Goal: Task Accomplishment & Management: Manage account settings

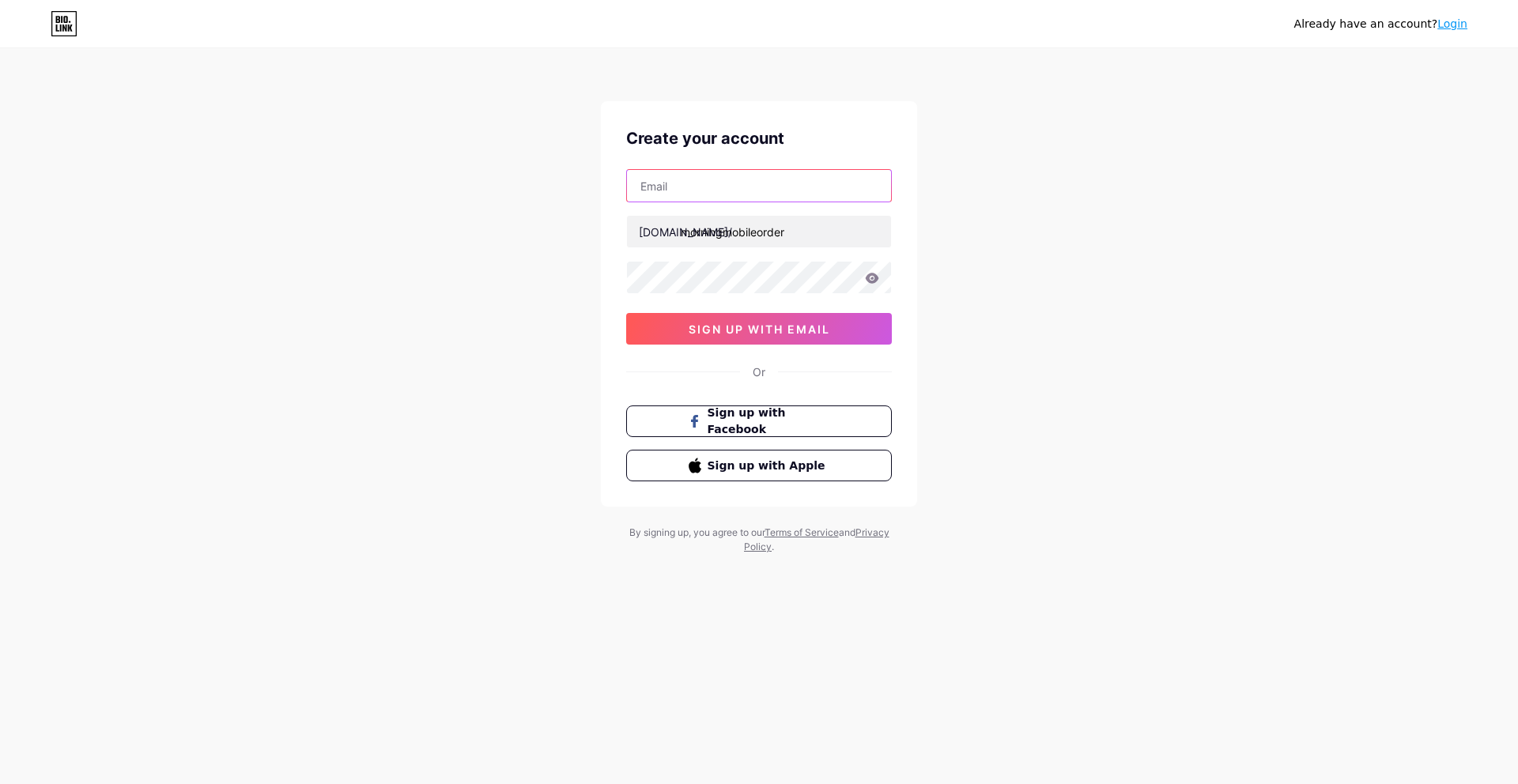
click at [791, 193] on input "text" at bounding box center [759, 186] width 264 height 32
click at [800, 202] on div at bounding box center [759, 186] width 265 height 33
click at [799, 190] on input "text" at bounding box center [759, 186] width 264 height 32
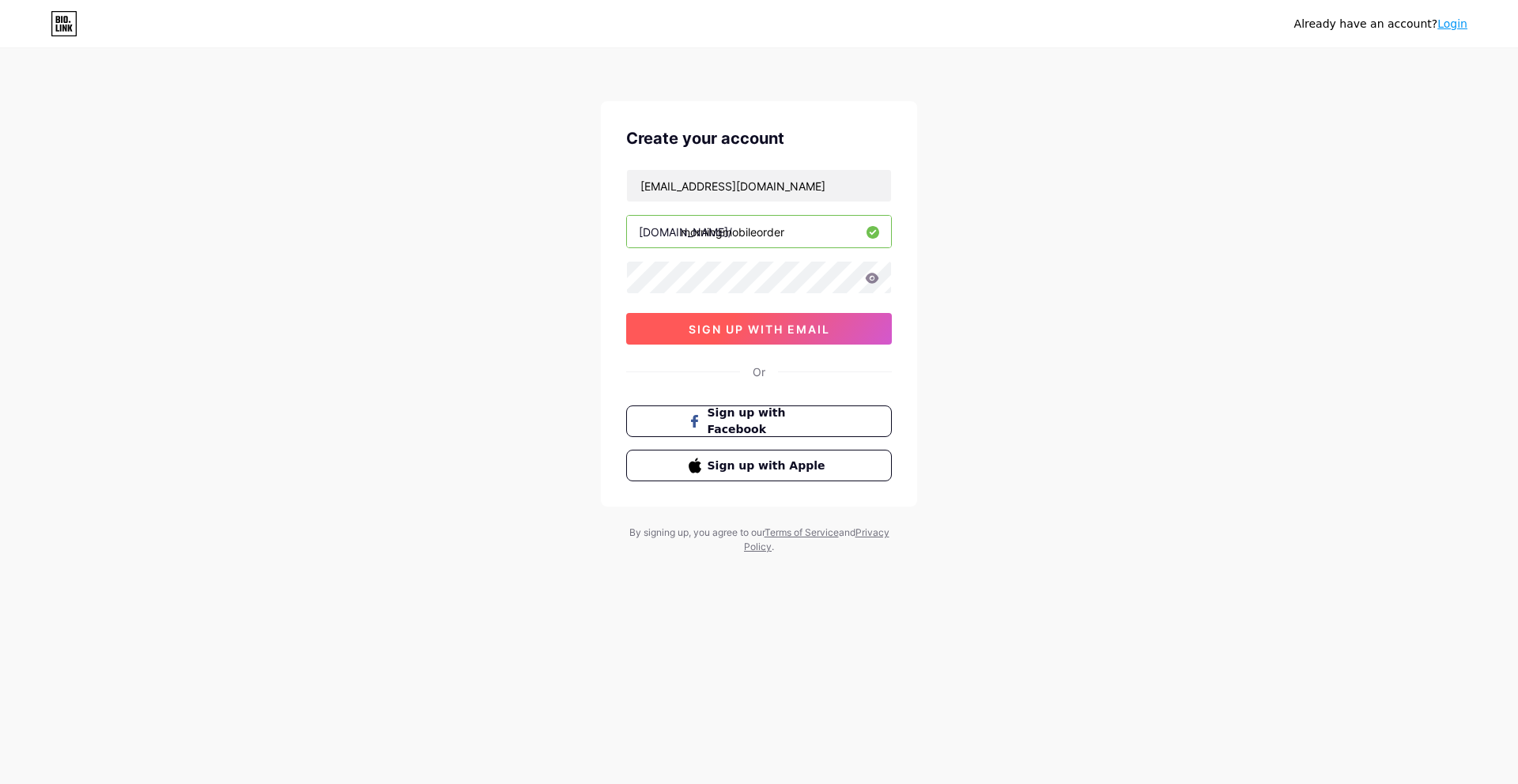
click at [732, 326] on span "sign up with email" at bounding box center [759, 329] width 142 height 13
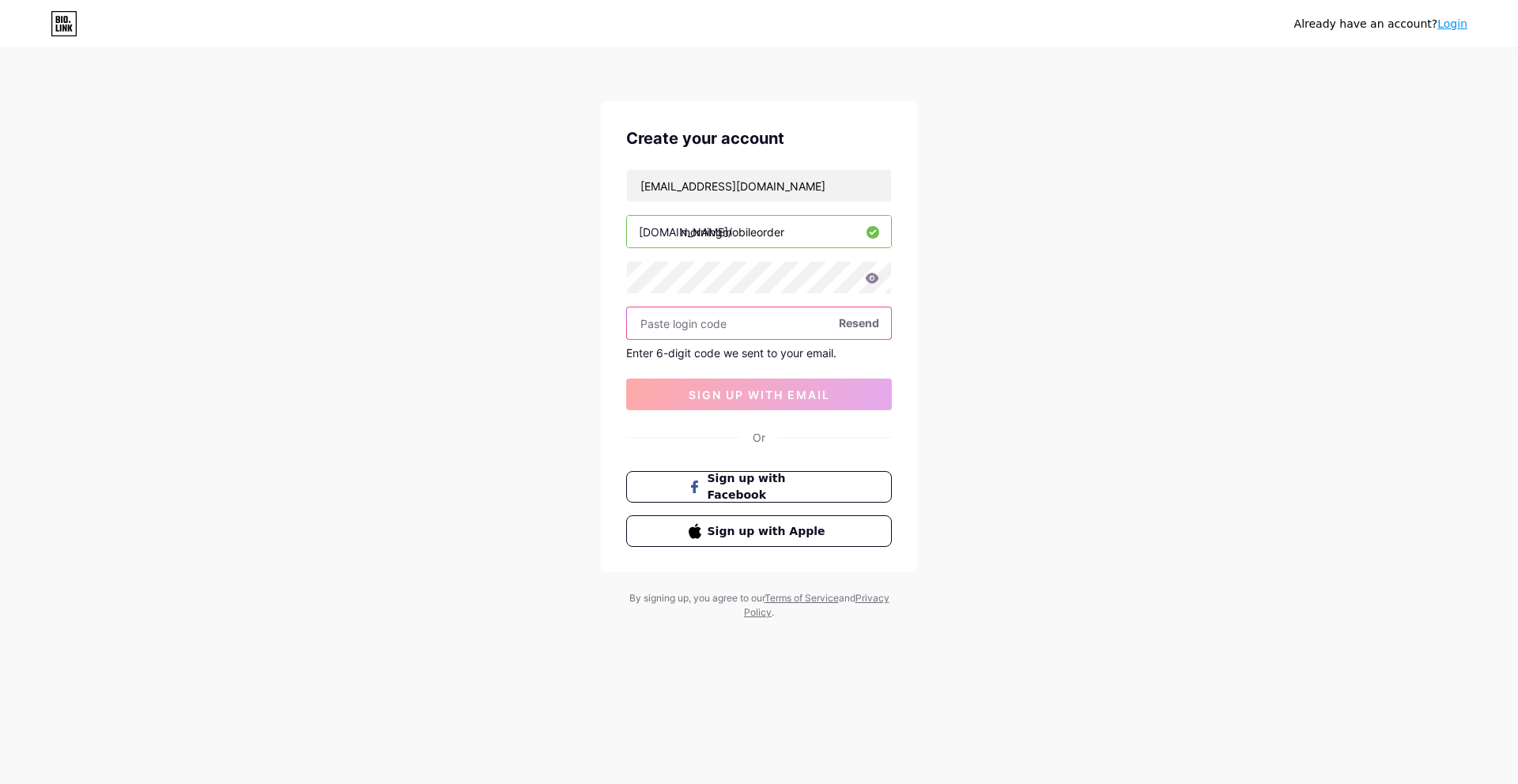
click at [758, 339] on input "text" at bounding box center [759, 324] width 264 height 32
click at [1243, 340] on div "Already have an account? Login Create your account krittapot.jir@gmail.com bio.…" at bounding box center [759, 335] width 1518 height 671
click at [729, 189] on input "krittapot.jir@gmail.com" at bounding box center [759, 186] width 264 height 32
drag, startPoint x: 710, startPoint y: 189, endPoint x: 802, endPoint y: 189, distance: 92.0
click at [804, 188] on input "krittapot.jir@gmail.com" at bounding box center [759, 186] width 264 height 32
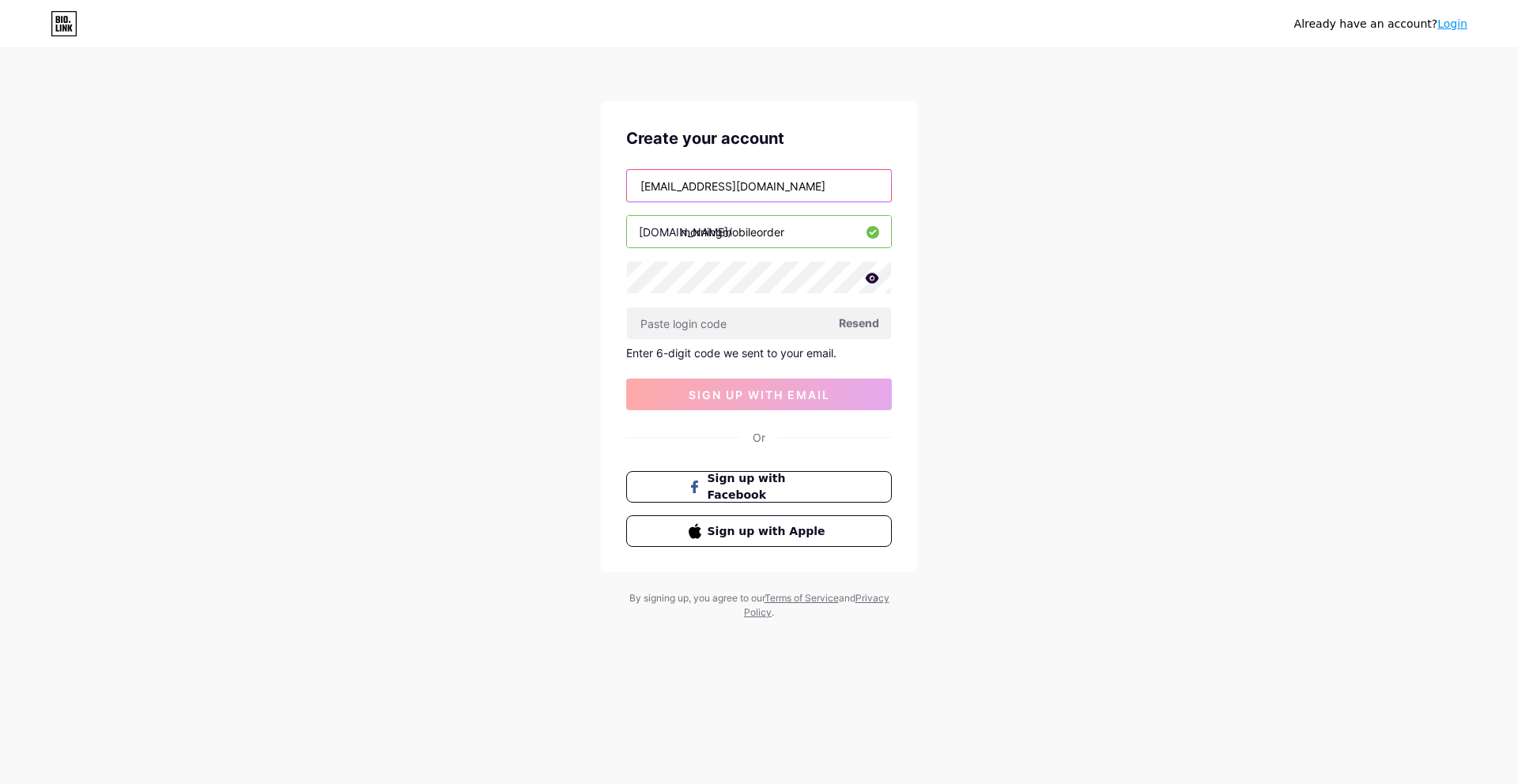
type input "krittapot.jir@worldofcreatorbrand.com"
click at [975, 208] on div "Already have an account? Login Create your account krittapot.jir@worldofcreator…" at bounding box center [759, 335] width 1518 height 671
click at [988, 282] on div "Already have an account? Login Create your account krittapot.jir@worldofcreator…" at bounding box center [759, 335] width 1518 height 671
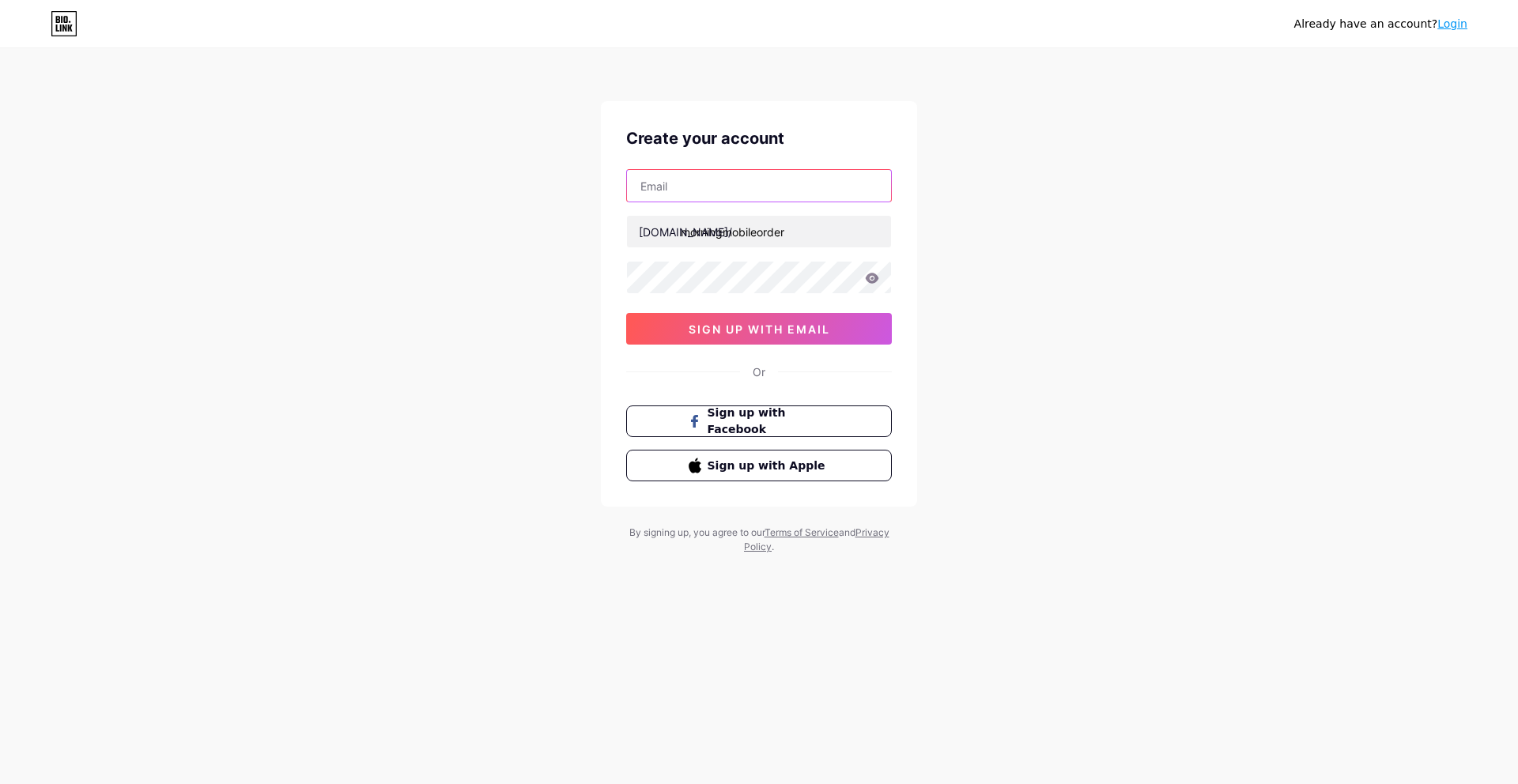
click at [822, 198] on input "text" at bounding box center [759, 186] width 264 height 32
type input "[EMAIL_ADDRESS][DOMAIN_NAME]"
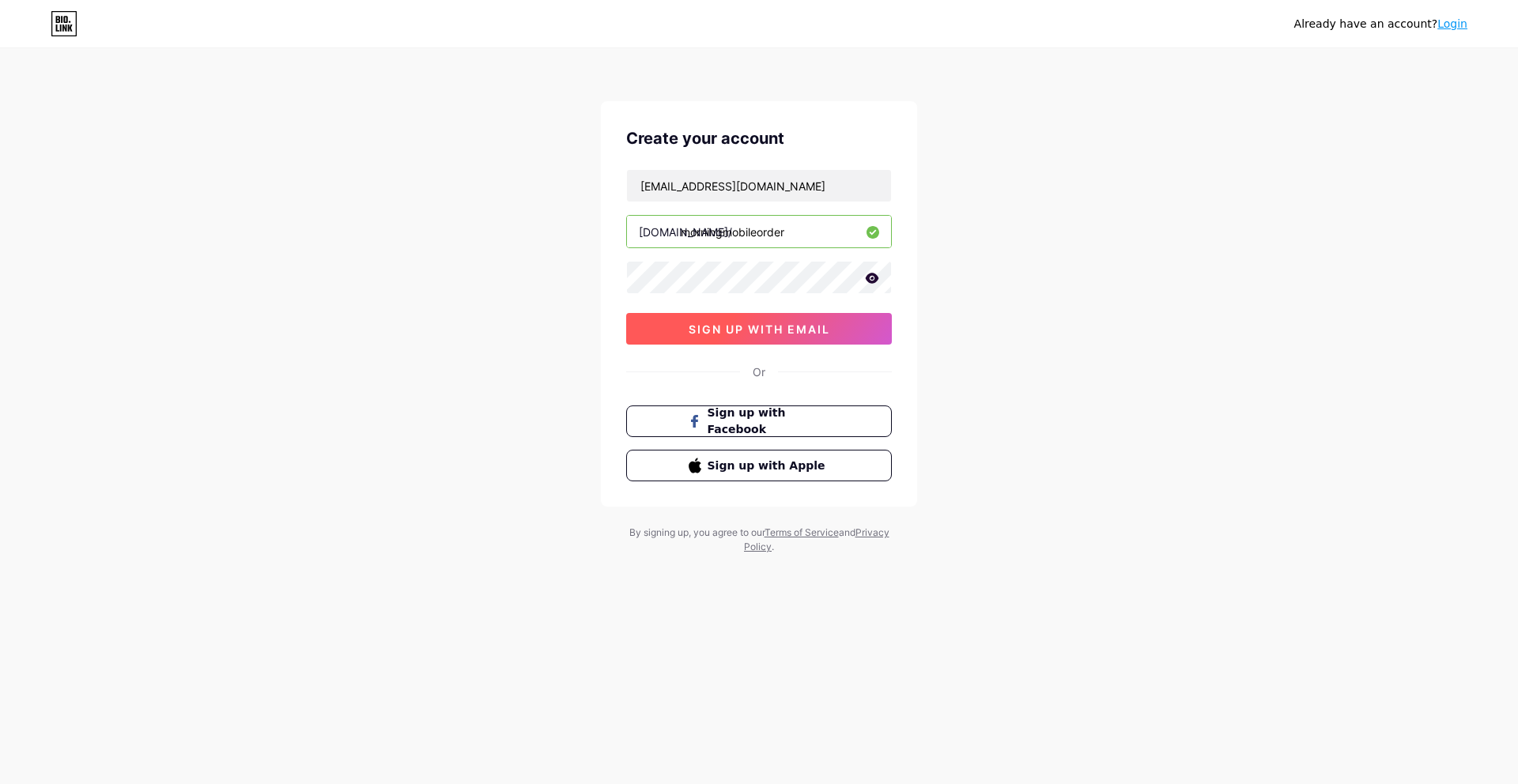
click at [756, 328] on span "sign up with email" at bounding box center [759, 329] width 142 height 13
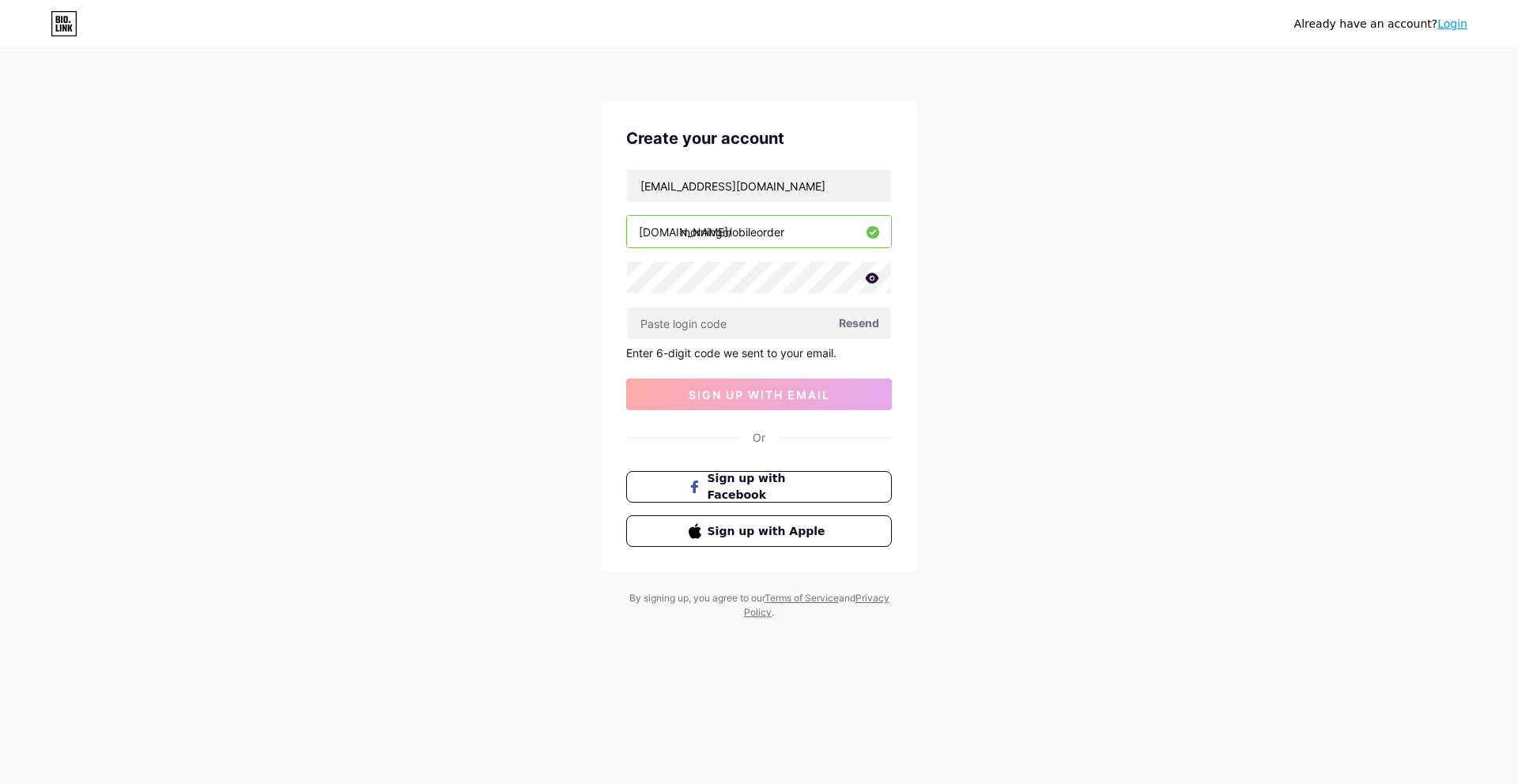
click at [836, 204] on div "krittapot.jir@worldofcreatorbrands.com bio.link/ morningmobileorder Resend Ente…" at bounding box center [759, 289] width 265 height 241
click at [842, 192] on input "[EMAIL_ADDRESS][DOMAIN_NAME]" at bounding box center [759, 186] width 264 height 32
click at [945, 333] on div "Already have an account? Login Create your account krittapot.jir@worldofcreator…" at bounding box center [759, 335] width 1518 height 671
click at [1144, 196] on div "Already have an account? Login Create your account krittapot.jir@worldofcreator…" at bounding box center [759, 335] width 1518 height 671
click at [711, 325] on input "text" at bounding box center [759, 324] width 264 height 32
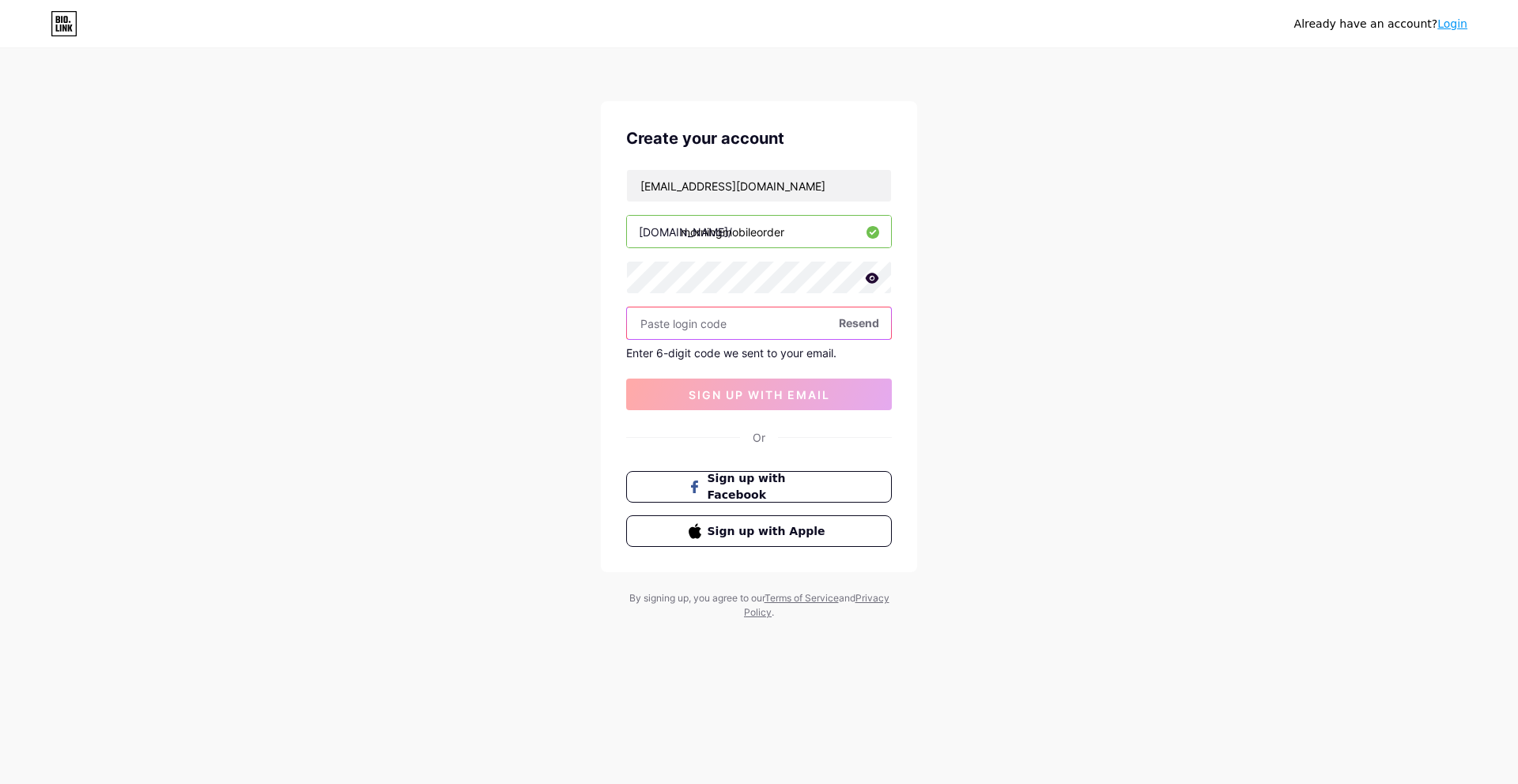
paste input "791522"
type input "791522"
click at [734, 380] on button "sign up with email" at bounding box center [759, 395] width 265 height 32
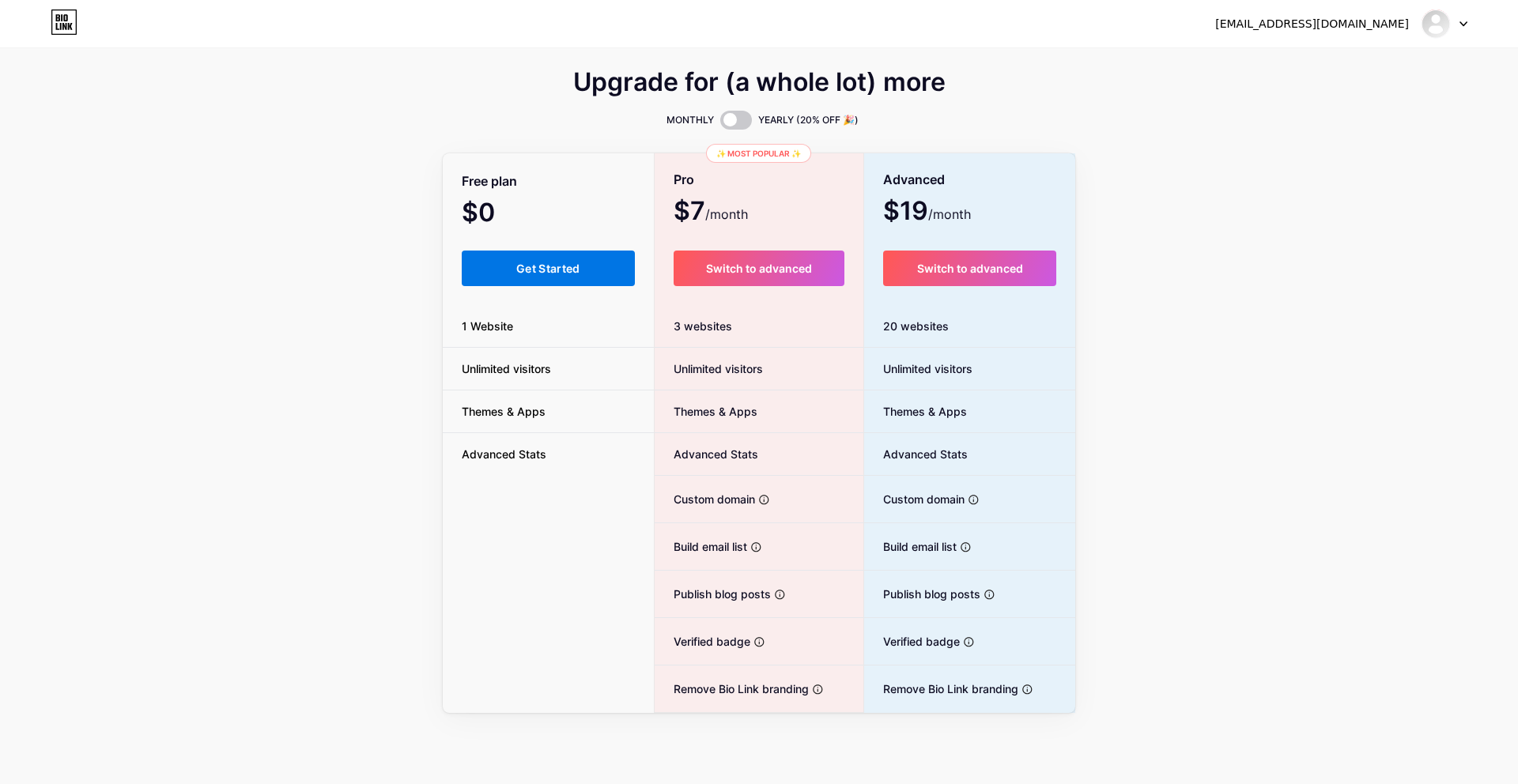
click at [572, 275] on button "Get Started" at bounding box center [548, 268] width 173 height 36
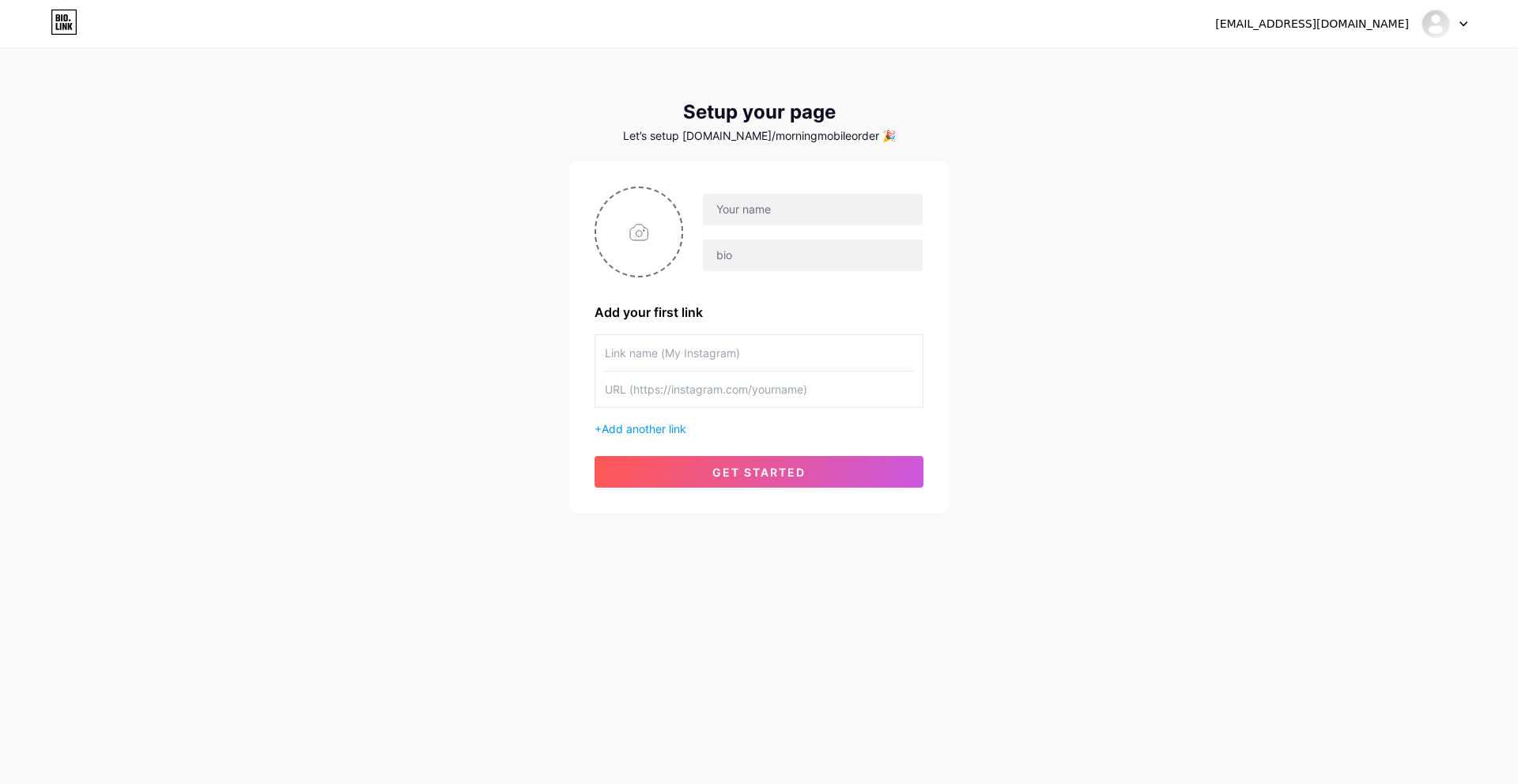
click at [570, 332] on div "Add your first link + Add another link get started" at bounding box center [758, 337] width 380 height 352
click at [716, 273] on div at bounding box center [759, 232] width 329 height 91
click at [714, 288] on div "Add your first link + Add another link get started" at bounding box center [759, 337] width 329 height 301
click at [822, 288] on div "Add your first link + Add another link get started" at bounding box center [759, 337] width 329 height 301
click at [847, 211] on input "text" at bounding box center [812, 209] width 219 height 32
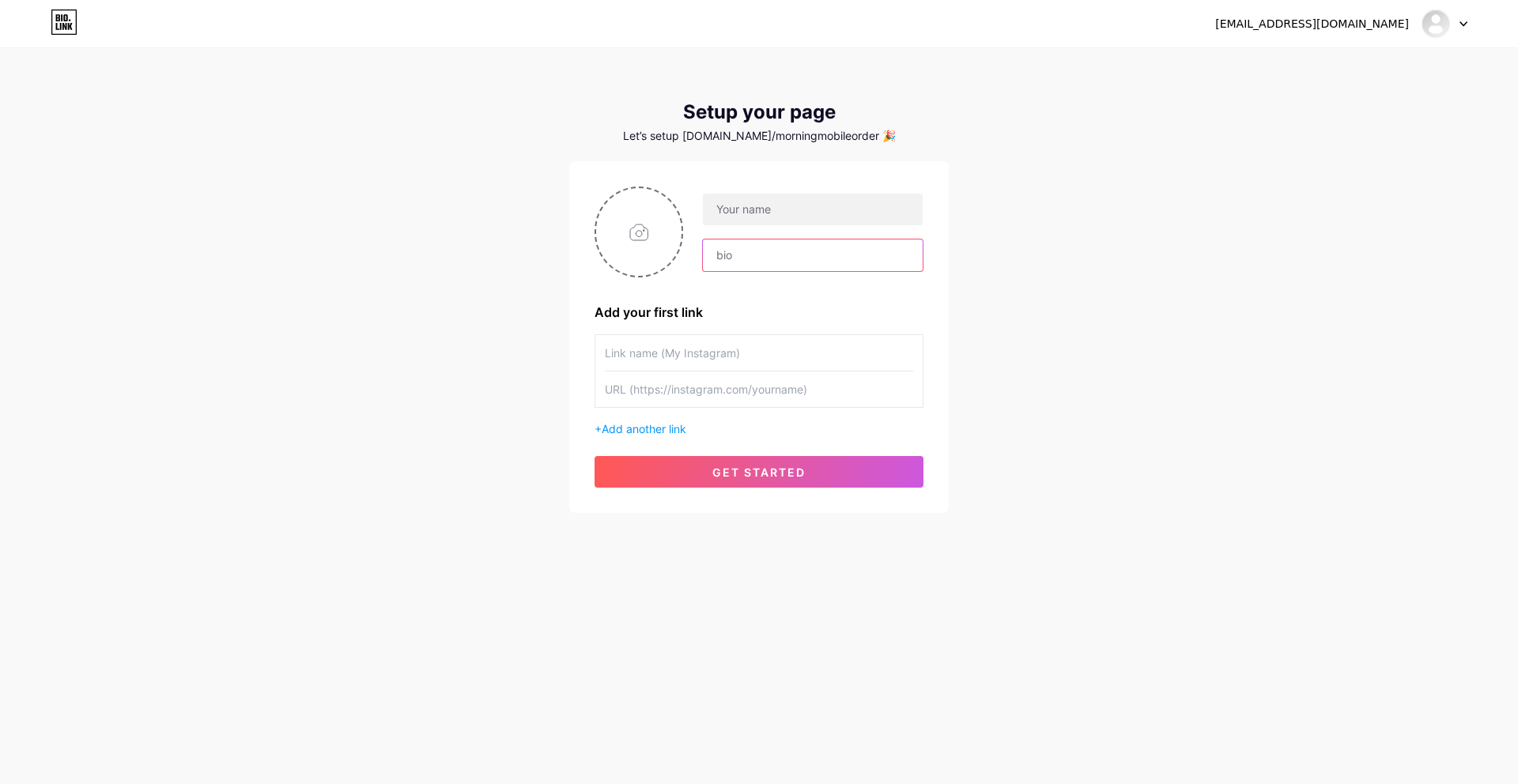
drag, startPoint x: 842, startPoint y: 267, endPoint x: 718, endPoint y: 669, distance: 420.7
click at [842, 268] on input "text" at bounding box center [812, 255] width 219 height 32
click at [772, 468] on span "get started" at bounding box center [759, 472] width 93 height 13
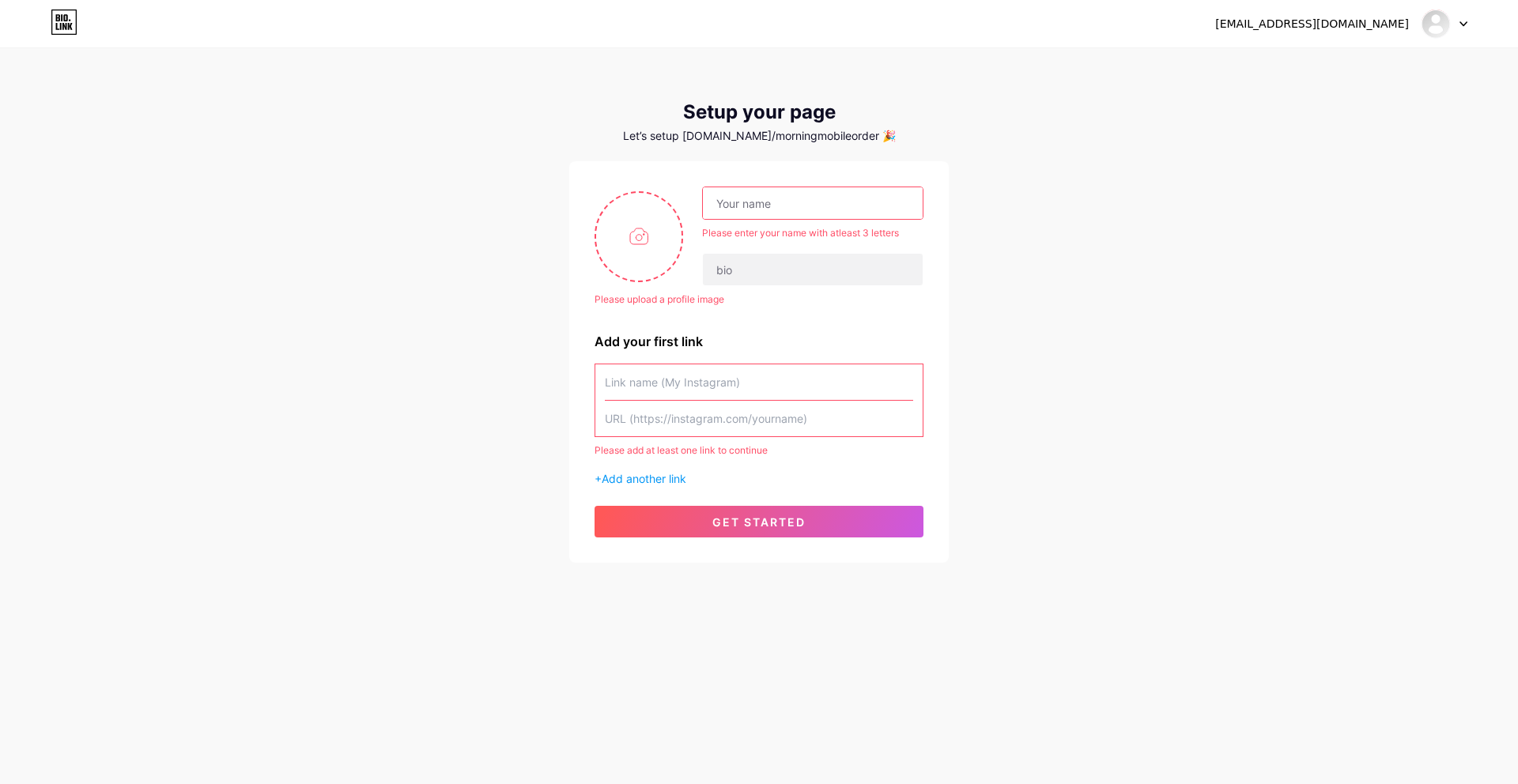
click at [645, 467] on div "Please add at least one link to continue + Add another link" at bounding box center [759, 425] width 329 height 123
click at [641, 483] on span "Add another link" at bounding box center [643, 479] width 84 height 13
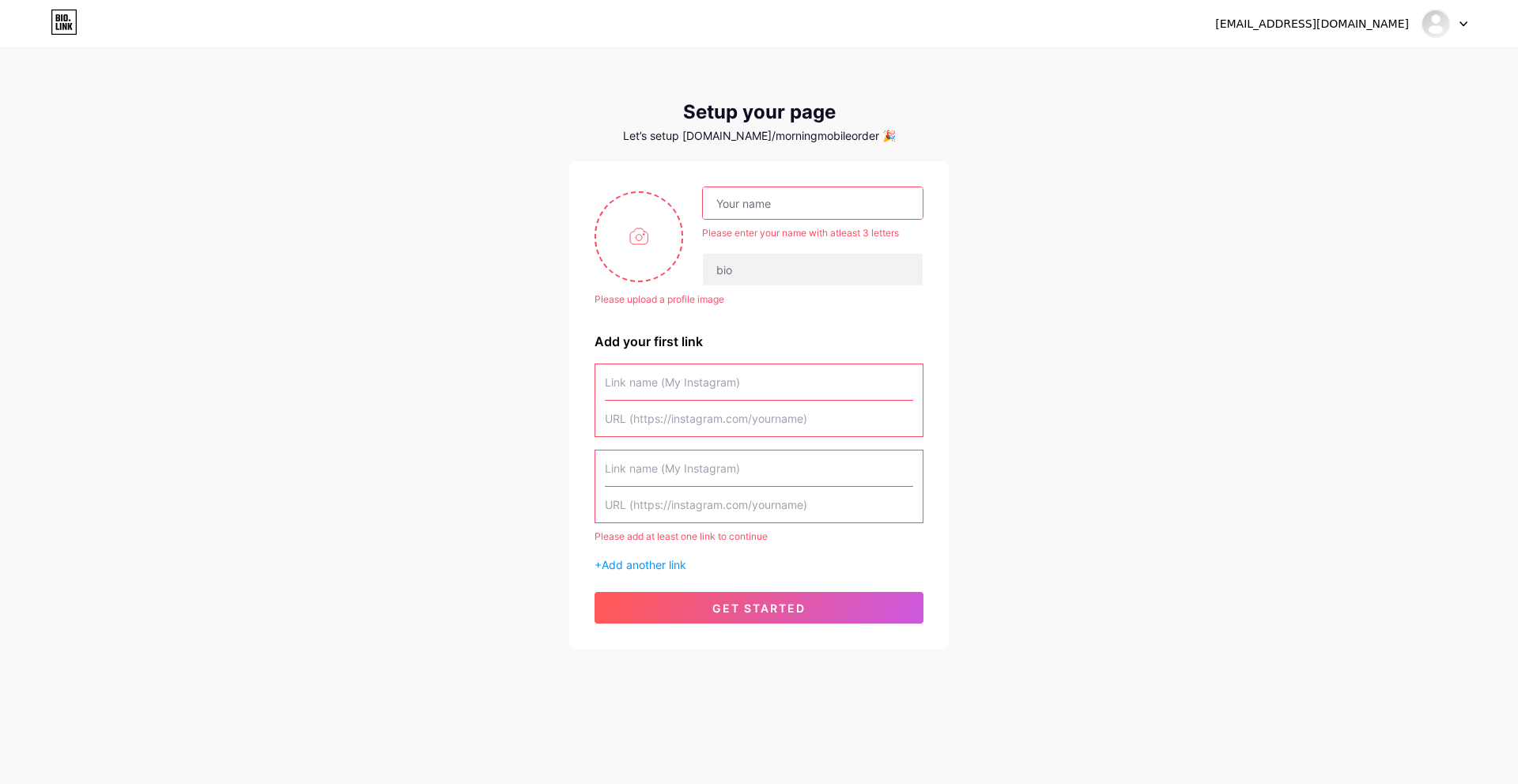
click at [802, 497] on input "text" at bounding box center [759, 505] width 309 height 36
click at [817, 440] on div "Please add at least one link to continue + Add another link" at bounding box center [759, 468] width 329 height 209
click at [732, 517] on input "text" at bounding box center [759, 505] width 309 height 36
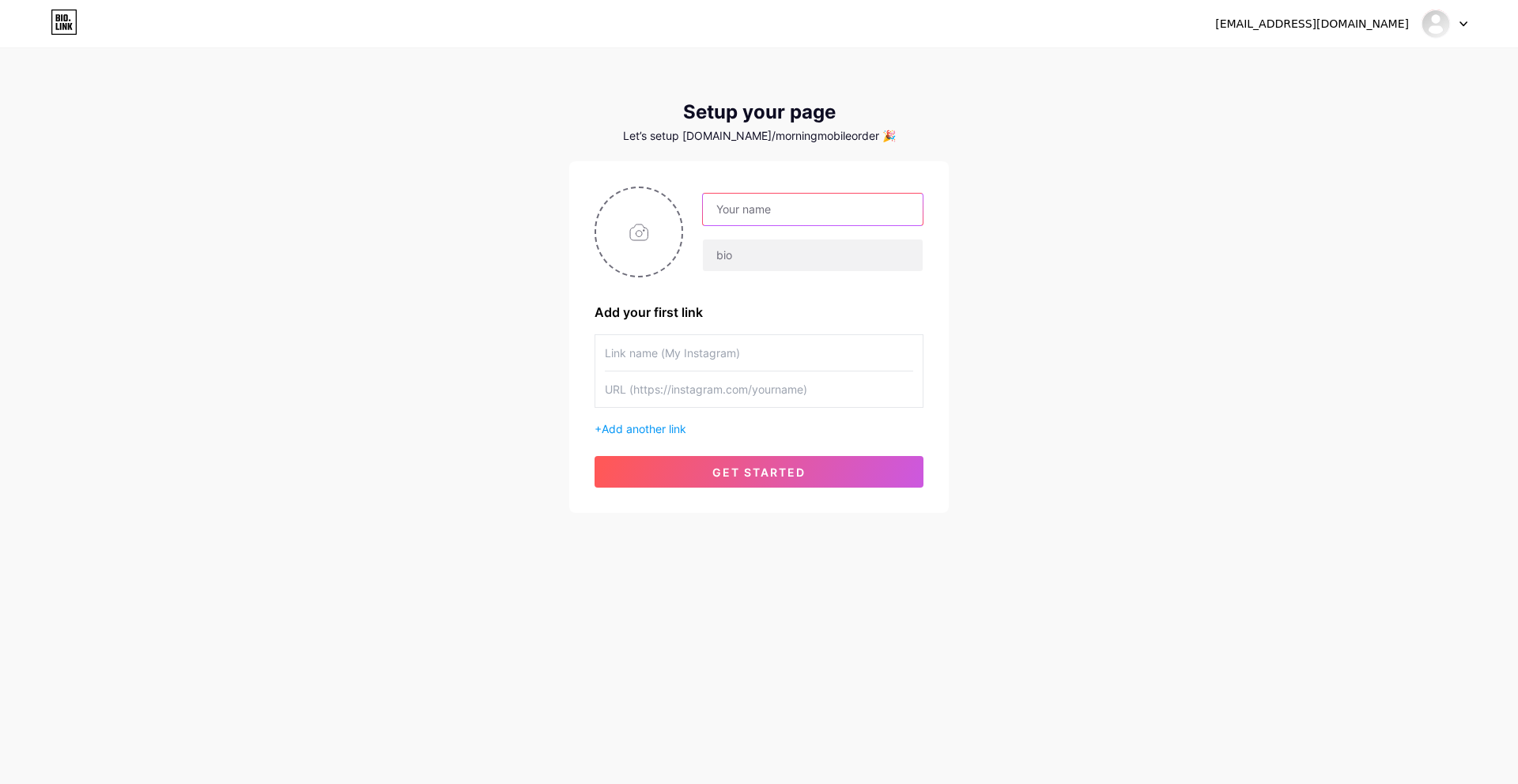
click at [804, 198] on input "text" at bounding box center [812, 209] width 219 height 32
type input "Morning"
click at [773, 483] on button "get started" at bounding box center [759, 472] width 329 height 32
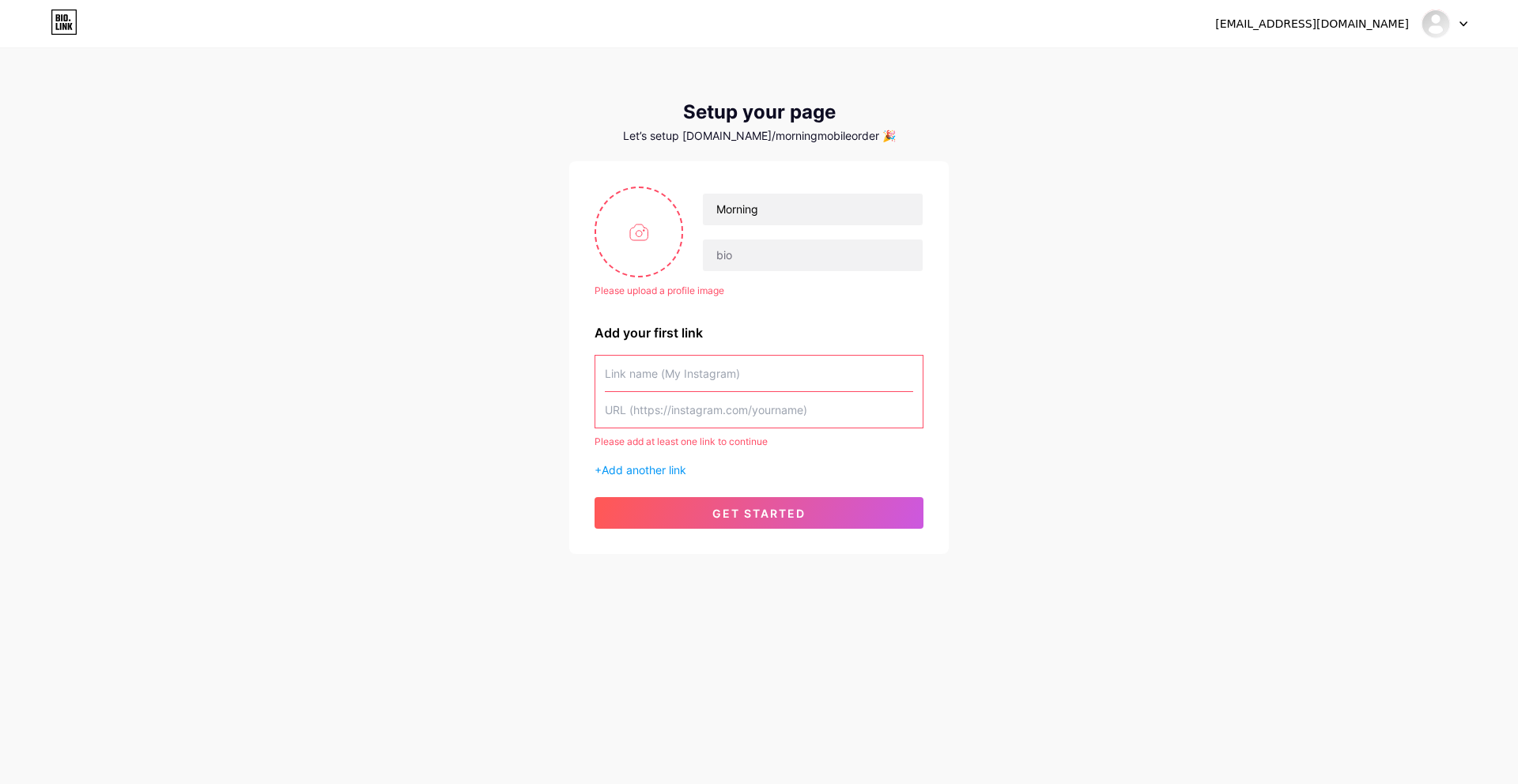
click at [793, 343] on div "Please upload a profile image Morning Please upload a profile image Add your fi…" at bounding box center [759, 358] width 329 height 342
click at [666, 244] on input "file" at bounding box center [639, 232] width 85 height 88
type input "C:\fakepath\Screenshot [DATE] 19.18.17.png"
click at [933, 319] on div "Please upload a profile image Morning Please upload a profile image Add your fi…" at bounding box center [758, 357] width 380 height 393
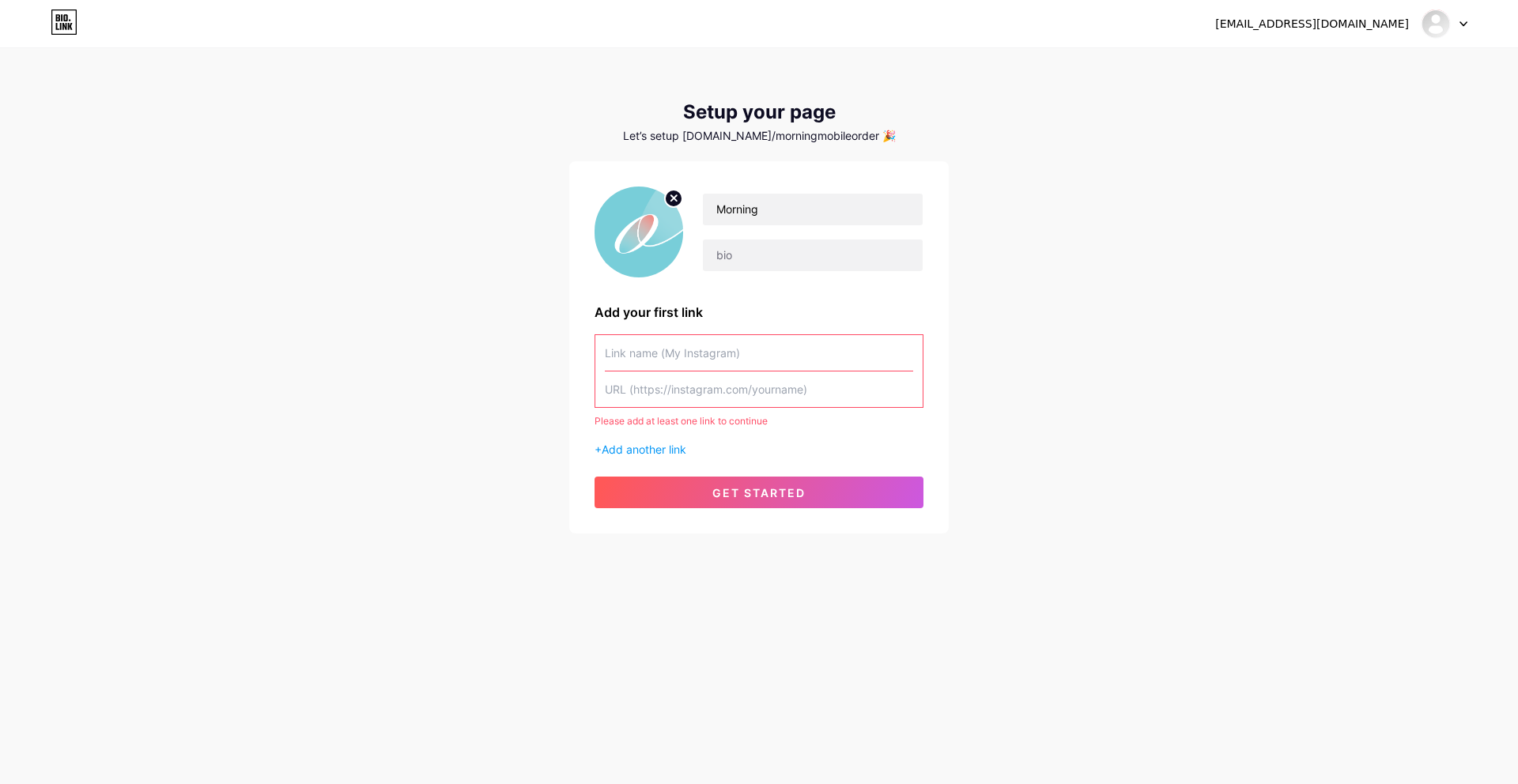
click at [813, 364] on input "text" at bounding box center [759, 353] width 309 height 36
click at [733, 371] on input "text" at bounding box center [759, 389] width 309 height 36
click at [728, 387] on input "text" at bounding box center [759, 389] width 309 height 36
paste input "[URL][DOMAIN_NAME]"
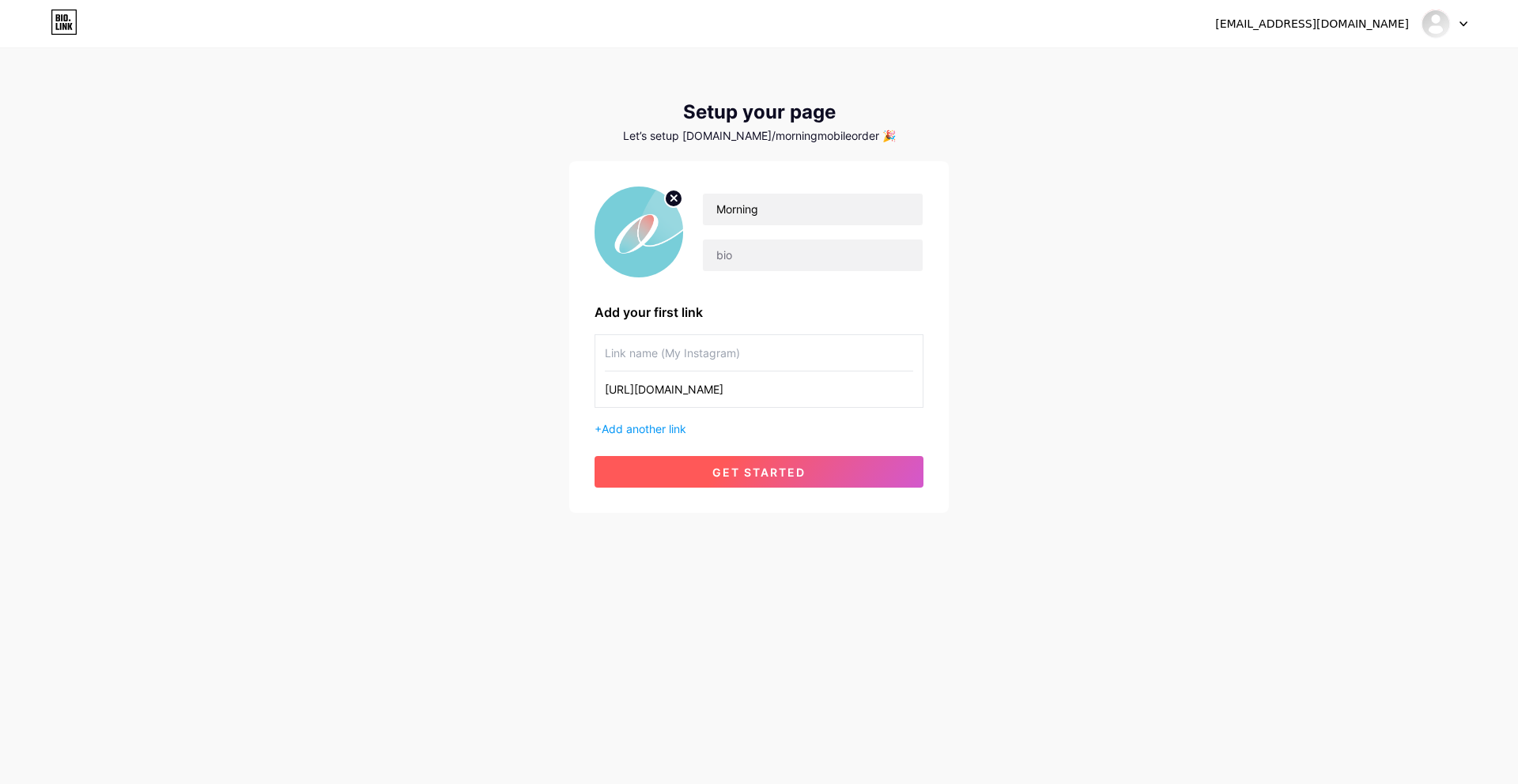
type input "[URL][DOMAIN_NAME]"
click at [772, 461] on button "get started" at bounding box center [759, 472] width 329 height 32
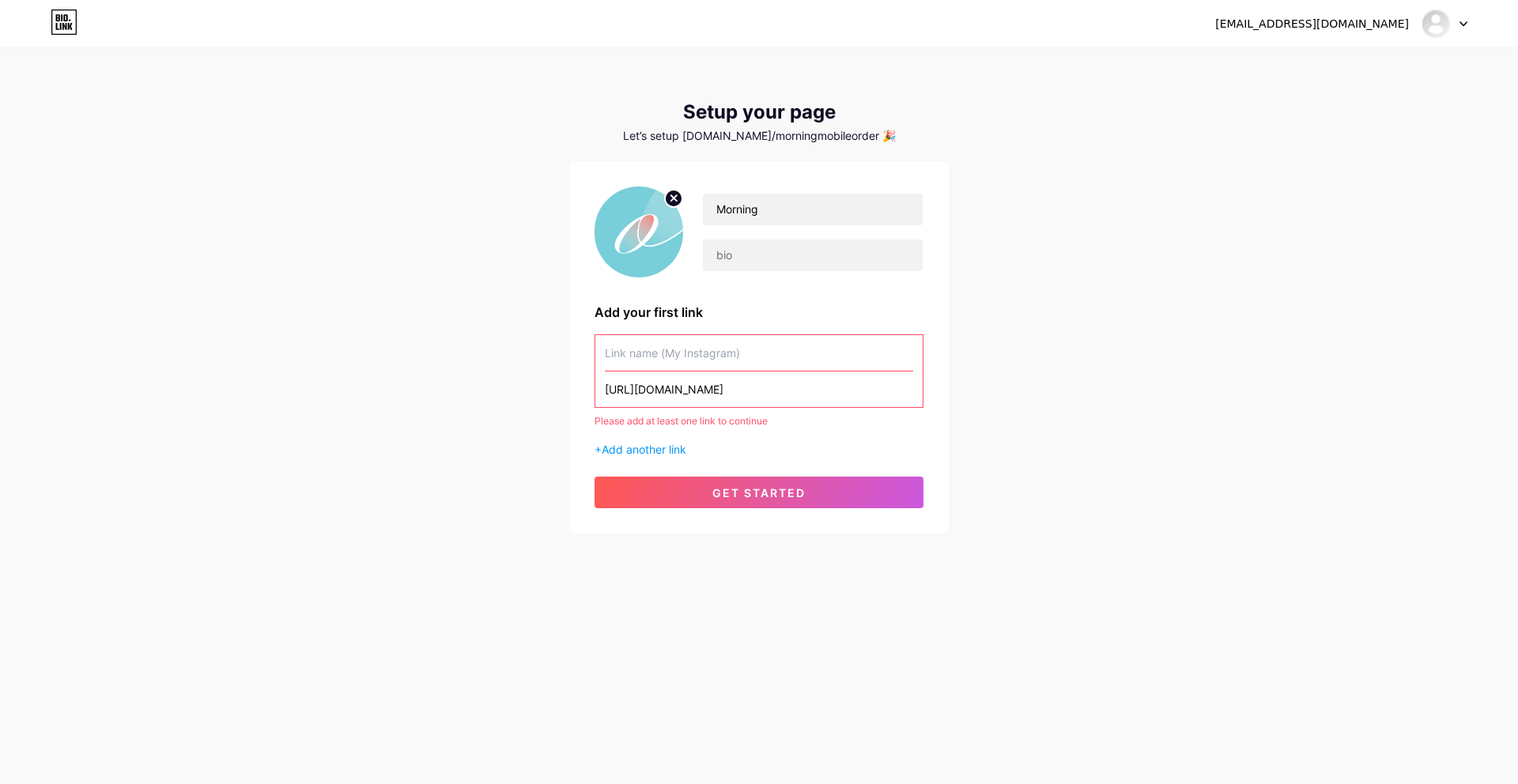
click at [753, 360] on input "text" at bounding box center [759, 353] width 309 height 36
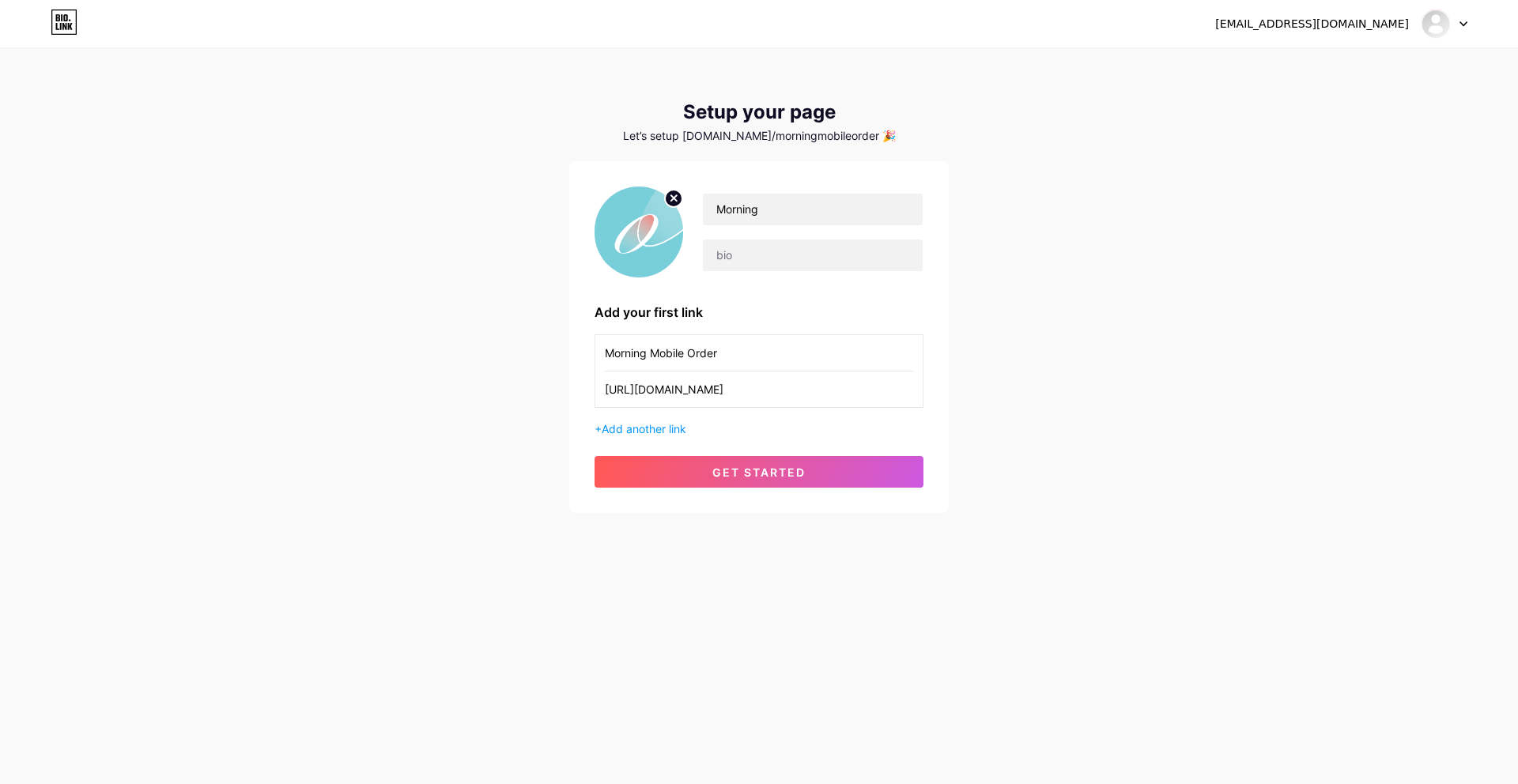
type input "Morning Mobile Order"
click at [801, 276] on div "Morning" at bounding box center [759, 232] width 329 height 91
click at [792, 233] on div "Morning" at bounding box center [803, 232] width 240 height 79
click at [757, 346] on input "Morning Mobile Order" at bounding box center [759, 353] width 309 height 36
drag, startPoint x: 791, startPoint y: 445, endPoint x: 783, endPoint y: 470, distance: 26.2
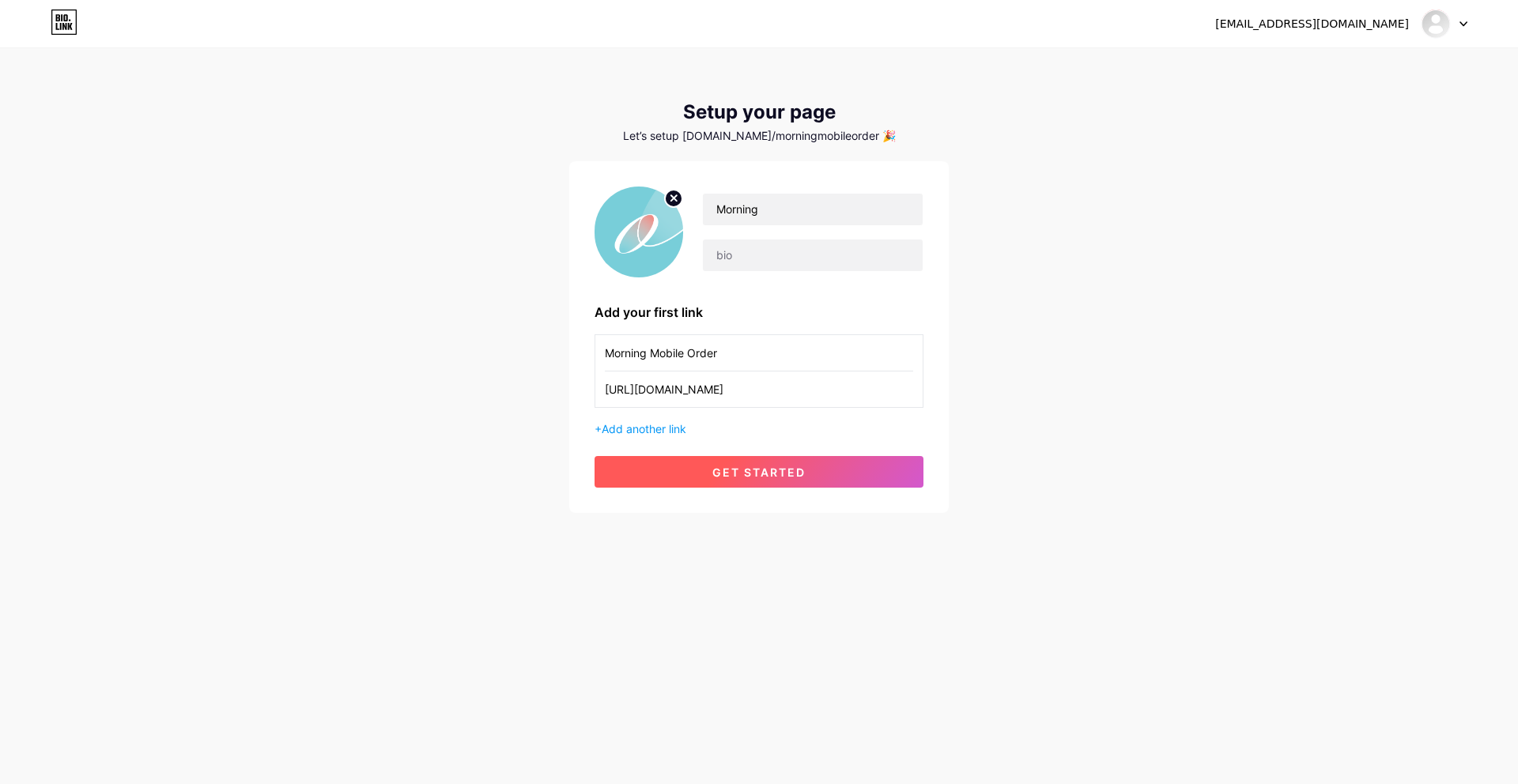
click at [790, 446] on div "Morning Add your first link Morning Mobile Order [URL][DOMAIN_NAME] + Add anoth…" at bounding box center [759, 337] width 329 height 301
click at [781, 476] on span "get started" at bounding box center [759, 472] width 93 height 13
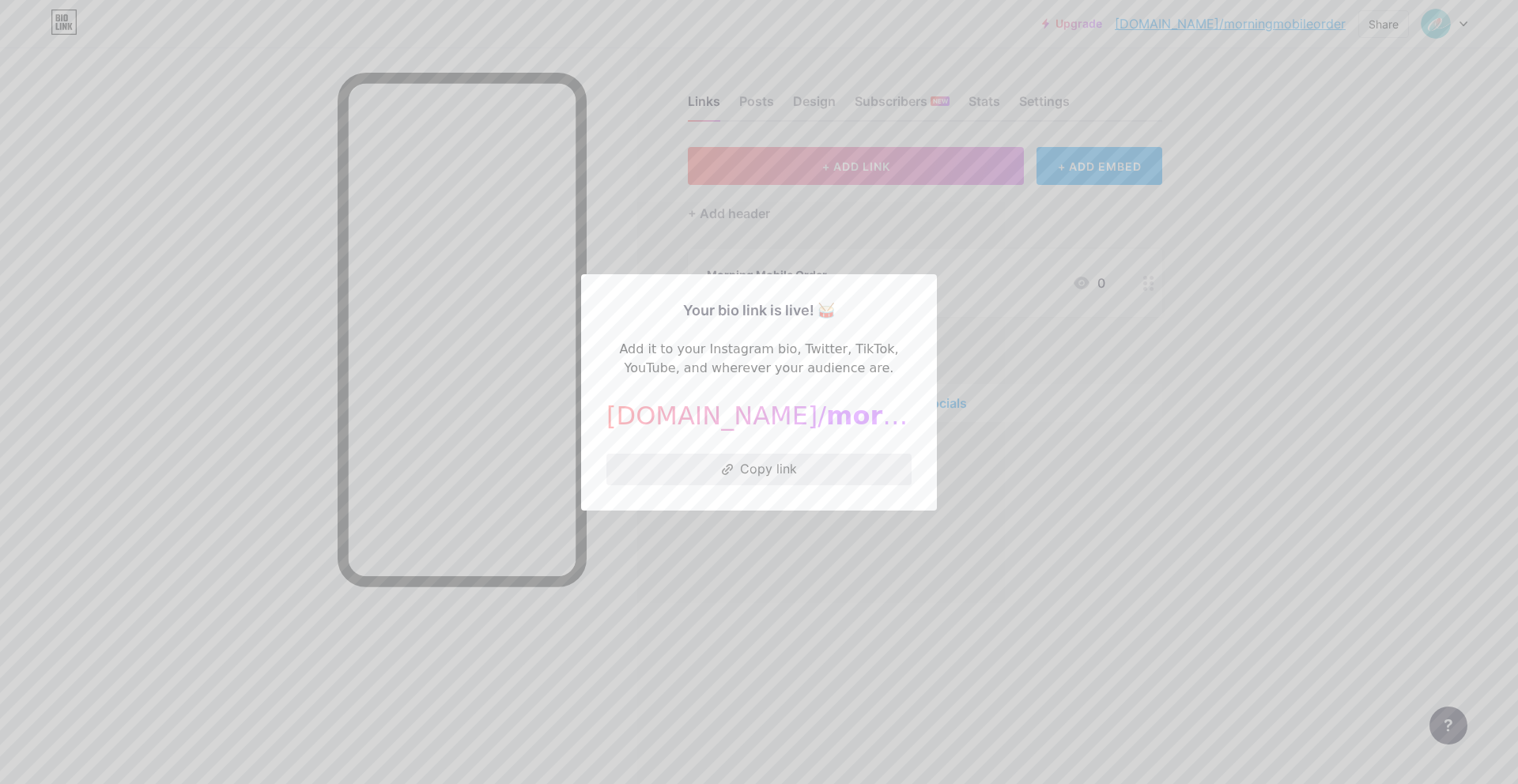
click at [828, 476] on button "Copy link" at bounding box center [759, 470] width 305 height 32
click at [836, 540] on div at bounding box center [759, 392] width 1518 height 784
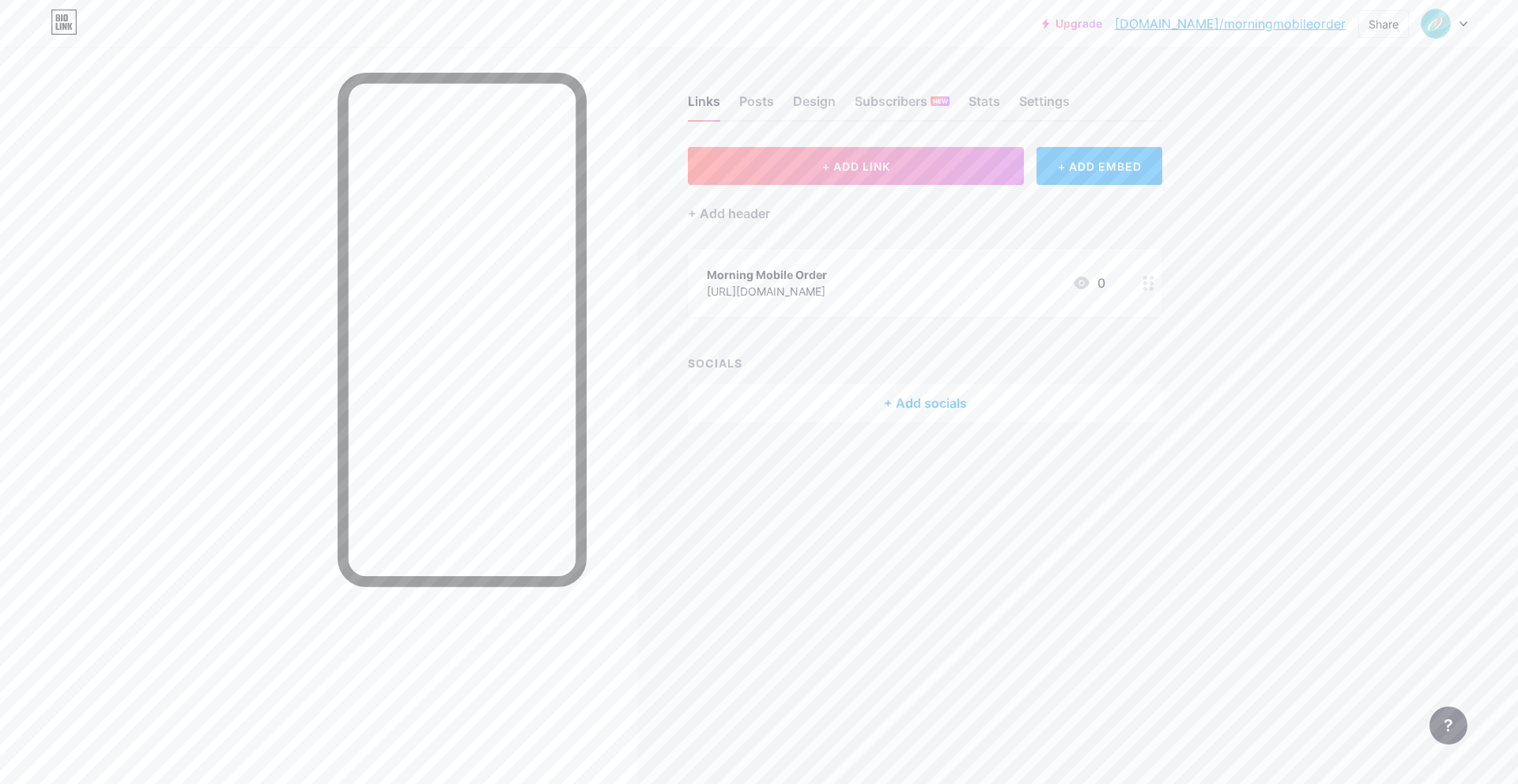
click at [921, 329] on div "+ ADD LINK + ADD EMBED + Add header Morning Mobile Order [URL][DOMAIN_NAME] 0 S…" at bounding box center [925, 284] width 475 height 275
click at [805, 109] on div "Design" at bounding box center [814, 106] width 43 height 28
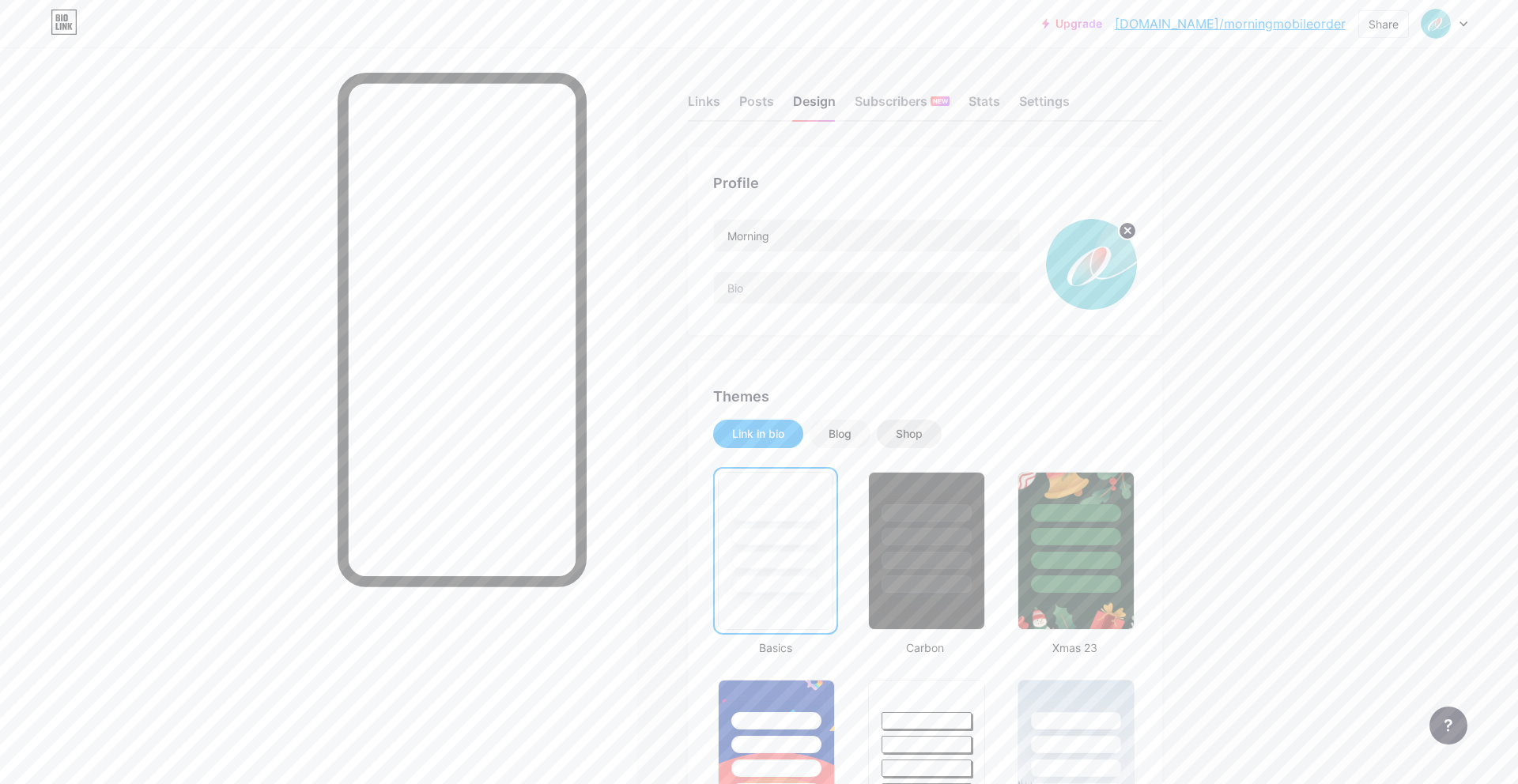
click at [892, 430] on div "Shop" at bounding box center [909, 434] width 65 height 28
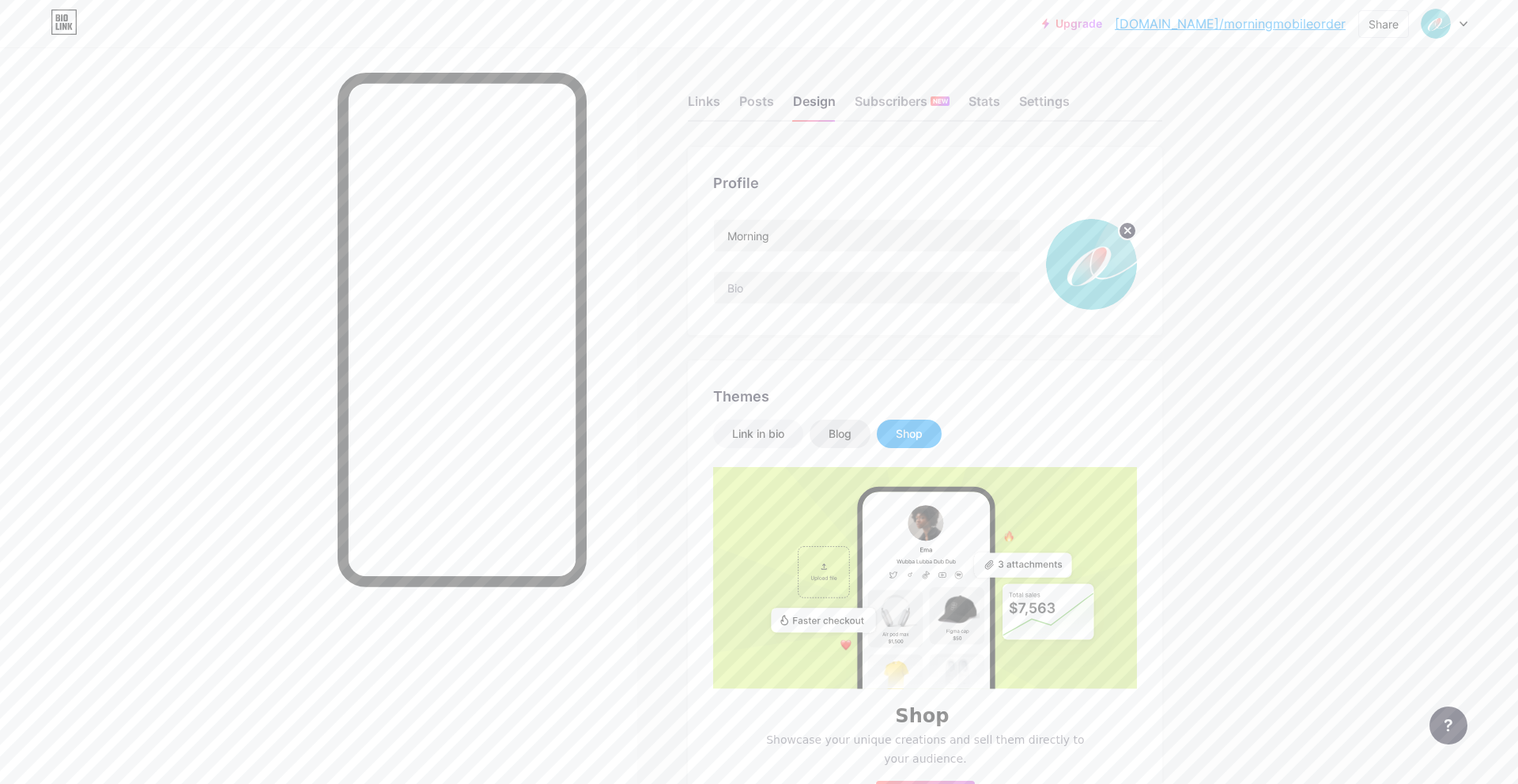
click at [852, 439] on div "Blog" at bounding box center [839, 434] width 23 height 16
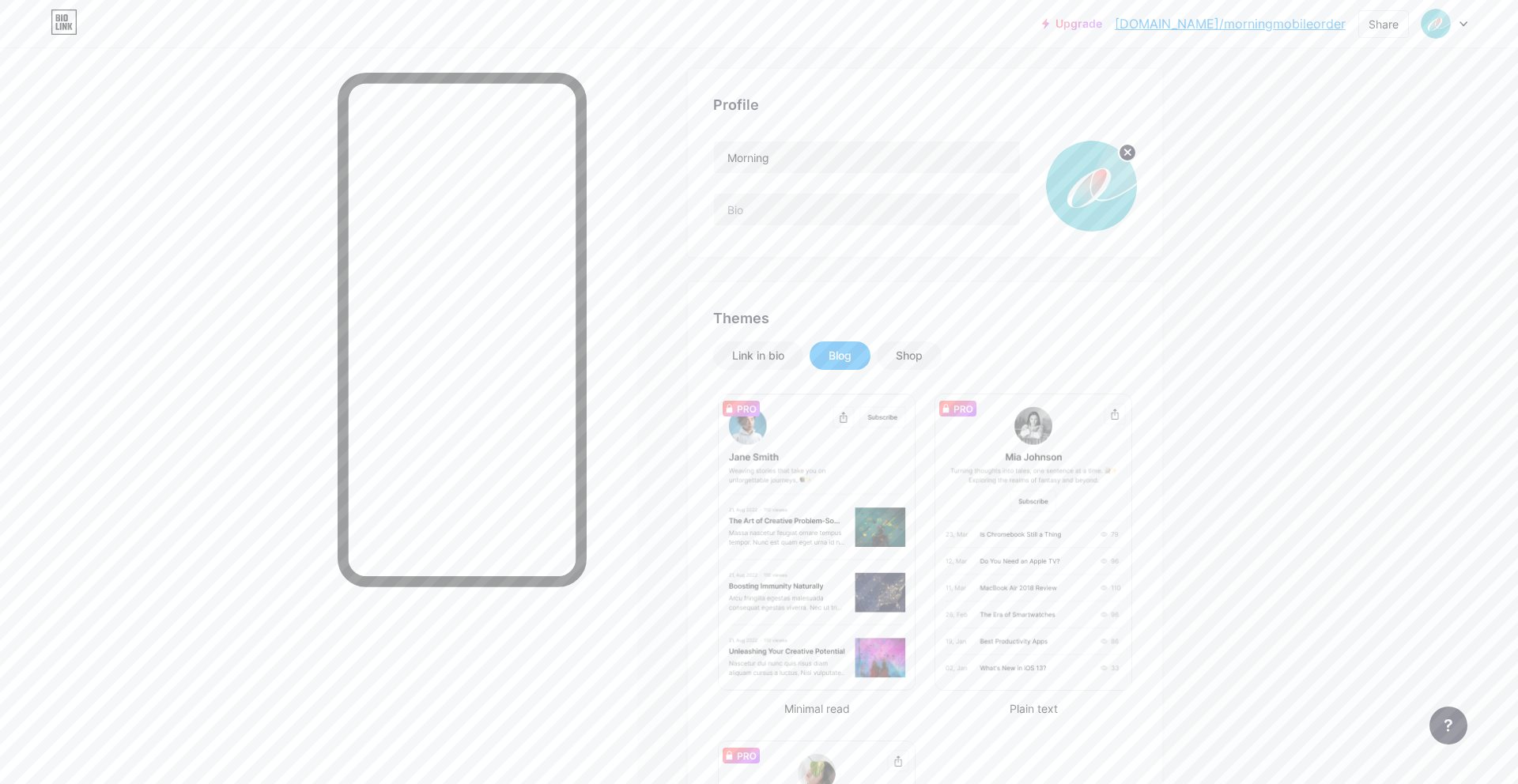
scroll to position [194, 0]
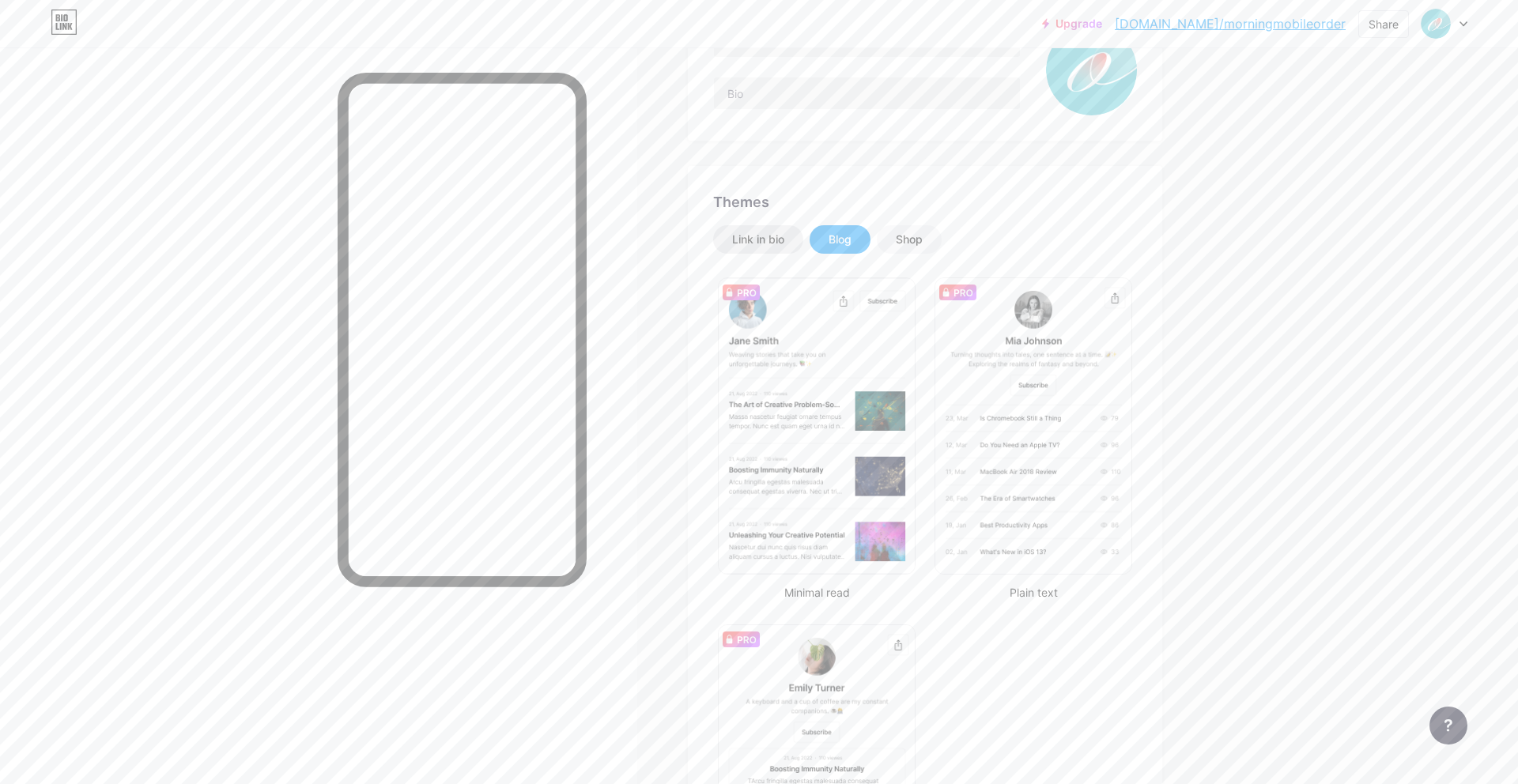
drag, startPoint x: 762, startPoint y: 243, endPoint x: 777, endPoint y: 254, distance: 18.6
click at [762, 244] on div "Link in bio" at bounding box center [758, 239] width 53 height 16
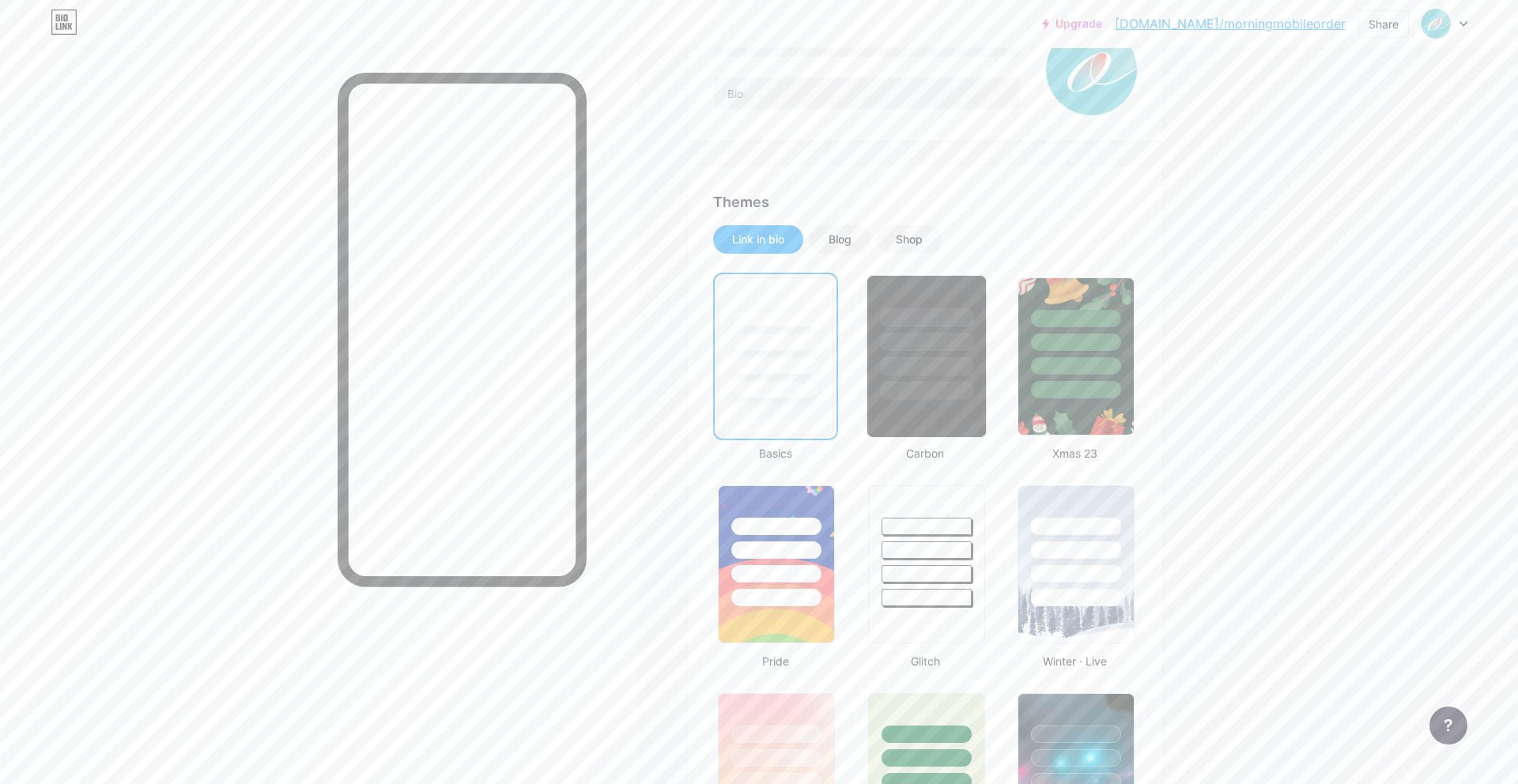
click at [969, 410] on div at bounding box center [926, 356] width 120 height 163
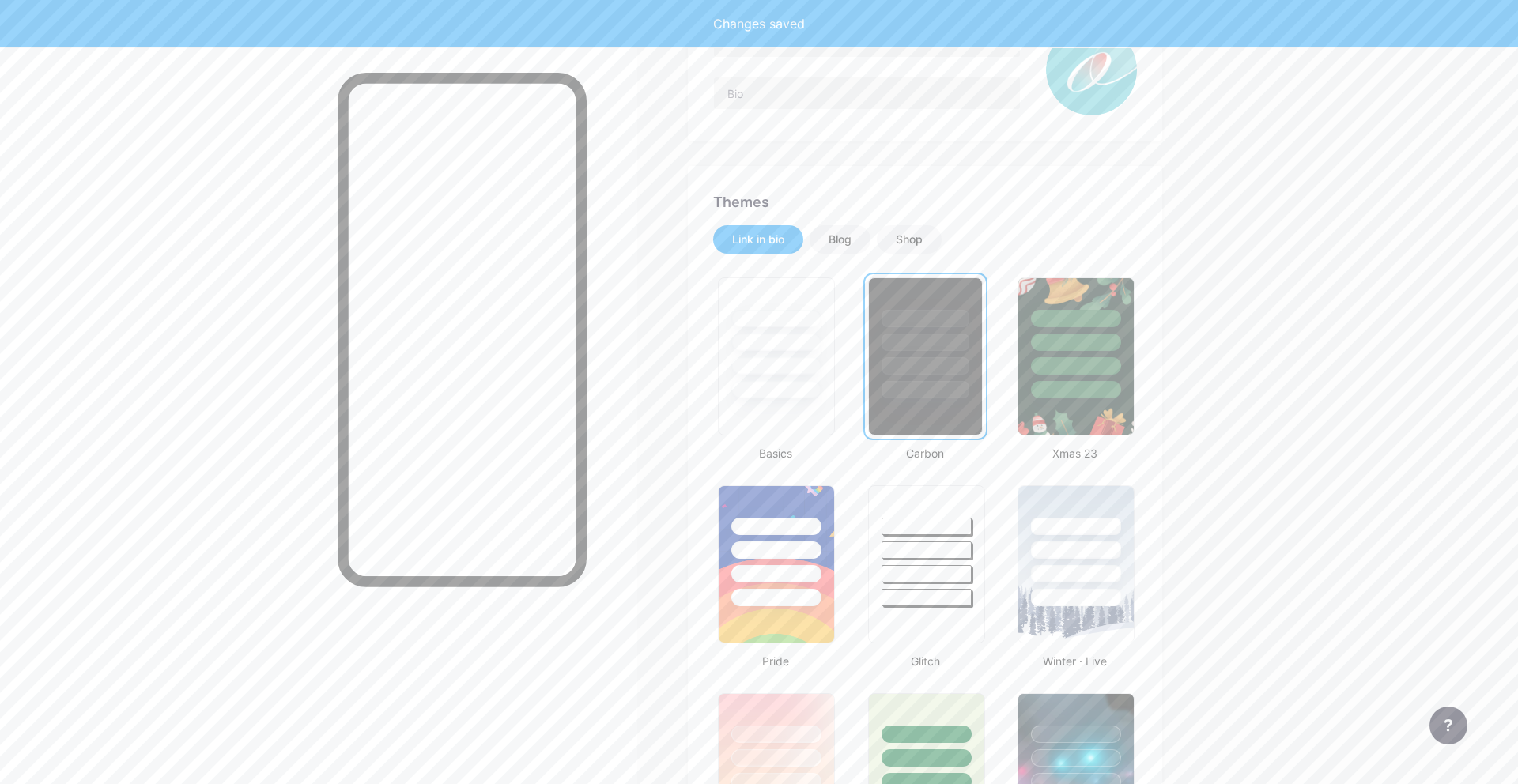
click at [943, 392] on div at bounding box center [925, 389] width 88 height 18
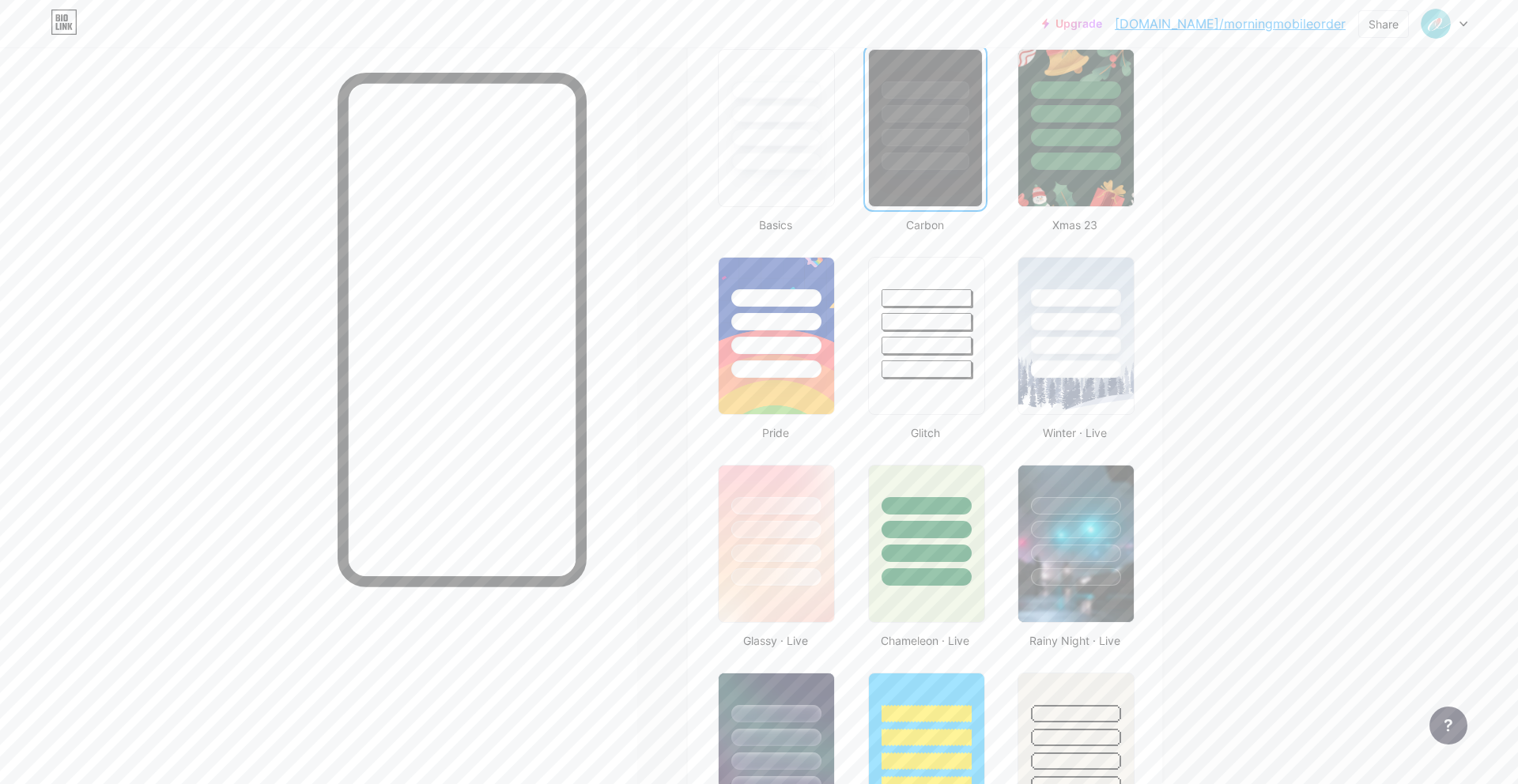
scroll to position [0, 0]
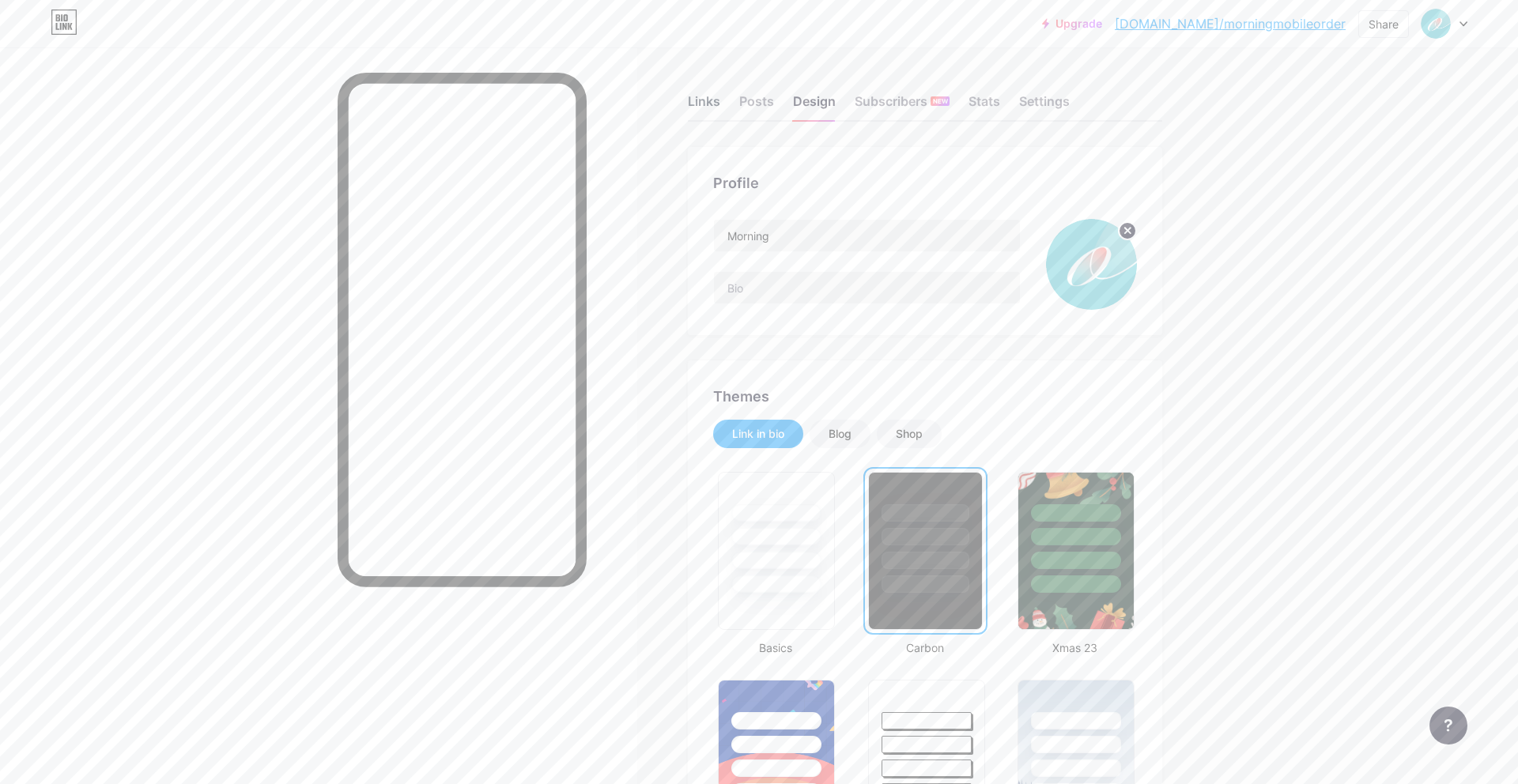
click at [710, 113] on div "Links" at bounding box center [704, 106] width 33 height 28
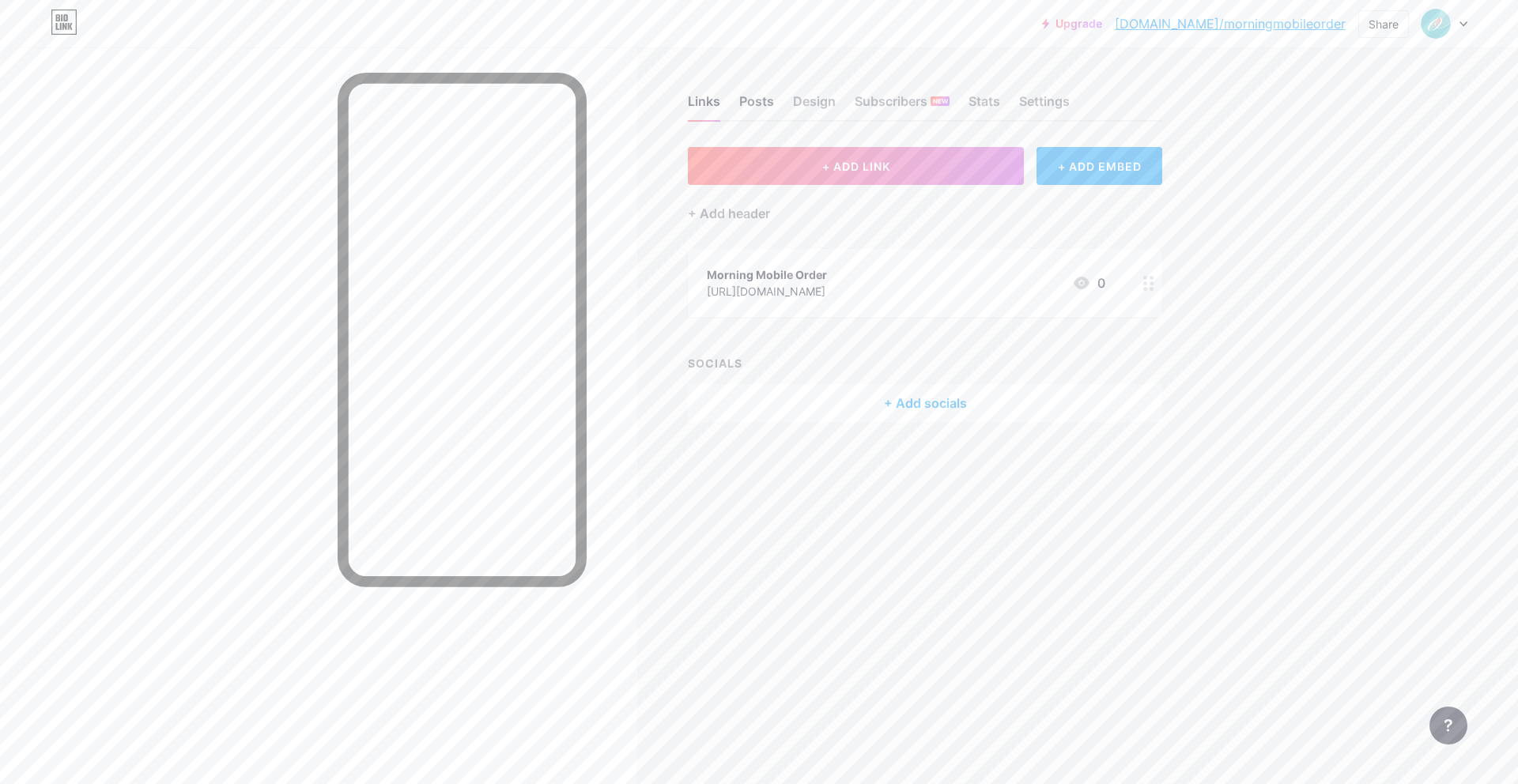
click at [763, 101] on div "Posts" at bounding box center [756, 106] width 35 height 28
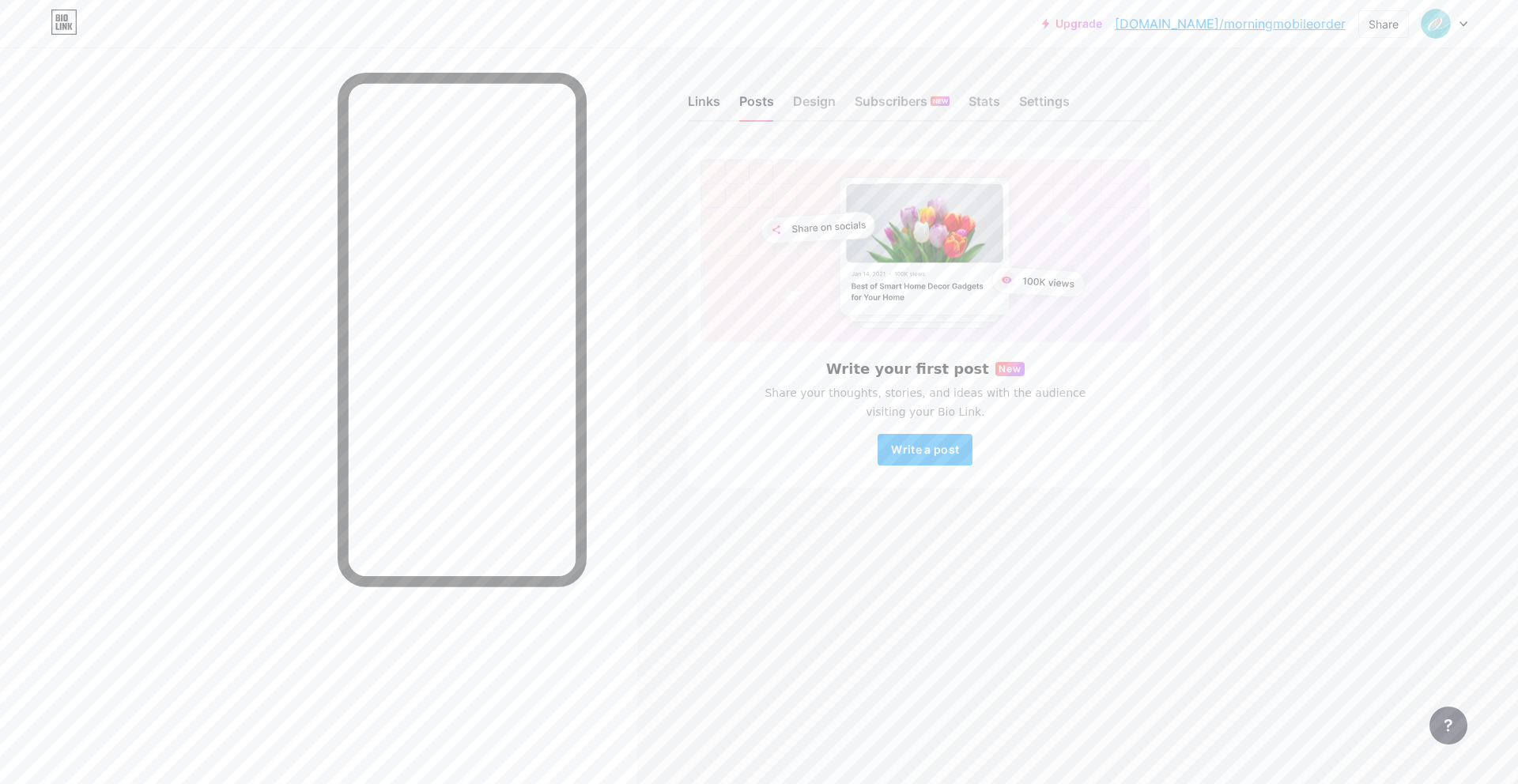
click at [716, 118] on div "Links" at bounding box center [704, 106] width 33 height 28
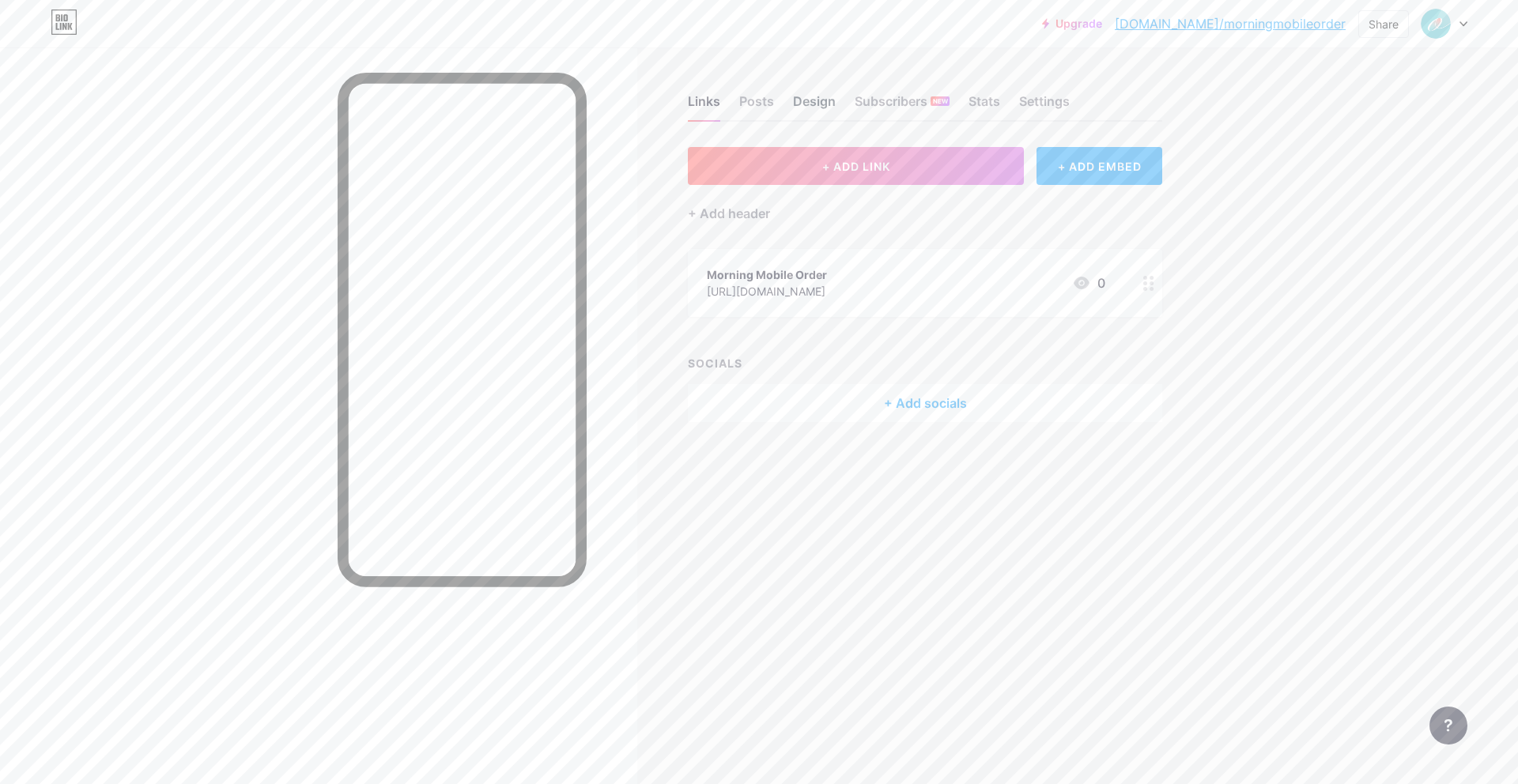
click at [803, 95] on div "Design" at bounding box center [814, 106] width 43 height 28
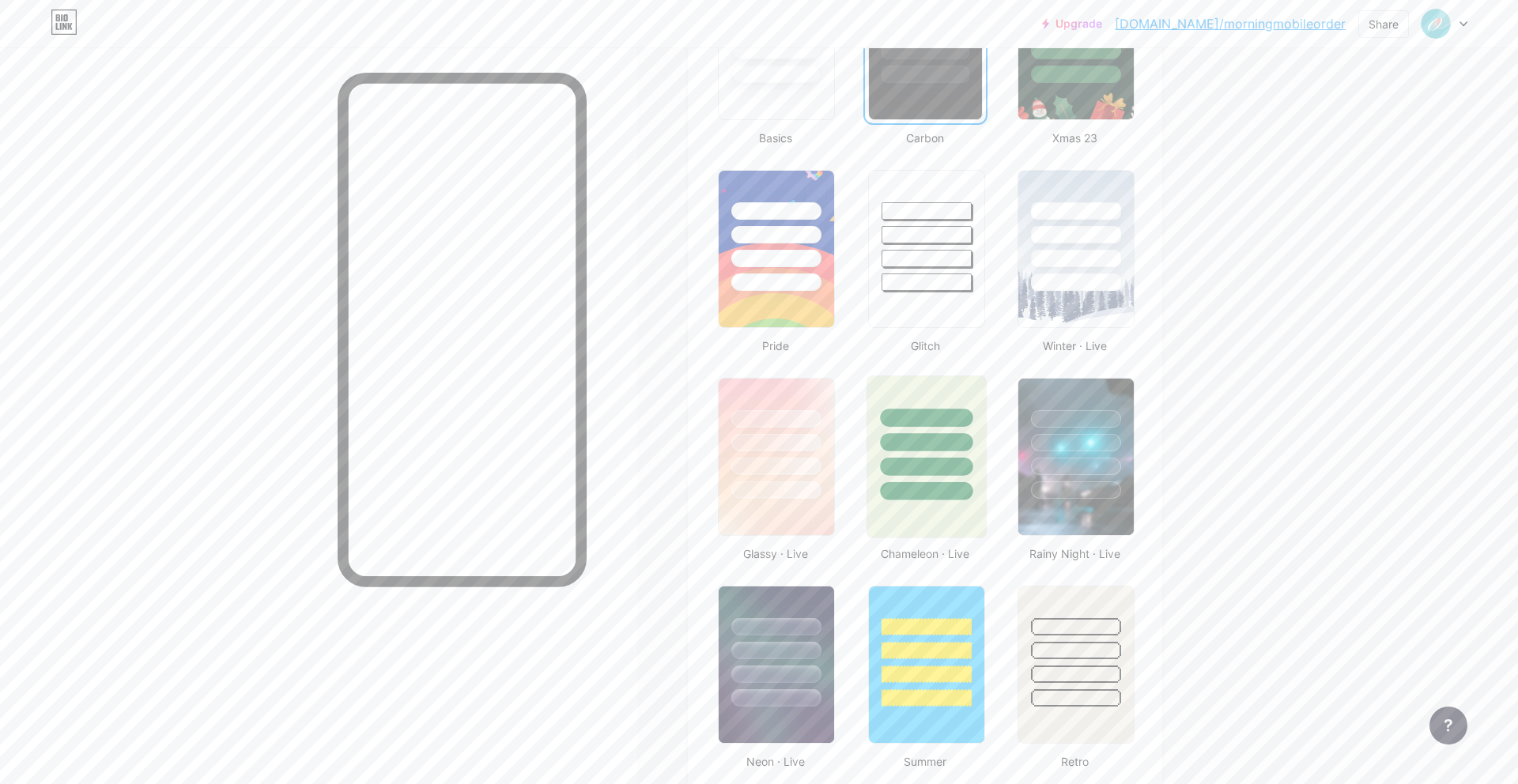
scroll to position [517, 0]
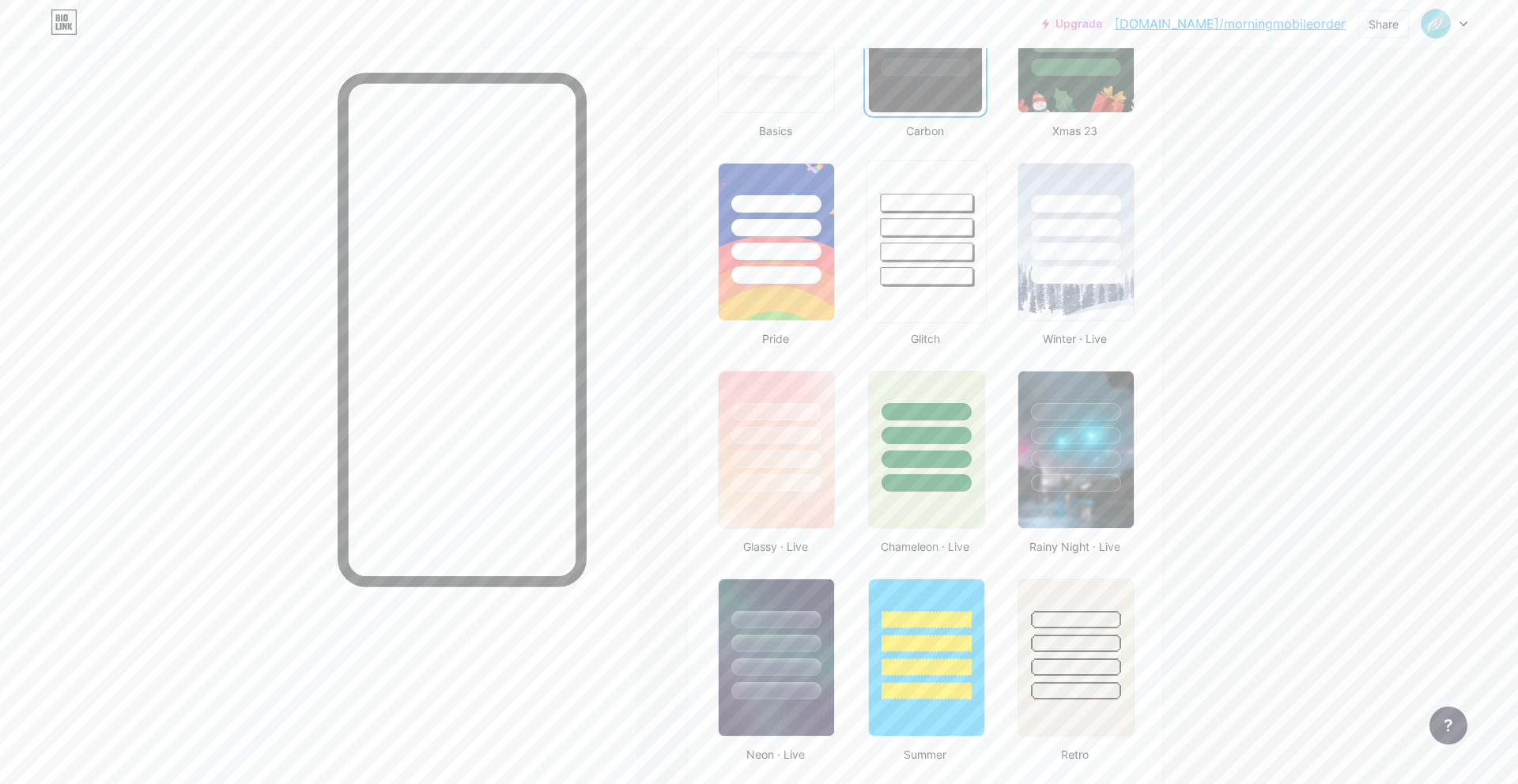
click at [969, 301] on div at bounding box center [926, 241] width 120 height 163
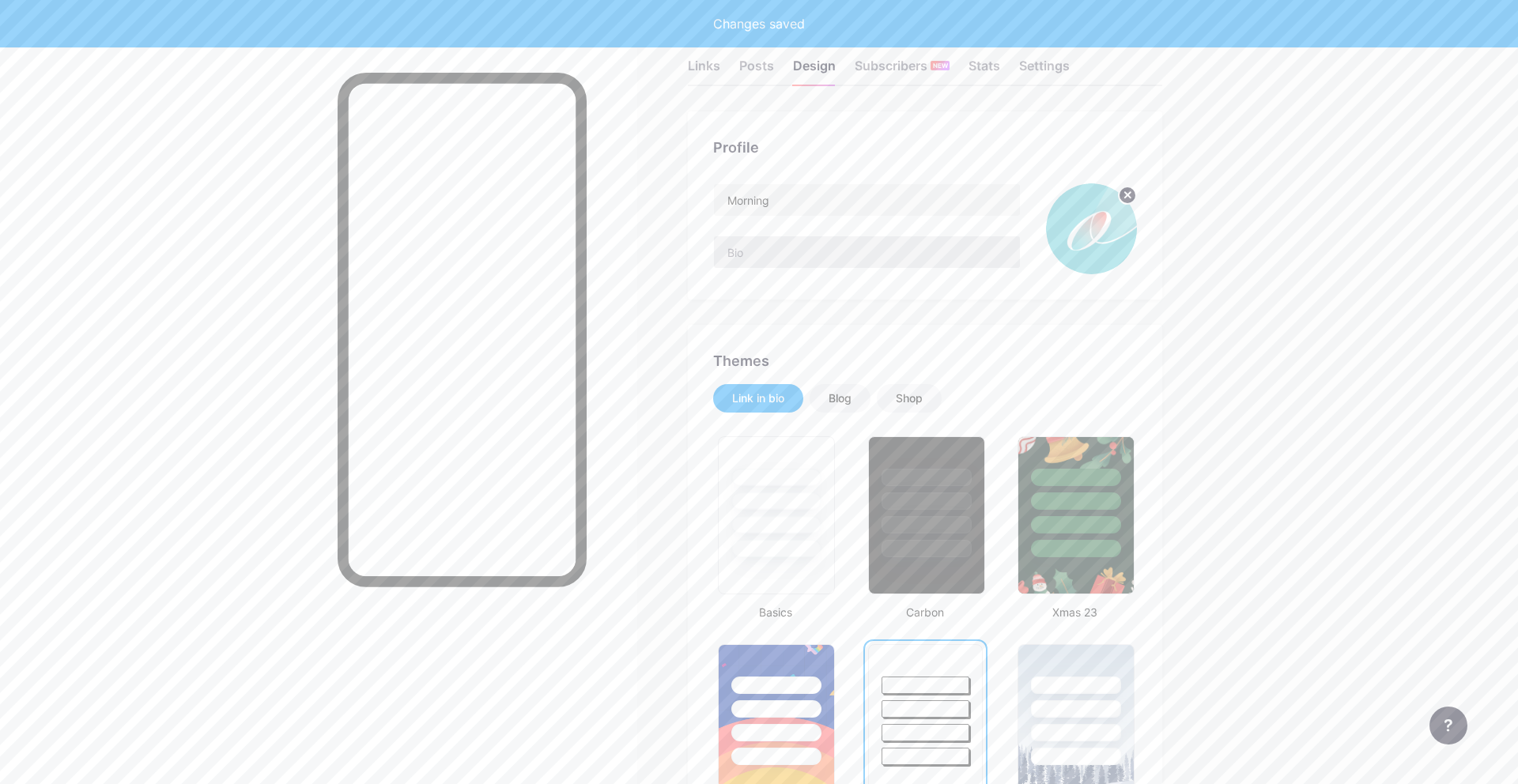
scroll to position [0, 0]
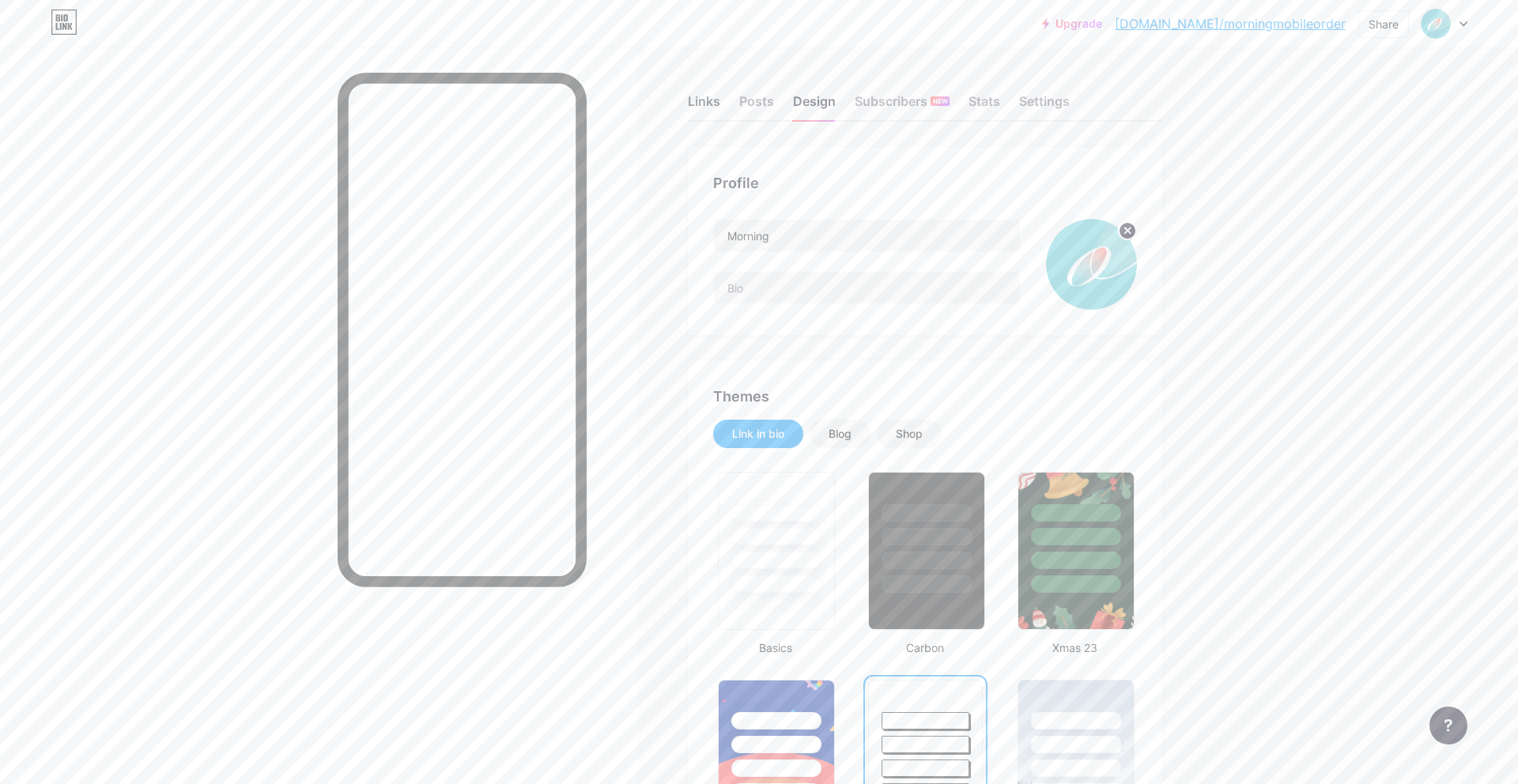
click at [698, 102] on div "Links" at bounding box center [704, 106] width 33 height 28
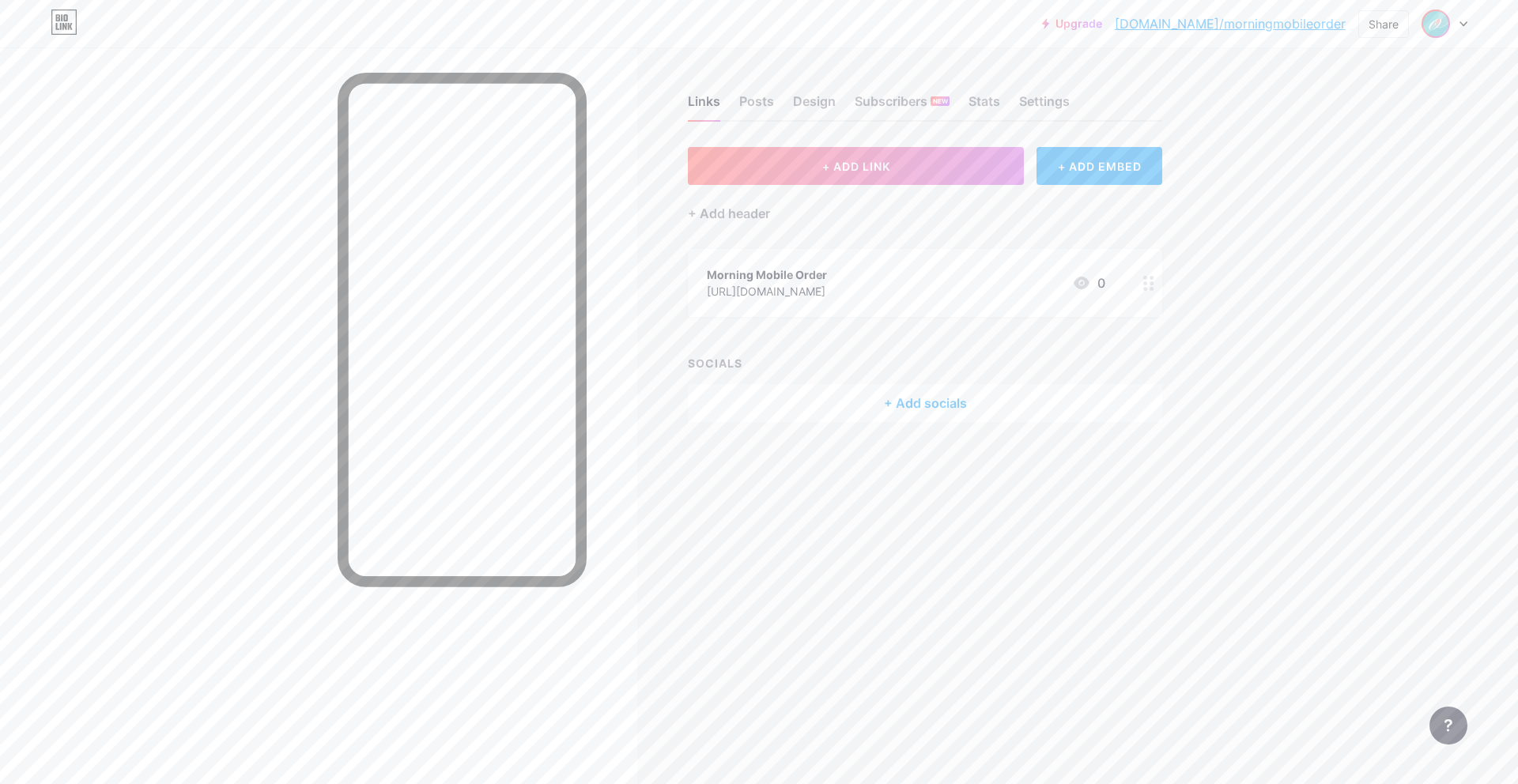
click at [1441, 25] on img at bounding box center [1435, 23] width 25 height 25
click at [1353, 98] on div "Morning" at bounding box center [1377, 94] width 122 height 13
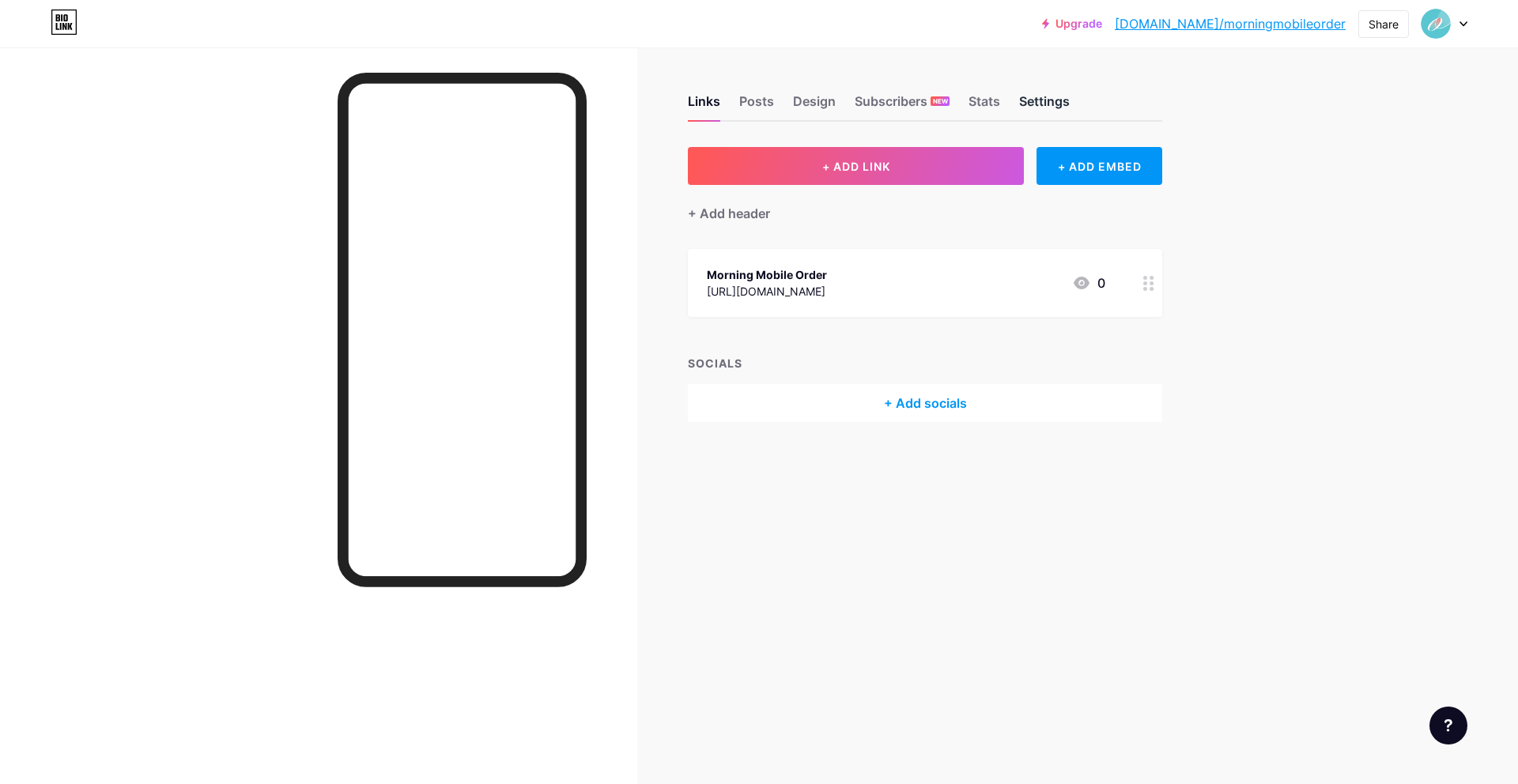
click at [1022, 108] on div "Settings" at bounding box center [1044, 106] width 51 height 28
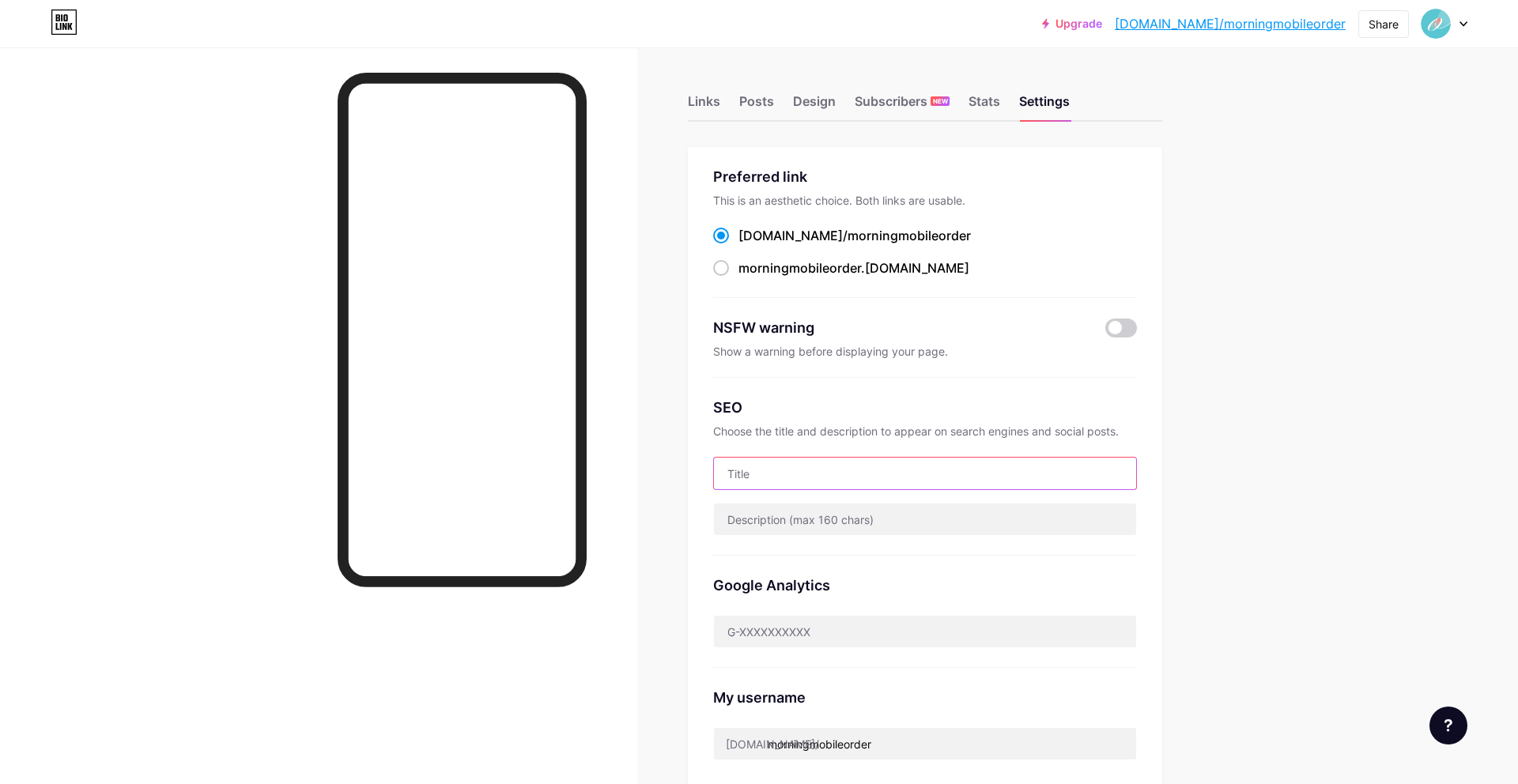
click at [872, 475] on input "text" at bounding box center [925, 474] width 422 height 32
click at [918, 400] on div "SEO" at bounding box center [925, 408] width 424 height 22
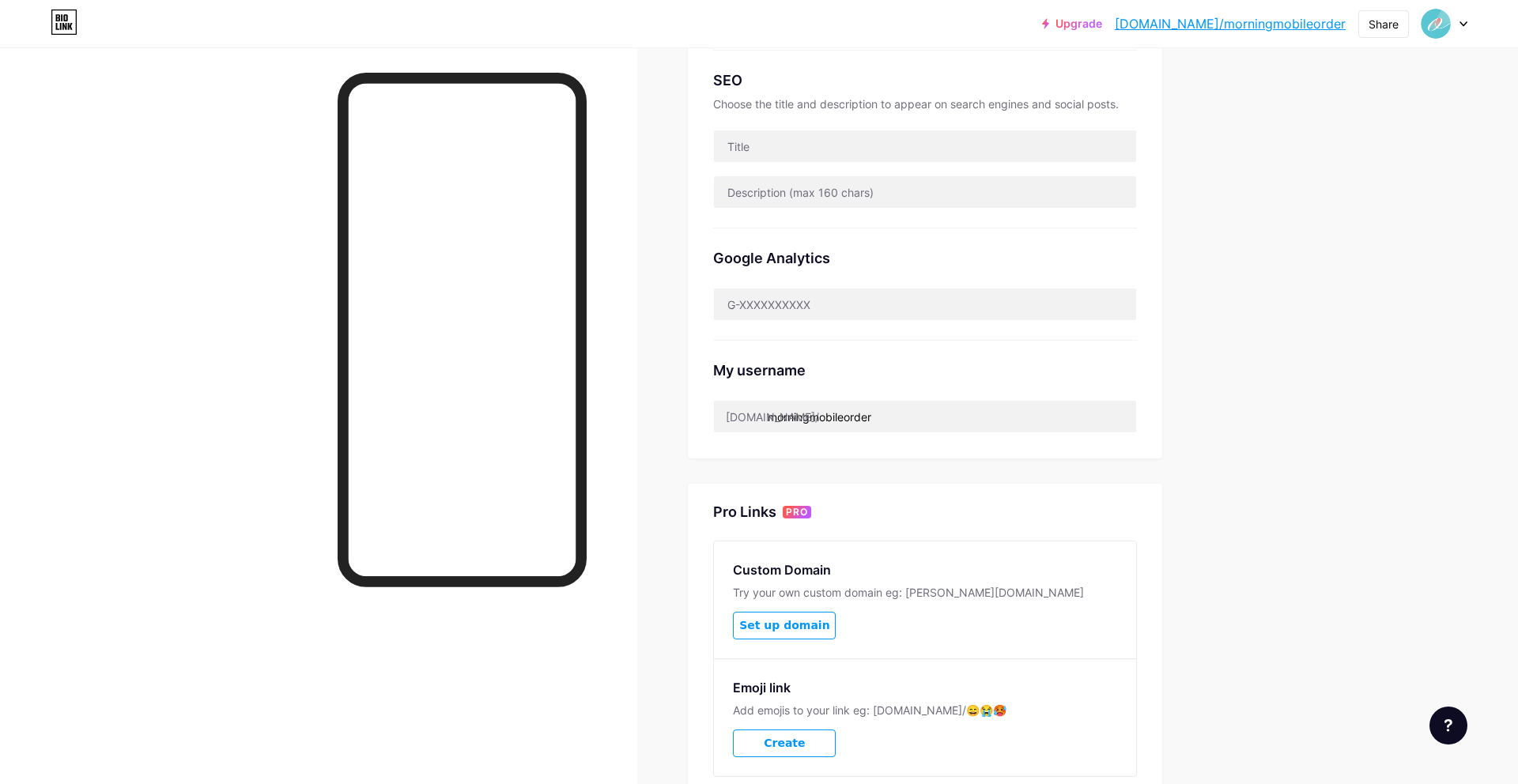
scroll to position [340, 0]
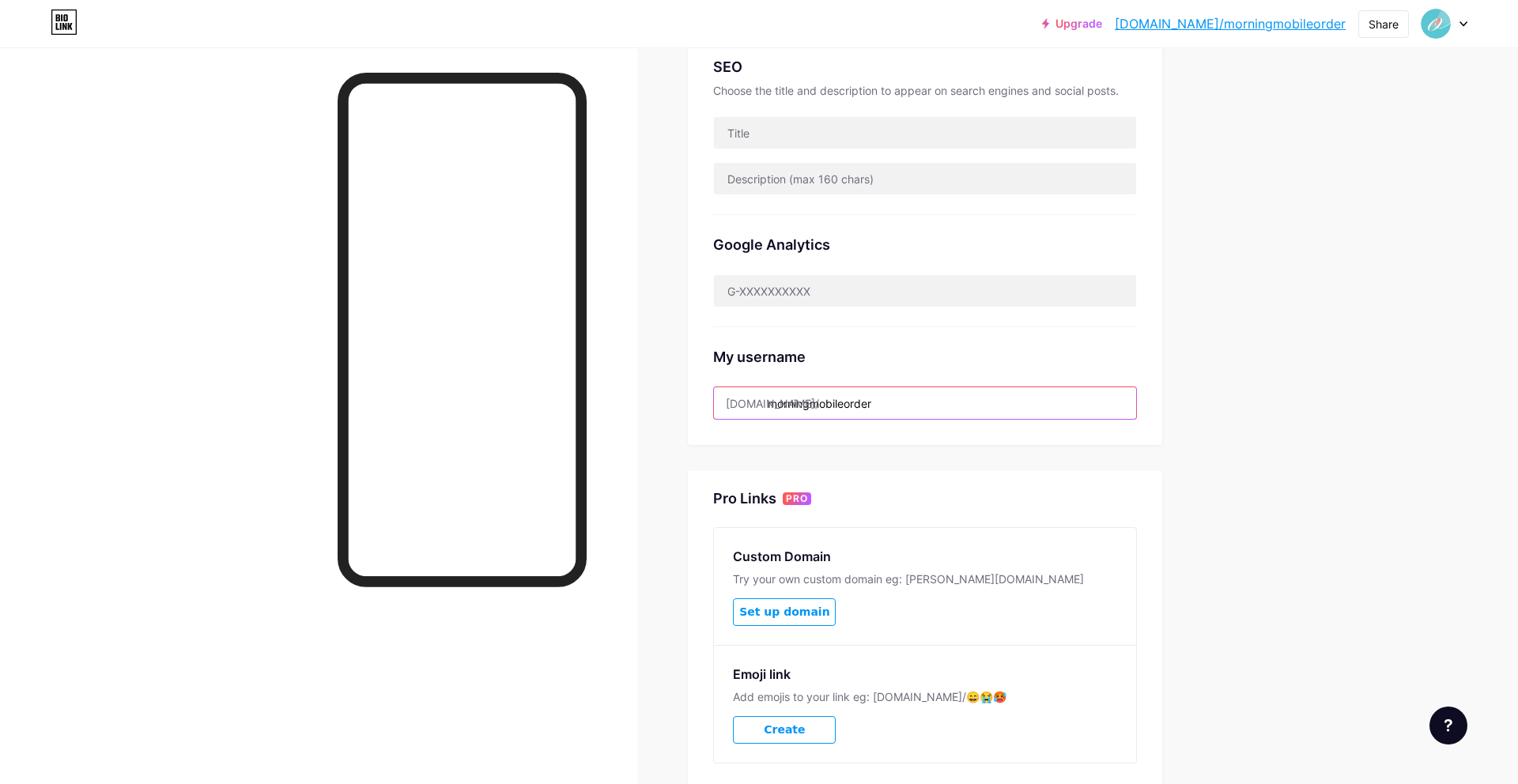
click at [980, 398] on input "morningmobileorder" at bounding box center [925, 403] width 422 height 32
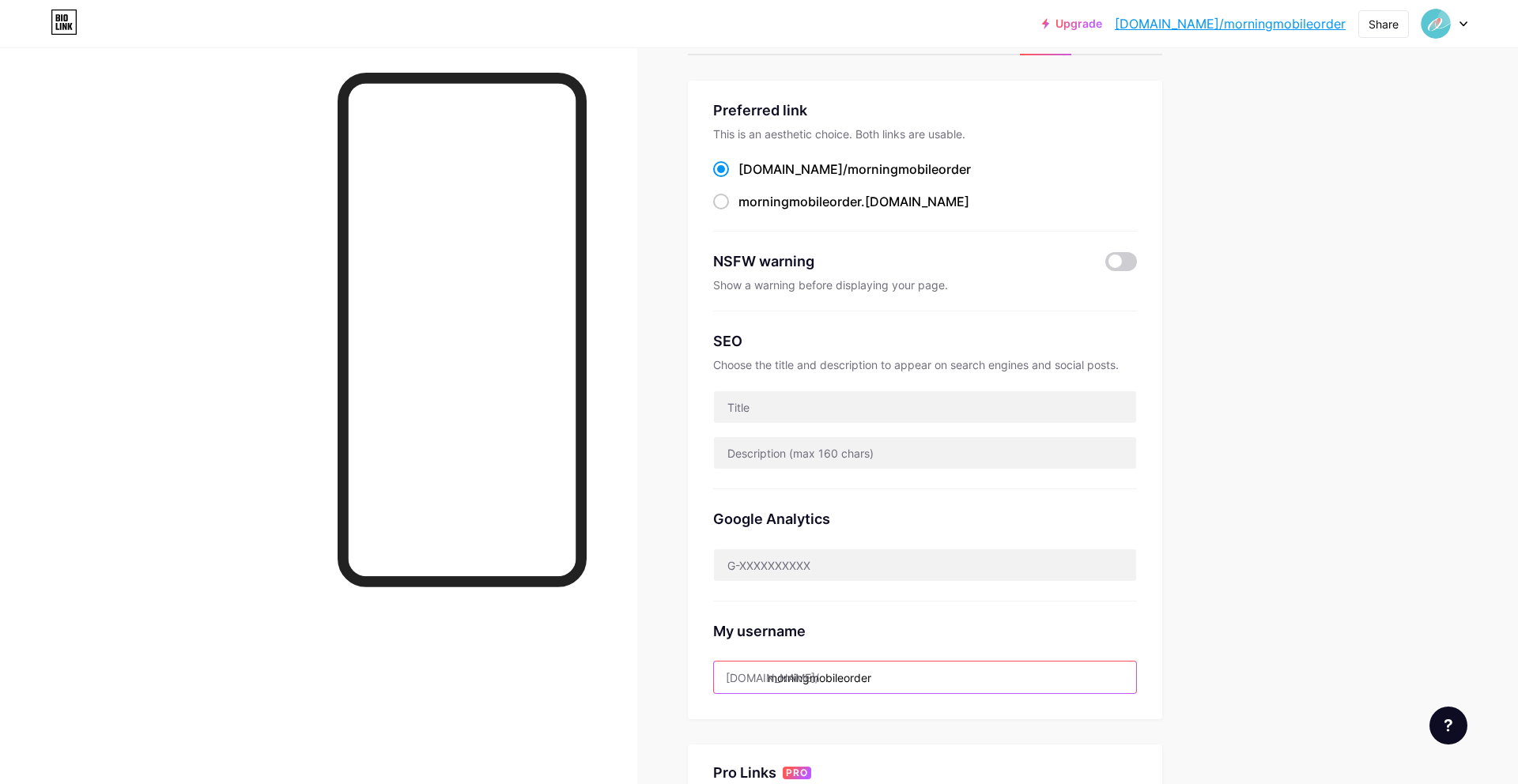
scroll to position [0, 0]
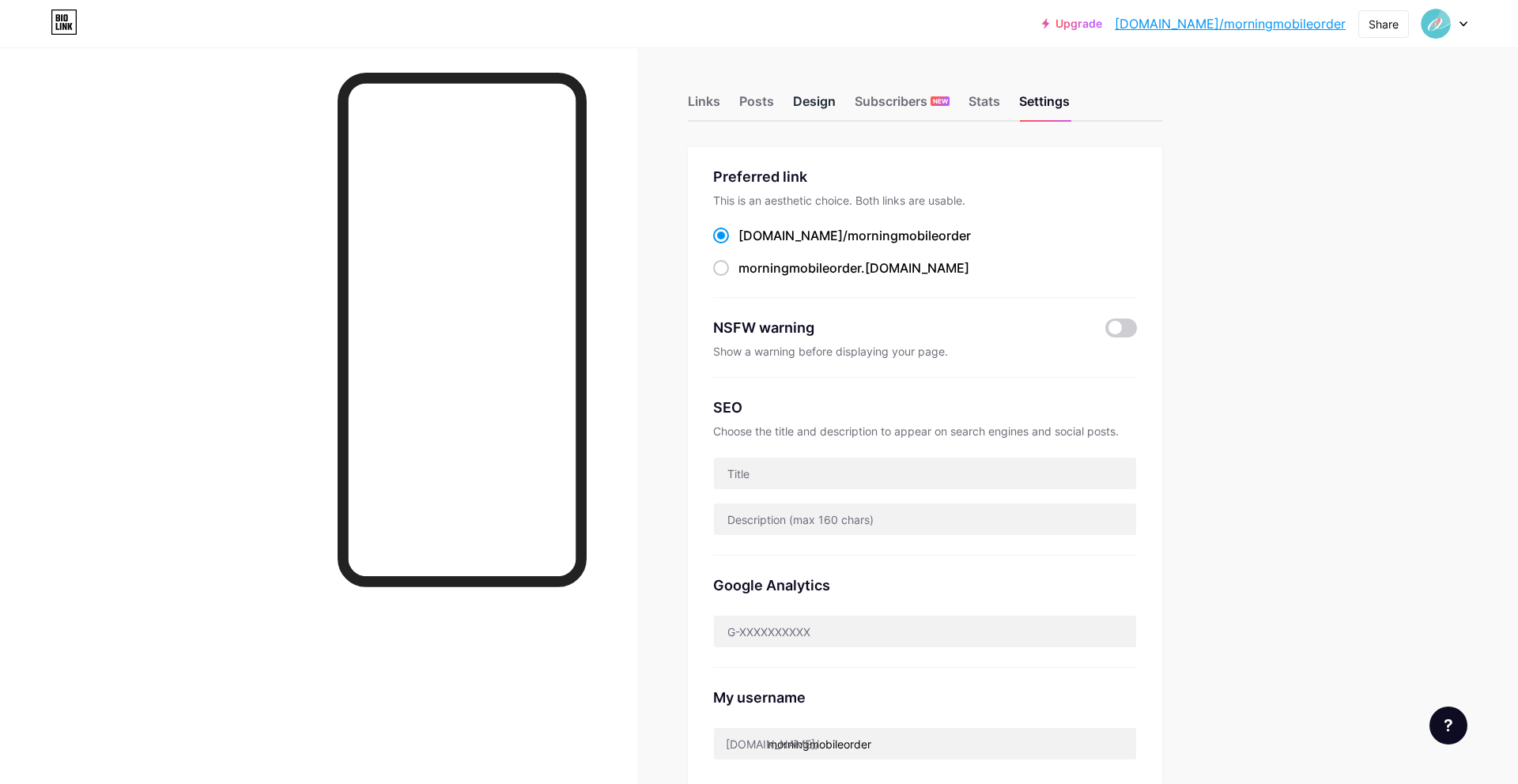
click at [826, 105] on div "Design" at bounding box center [814, 106] width 43 height 28
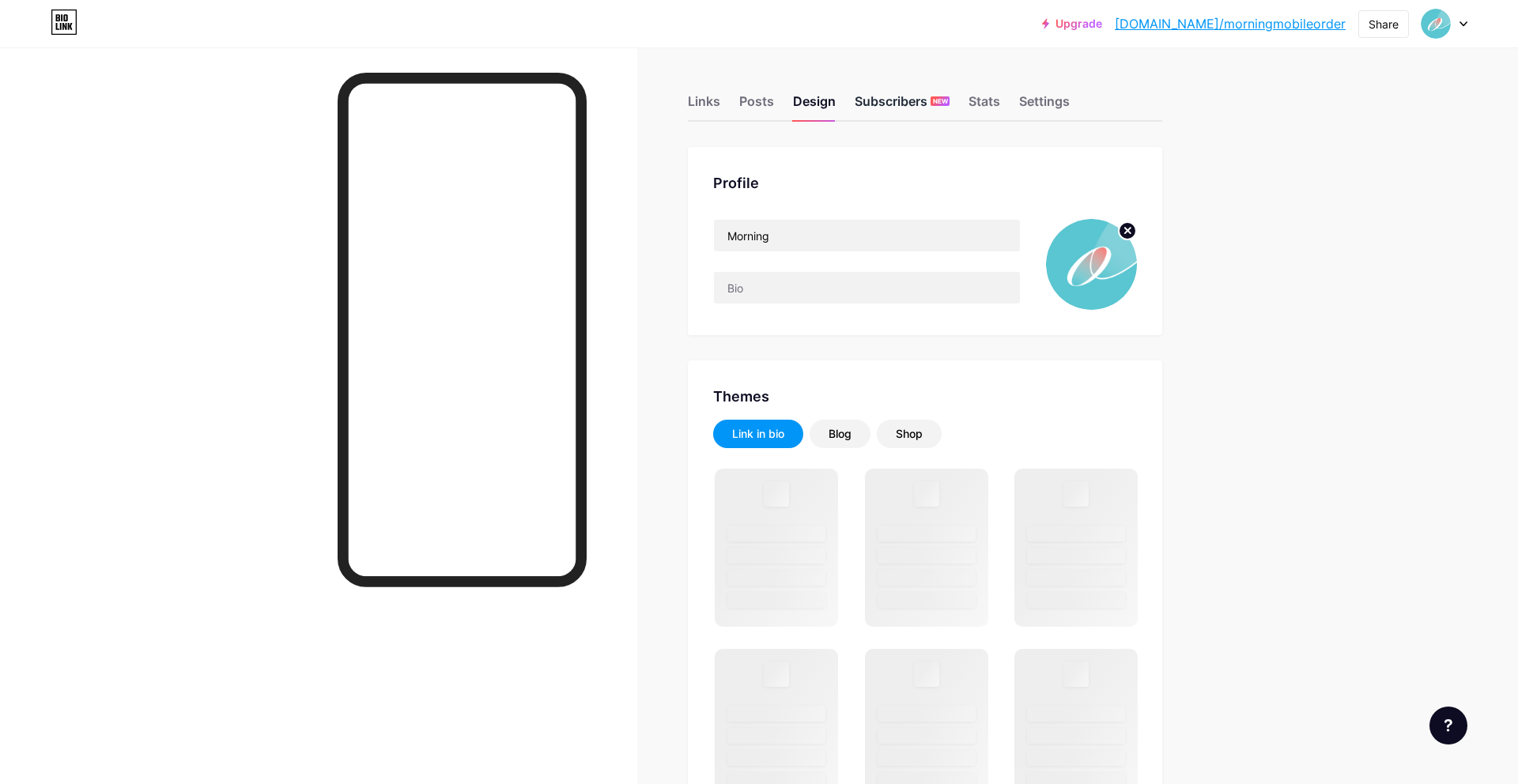
click at [895, 101] on div "Subscribers NEW" at bounding box center [902, 106] width 95 height 28
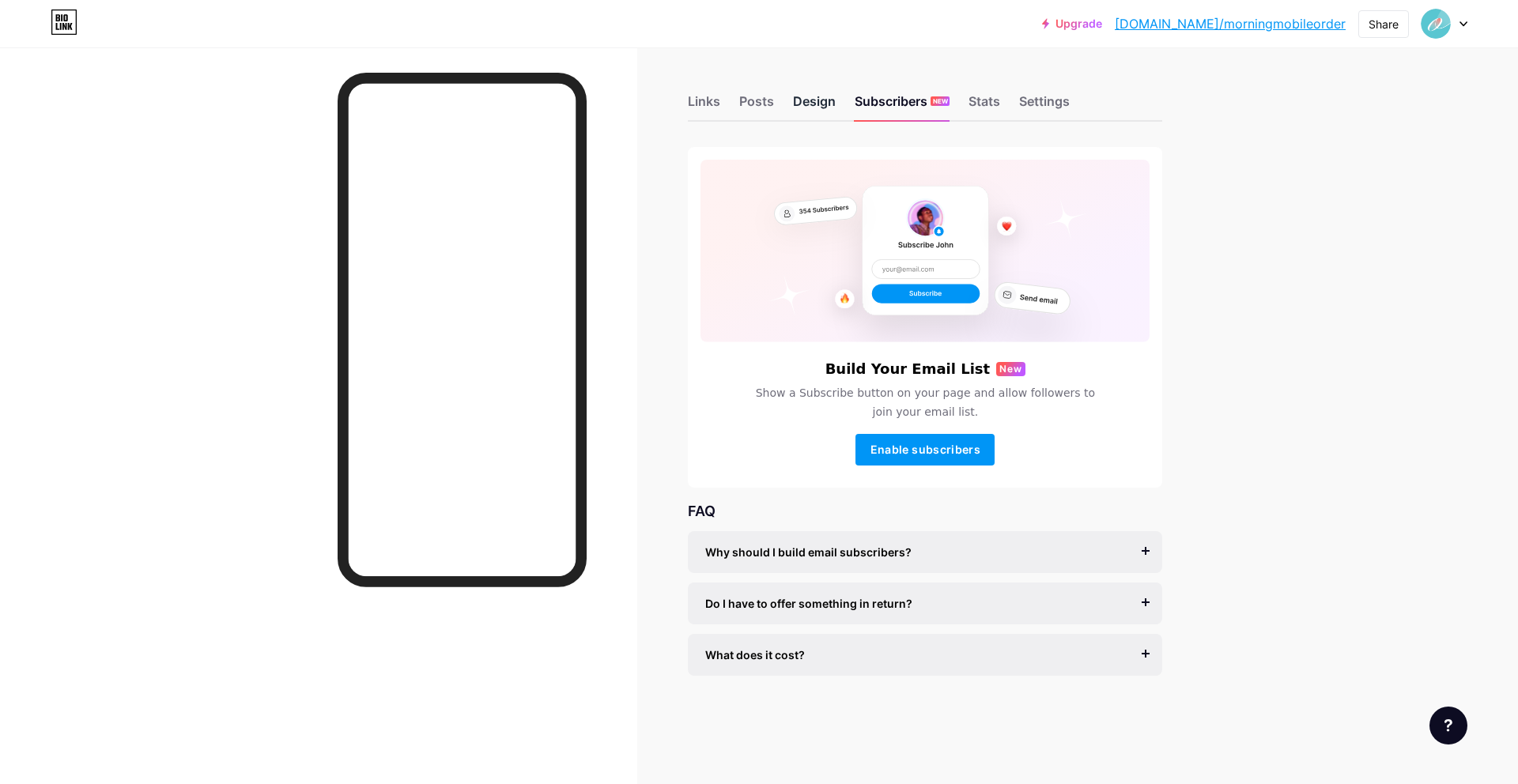
click at [827, 94] on div "Design" at bounding box center [814, 106] width 43 height 28
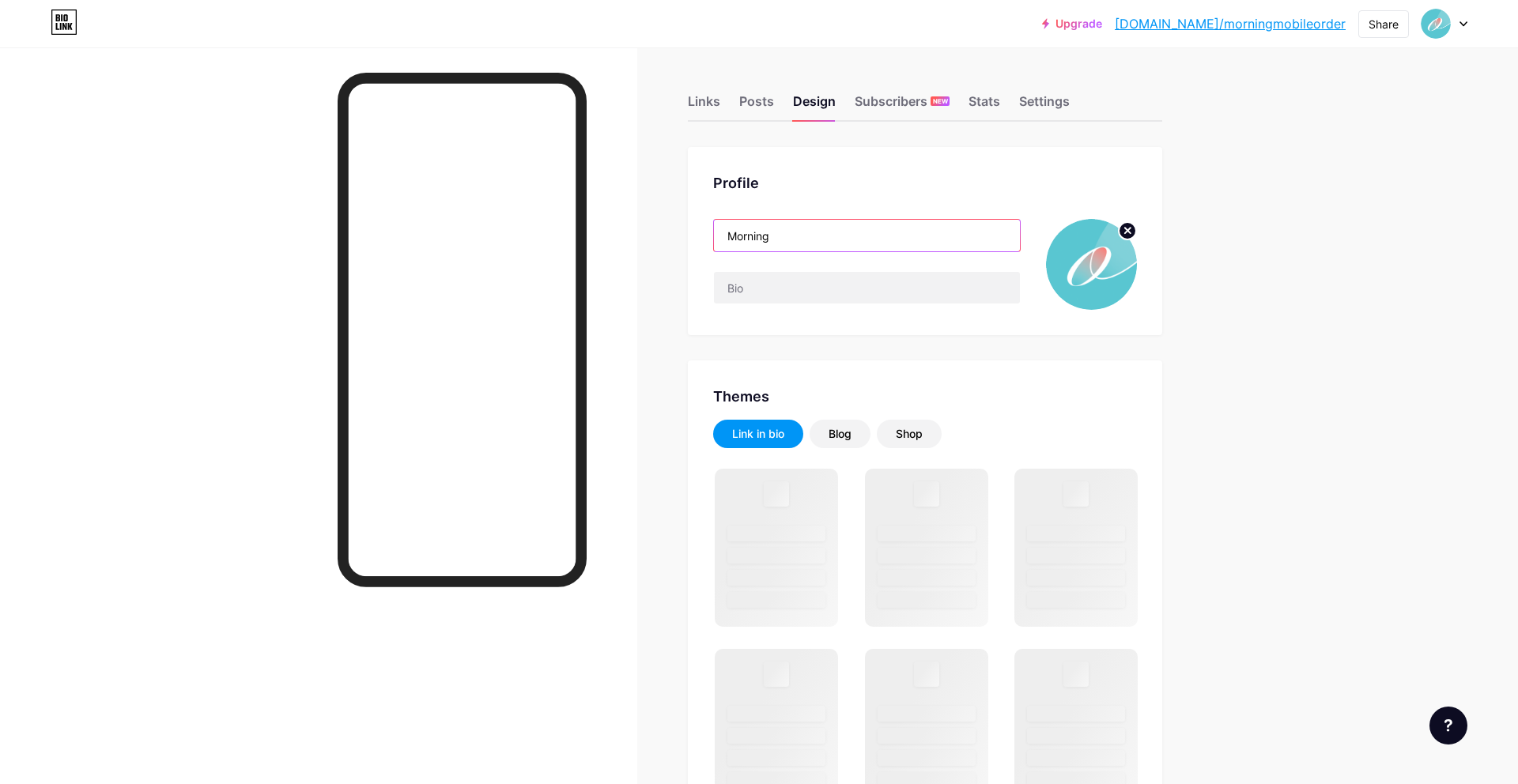
scroll to position [1, 0]
click at [911, 241] on input "Morning" at bounding box center [867, 235] width 306 height 32
paste input "[URL][DOMAIN_NAME]"
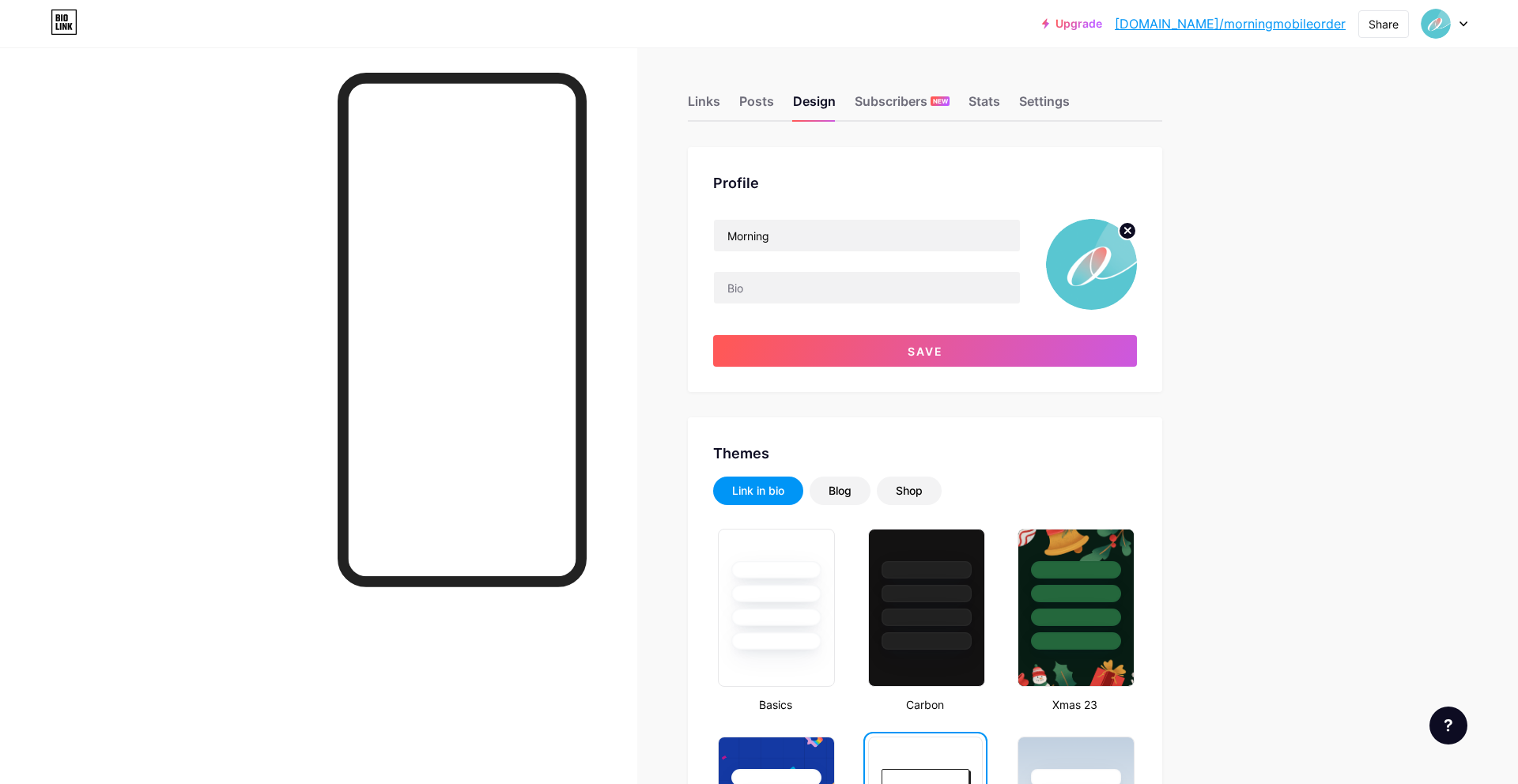
click at [913, 253] on div "Morning" at bounding box center [867, 264] width 308 height 91
click at [915, 243] on input "Morning" at bounding box center [867, 235] width 306 height 32
drag, startPoint x: 968, startPoint y: 248, endPoint x: 966, endPoint y: 271, distance: 23.1
click at [968, 249] on input "Morning Mobile Order" at bounding box center [867, 235] width 306 height 32
click at [966, 276] on input "text" at bounding box center [867, 288] width 306 height 32
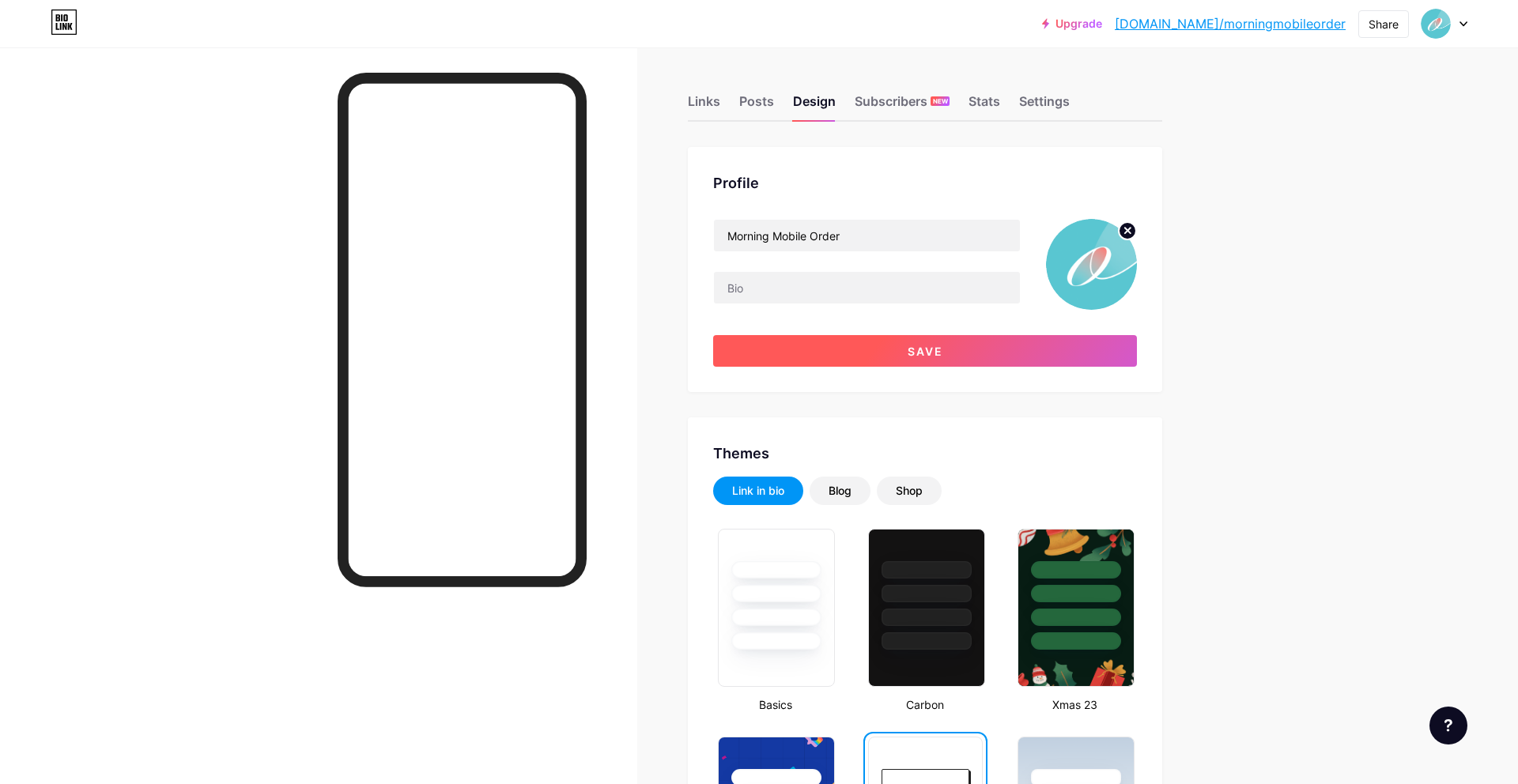
click at [953, 350] on button "Save" at bounding box center [925, 351] width 424 height 32
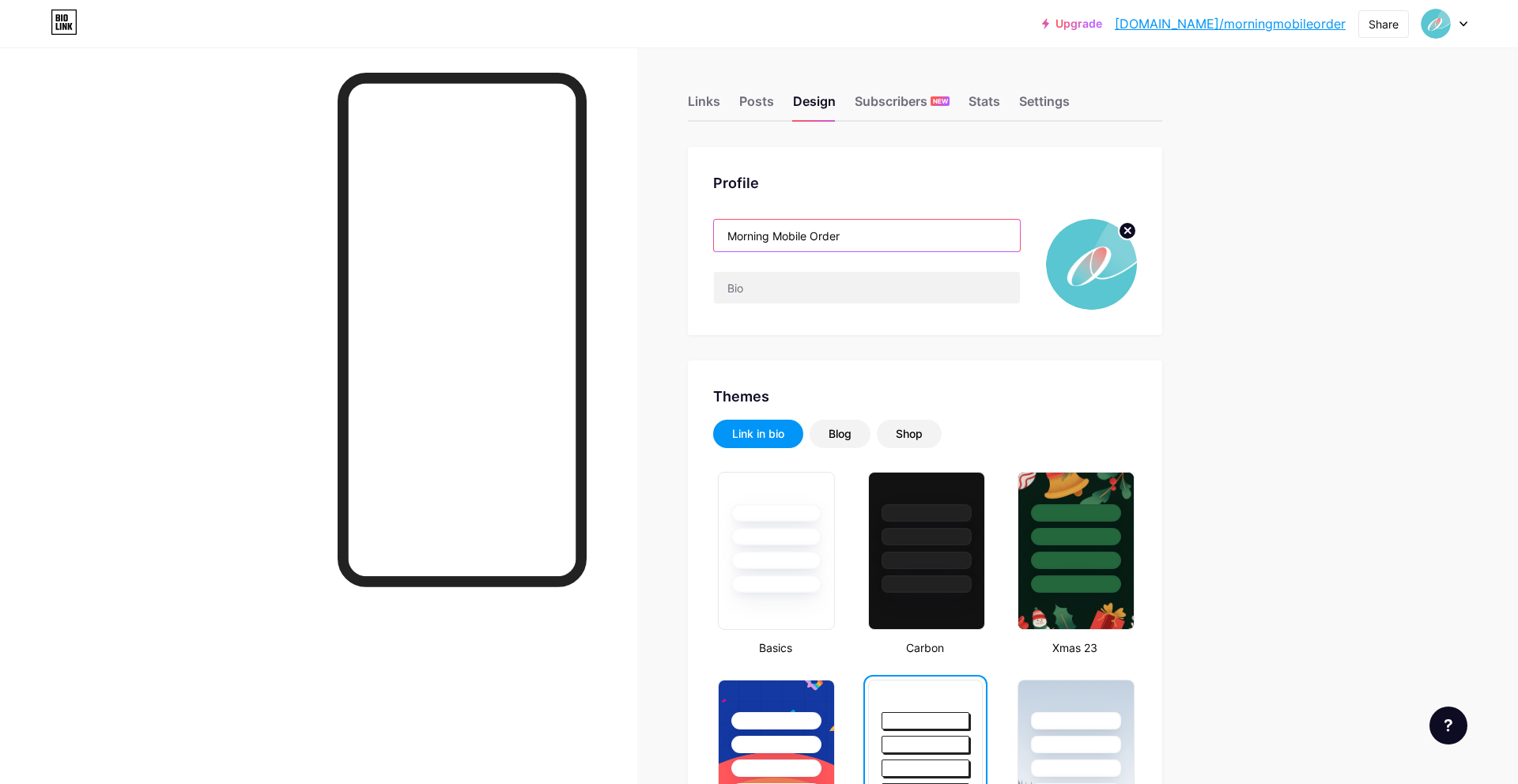
click at [775, 240] on input "Morning Mobile Order" at bounding box center [867, 235] width 306 height 32
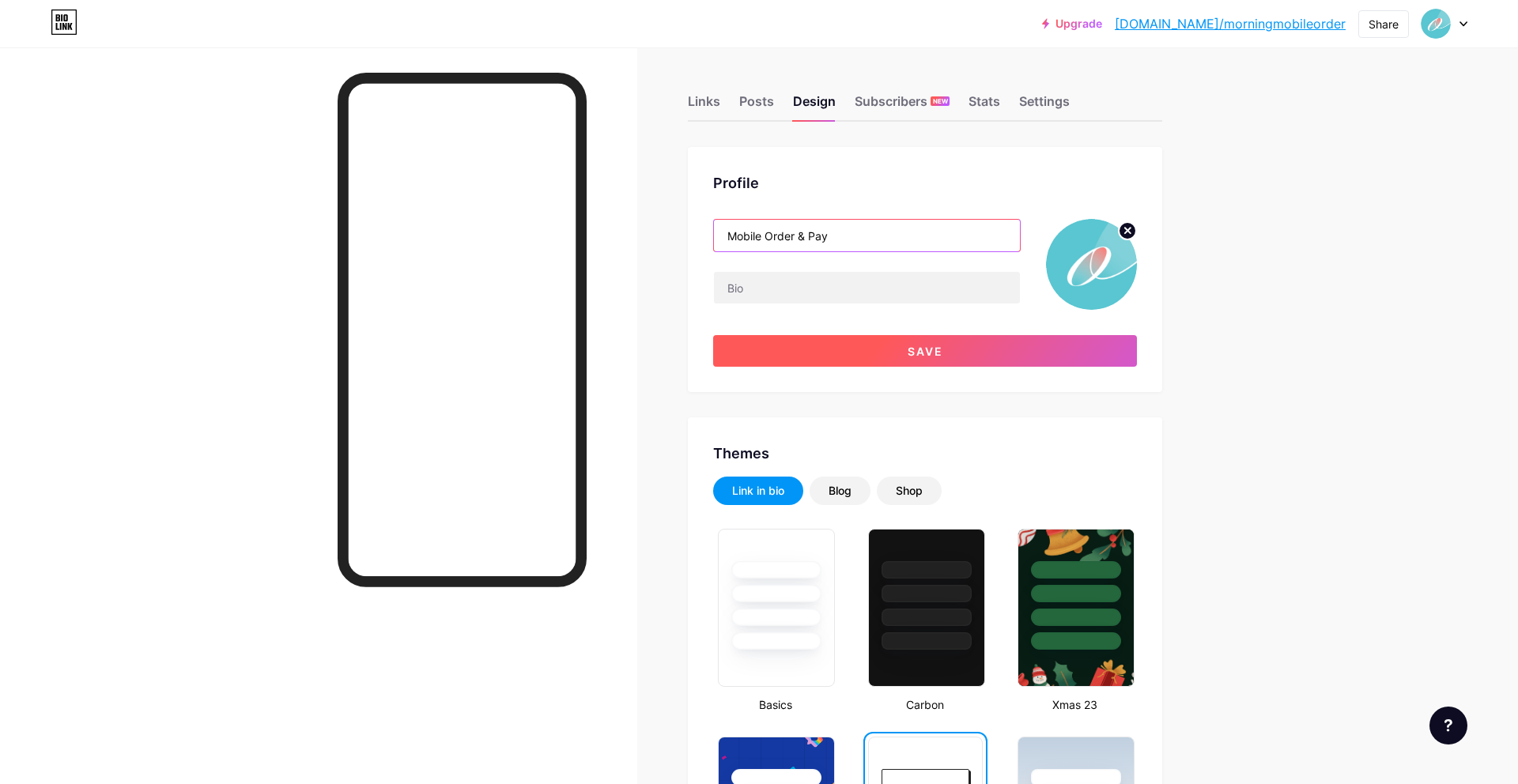
type input "Mobile Order & Pay"
click at [963, 344] on button "Save" at bounding box center [925, 351] width 424 height 32
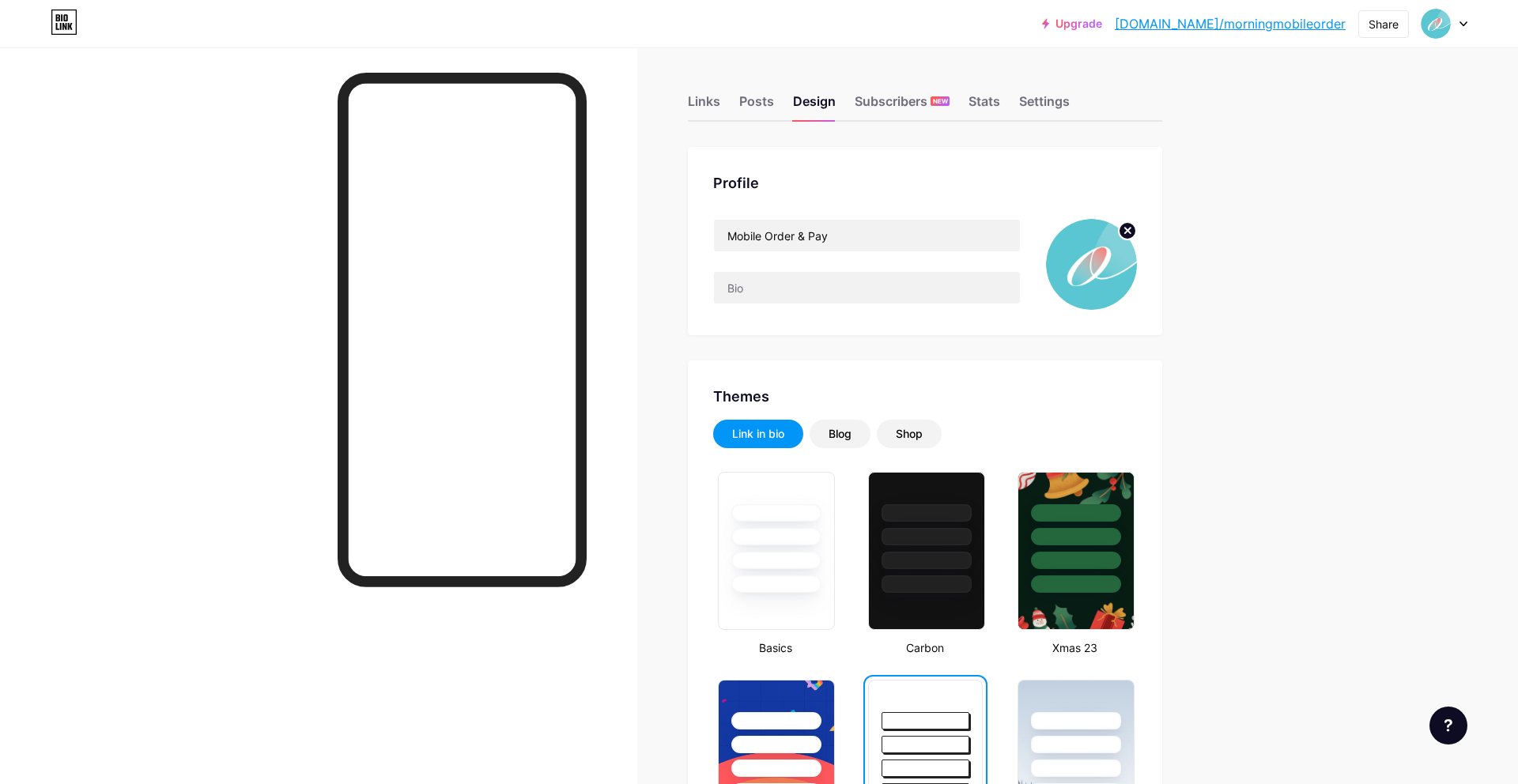
click at [769, 120] on div "Links Posts Design Subscribers NEW Stats Settings" at bounding box center [925, 94] width 475 height 55
click at [705, 106] on div "Links" at bounding box center [704, 106] width 33 height 28
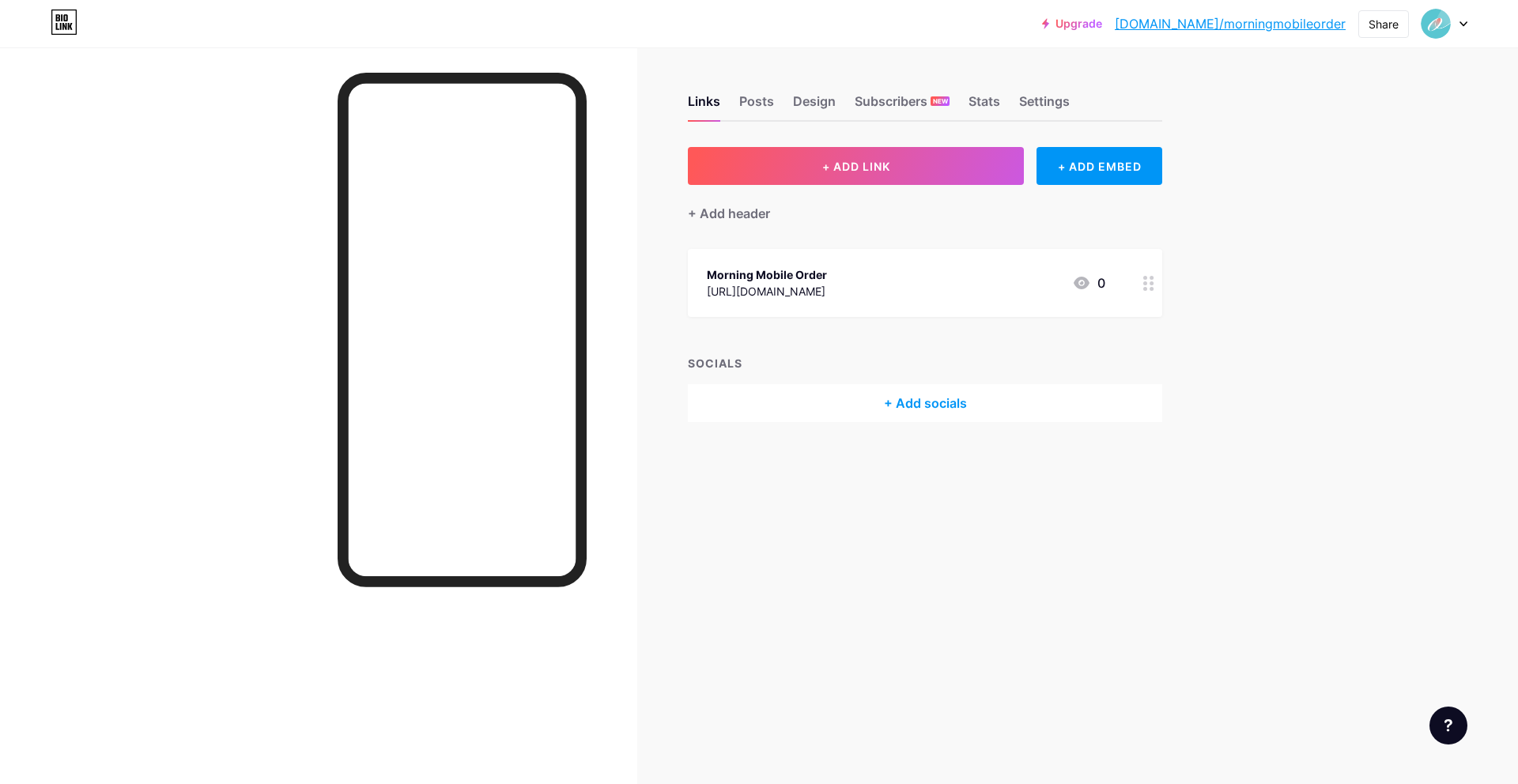
click at [1147, 298] on div at bounding box center [1149, 284] width 27 height 68
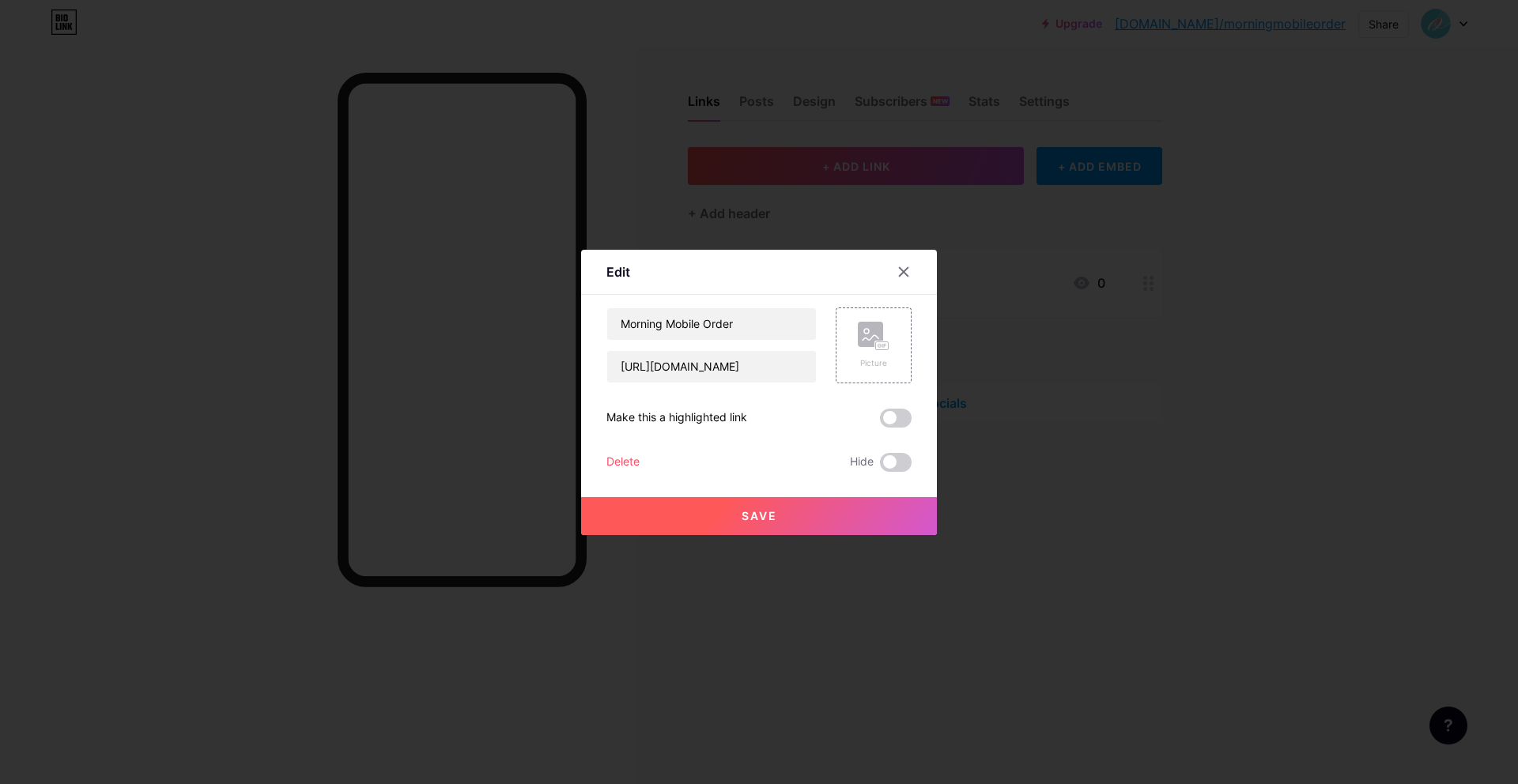
click at [1137, 346] on div at bounding box center [759, 392] width 1518 height 784
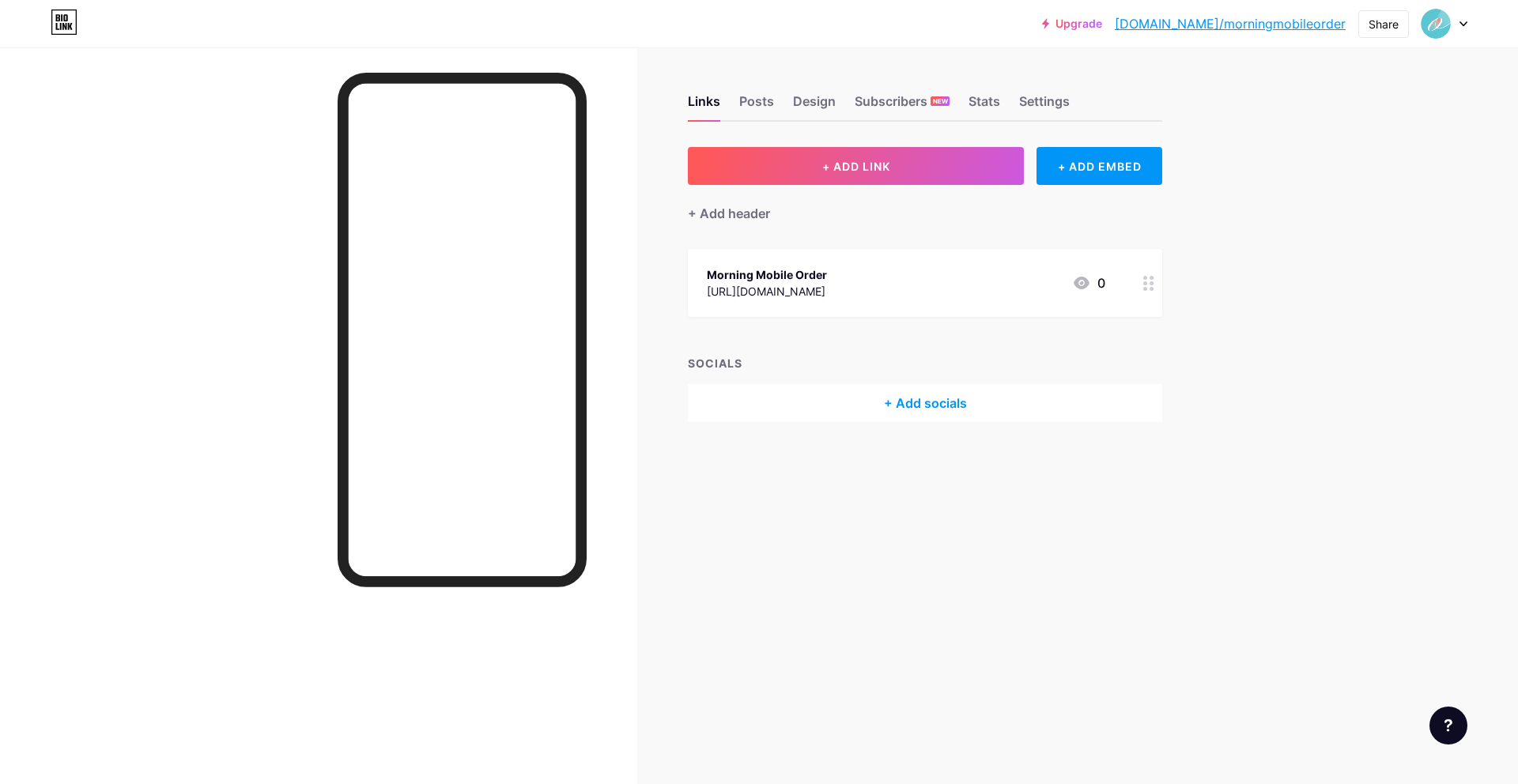
click at [1313, 21] on link "[DOMAIN_NAME]/morningmobileorder" at bounding box center [1229, 23] width 231 height 19
click at [801, 106] on div "Design" at bounding box center [814, 106] width 43 height 28
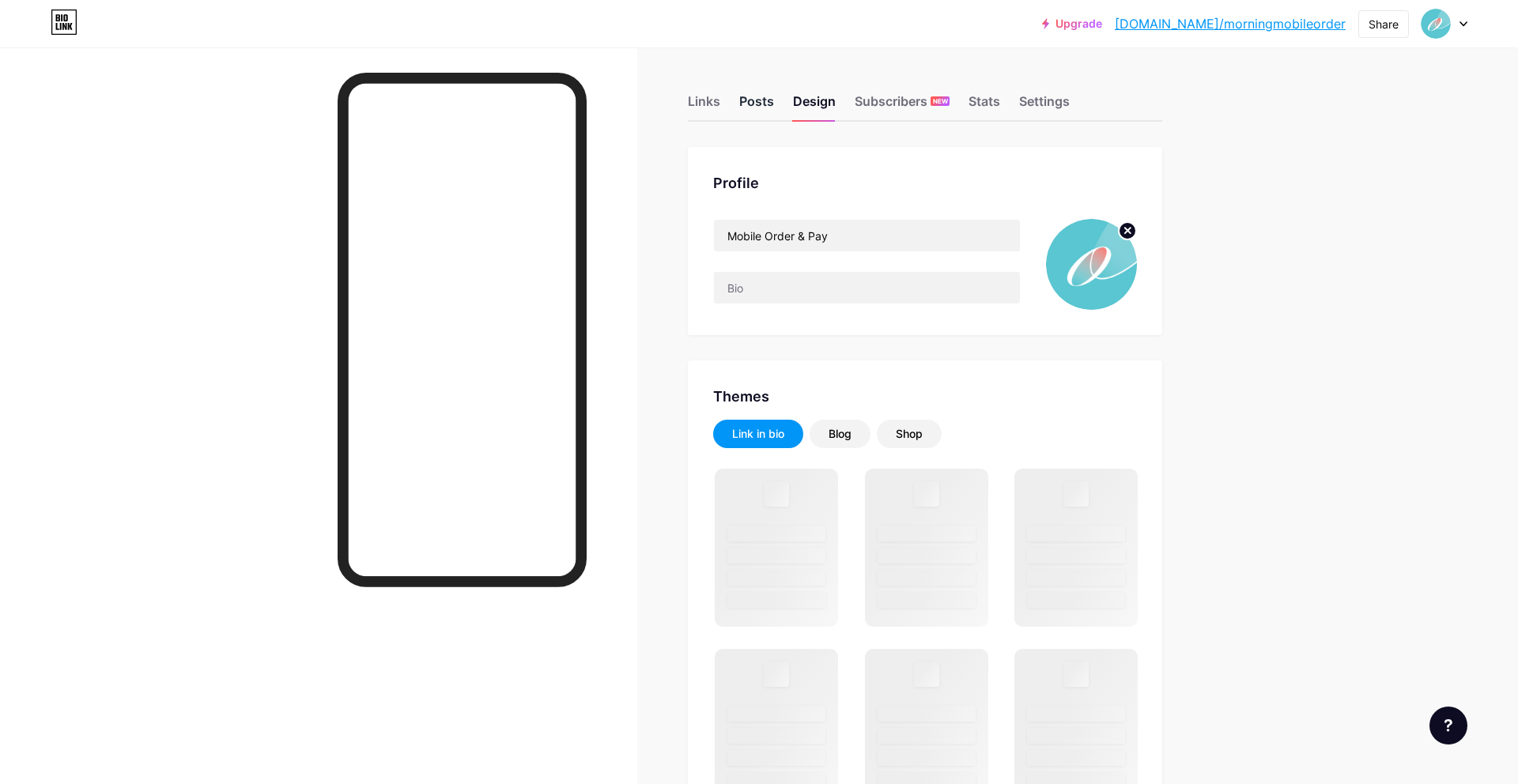
click at [753, 106] on div "Posts" at bounding box center [756, 106] width 35 height 28
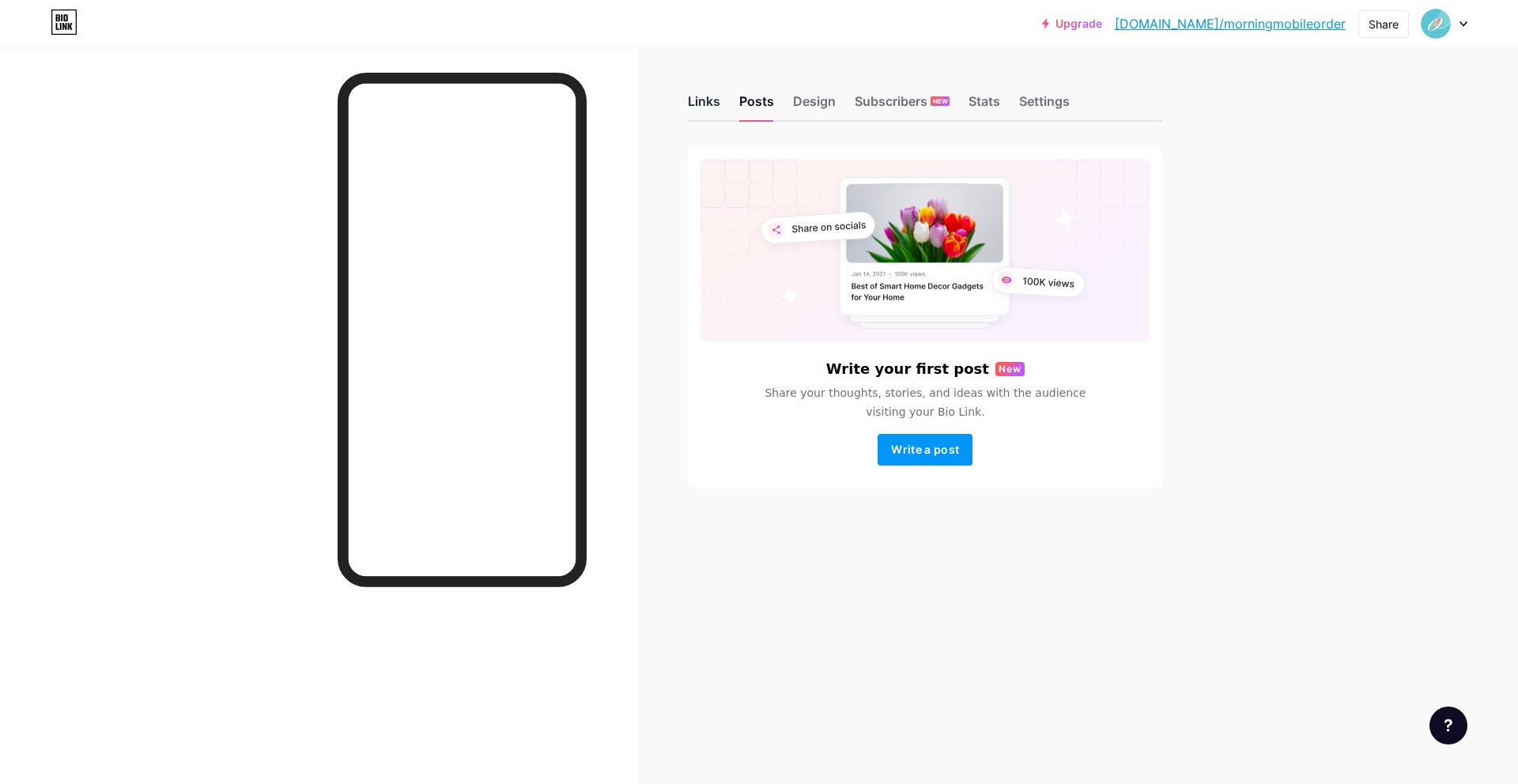
click at [711, 113] on div "Links" at bounding box center [704, 106] width 33 height 28
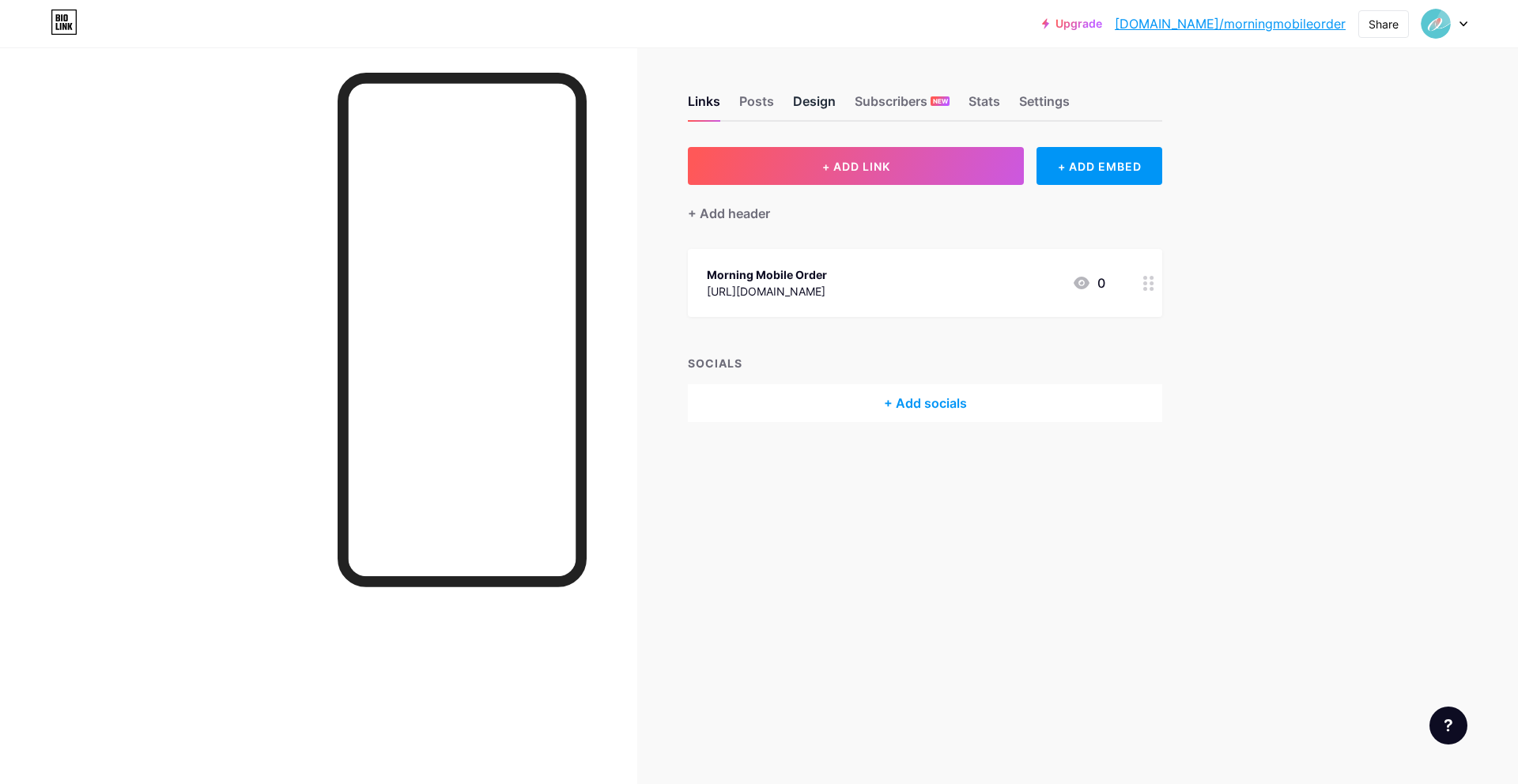
click at [832, 101] on div "Design" at bounding box center [814, 106] width 43 height 28
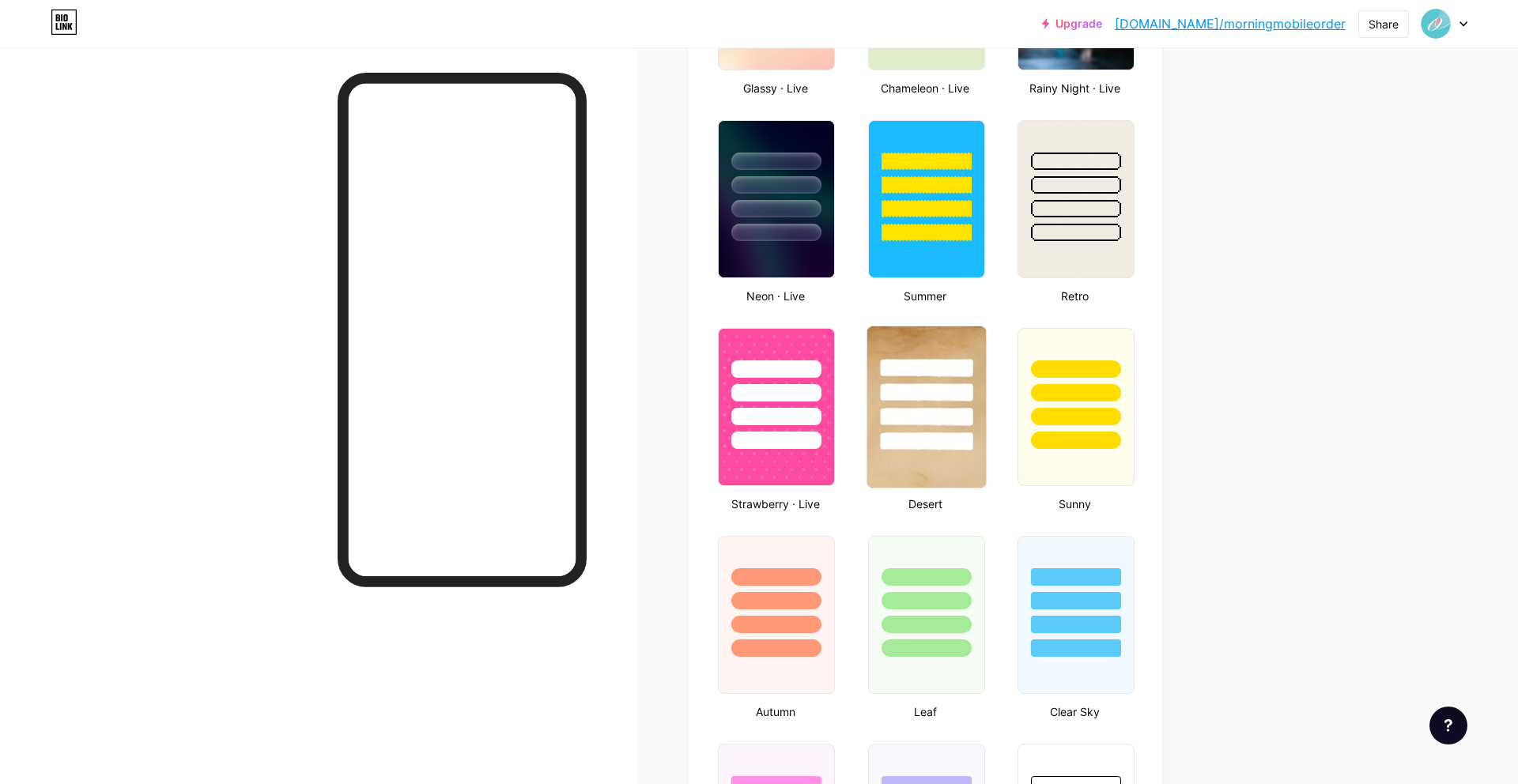
scroll to position [1143, 0]
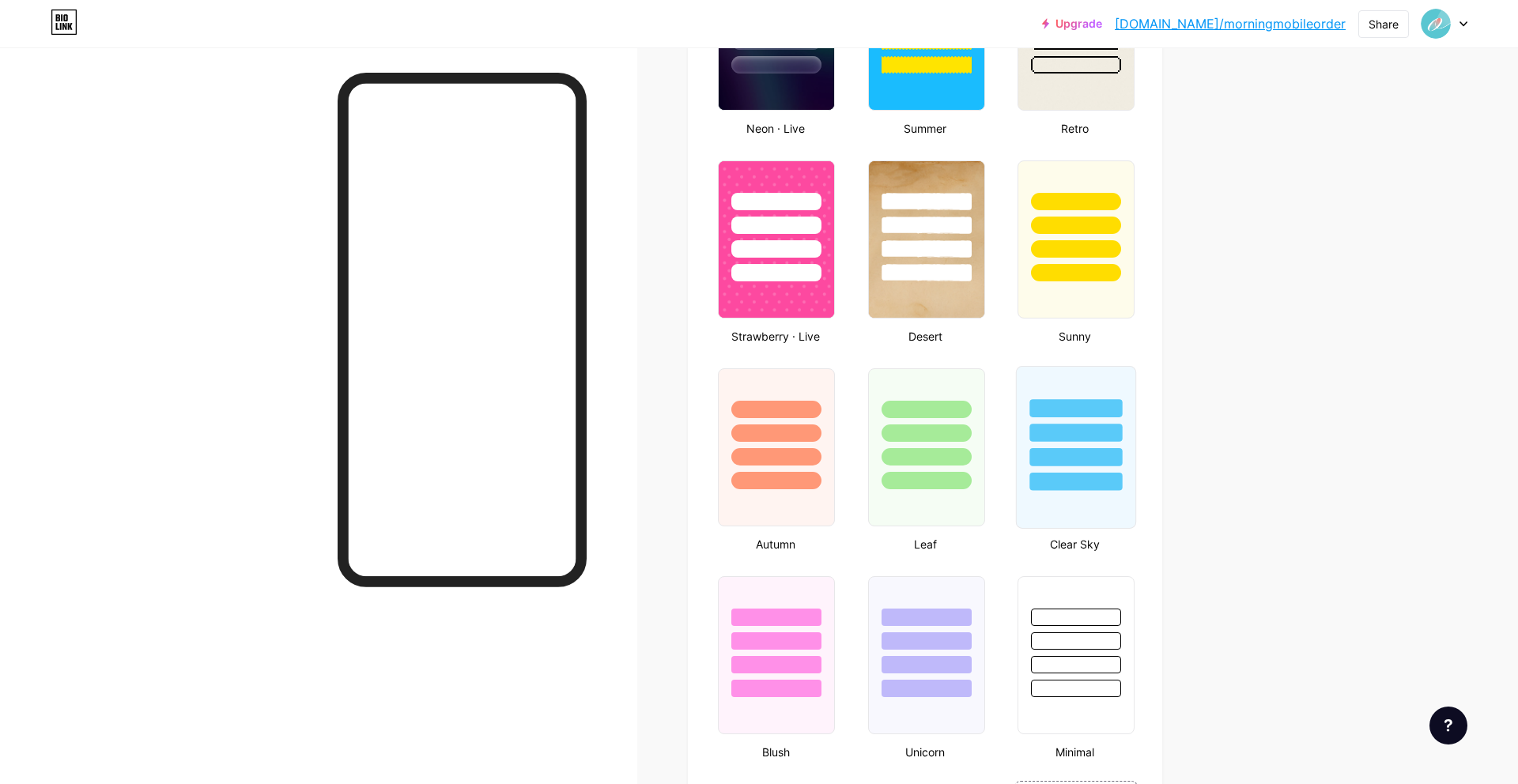
click at [1030, 405] on div at bounding box center [1075, 409] width 93 height 18
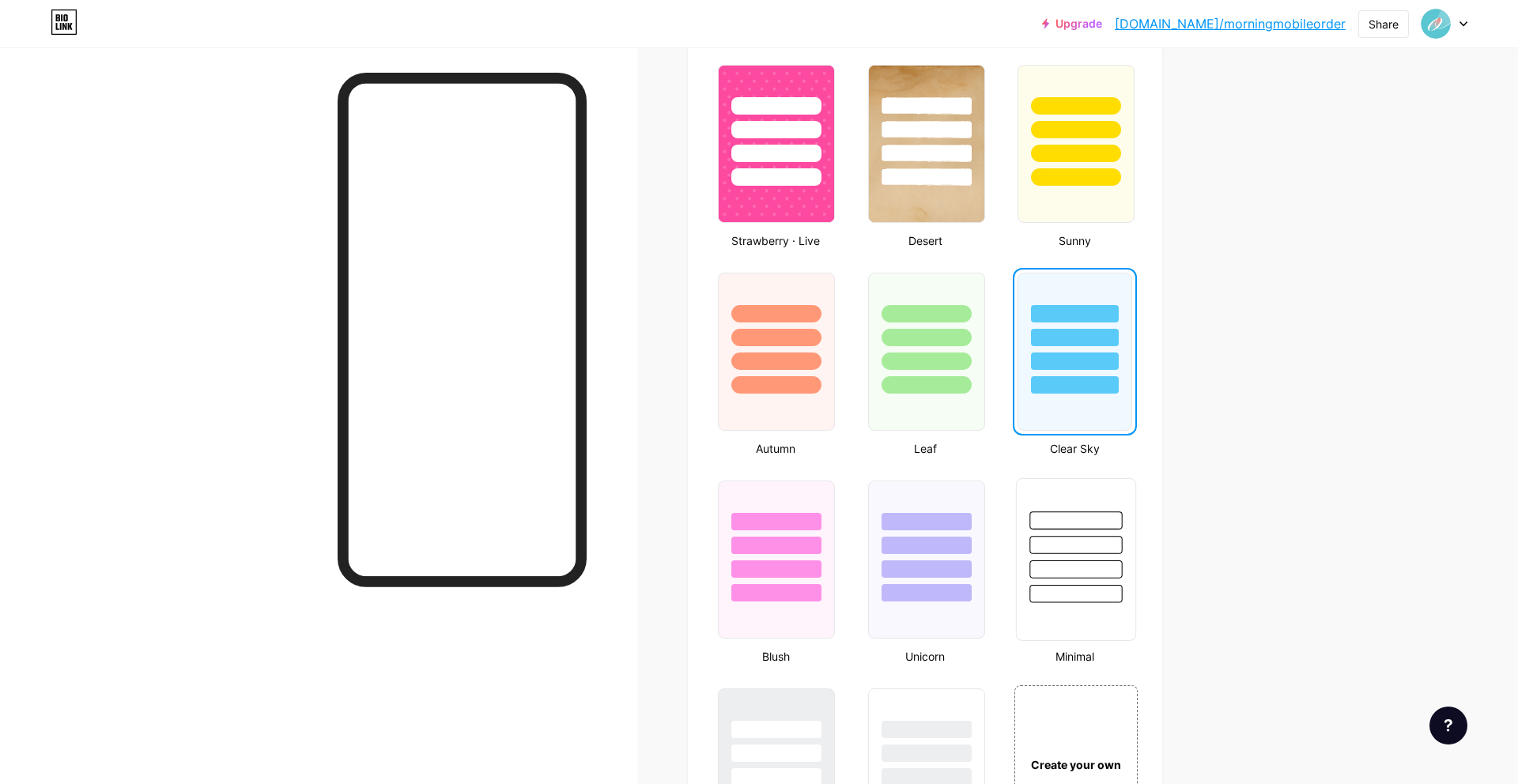
scroll to position [1248, 0]
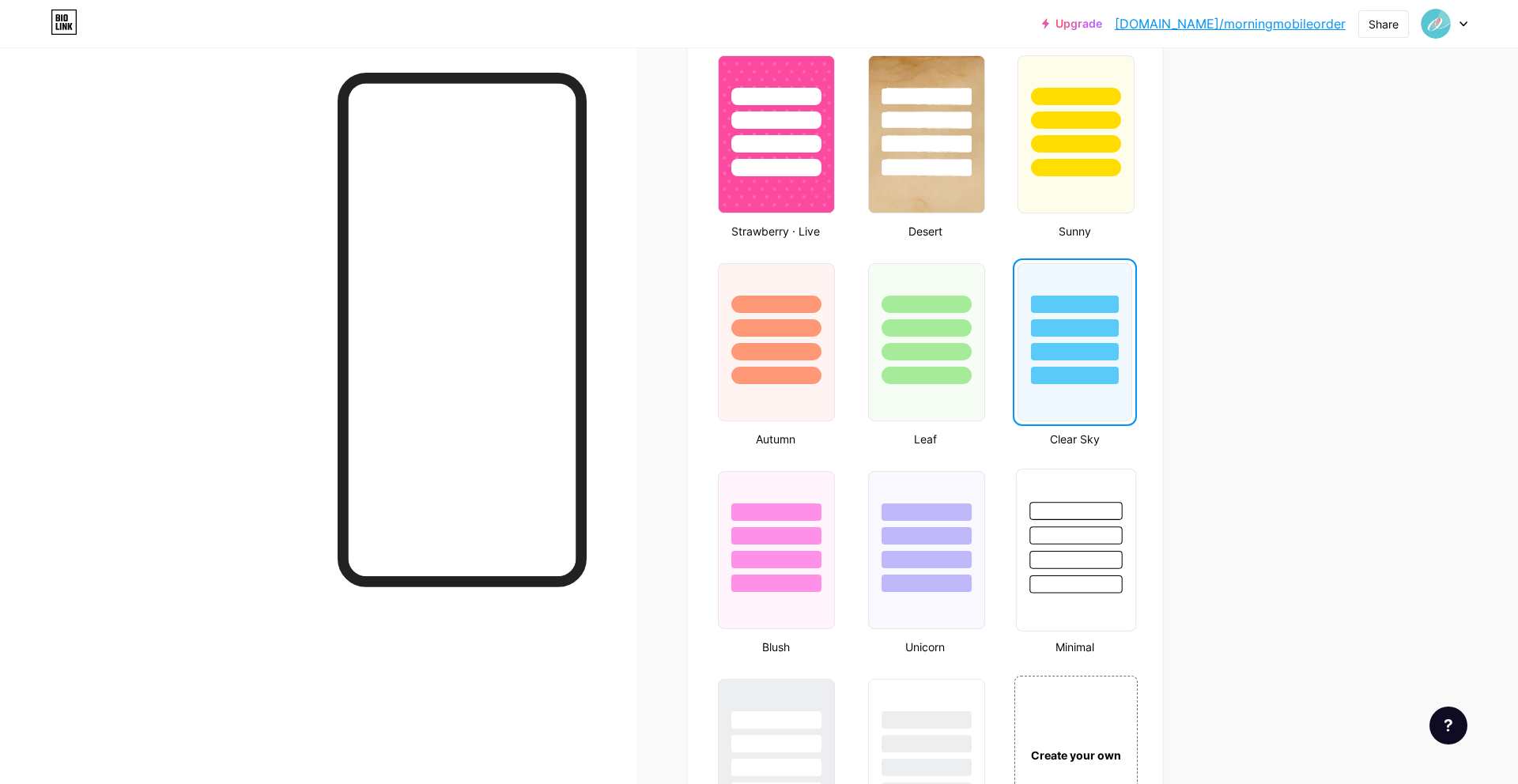
click at [1091, 569] on div at bounding box center [1076, 531] width 118 height 124
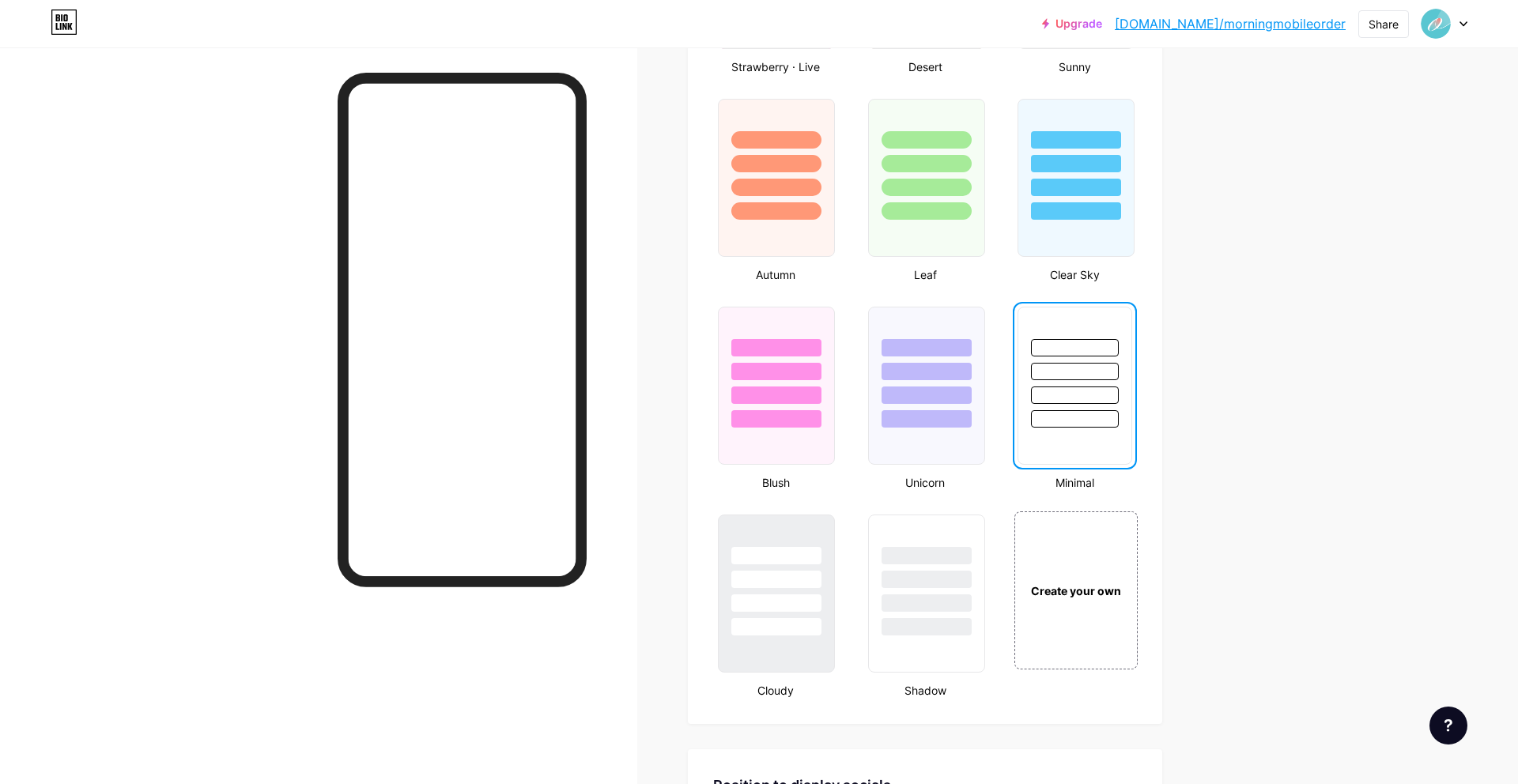
scroll to position [1474, 0]
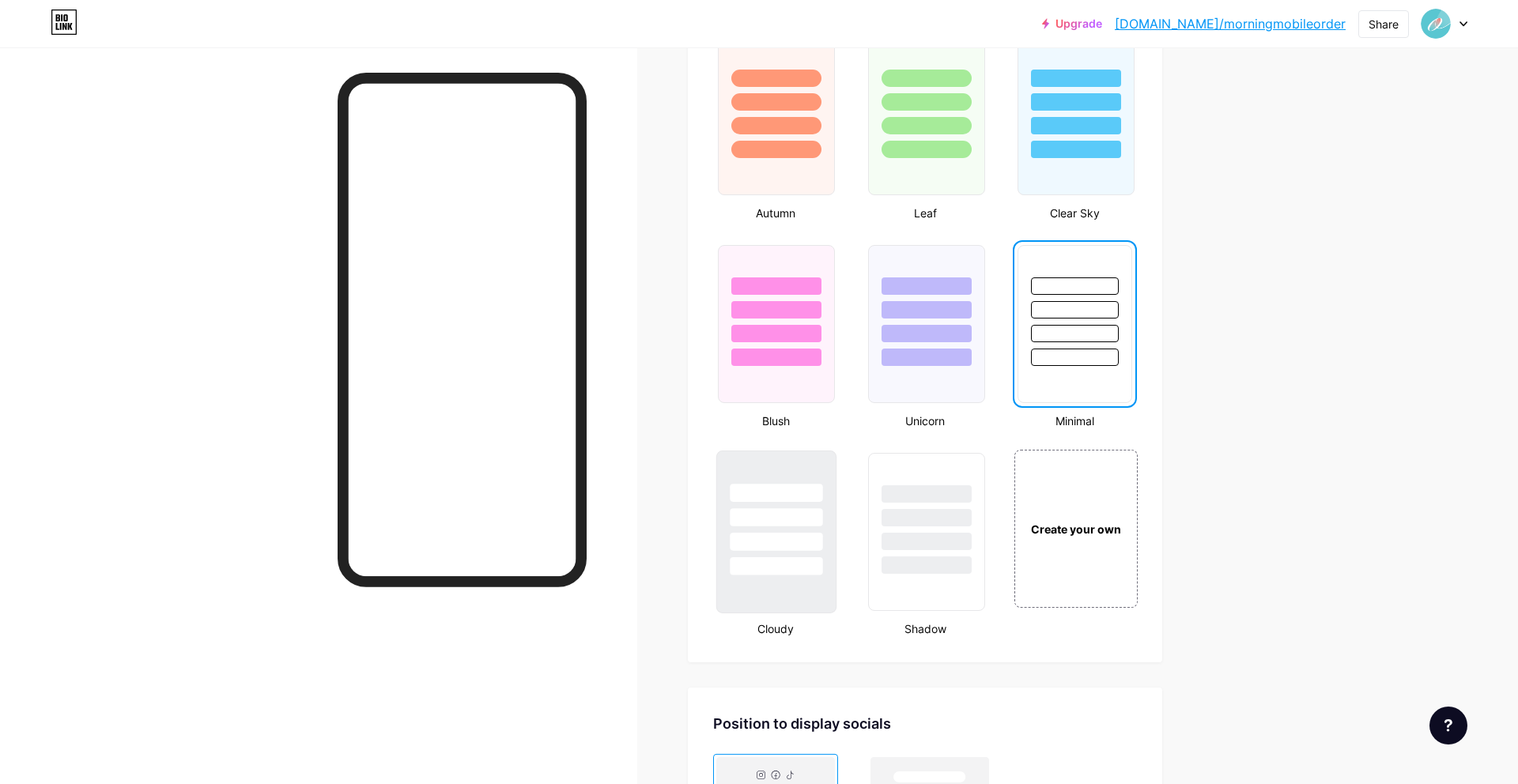
click at [781, 582] on div at bounding box center [777, 531] width 120 height 163
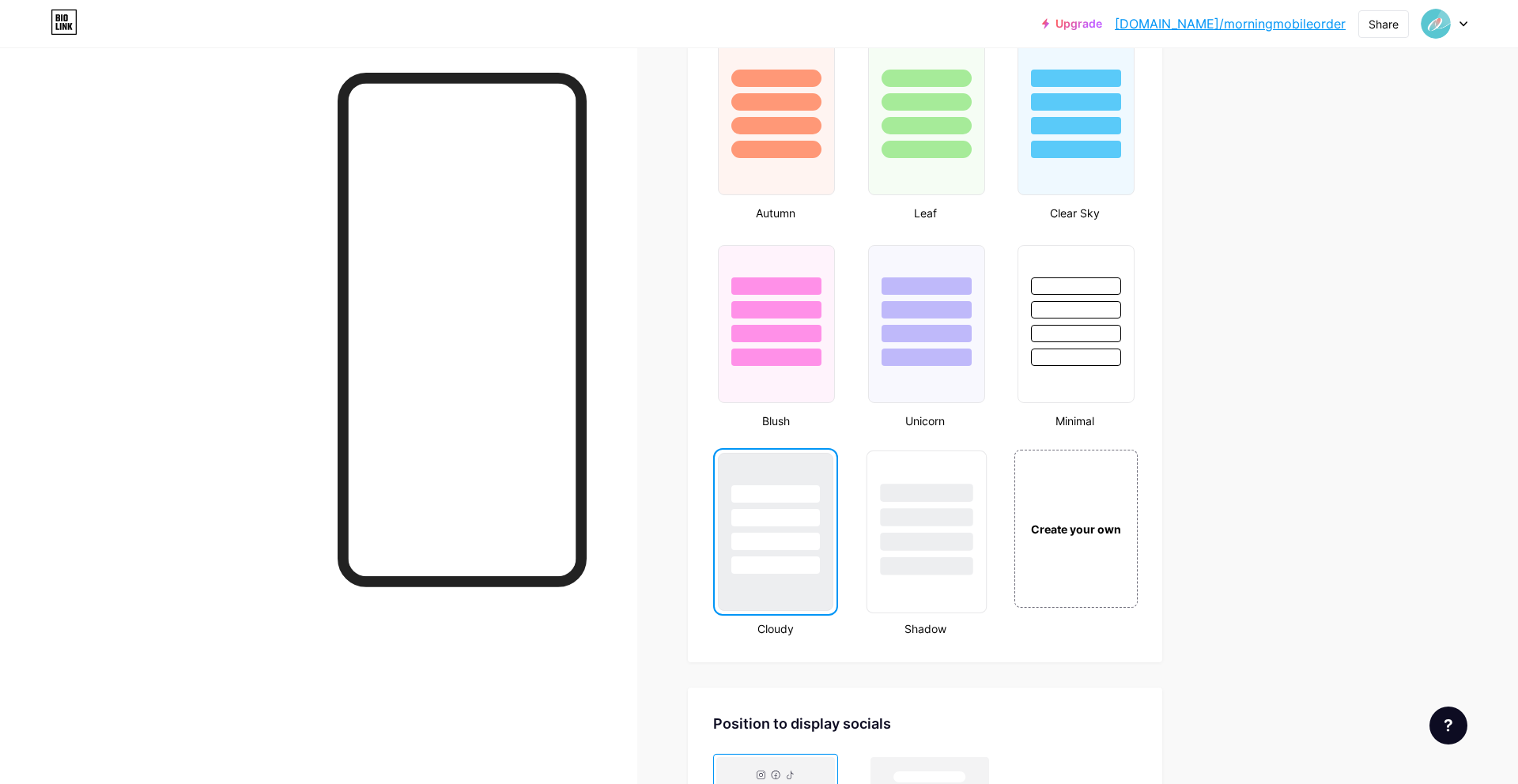
click at [932, 570] on div at bounding box center [926, 566] width 93 height 18
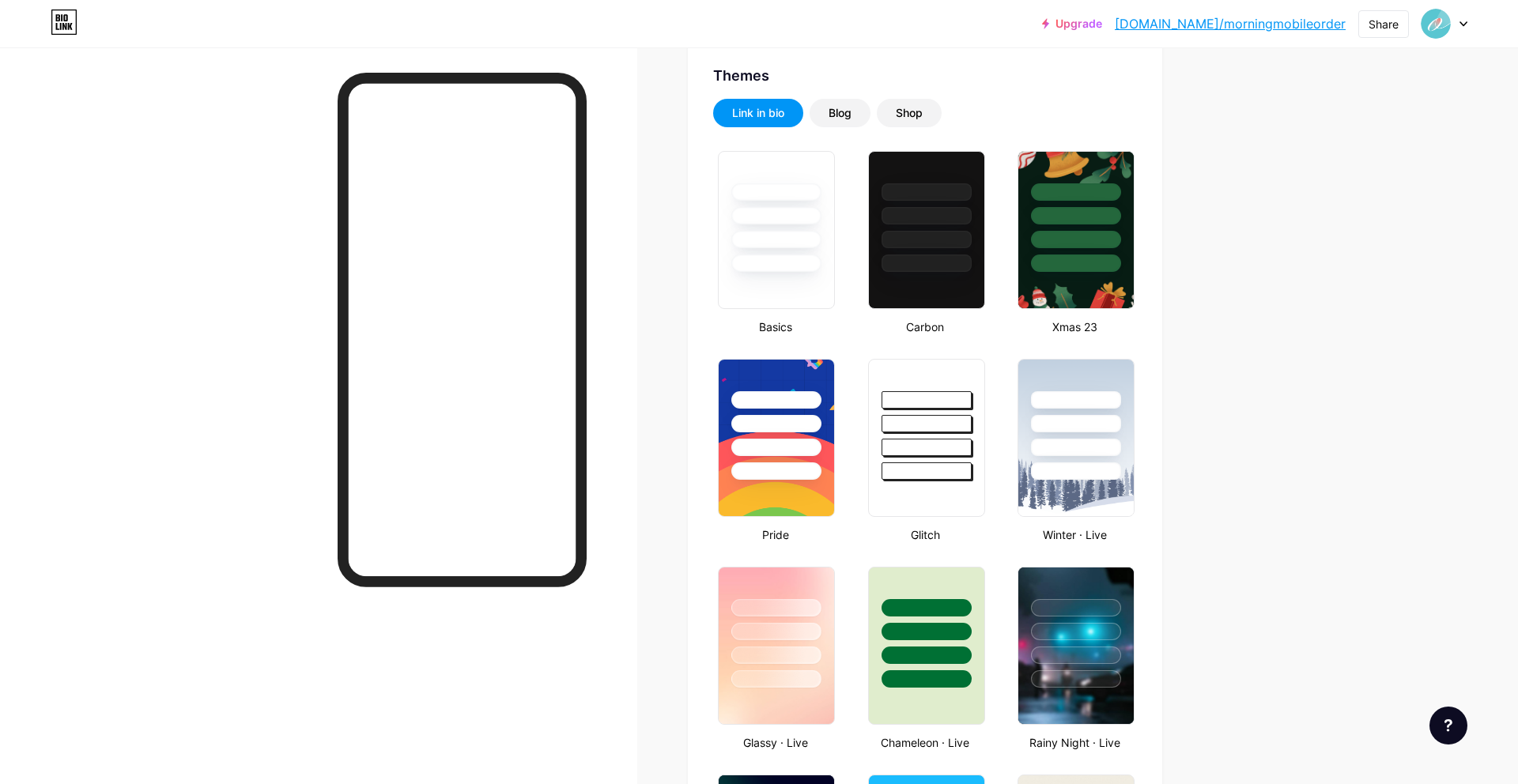
scroll to position [316, 0]
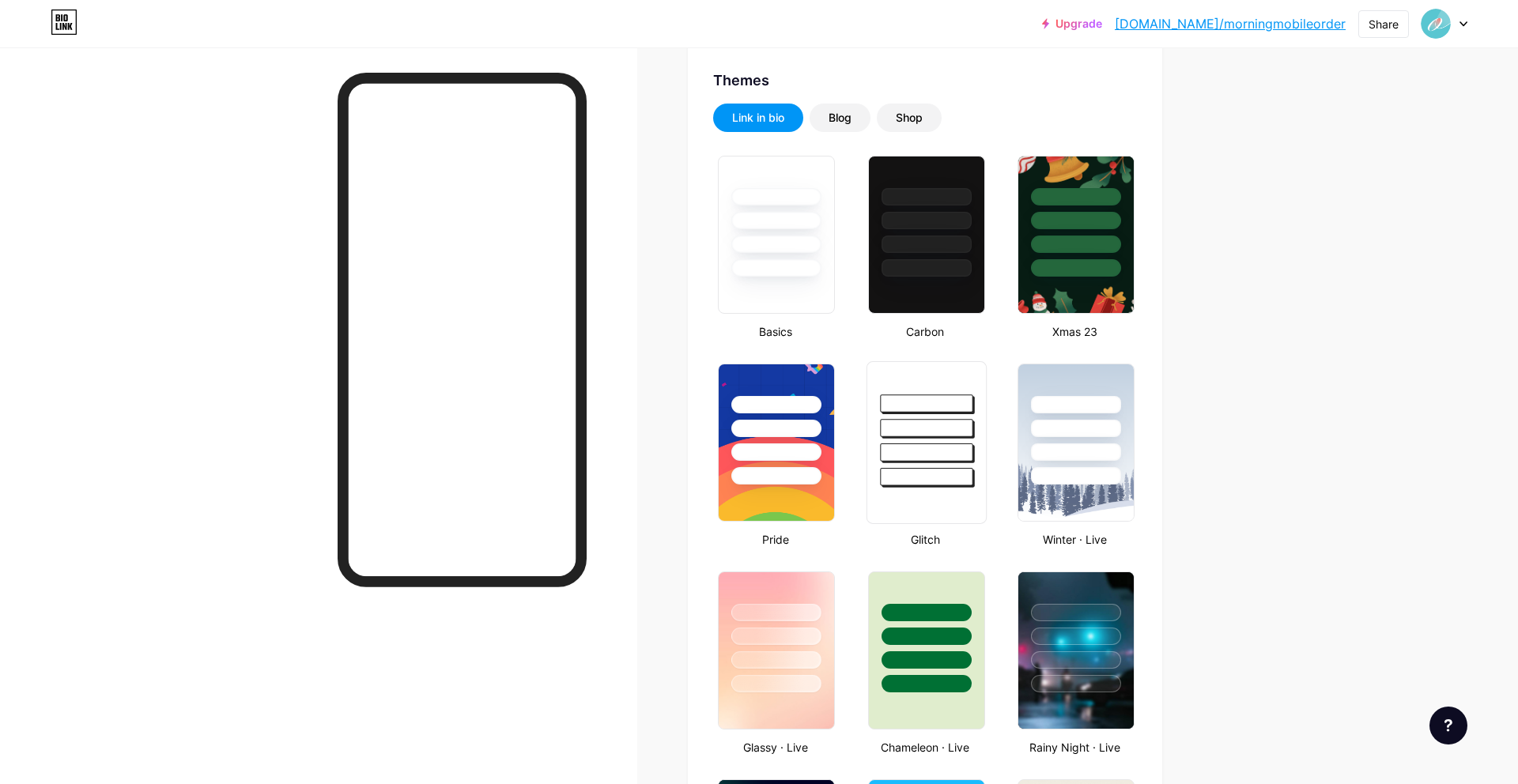
click at [873, 446] on div at bounding box center [927, 424] width 118 height 124
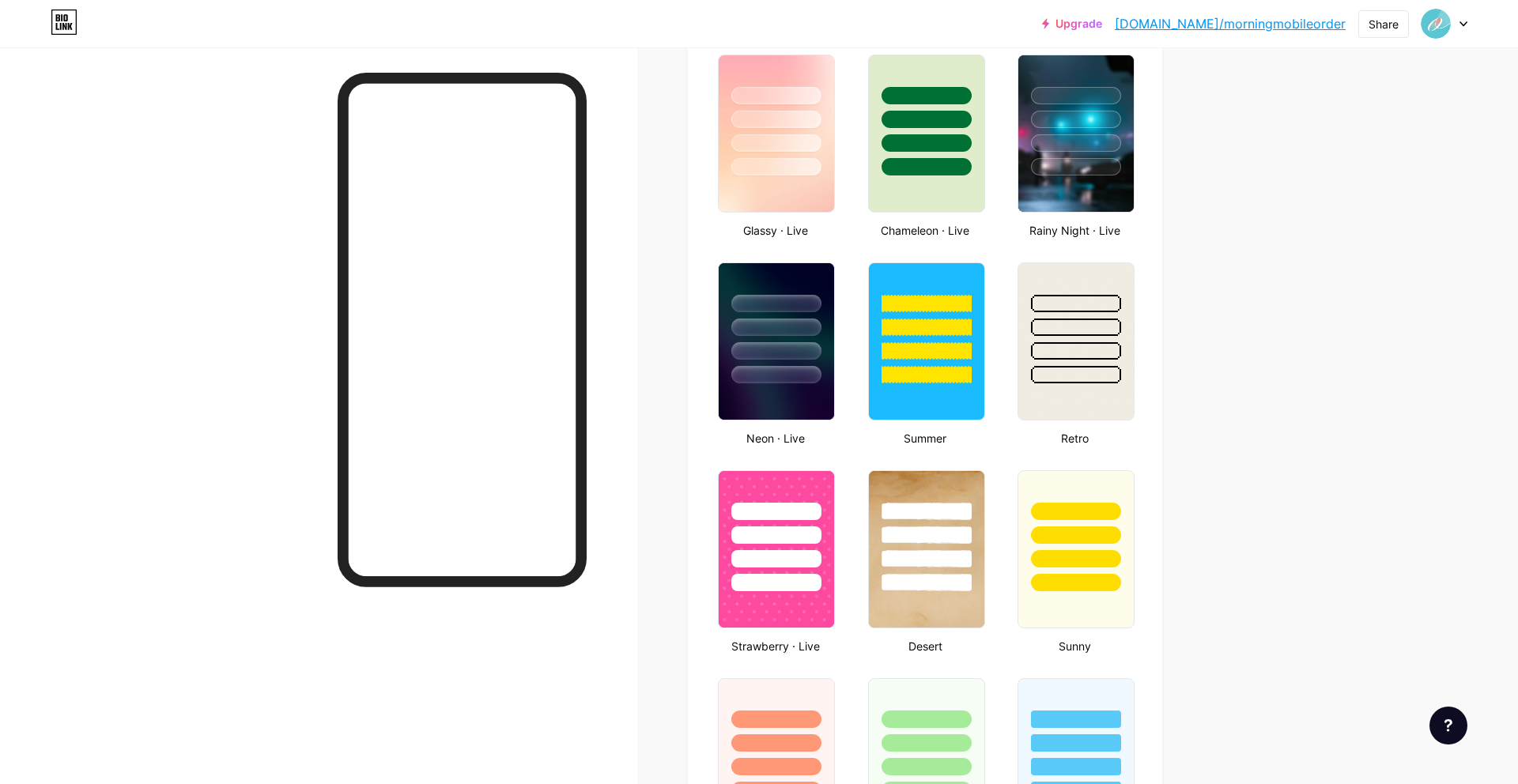
scroll to position [0, 0]
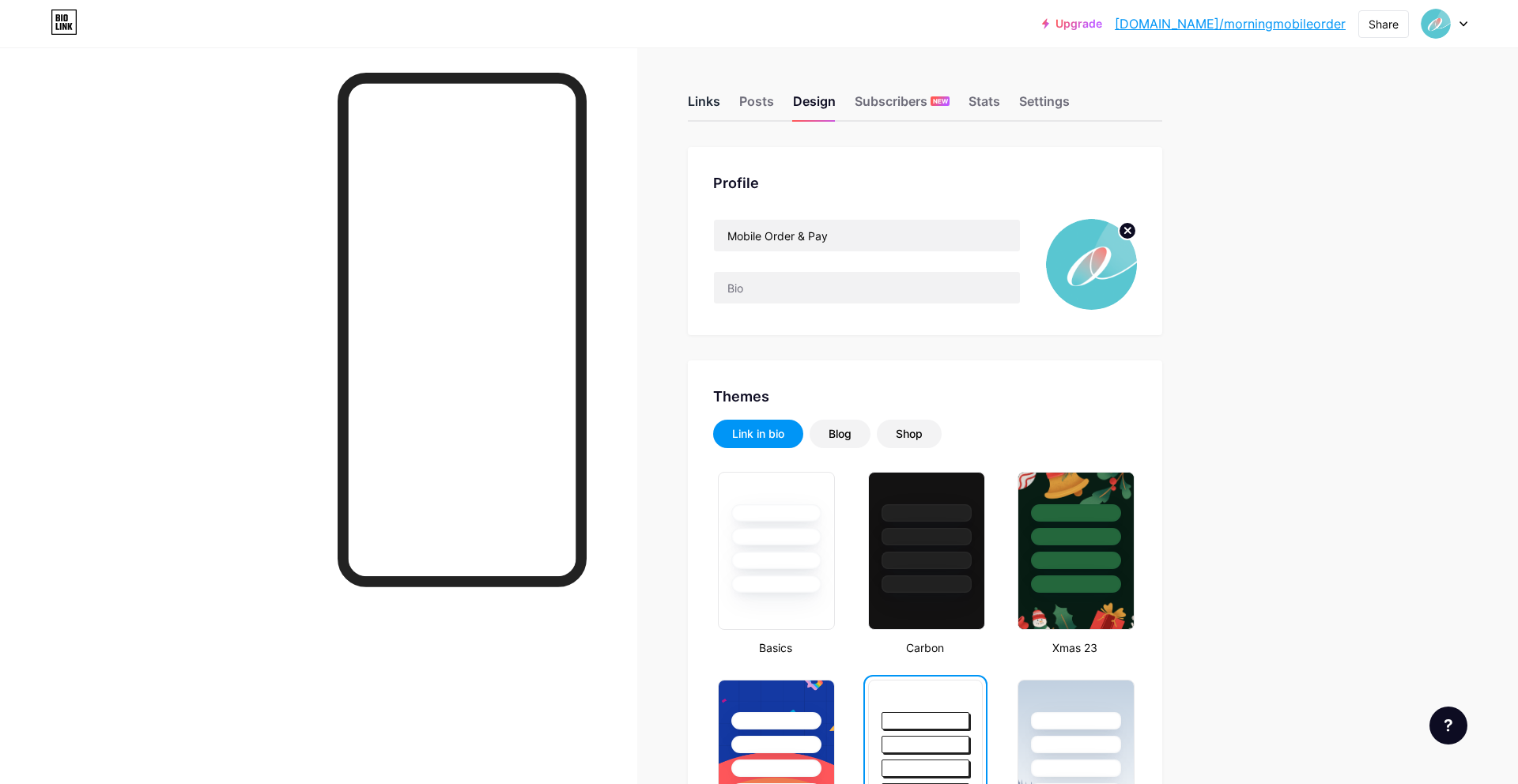
click at [700, 108] on div "Links" at bounding box center [704, 106] width 33 height 28
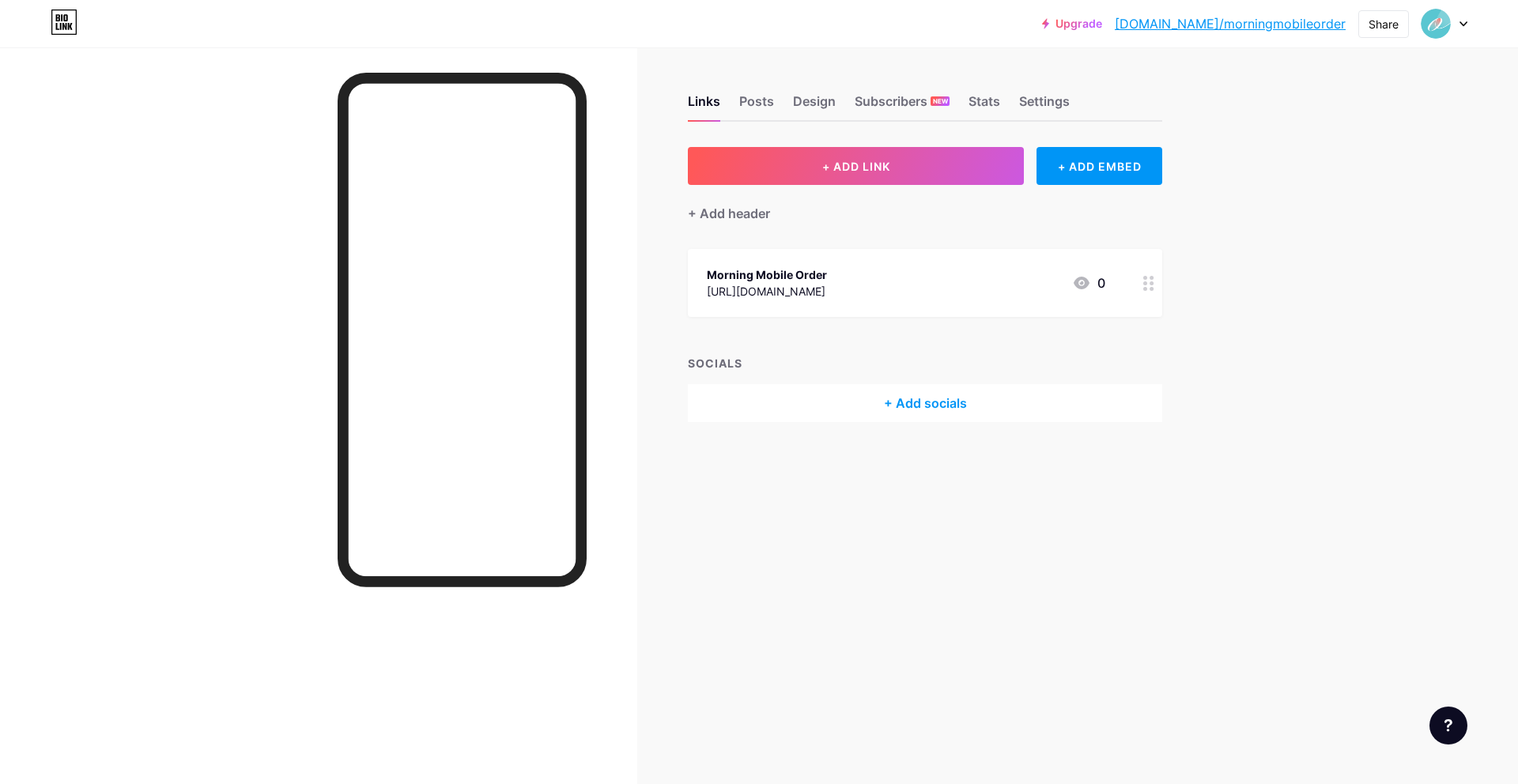
click at [919, 252] on div "Morning Mobile Order https://www.instagram.com/morningmoderncoffee/ 0" at bounding box center [925, 284] width 475 height 68
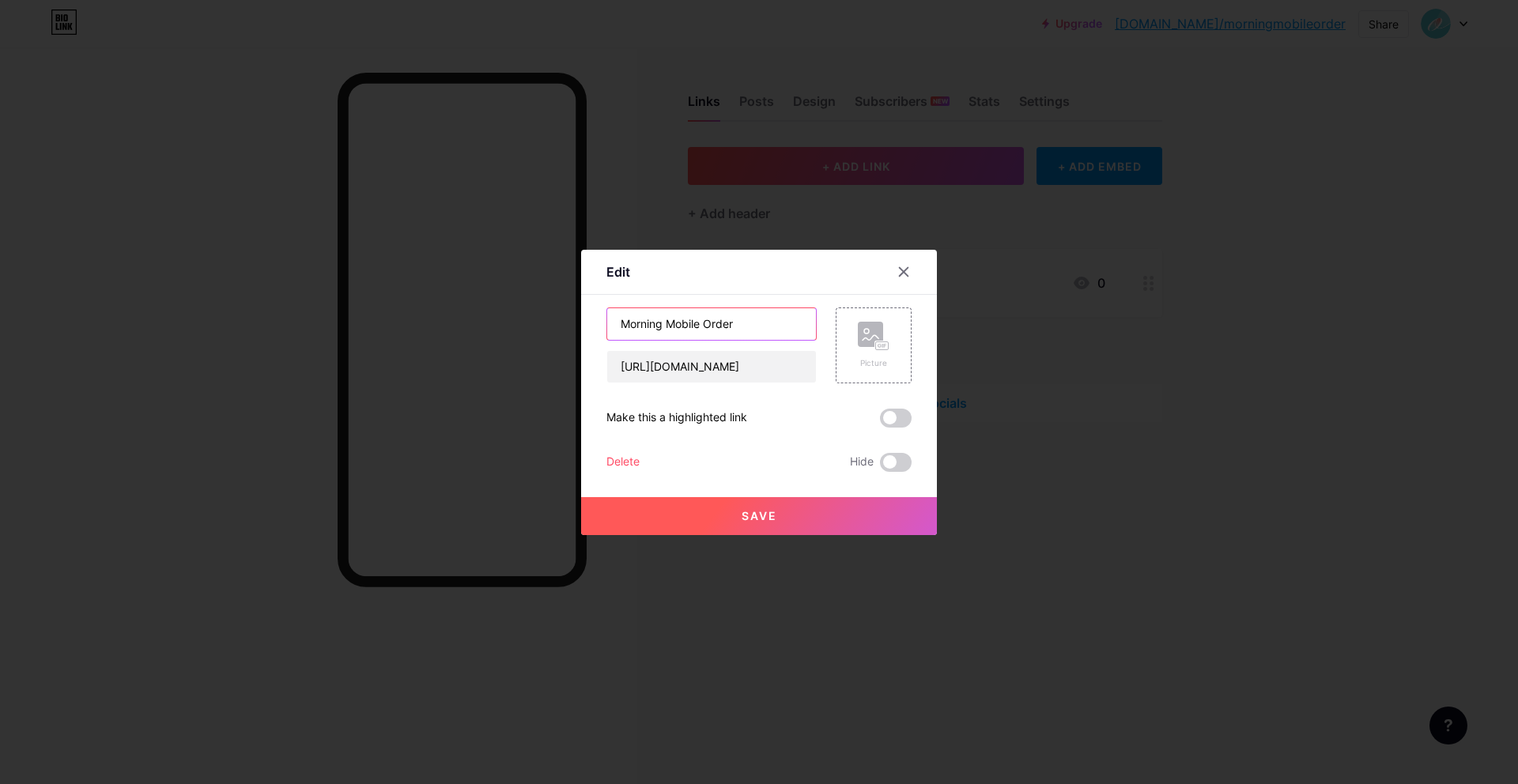
click at [763, 323] on input "Morning Mobile Order" at bounding box center [711, 324] width 209 height 32
paste input "Sun Plaza"
type input "Sun Plaza"
click at [756, 378] on input "[URL][DOMAIN_NAME]" at bounding box center [711, 367] width 209 height 32
click at [801, 360] on input "[URL][DOMAIN_NAME]" at bounding box center [711, 367] width 209 height 32
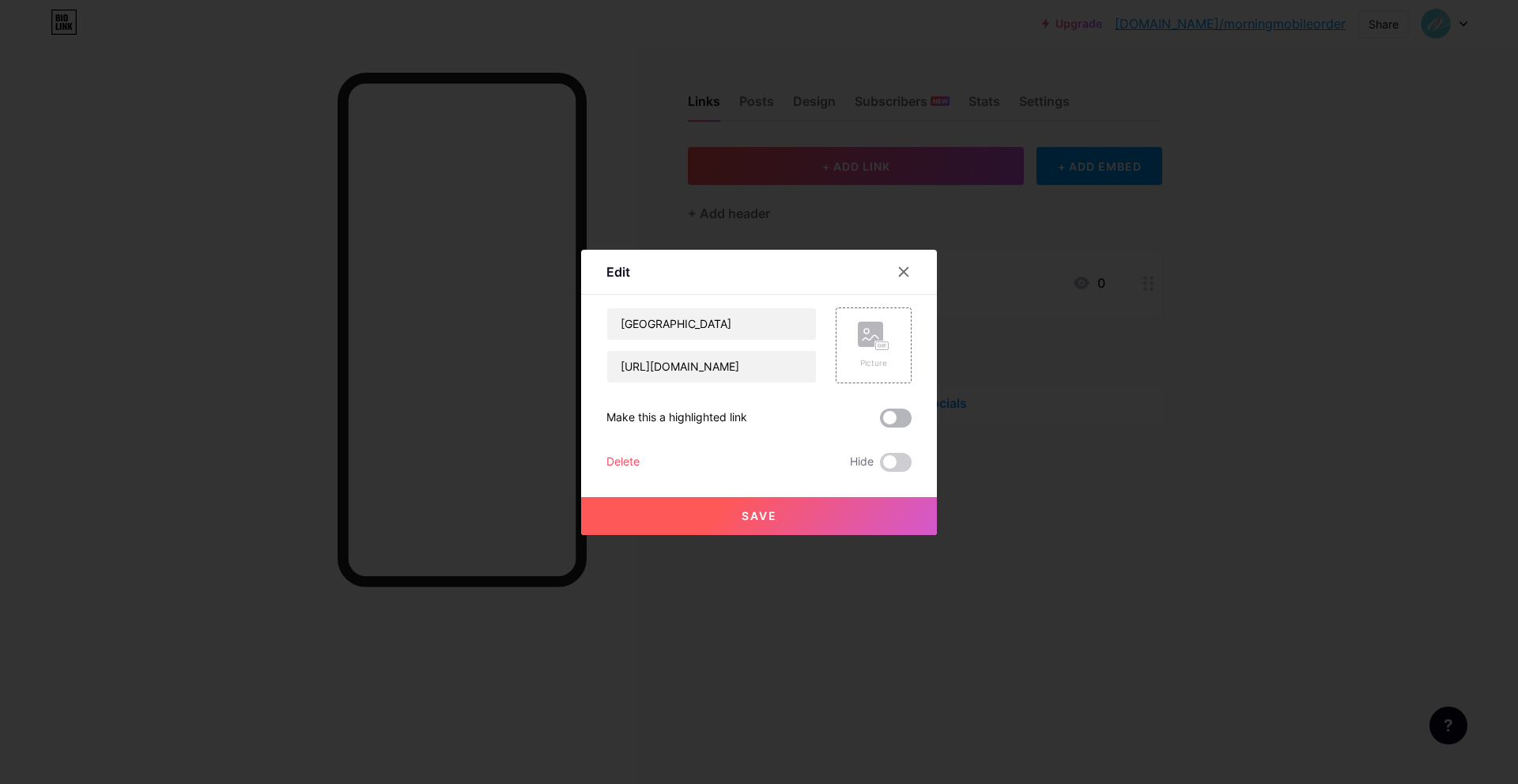
click at [892, 418] on span at bounding box center [896, 418] width 32 height 19
click at [880, 422] on input "checkbox" at bounding box center [880, 422] width 0 height 0
click at [899, 422] on span at bounding box center [896, 418] width 32 height 19
click at [880, 422] on input "checkbox" at bounding box center [880, 422] width 0 height 0
click at [713, 367] on input "[URL][DOMAIN_NAME]" at bounding box center [711, 367] width 209 height 32
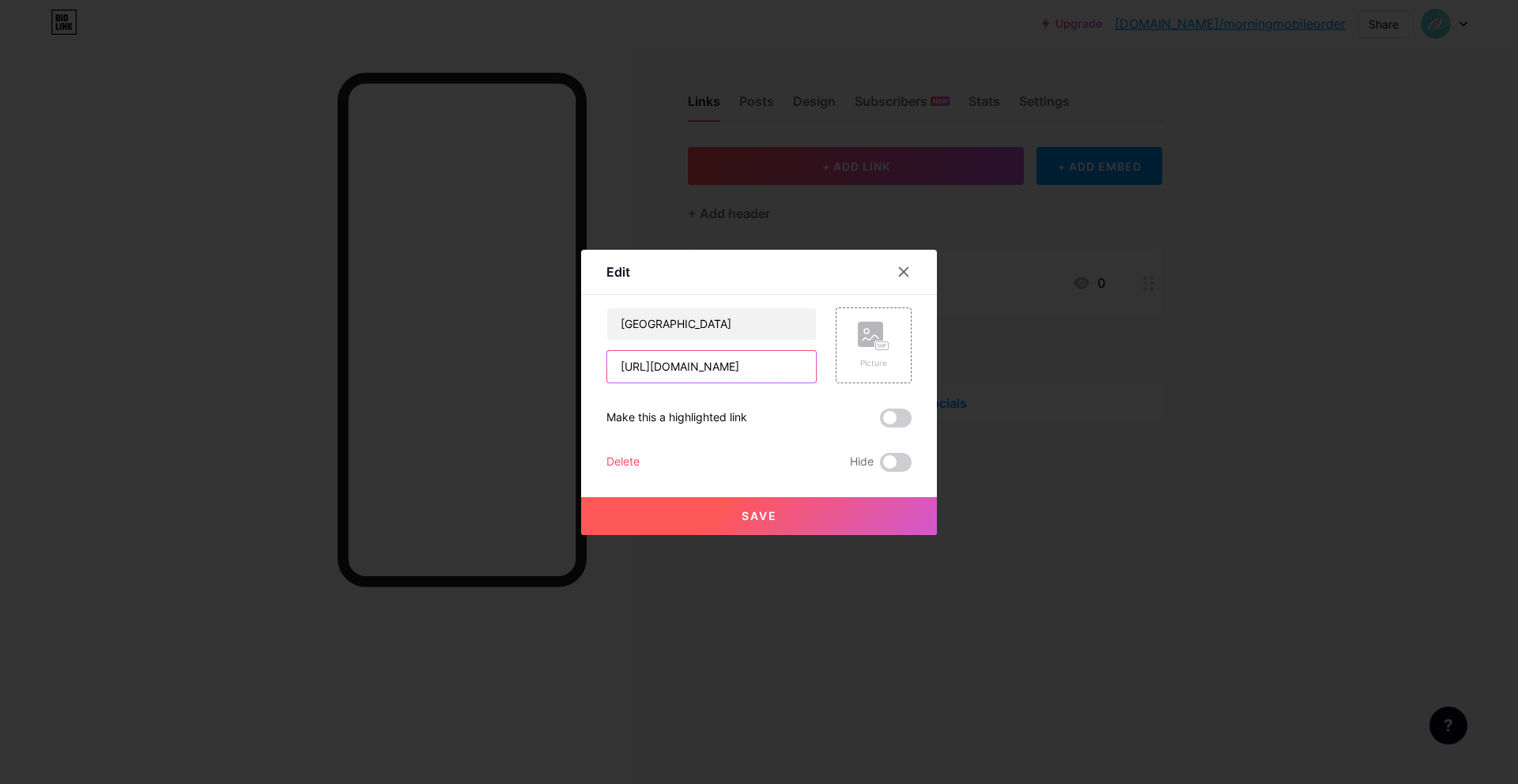
paste input "mobile-order-v2.foodstory.co/r/dc5e2b05-d5bc-487d-9880-714725b0d0d9"
type input "https://mobile-order-v2.foodstory.co/r/dc5e2b05-d5bc-487d-9880-714725b0d0d9"
click at [790, 514] on button "Save" at bounding box center [759, 515] width 355 height 38
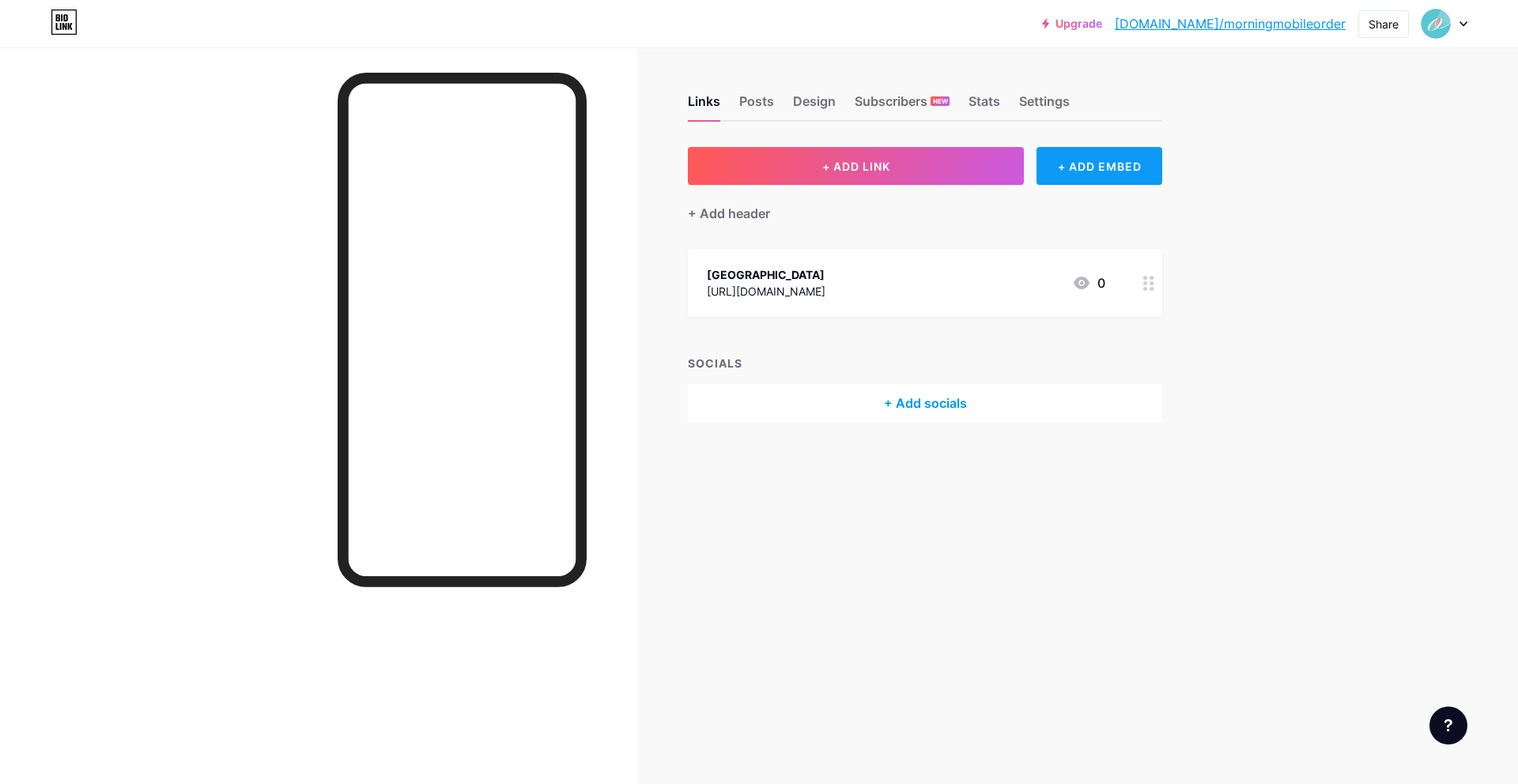
click at [1082, 175] on div "+ ADD EMBED" at bounding box center [1098, 165] width 126 height 38
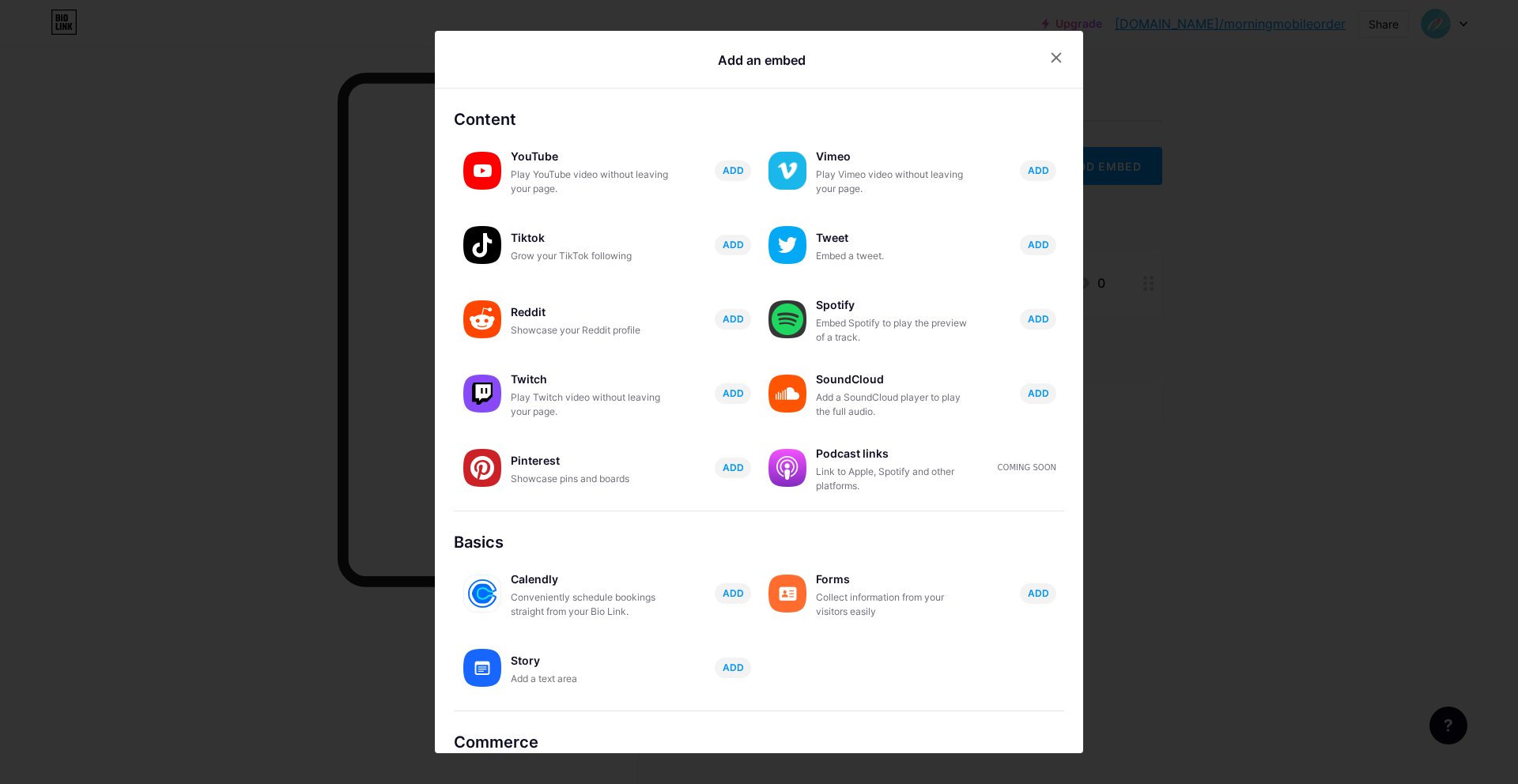
scroll to position [83, 0]
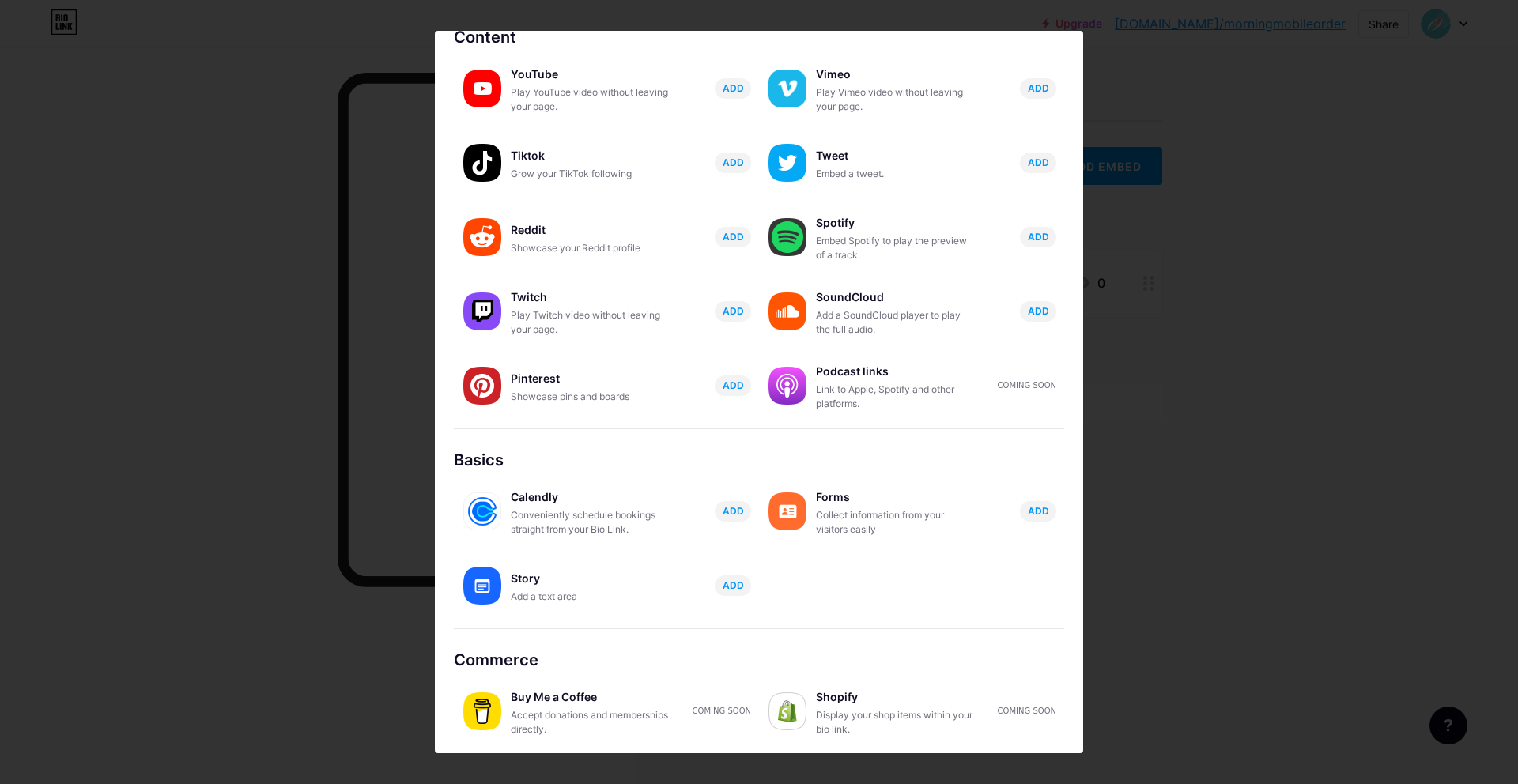
click at [1222, 287] on div at bounding box center [759, 392] width 1518 height 784
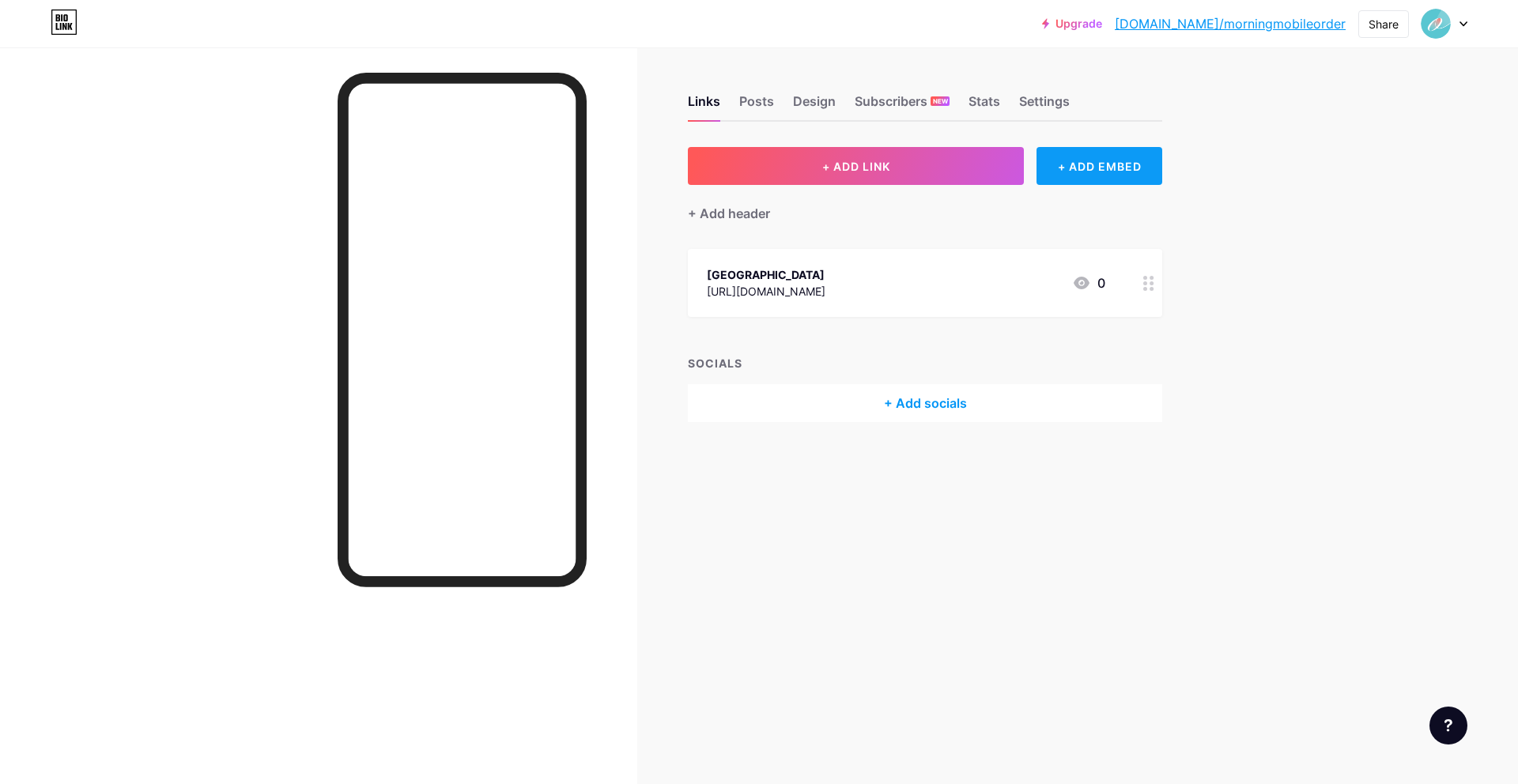
click at [1073, 183] on div "+ ADD EMBED" at bounding box center [1098, 165] width 126 height 38
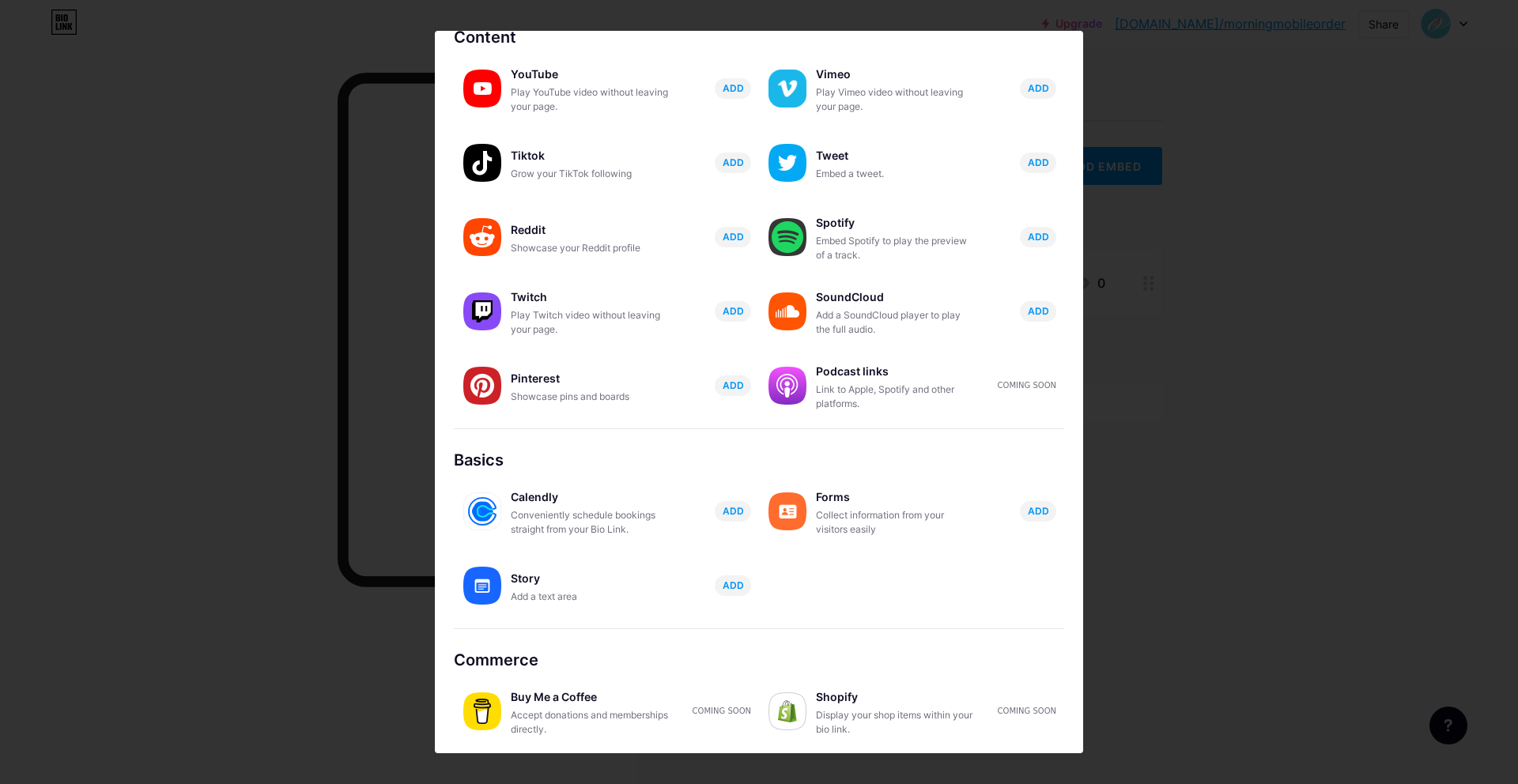
click at [1285, 442] on div at bounding box center [759, 392] width 1518 height 784
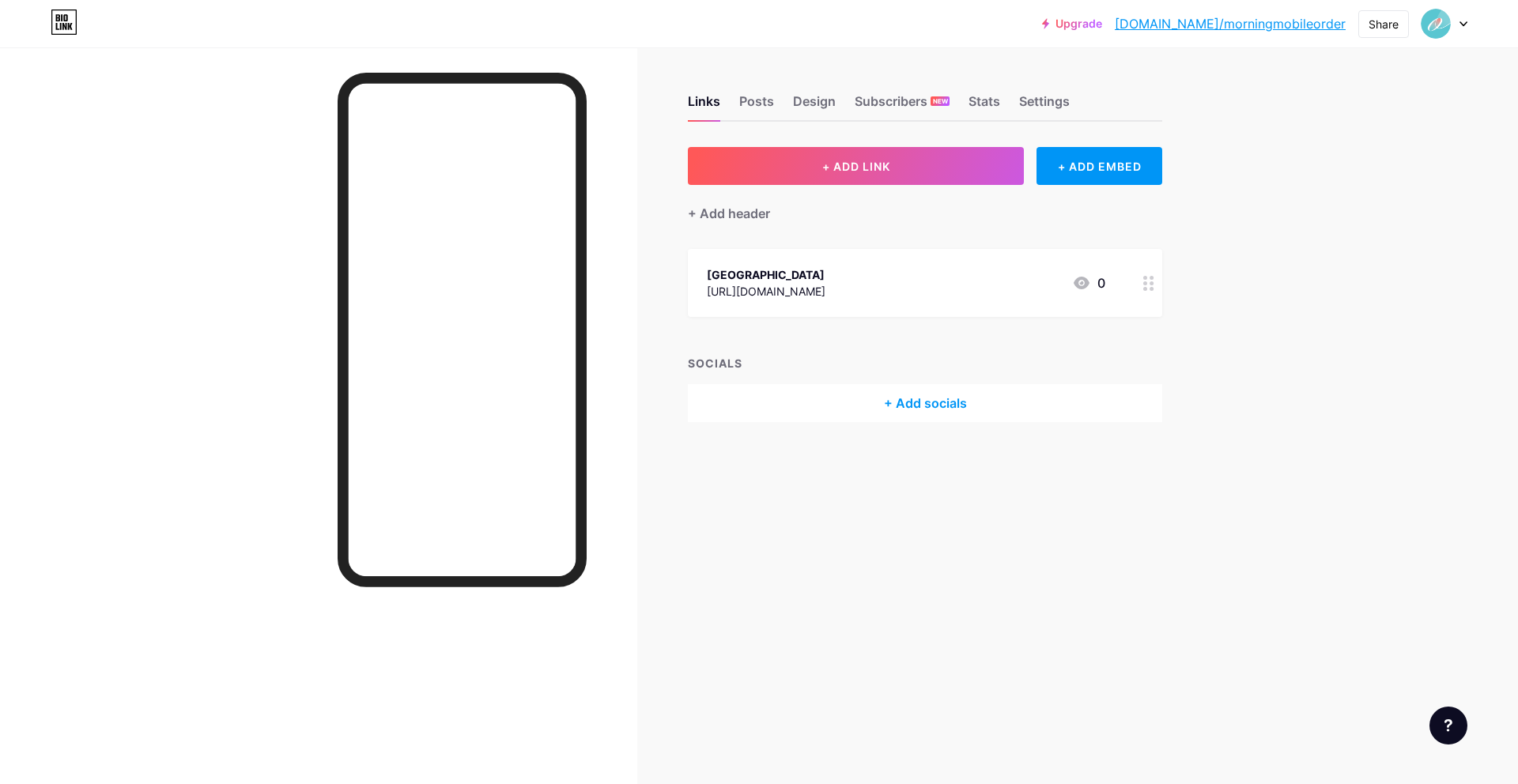
click at [889, 192] on div "+ Add header" at bounding box center [925, 204] width 475 height 38
click at [902, 175] on button "+ ADD LINK" at bounding box center [856, 165] width 336 height 38
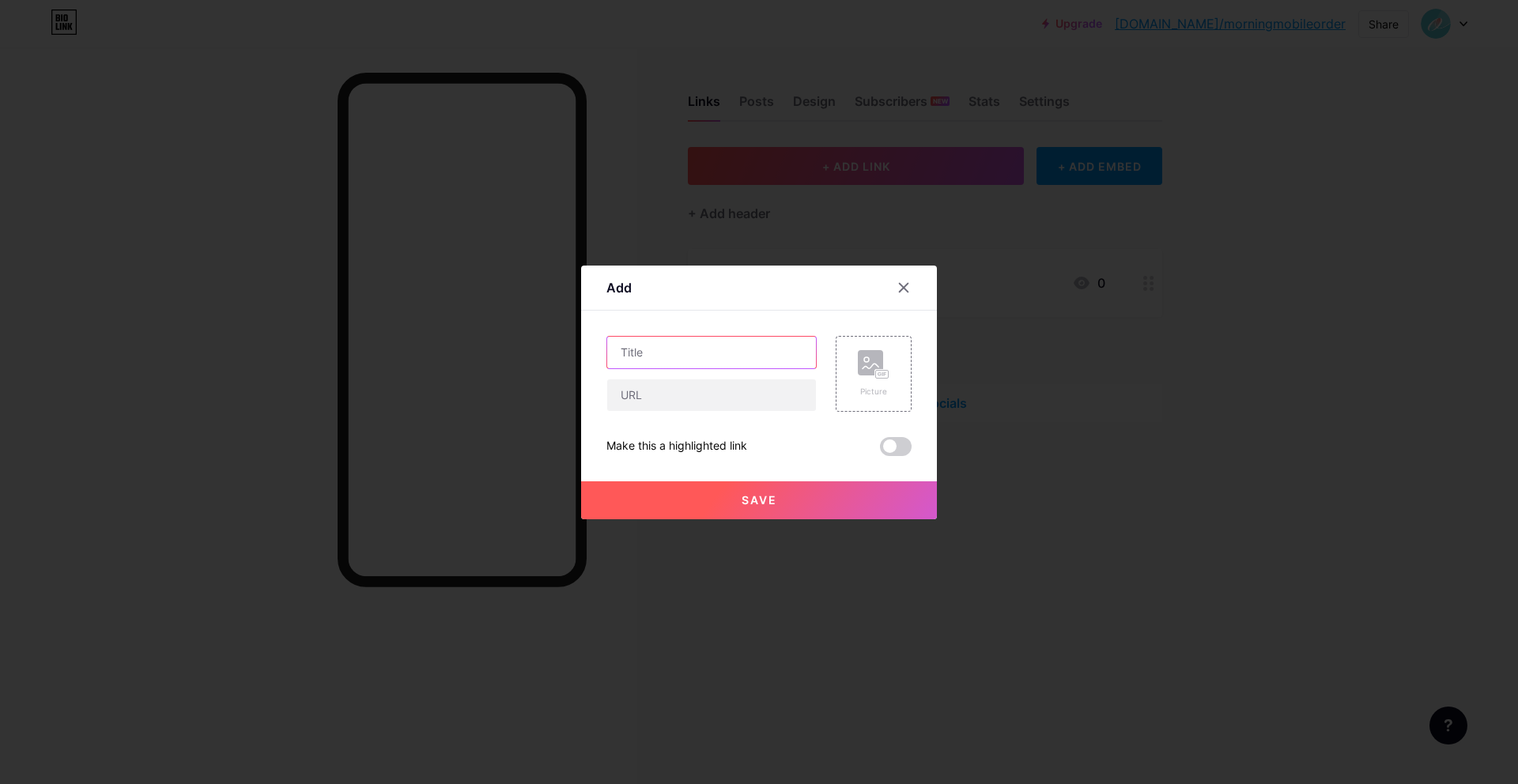
click at [736, 366] on input "text" at bounding box center [711, 353] width 209 height 32
paste input "Maleenont Tower"
type input "Maleenont Tower"
click at [722, 400] on input "text" at bounding box center [711, 395] width 209 height 32
paste input "https://mobile-order-v2.foodstory.co/r/a5675ae0-4c69-4627-b646-63017c122797"
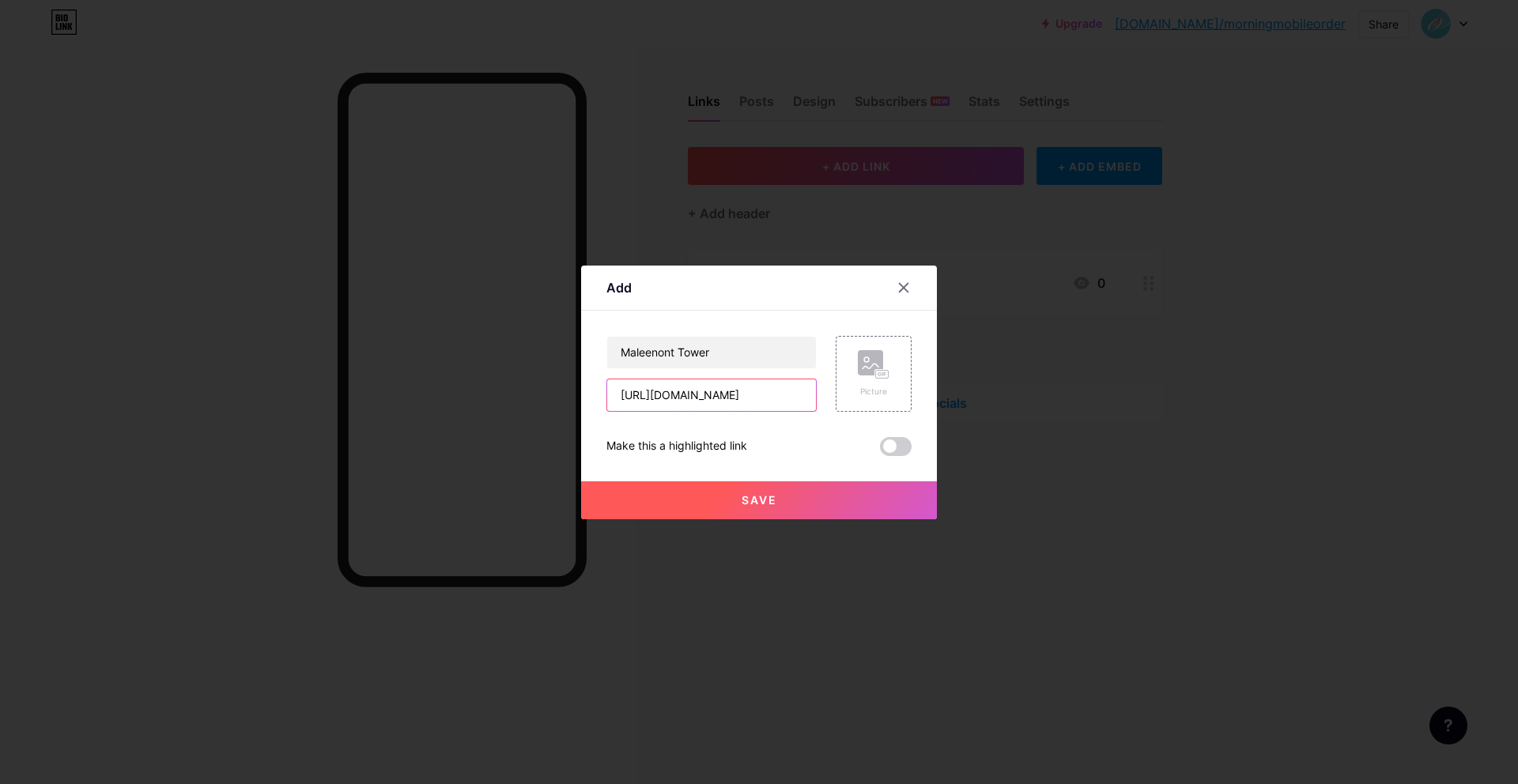
scroll to position [0, 252]
type input "https://mobile-order-v2.foodstory.co/r/a5675ae0-4c69-4627-b646-63017c122797"
click at [748, 500] on span "Save" at bounding box center [759, 500] width 36 height 13
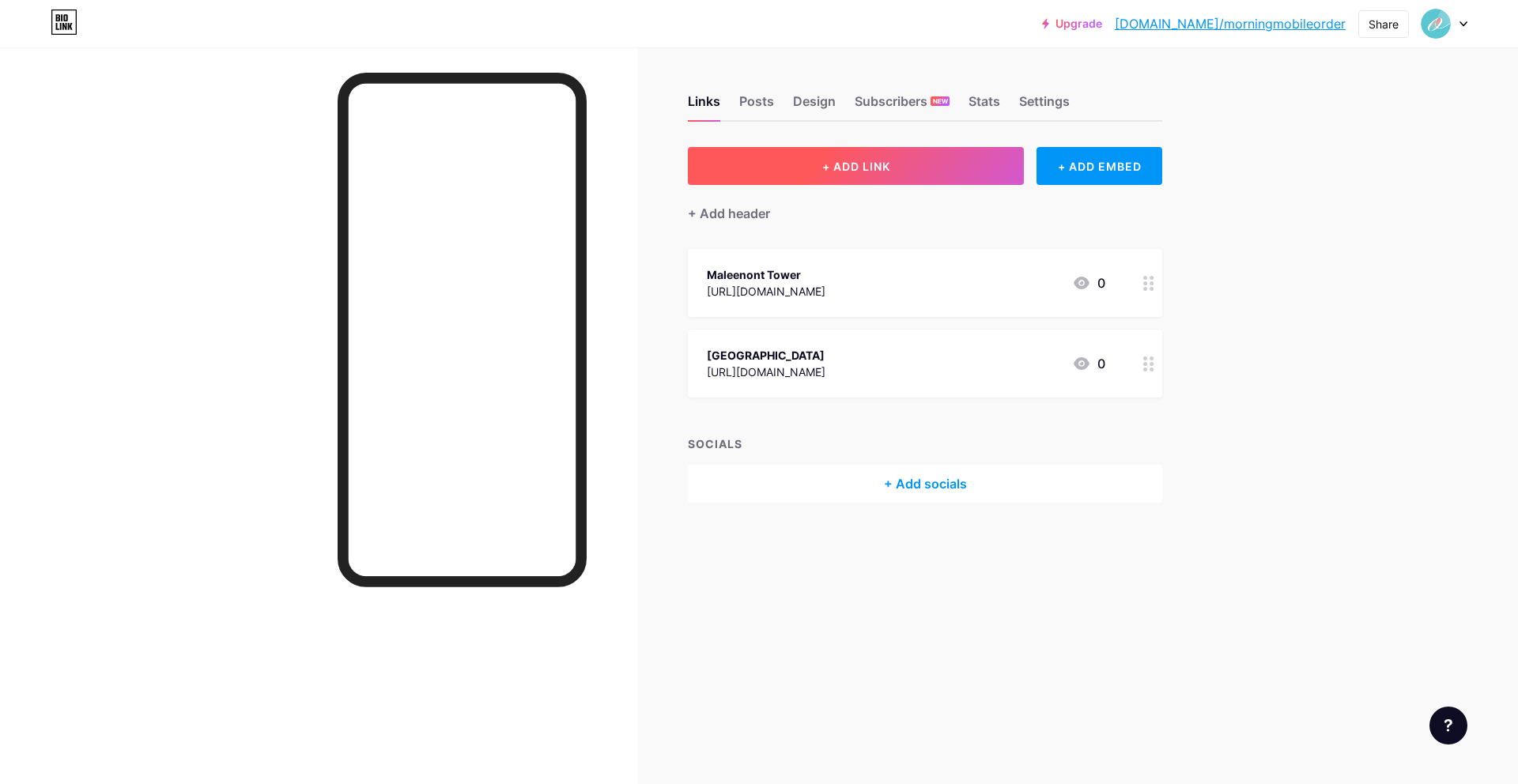
click at [940, 178] on button "+ ADD LINK" at bounding box center [856, 165] width 336 height 38
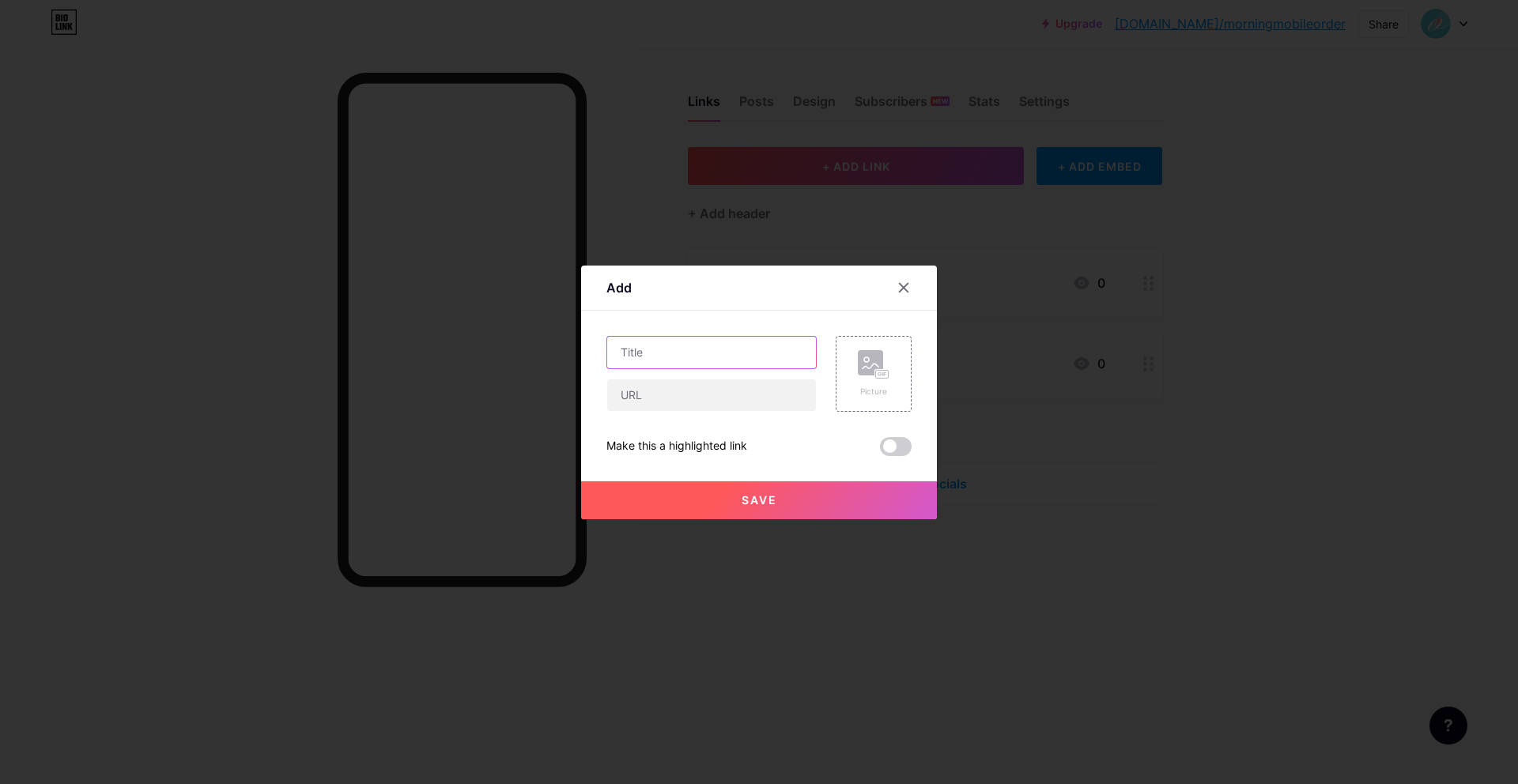
click at [775, 364] on input "text" at bounding box center [711, 353] width 209 height 32
paste input "Pearl Bangkok"
type input "Pearl Bangkok"
click at [682, 397] on input "text" at bounding box center [711, 395] width 209 height 32
paste input "https://mobile-order-v2.foodstory.co/r/20bd3e7c-bf5e-4567-b7d9-091d530b5870"
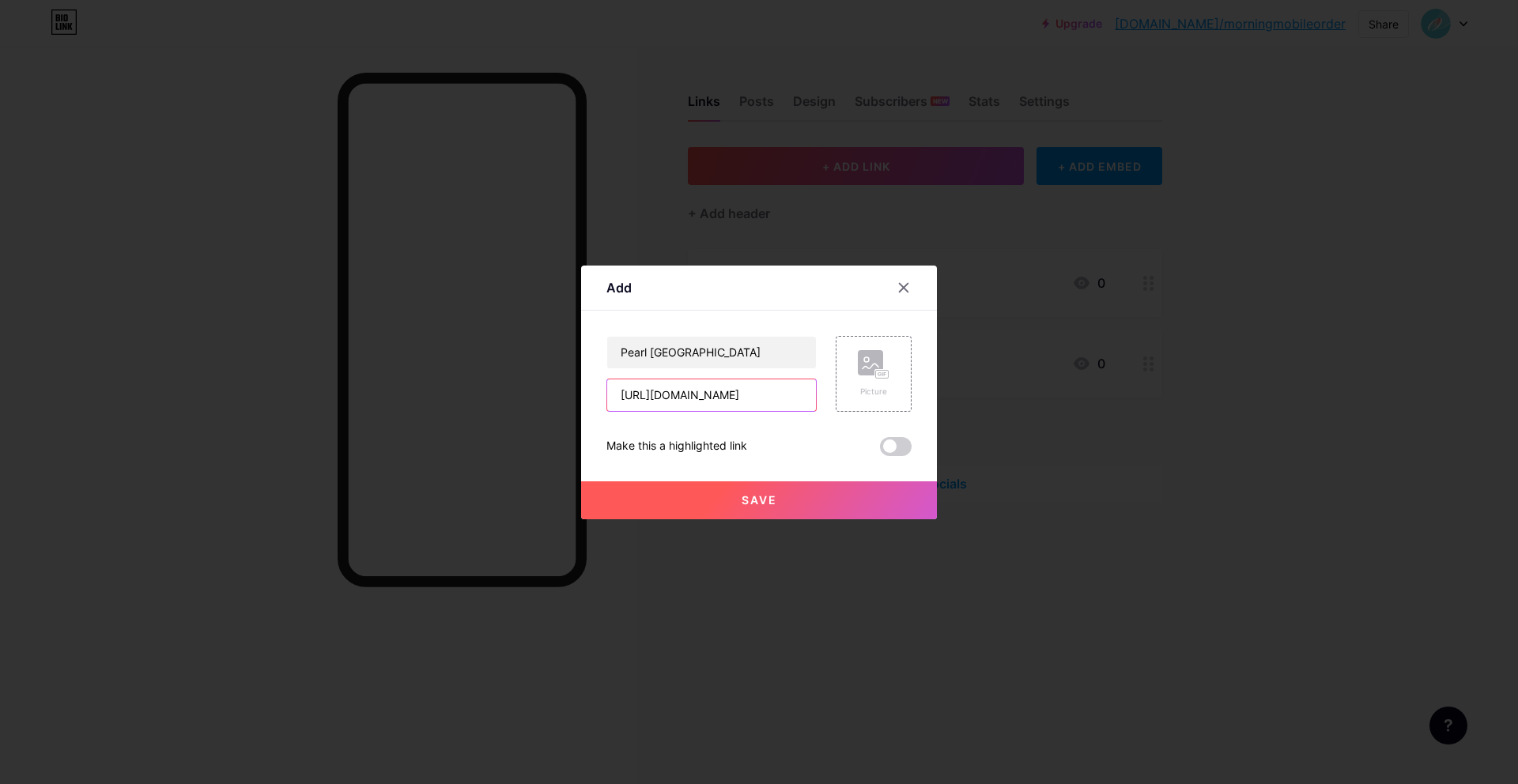
scroll to position [0, 253]
type input "https://mobile-order-v2.foodstory.co/r/20bd3e7c-bf5e-4567-b7d9-091d530b5870"
click at [730, 490] on button "Save" at bounding box center [759, 500] width 355 height 38
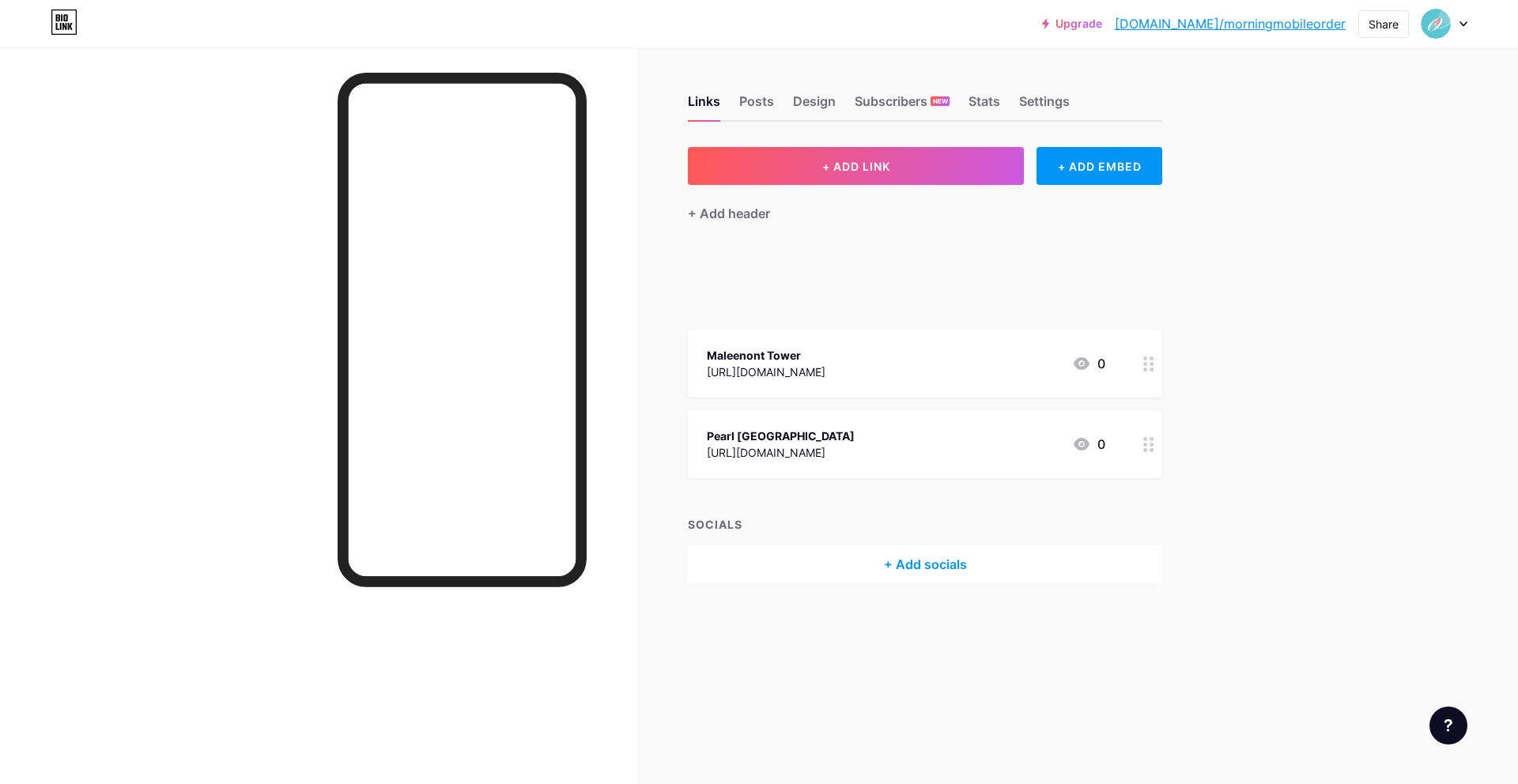
drag, startPoint x: 1156, startPoint y: 445, endPoint x: 1154, endPoint y: 432, distance: 13.2
click at [1220, 409] on div "Links Posts Design Subscribers NEW Stats Settings + ADD LINK + ADD EMBED + Add …" at bounding box center [614, 354] width 1229 height 615
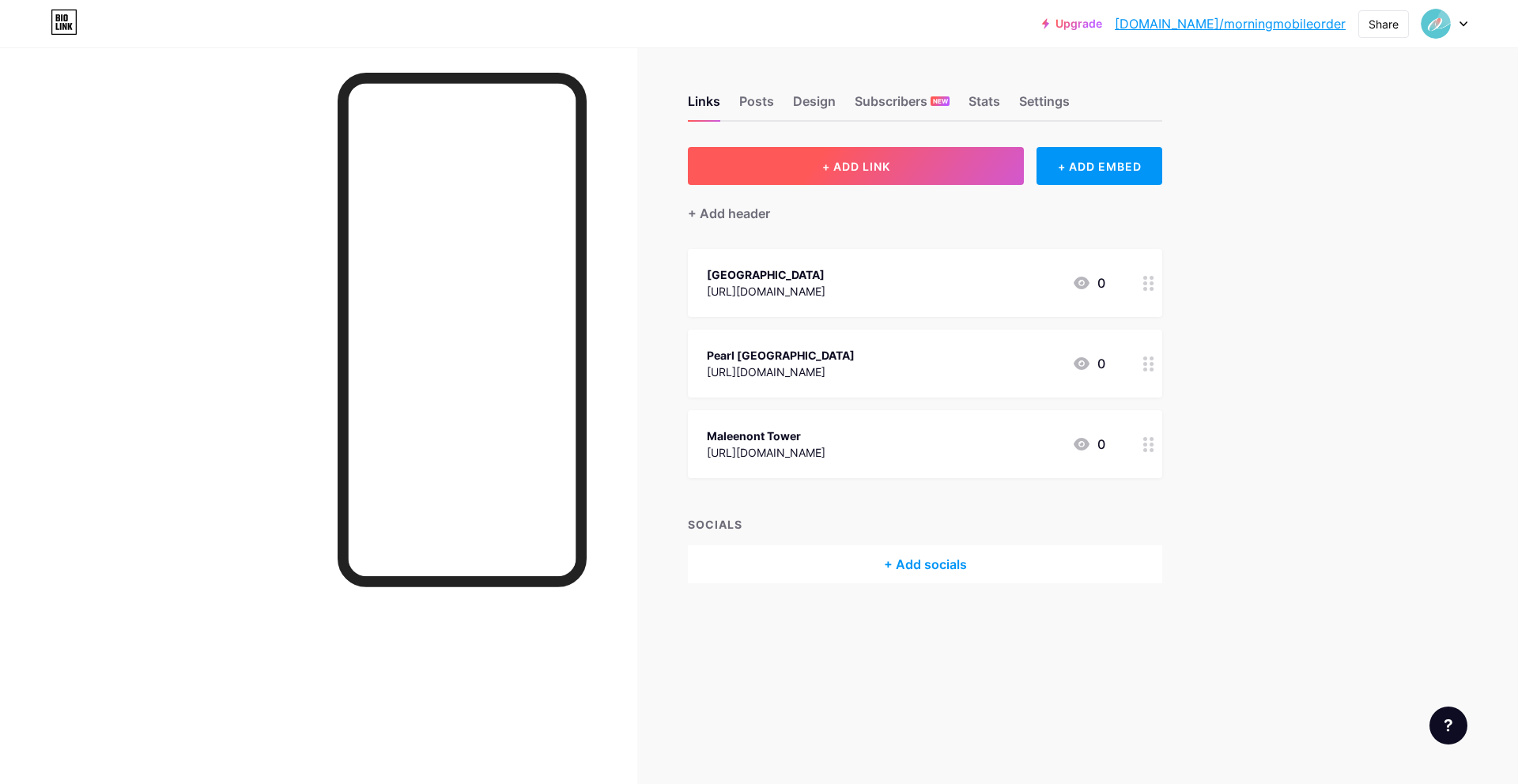
click at [939, 168] on button "+ ADD LINK" at bounding box center [856, 165] width 336 height 38
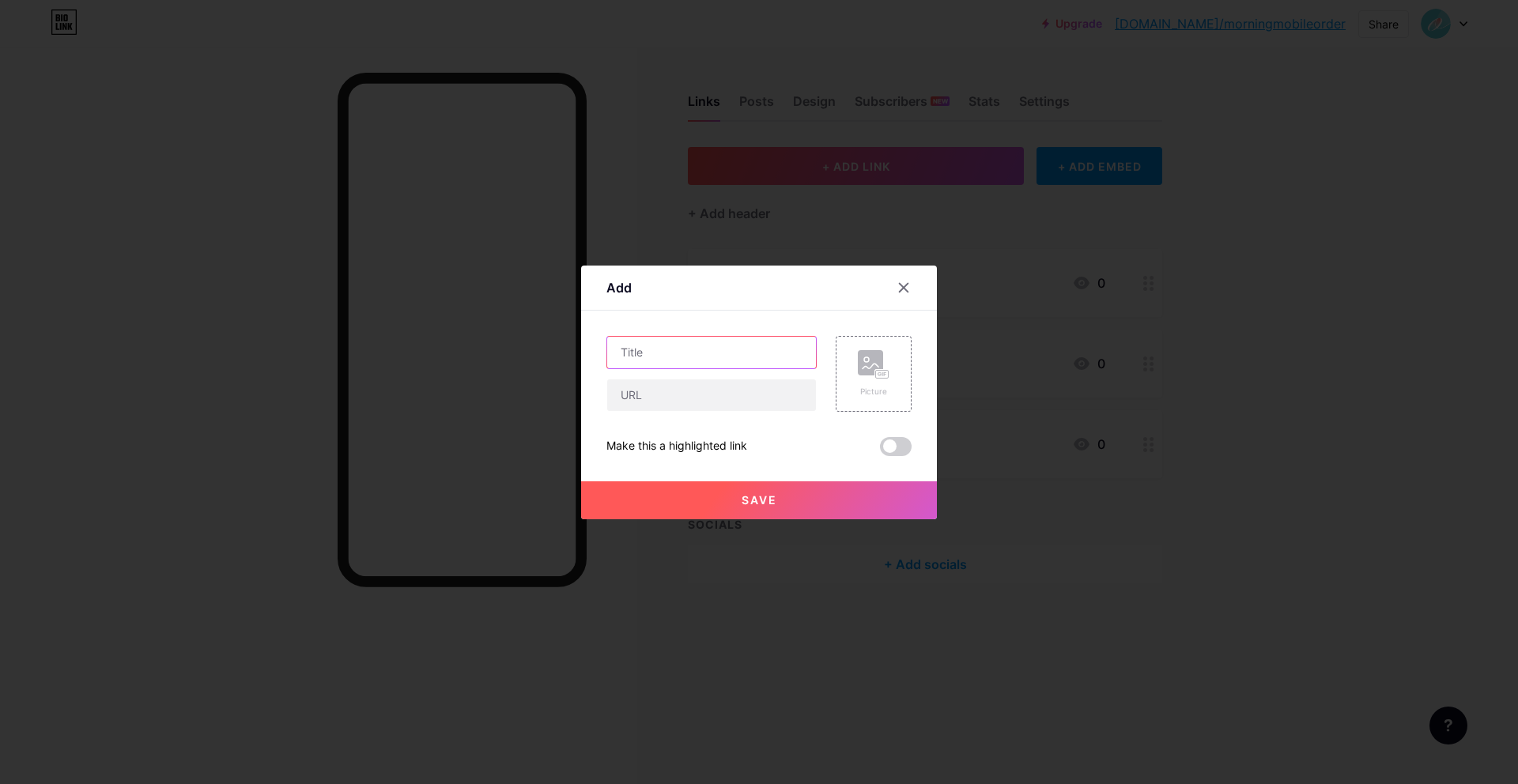
drag, startPoint x: 645, startPoint y: 352, endPoint x: 1480, endPoint y: 357, distance: 835.0
click at [646, 352] on input "text" at bounding box center [711, 353] width 209 height 32
paste input "Bangchak Square"
type input "Bangchak Square"
drag, startPoint x: 716, startPoint y: 395, endPoint x: 888, endPoint y: 488, distance: 195.5
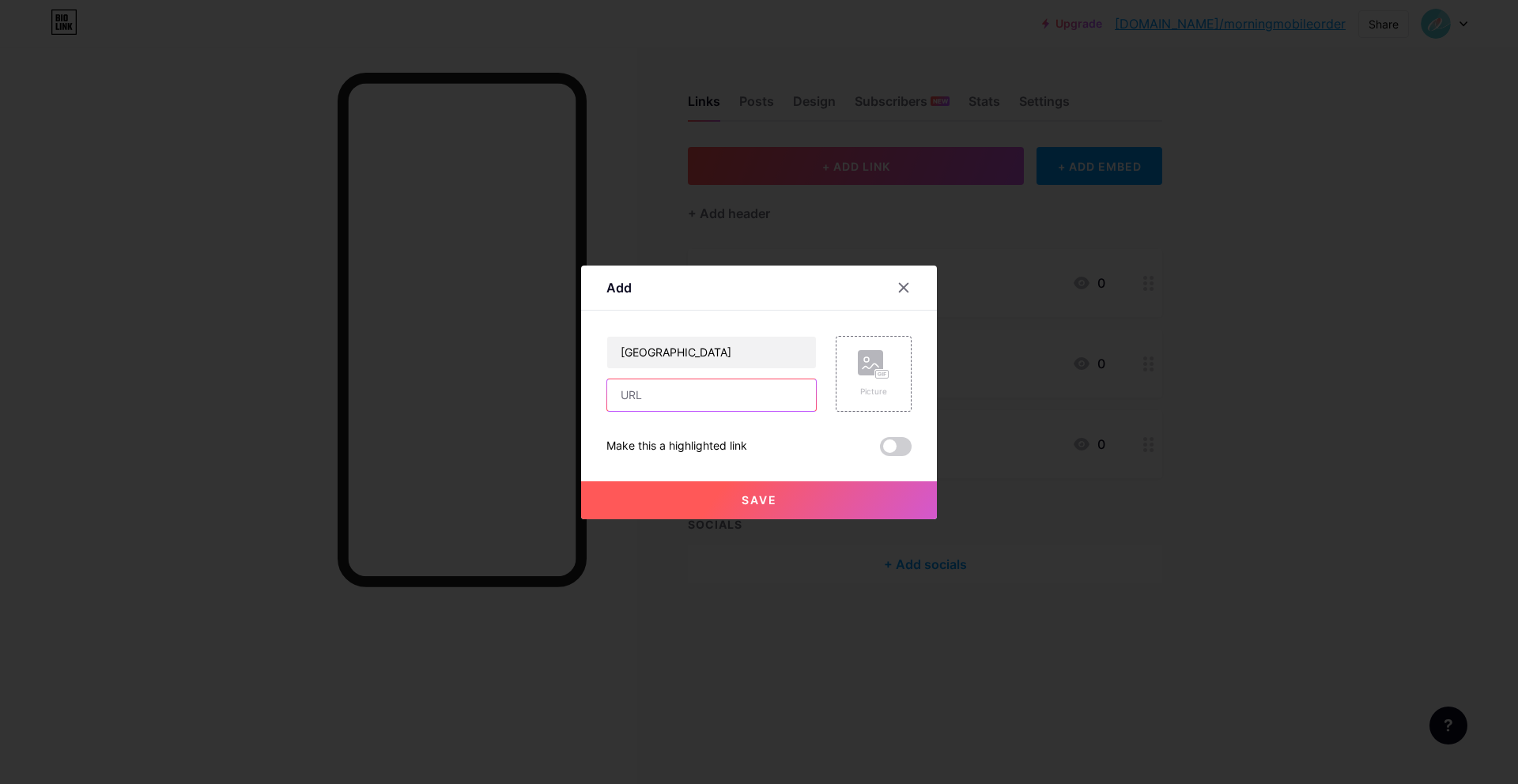
click at [716, 395] on input "text" at bounding box center [711, 395] width 209 height 32
paste input "https://mobile-order-v2.foodstory.co/r/1b23908c-b748-45cd-ab31-4b00489a6efc"
type input "https://mobile-order-v2.foodstory.co/r/1b23908c-b748-45cd-ab31-4b00489a6efc"
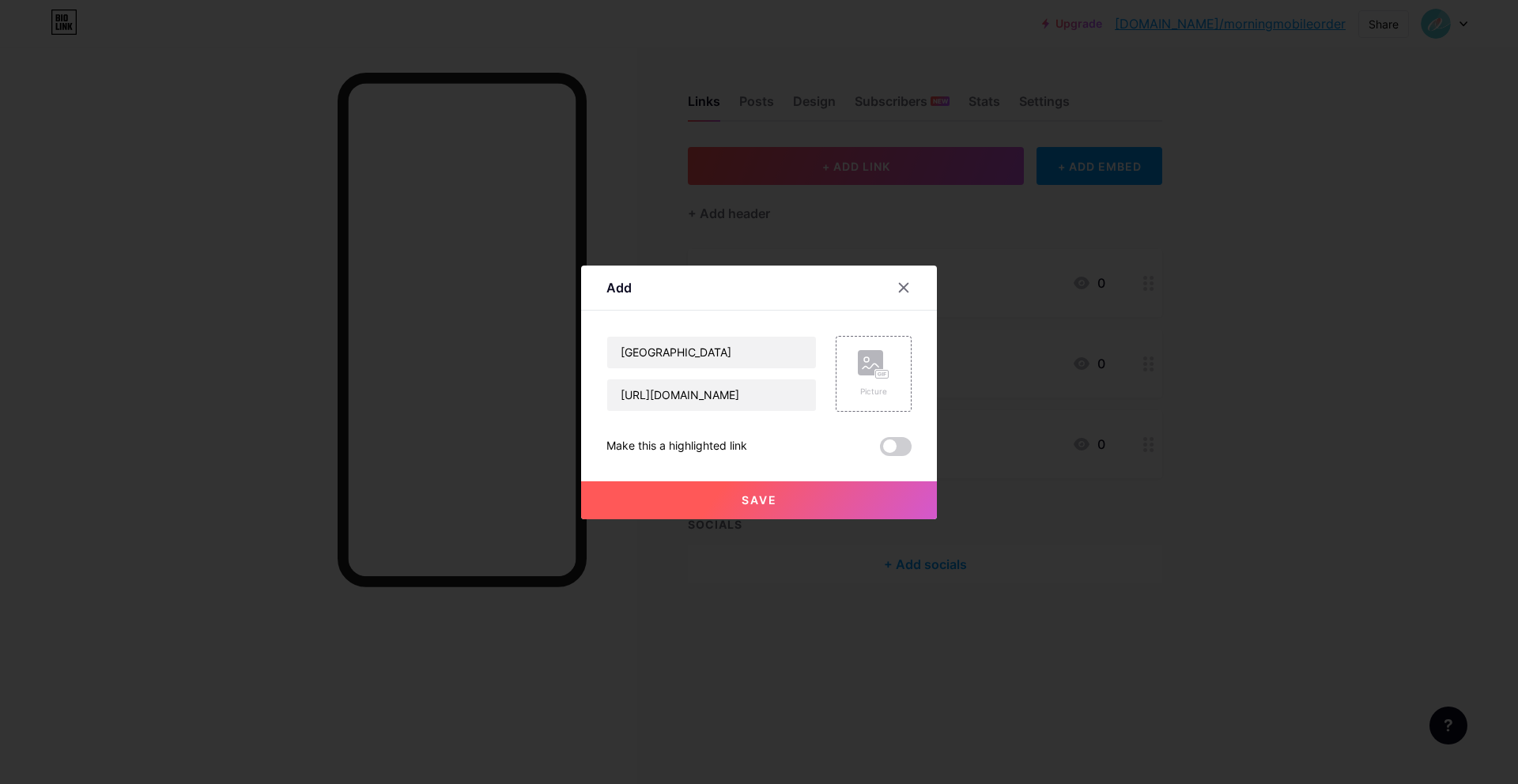
click at [742, 493] on span "Save" at bounding box center [759, 500] width 36 height 13
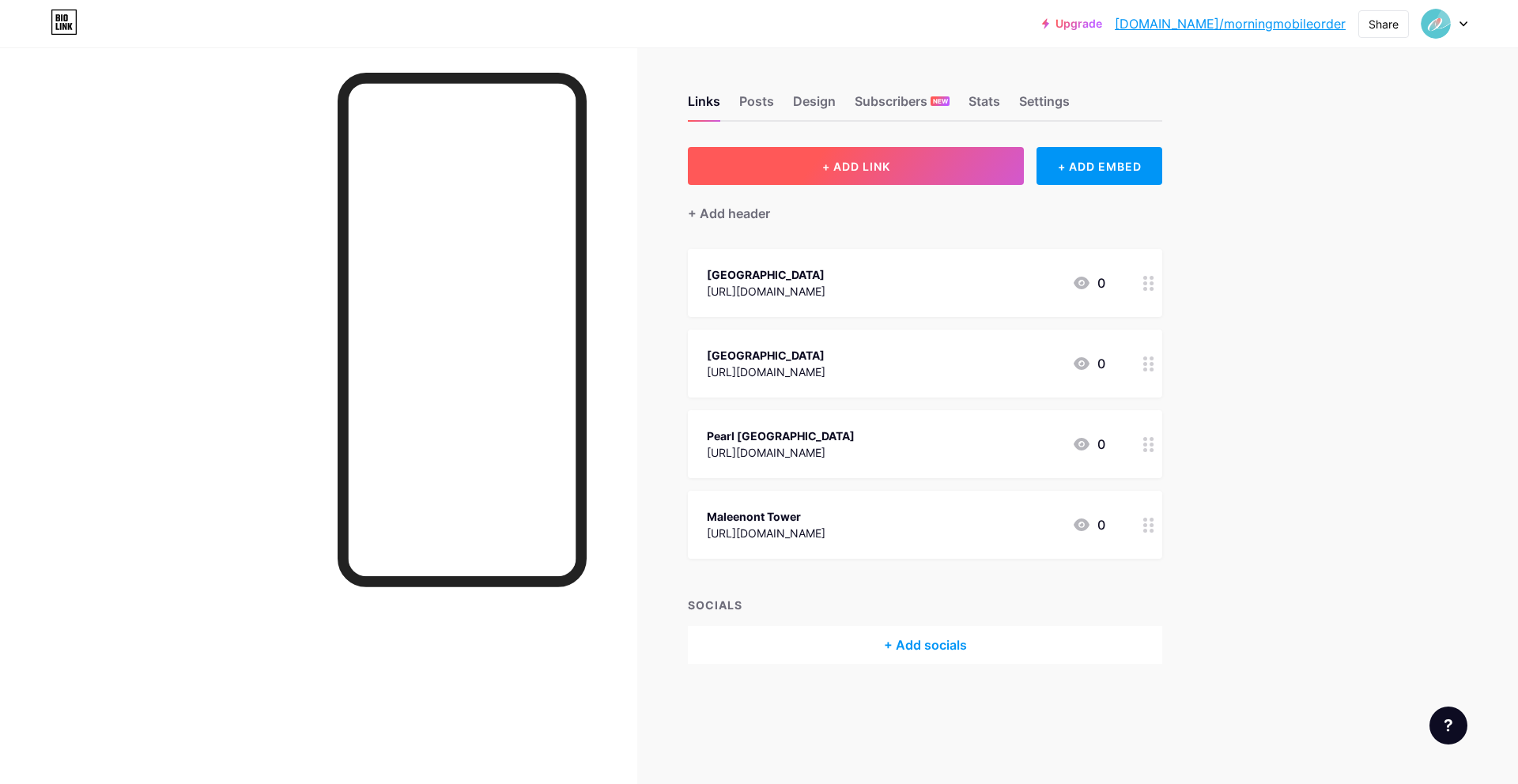
click at [850, 166] on span "+ ADD LINK" at bounding box center [857, 166] width 68 height 13
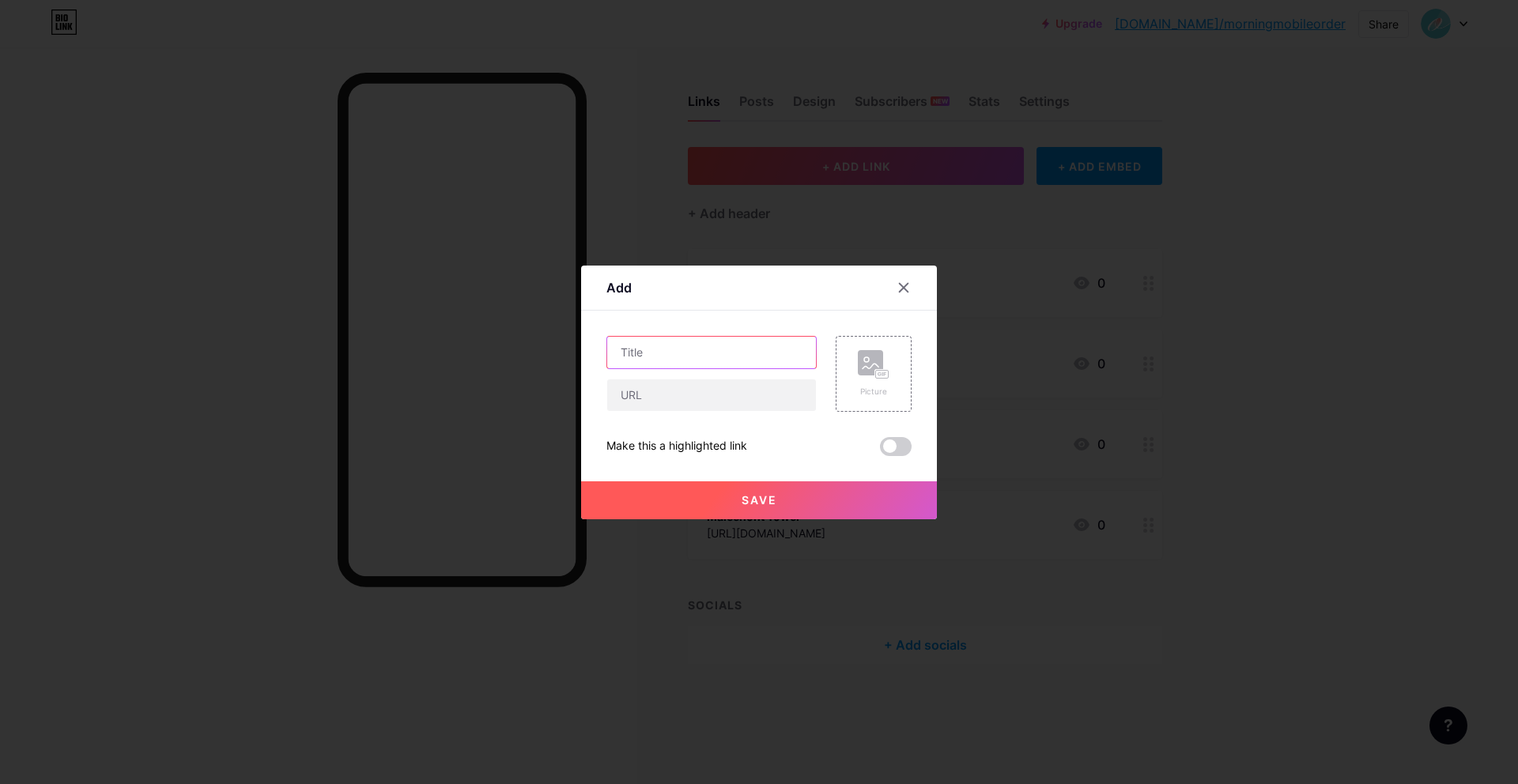
drag, startPoint x: 761, startPoint y: 354, endPoint x: 1516, endPoint y: 344, distance: 755.1
click at [761, 354] on input "text" at bounding box center [711, 353] width 209 height 32
paste input "O-NES Tower"
type input "O-NES Tower"
click at [731, 400] on input "text" at bounding box center [711, 395] width 209 height 32
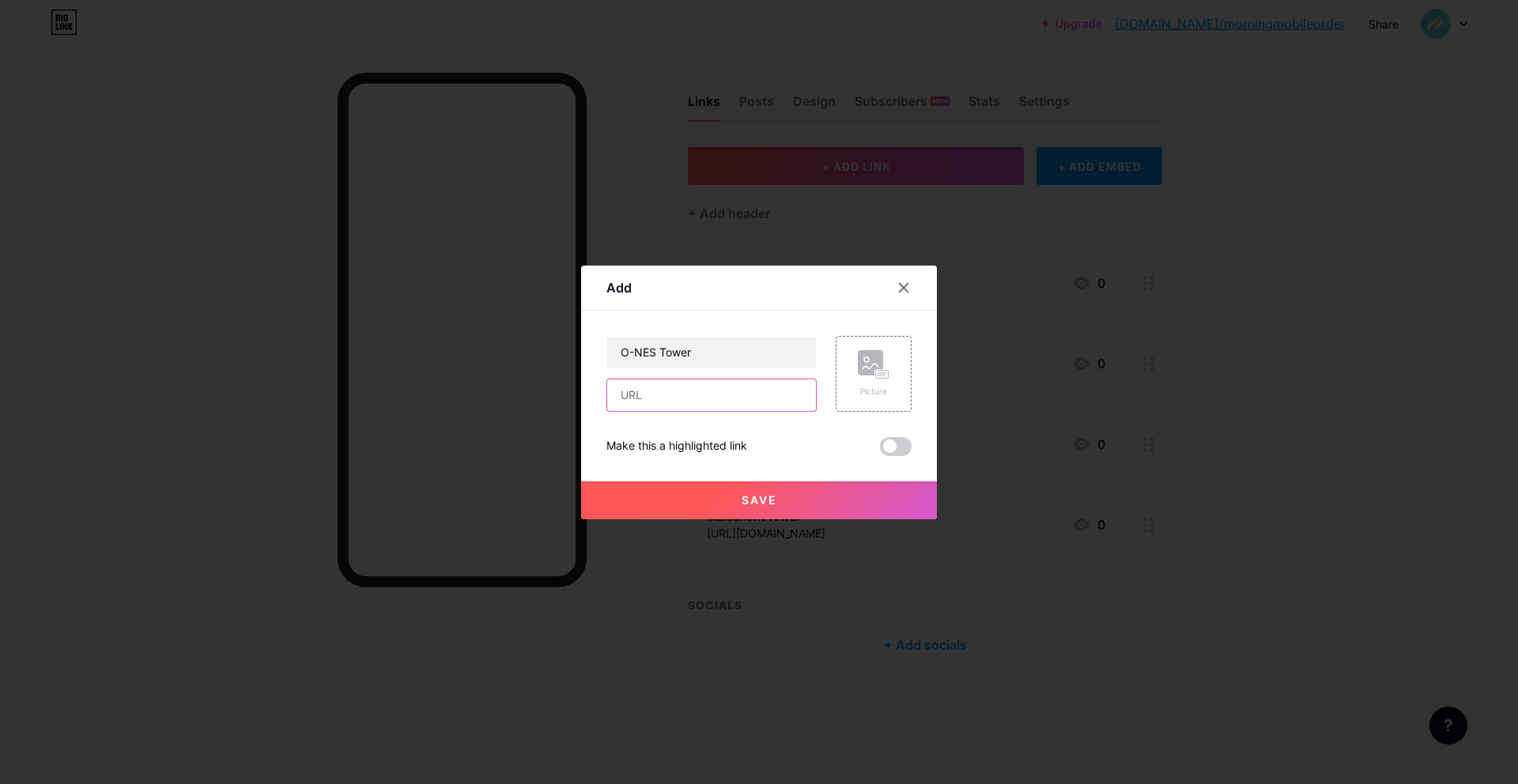
paste input "https://mobile-order-v2.foodstory.co/r/8834600b-20e5-49bb-9b01-3e6f2d7f13f8"
type input "https://mobile-order-v2.foodstory.co/r/8834600b-20e5-49bb-9b01-3e6f2d7f13f8"
click at [765, 489] on button "Save" at bounding box center [759, 500] width 355 height 38
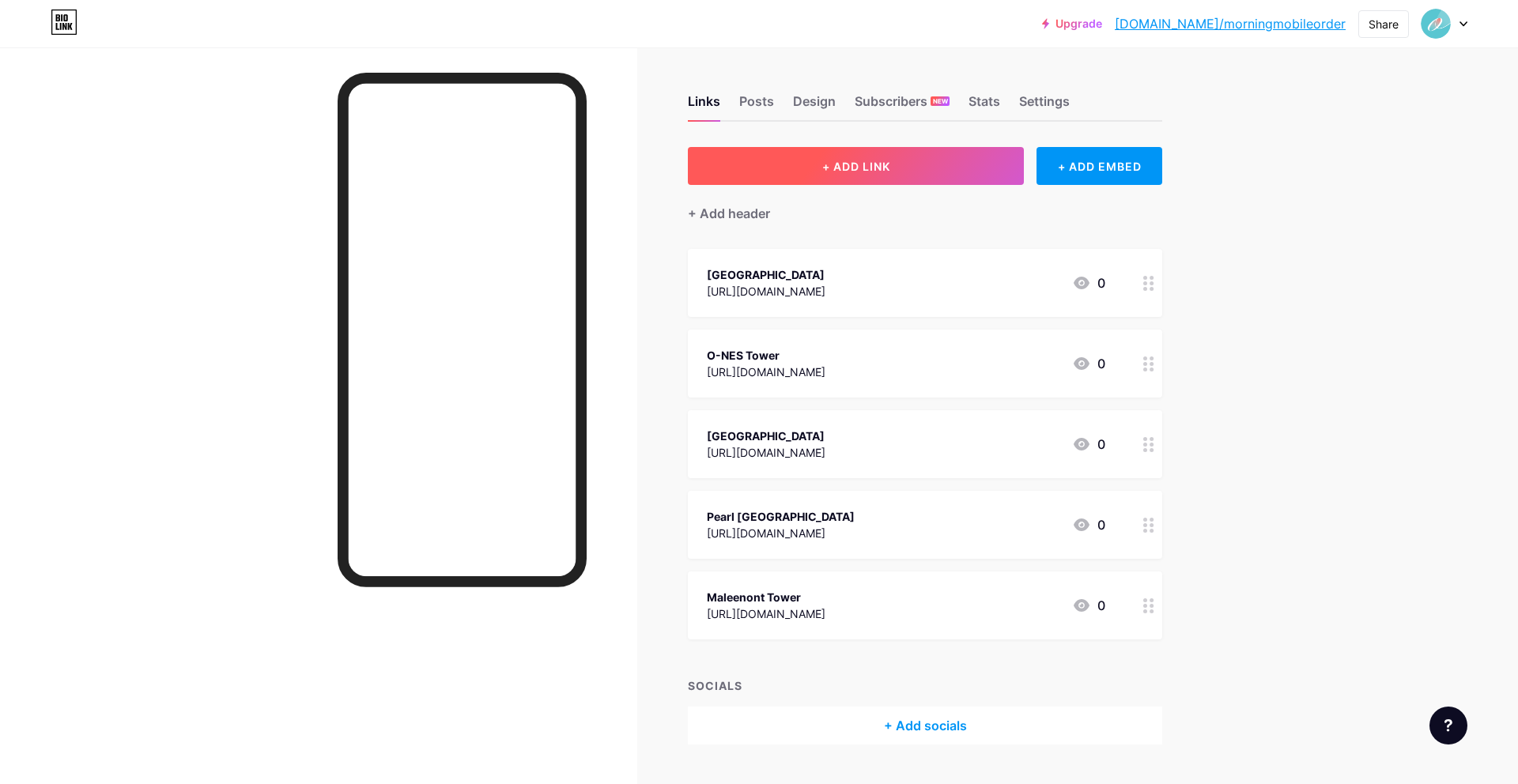
click at [878, 153] on button "+ ADD LINK" at bounding box center [856, 165] width 336 height 38
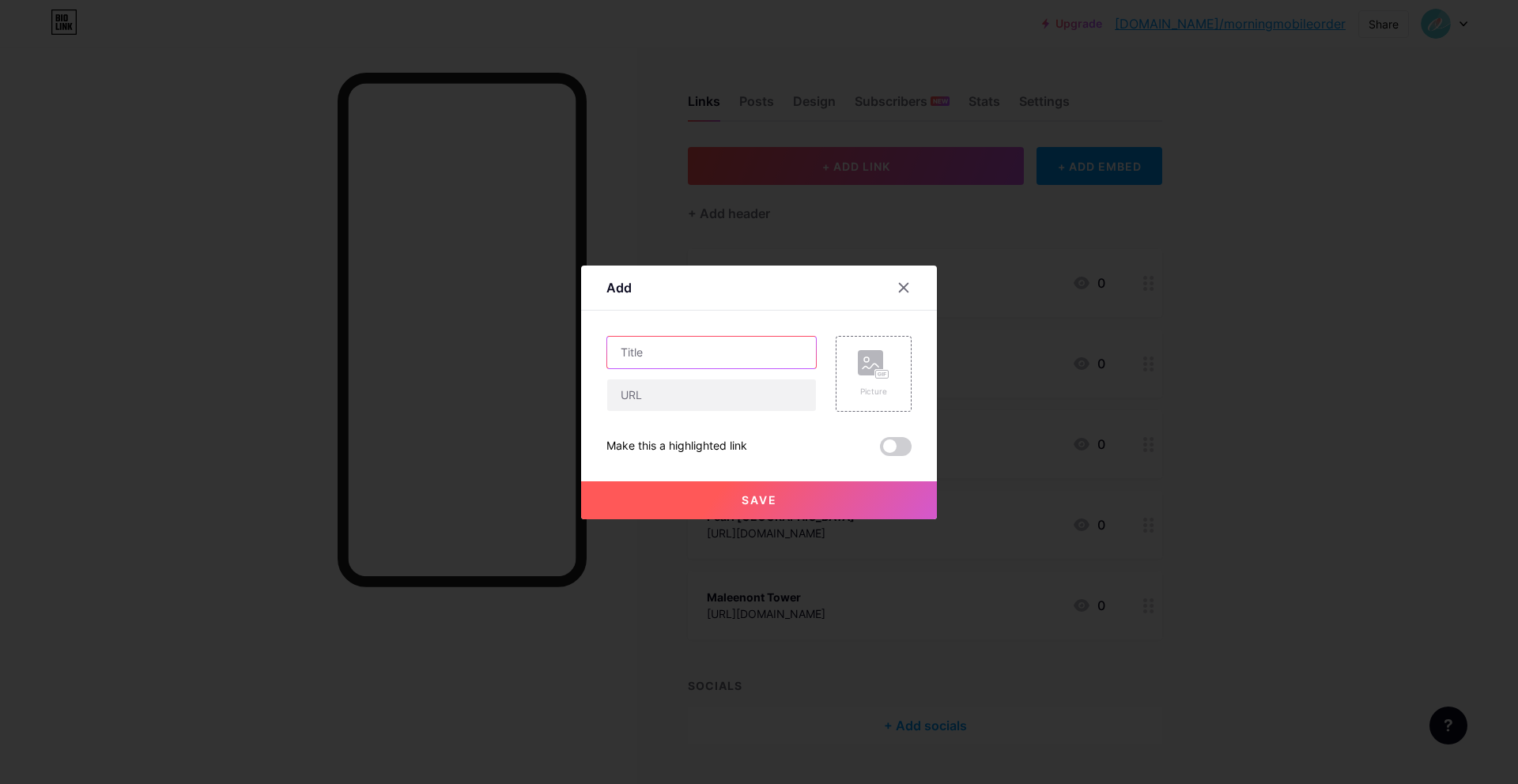
drag, startPoint x: 669, startPoint y: 349, endPoint x: 832, endPoint y: 354, distance: 163.1
click at [671, 349] on input "text" at bounding box center [711, 353] width 209 height 32
paste input "CentralwOrld Offices"
type input "CentralwOrld Offices"
click at [754, 401] on input "text" at bounding box center [711, 395] width 209 height 32
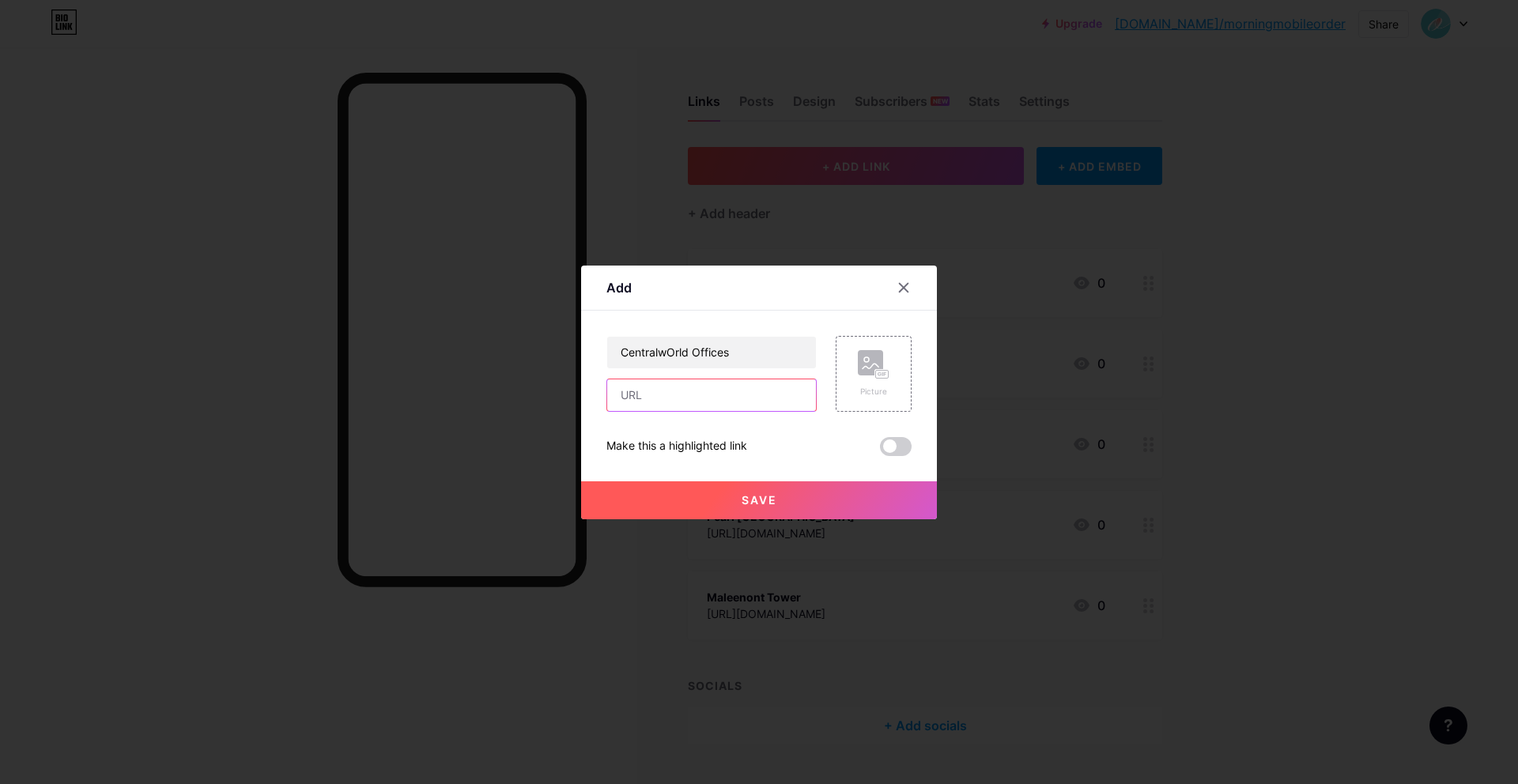
paste input "https://mobile-order-v2.foodstory.co/r/6e9aed5c-f0ea-4cfc-bba1-488a8664e759"
type input "https://mobile-order-v2.foodstory.co/r/6e9aed5c-f0ea-4cfc-bba1-488a8664e759"
click at [782, 486] on button "Save" at bounding box center [759, 500] width 355 height 38
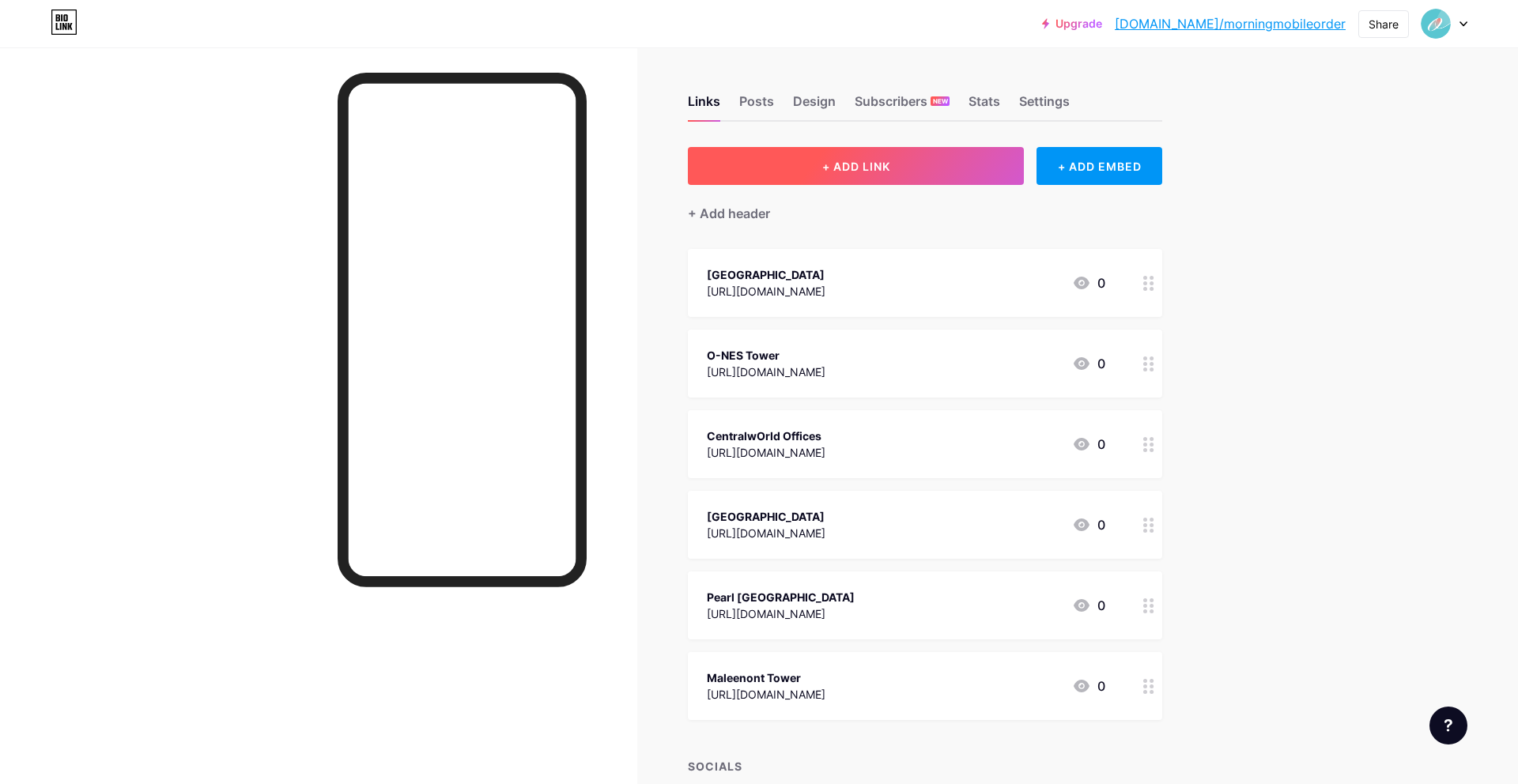
click at [866, 179] on button "+ ADD LINK" at bounding box center [856, 165] width 336 height 38
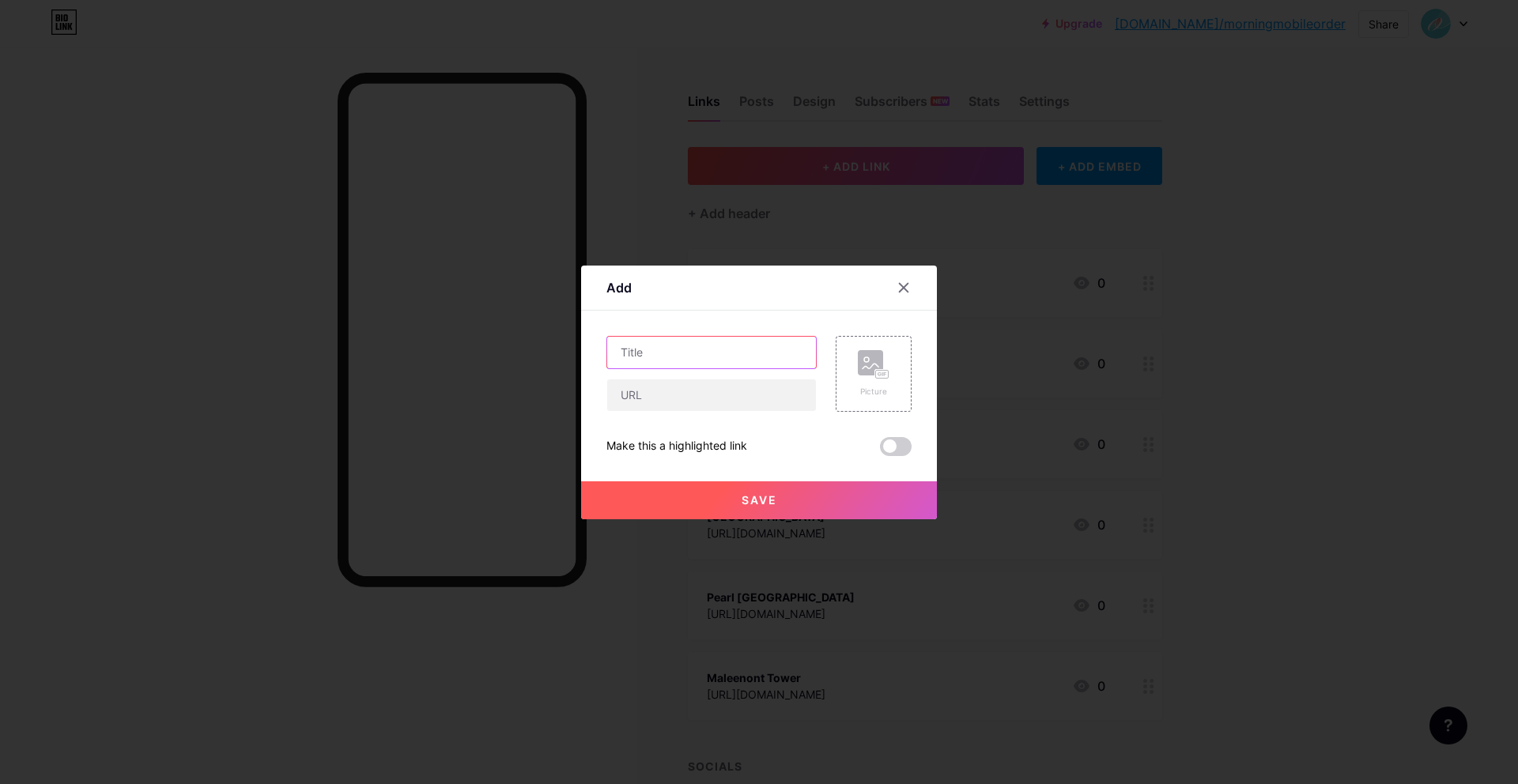
click at [772, 354] on input "text" at bounding box center [711, 353] width 209 height 32
paste input "JLK Tower"
type input "JLK Tower"
drag, startPoint x: 720, startPoint y: 399, endPoint x: 739, endPoint y: 486, distance: 89.1
click at [720, 399] on input "text" at bounding box center [711, 395] width 209 height 32
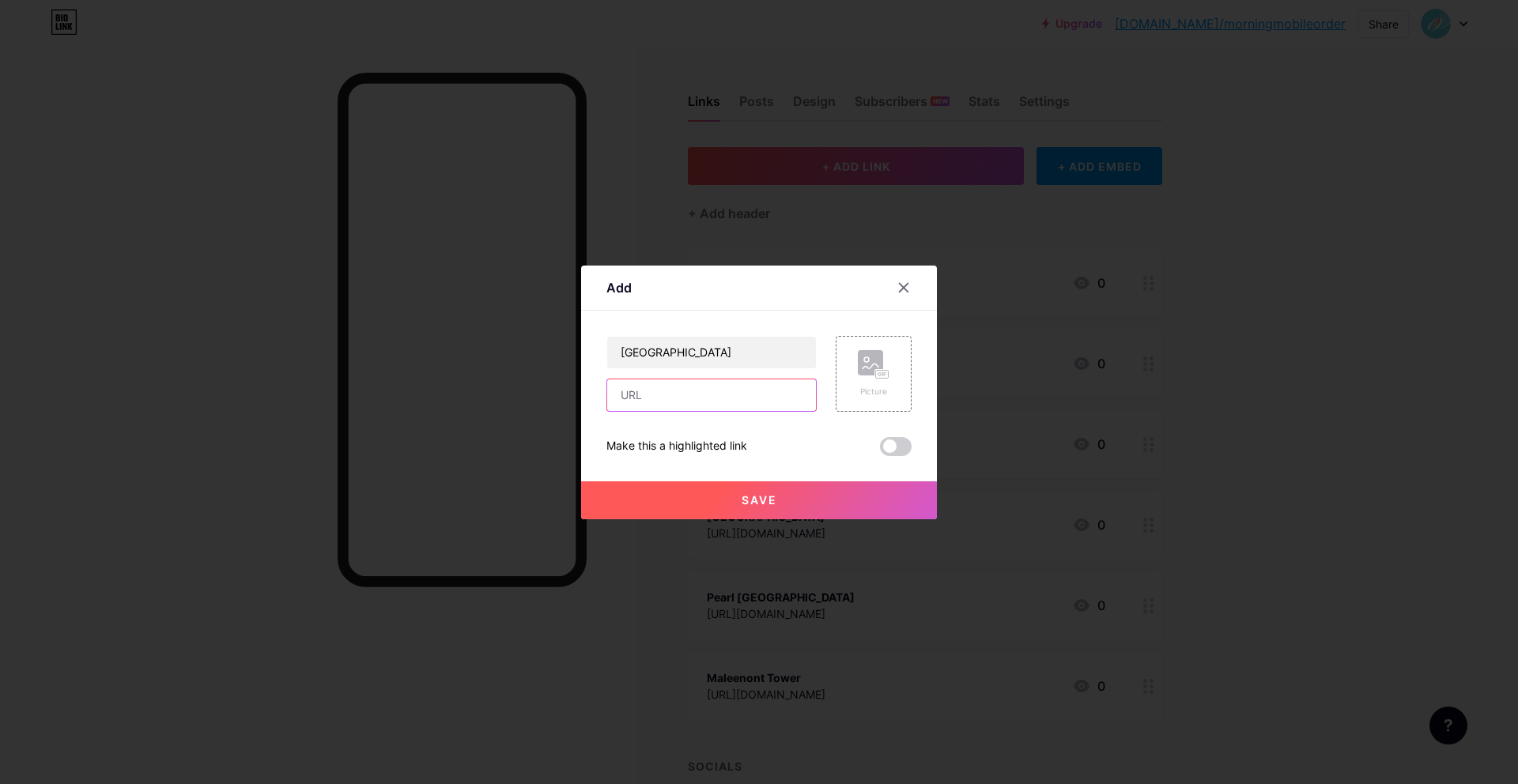
paste input "https://mobile-order-v2.foodstory.co/r/c22a14cc-6e29-40f7-b59d-faa6712aea45"
type input "https://mobile-order-v2.foodstory.co/r/c22a14cc-6e29-40f7-b59d-faa6712aea45"
click at [742, 502] on span "Save" at bounding box center [759, 500] width 36 height 13
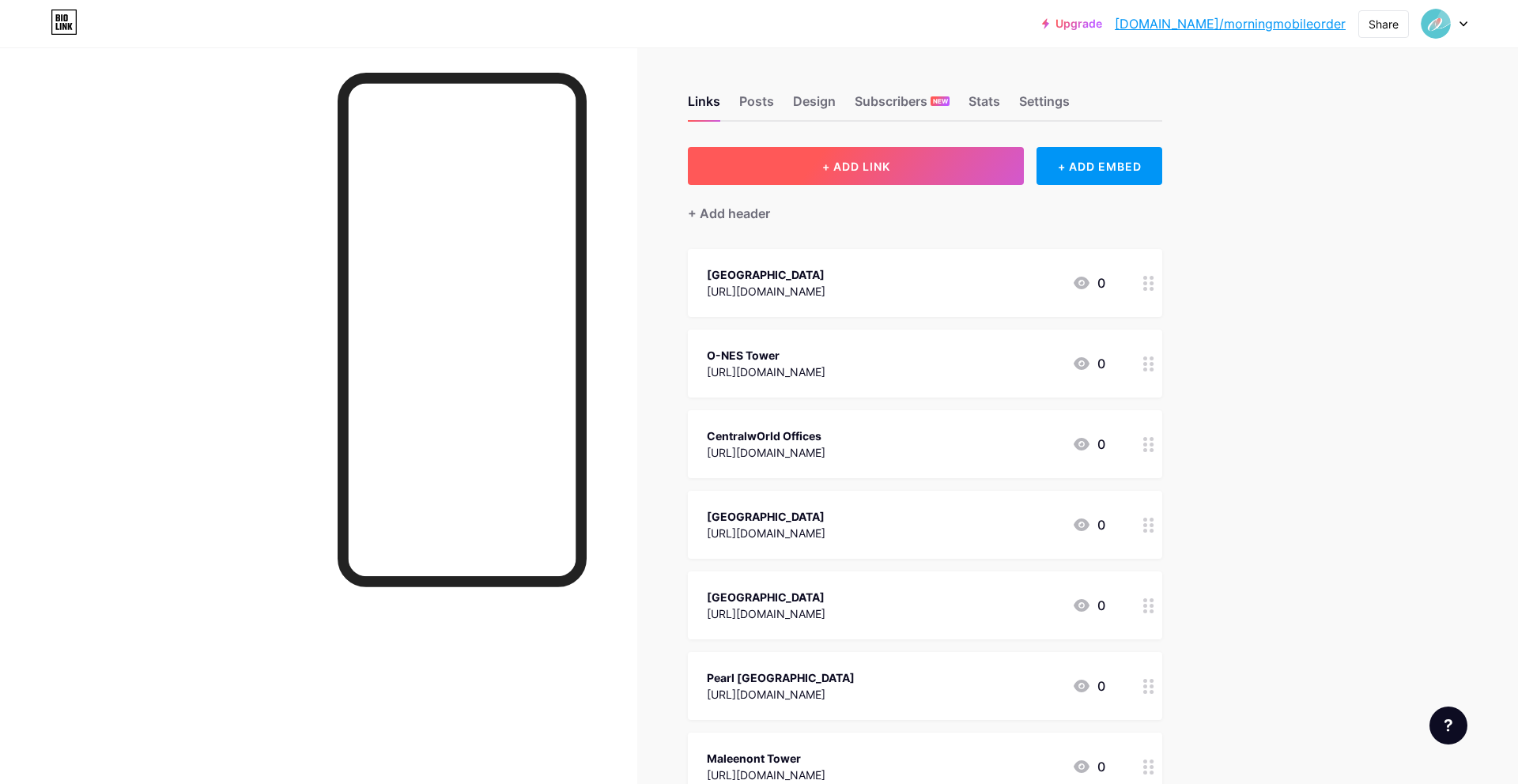
click at [872, 167] on span "+ ADD LINK" at bounding box center [857, 166] width 68 height 13
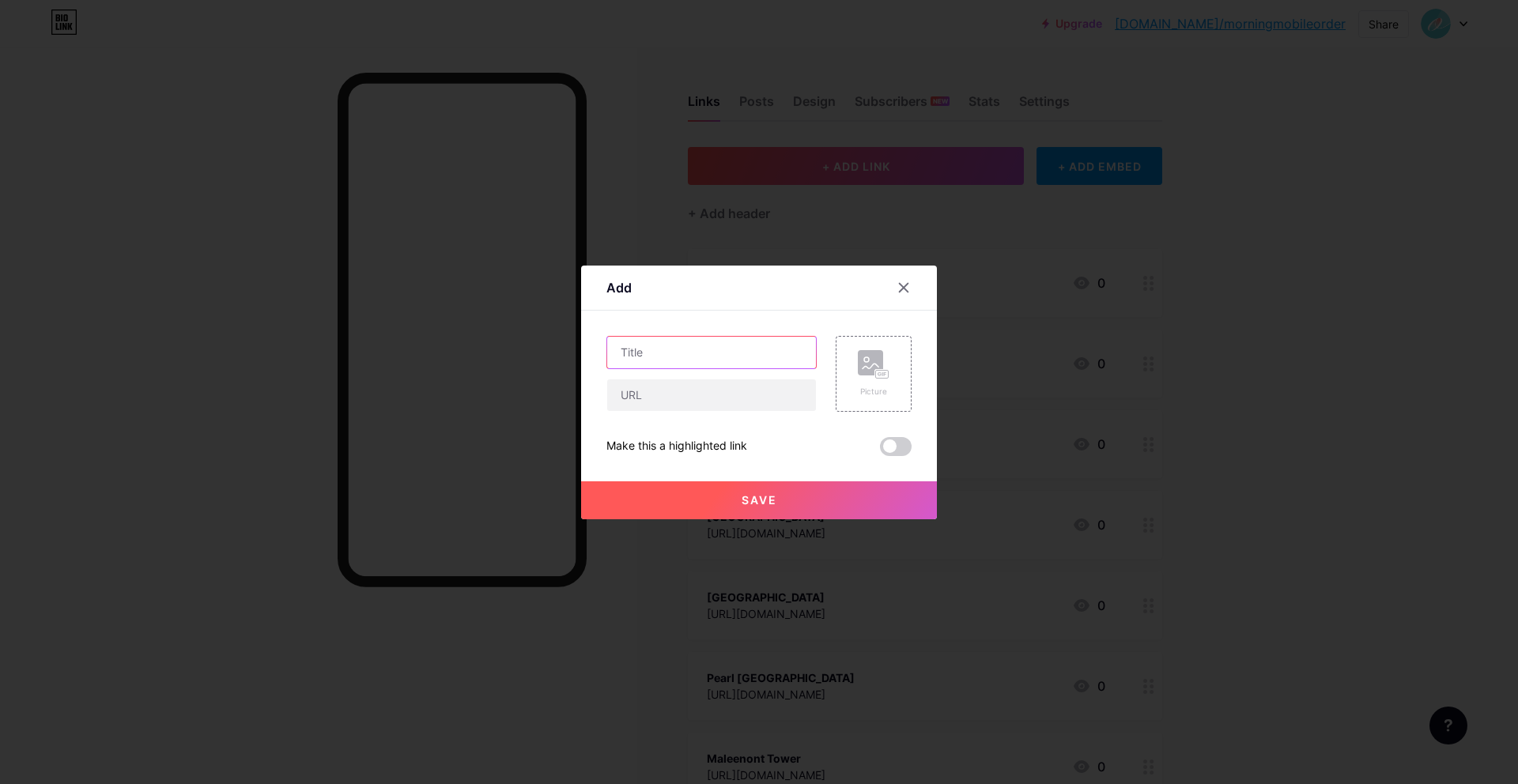
click at [731, 355] on input "text" at bounding box center [711, 353] width 209 height 32
paste input "NT Bangrak Building"
type input "NT Bangrak Building"
click at [672, 406] on input "text" at bounding box center [711, 395] width 209 height 32
paste input "https://mobile-order-v2.foodstory.co/r/dc636e45-9e95-41bb-a42a-9069ee457772"
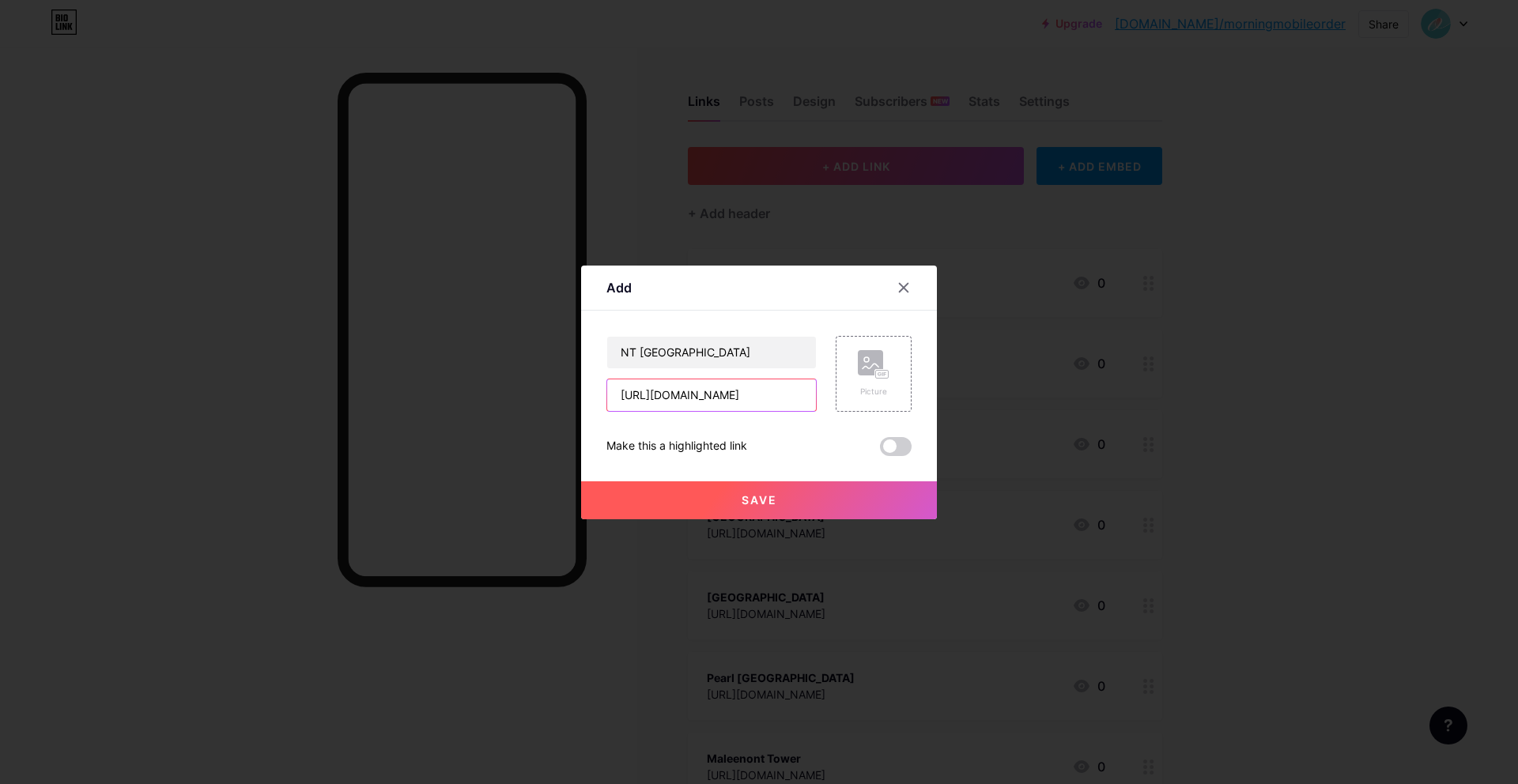
scroll to position [0, 256]
type input "https://mobile-order-v2.foodstory.co/r/dc636e45-9e95-41bb-a42a-9069ee457772"
click at [749, 501] on span "Save" at bounding box center [759, 500] width 36 height 13
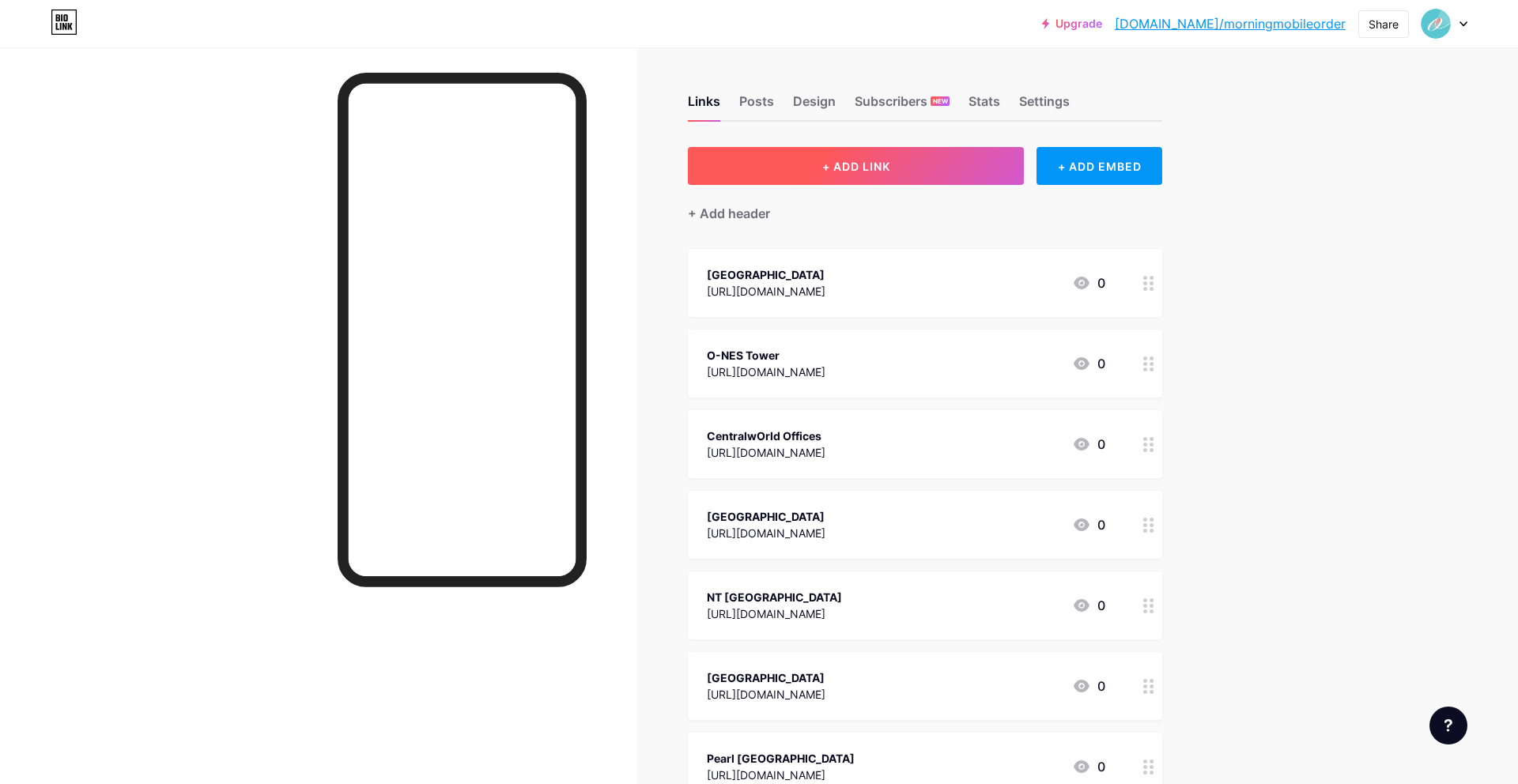
click at [796, 173] on button "+ ADD LINK" at bounding box center [856, 165] width 336 height 38
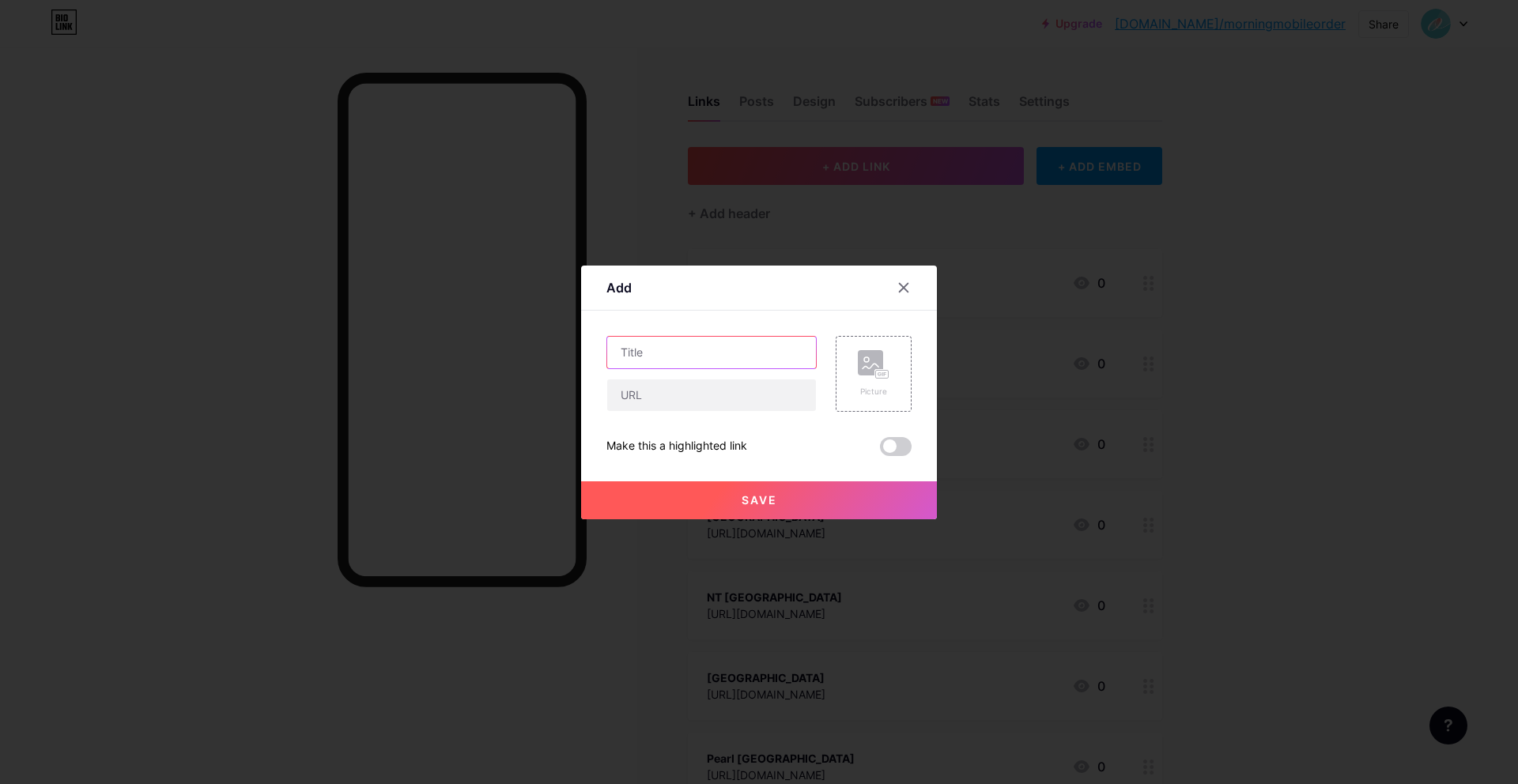
click at [741, 356] on input "text" at bounding box center [711, 353] width 209 height 32
paste input "66 Tower"
type input "66 Tower"
drag, startPoint x: 701, startPoint y: 413, endPoint x: 704, endPoint y: 405, distance: 8.5
click at [701, 413] on div "66 Tower Picture Make this a highlighted link Save" at bounding box center [759, 396] width 305 height 120
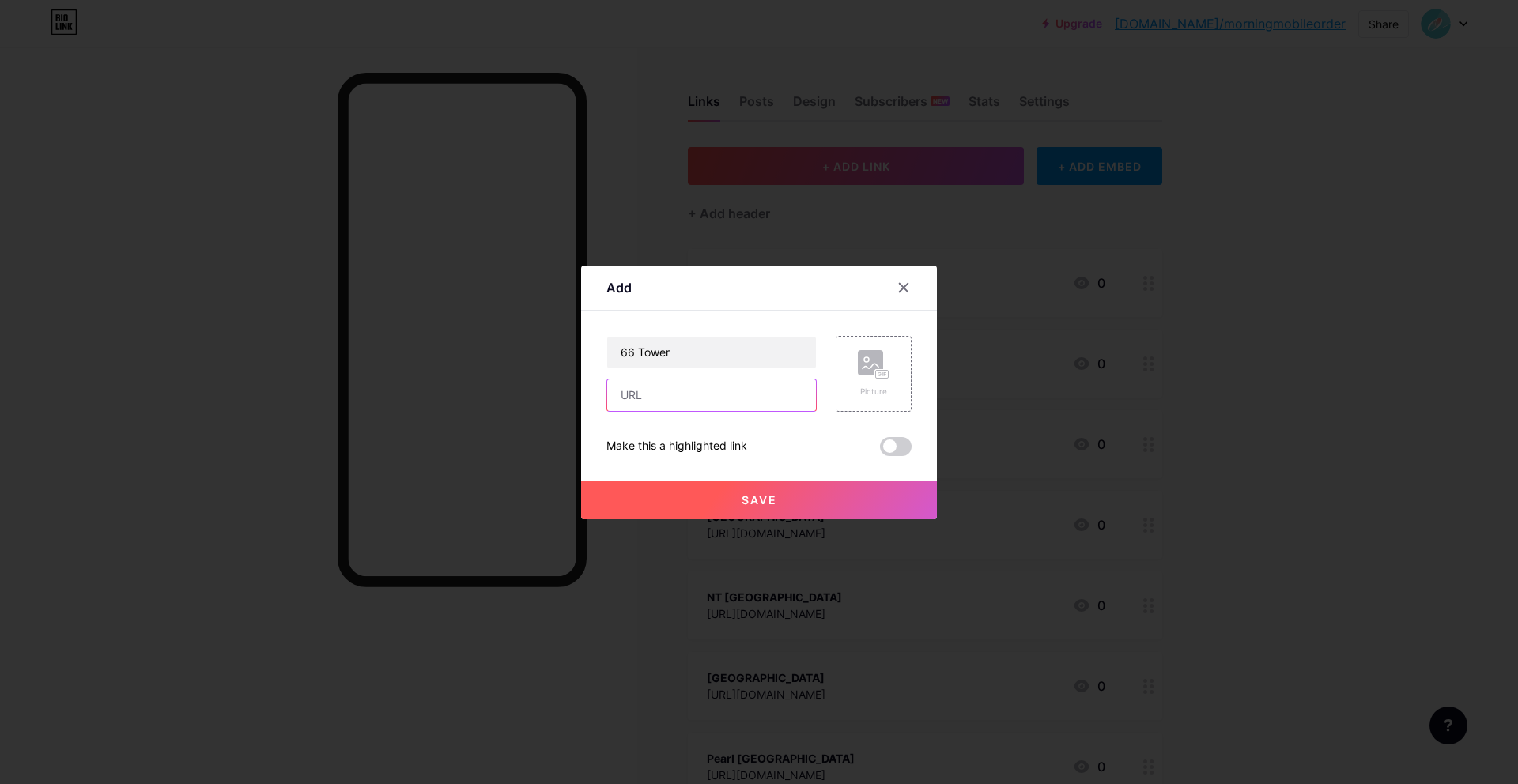
click at [705, 402] on input "text" at bounding box center [711, 395] width 209 height 32
paste input "https://mobile-order-v2.foodstory.co/r/95dcba84-3db1-4e55-b068-431428344439"
type input "https://mobile-order-v2.foodstory.co/r/95dcba84-3db1-4e55-b068-431428344439"
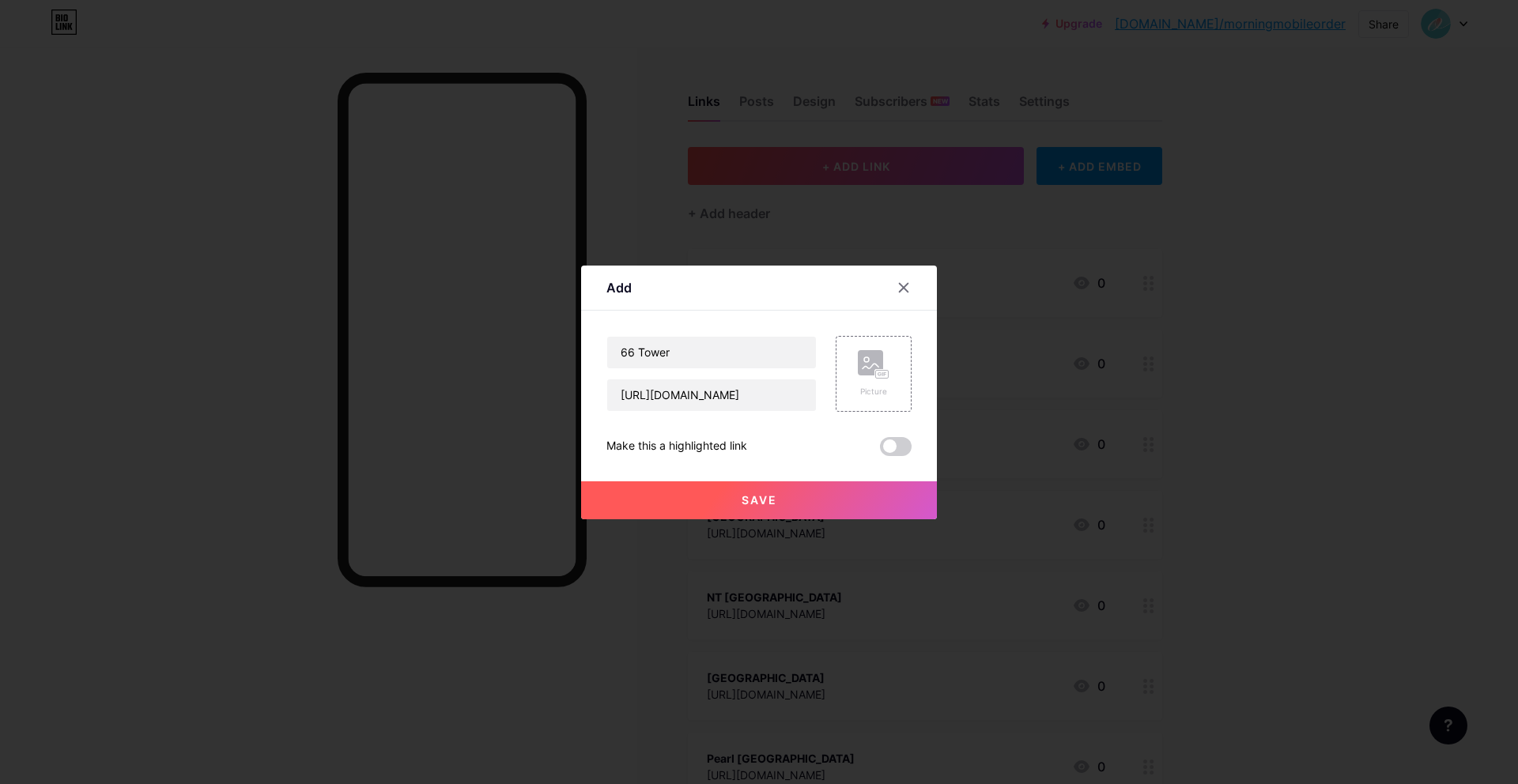
click at [751, 480] on div "Save" at bounding box center [759, 488] width 355 height 63
click at [751, 497] on span "Save" at bounding box center [759, 500] width 36 height 13
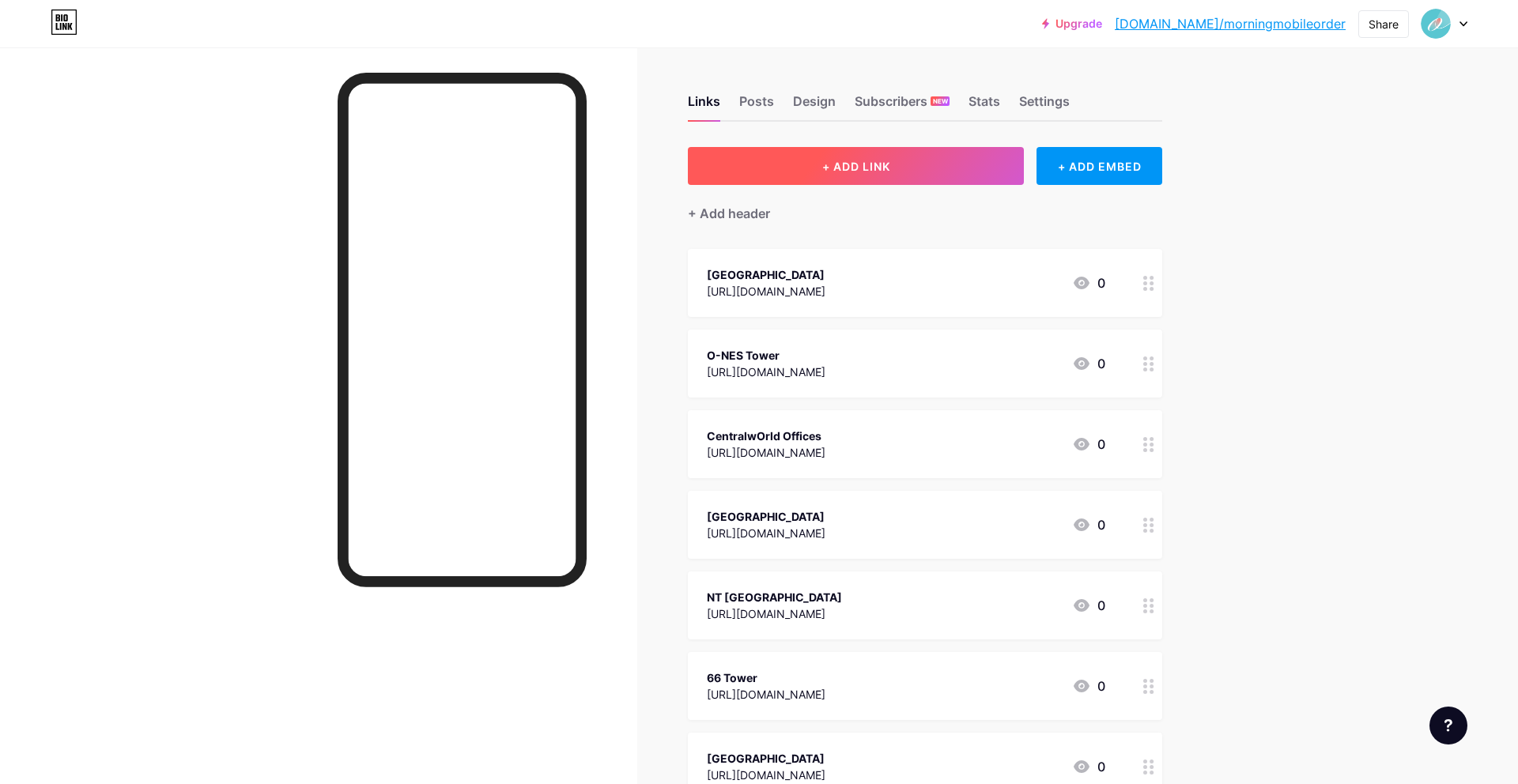
click at [872, 163] on span "+ ADD LINK" at bounding box center [857, 166] width 68 height 13
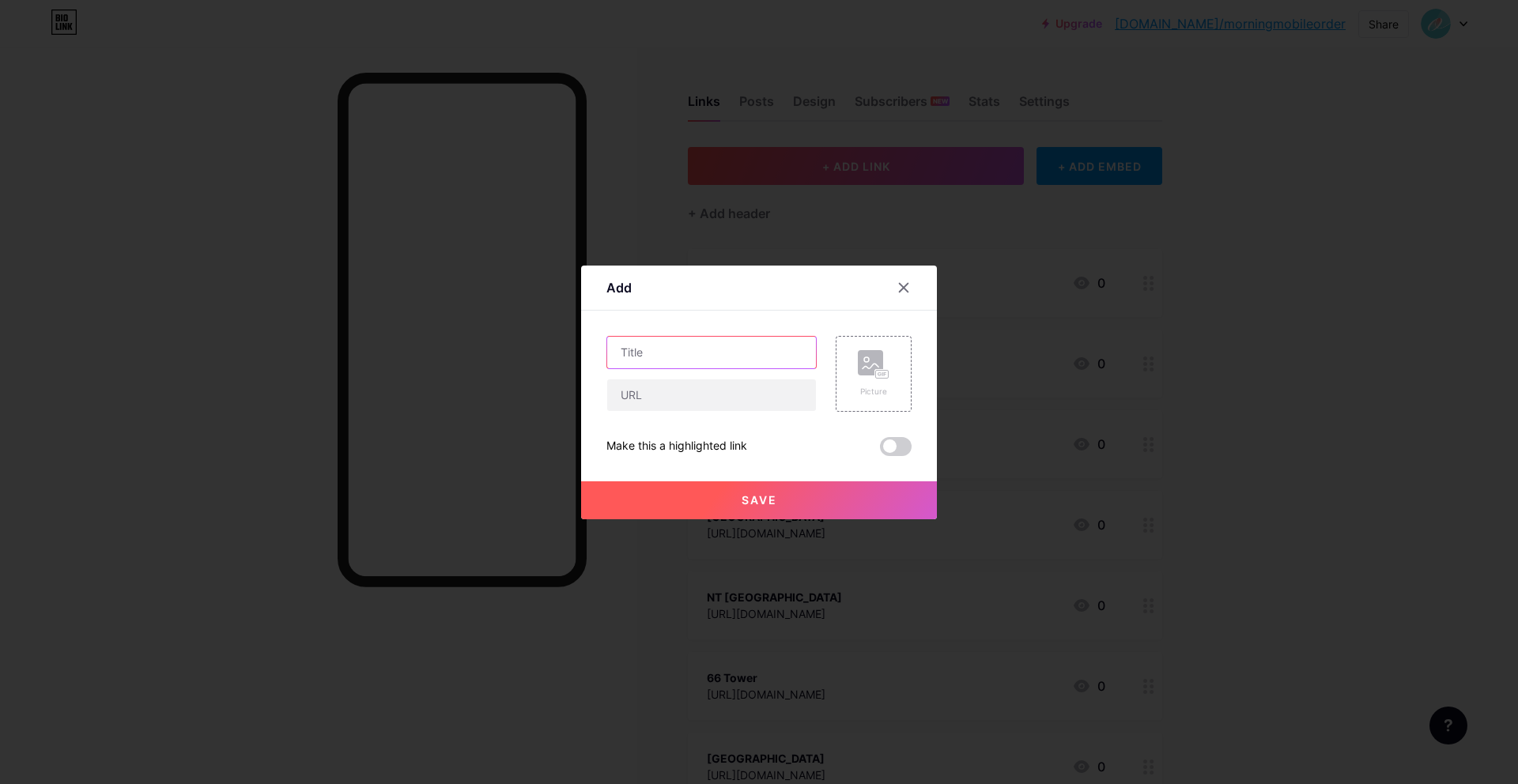
click at [791, 356] on input "text" at bounding box center [711, 353] width 209 height 32
paste input "P23 Building"
type input "P23 Building"
drag, startPoint x: 724, startPoint y: 401, endPoint x: 1473, endPoint y: 379, distance: 749.3
click at [731, 401] on input "text" at bounding box center [711, 395] width 209 height 32
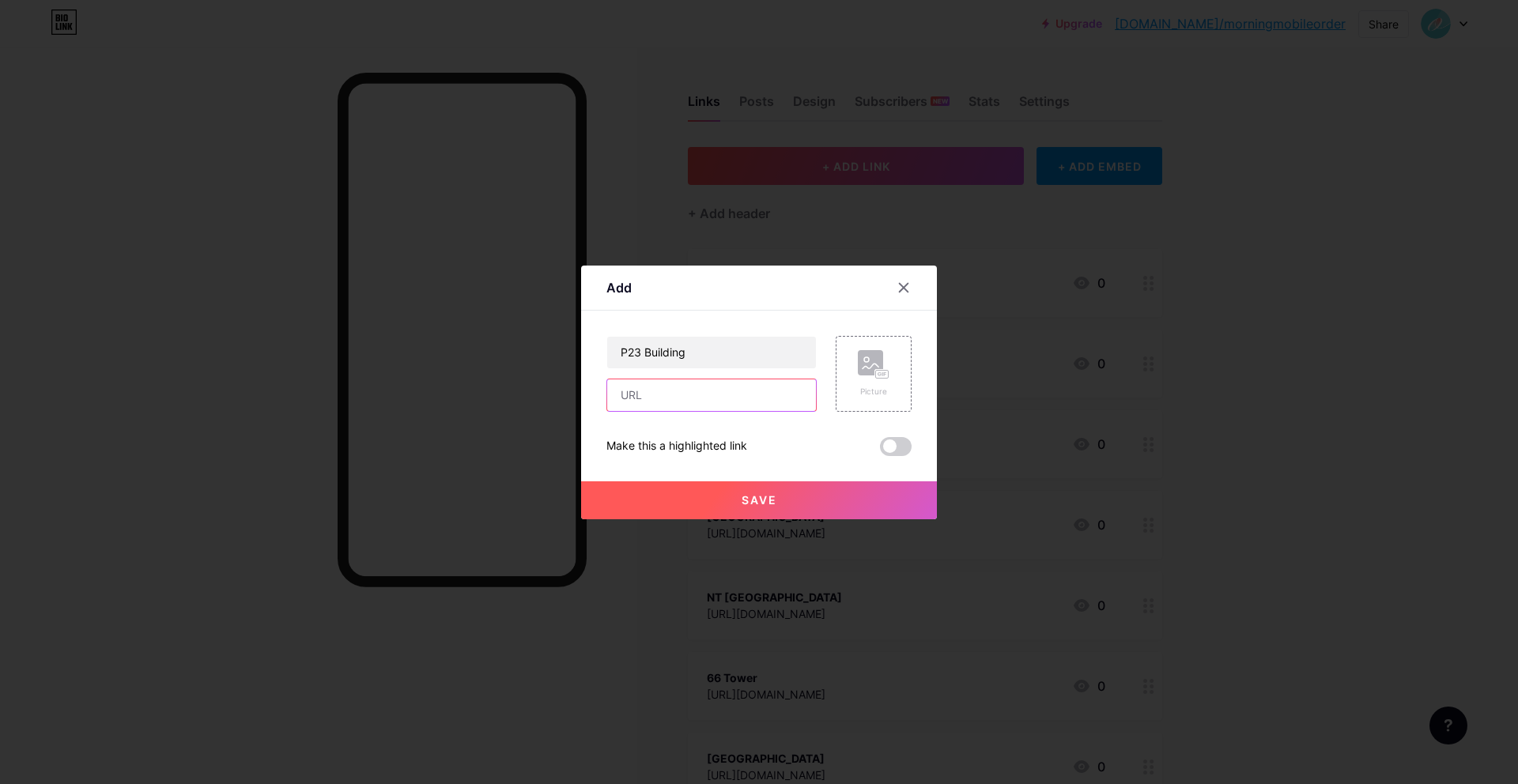
click at [703, 400] on input "text" at bounding box center [711, 395] width 209 height 32
paste input "https://mobile-order-v2.foodstory.co/r/1c98800e-d02f-4bad-ba67-a1e3cd3c0f7a"
type input "https://mobile-order-v2.foodstory.co/r/1c98800e-d02f-4bad-ba67-a1e3cd3c0f7a"
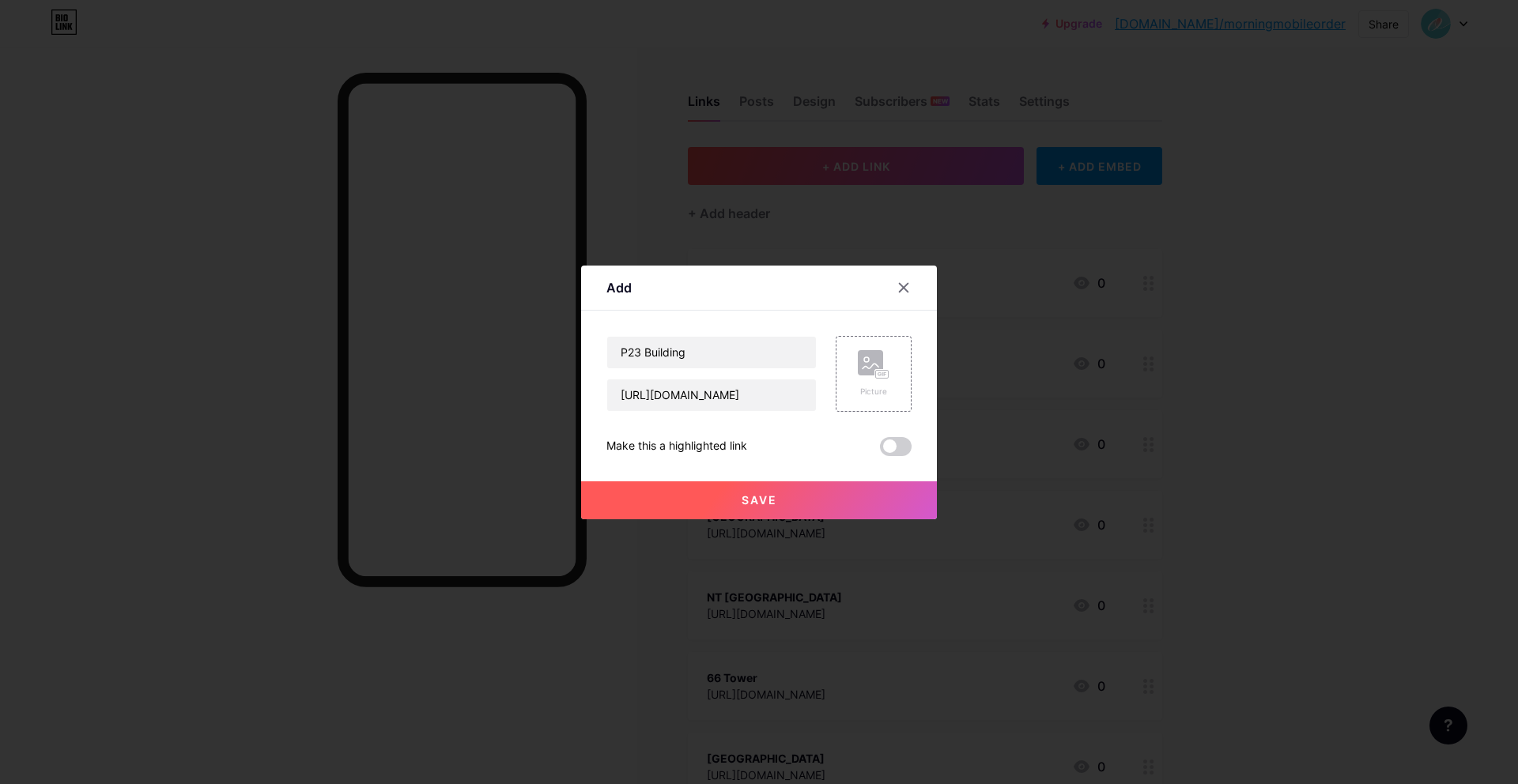
click at [750, 491] on button "Save" at bounding box center [759, 500] width 355 height 38
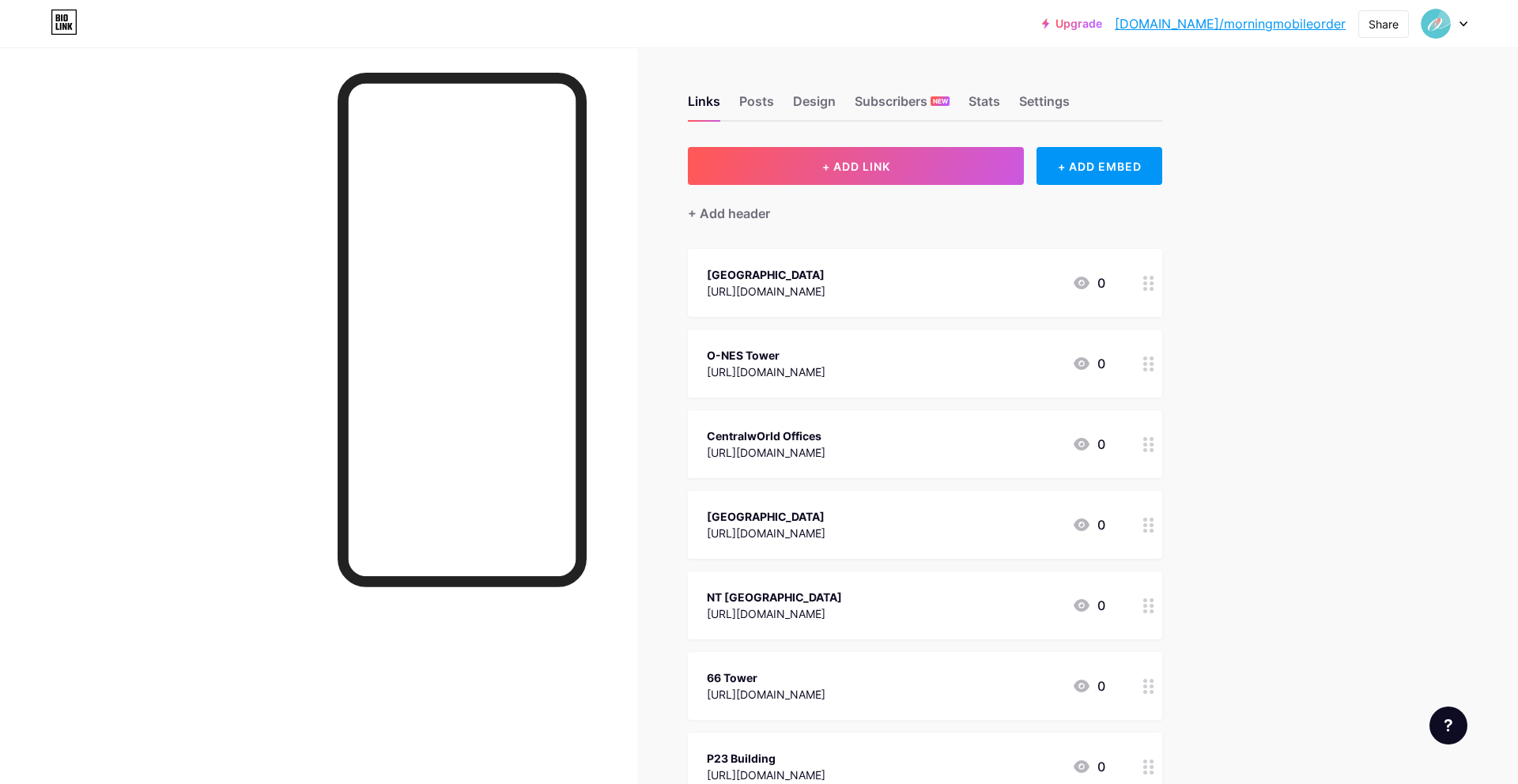
click at [1152, 368] on circle at bounding box center [1152, 369] width 4 height 4
click at [891, 426] on span at bounding box center [896, 418] width 32 height 19
click at [880, 422] on input "checkbox" at bounding box center [880, 422] width 0 height 0
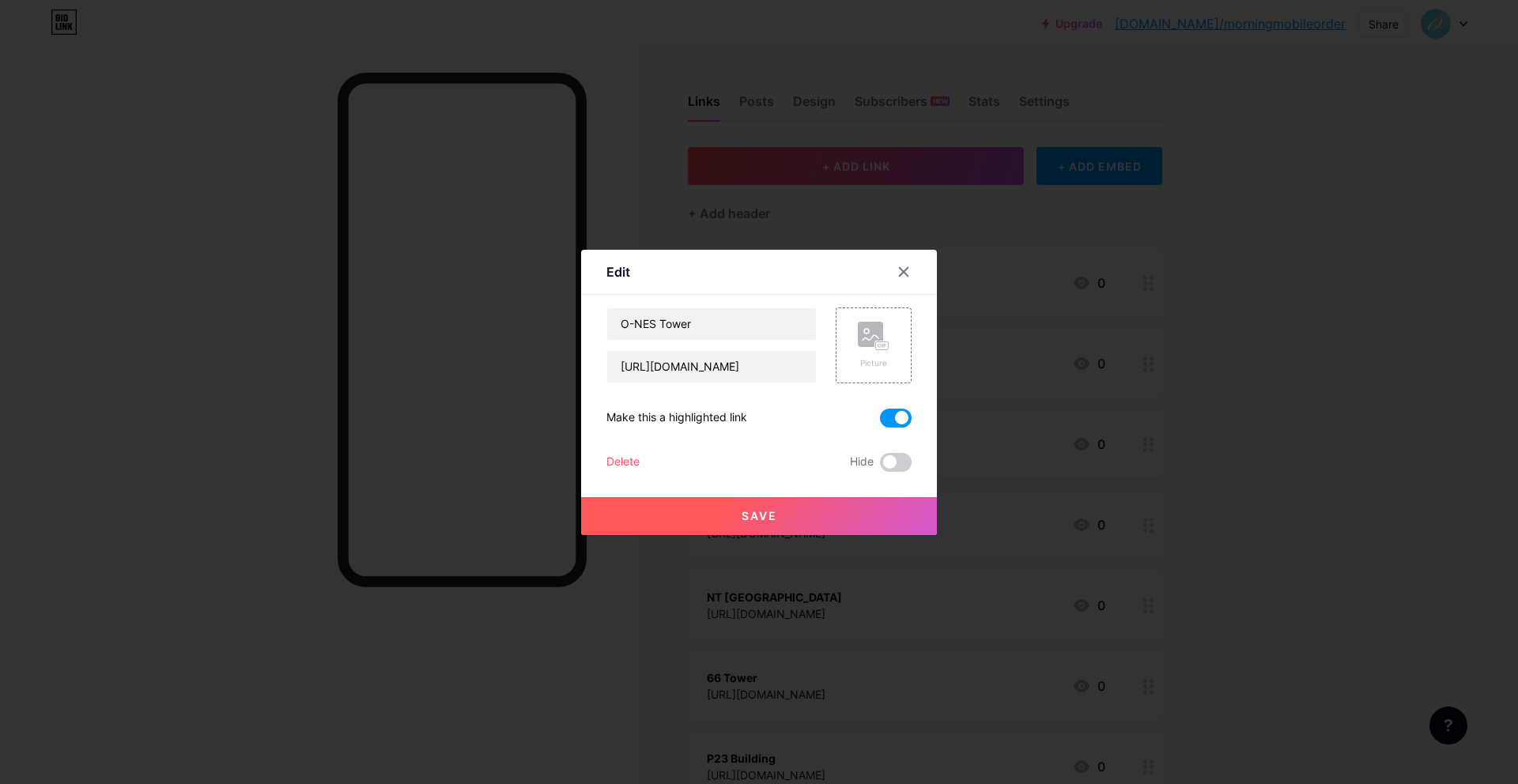
click at [837, 515] on button "Save" at bounding box center [759, 515] width 355 height 38
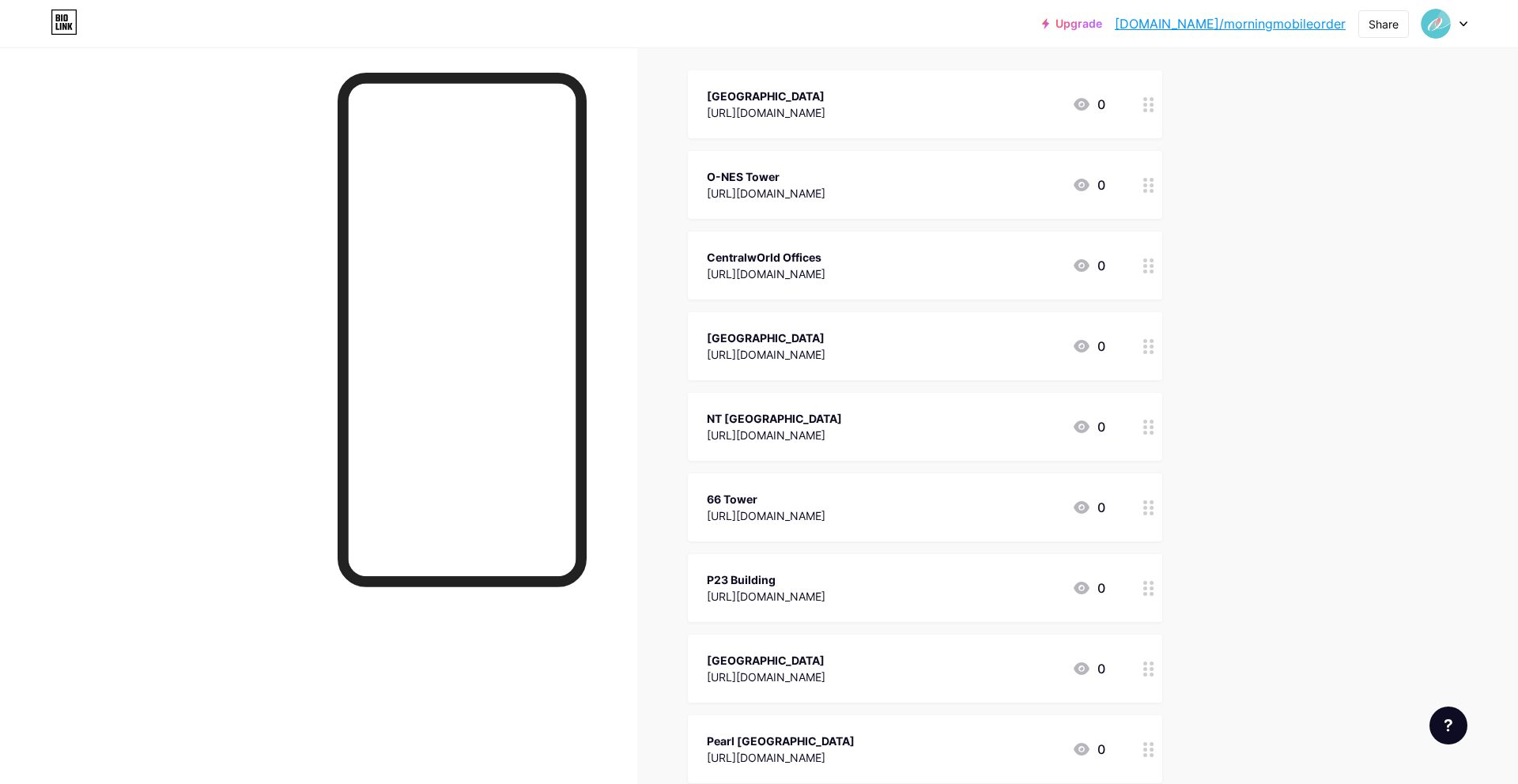
scroll to position [98, 0]
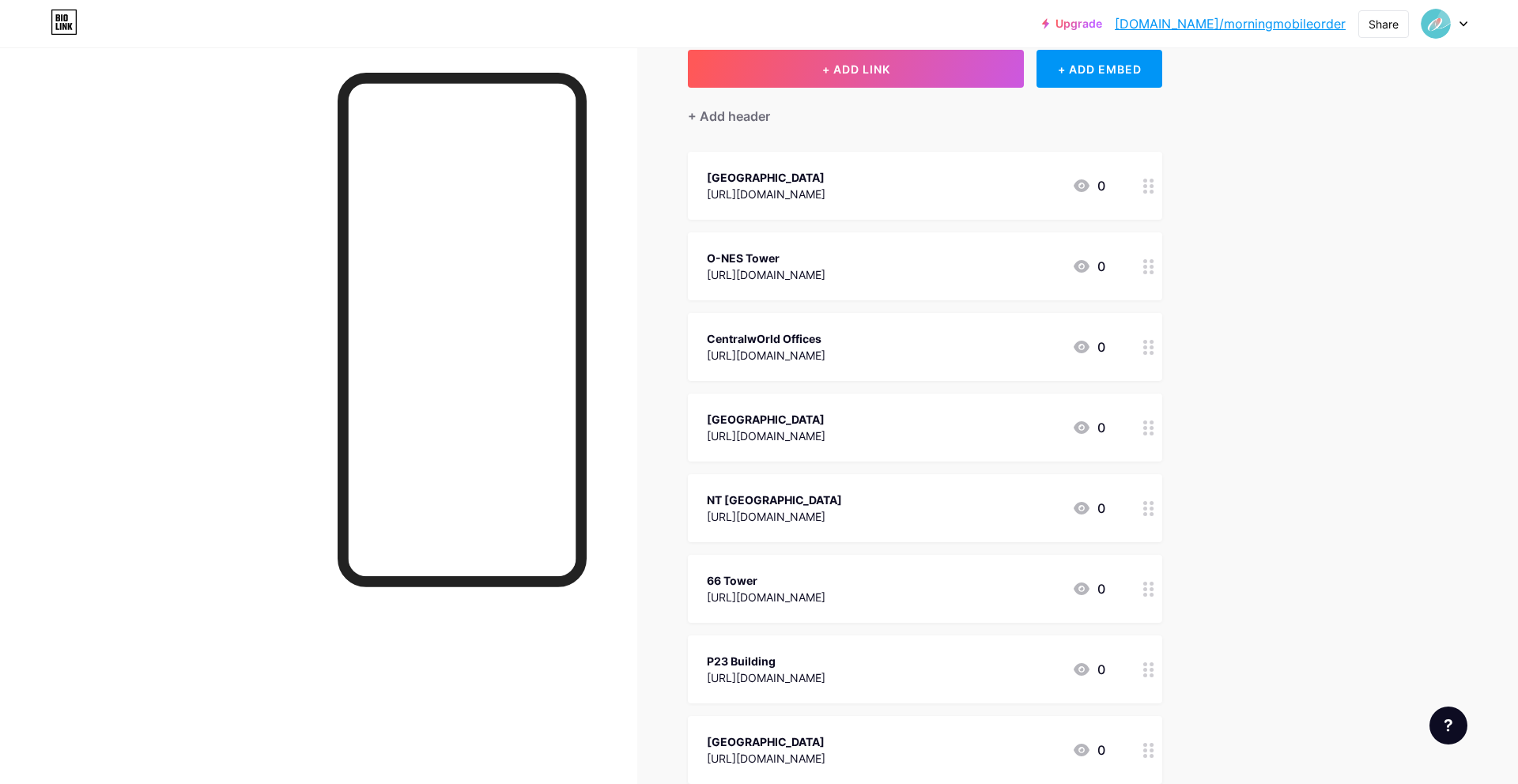
click at [1137, 281] on div at bounding box center [1149, 267] width 27 height 68
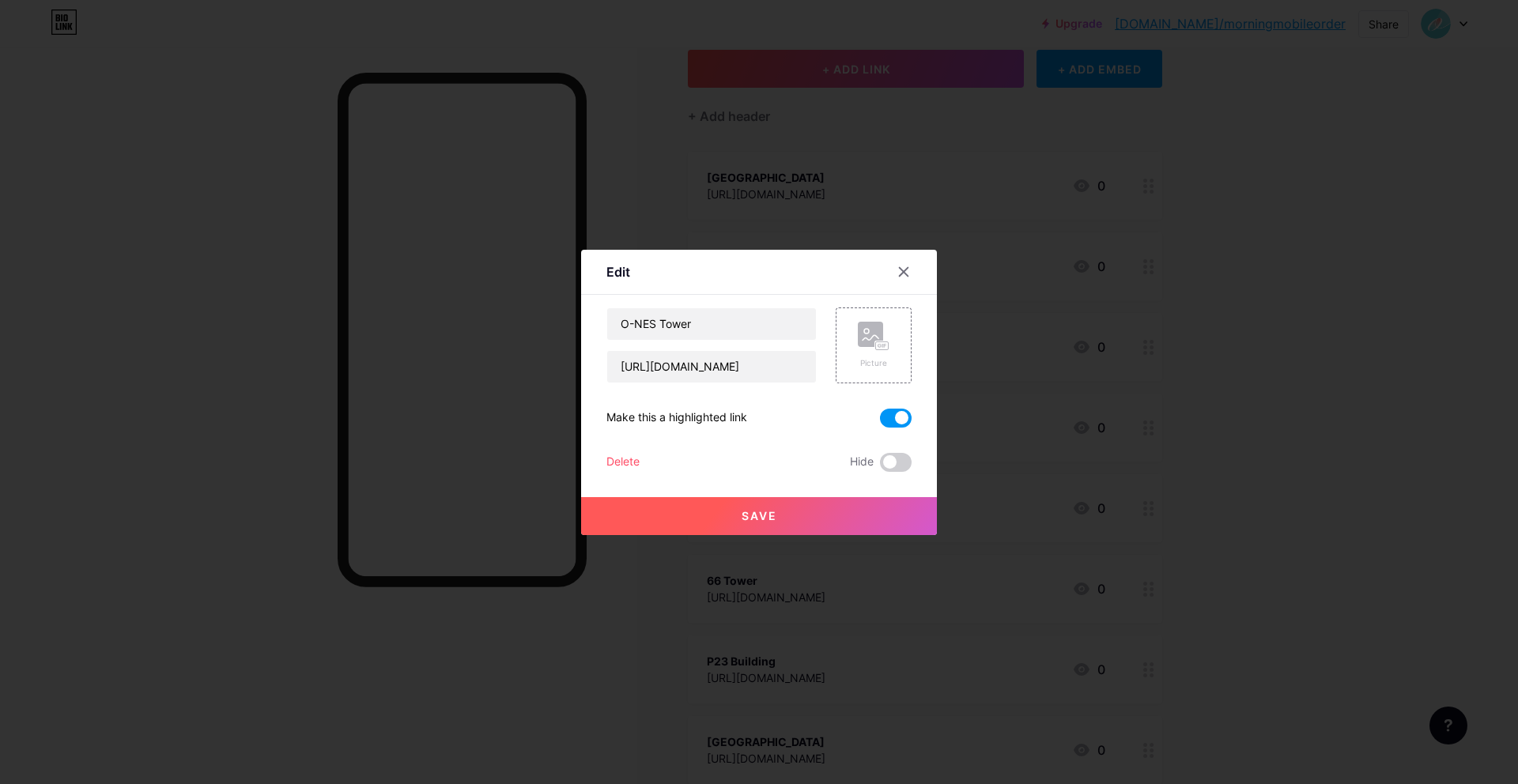
click at [882, 416] on span at bounding box center [896, 418] width 32 height 19
click at [880, 422] on input "checkbox" at bounding box center [880, 422] width 0 height 0
click at [826, 509] on button "Save" at bounding box center [759, 515] width 355 height 38
click at [1281, 512] on div at bounding box center [759, 392] width 1518 height 784
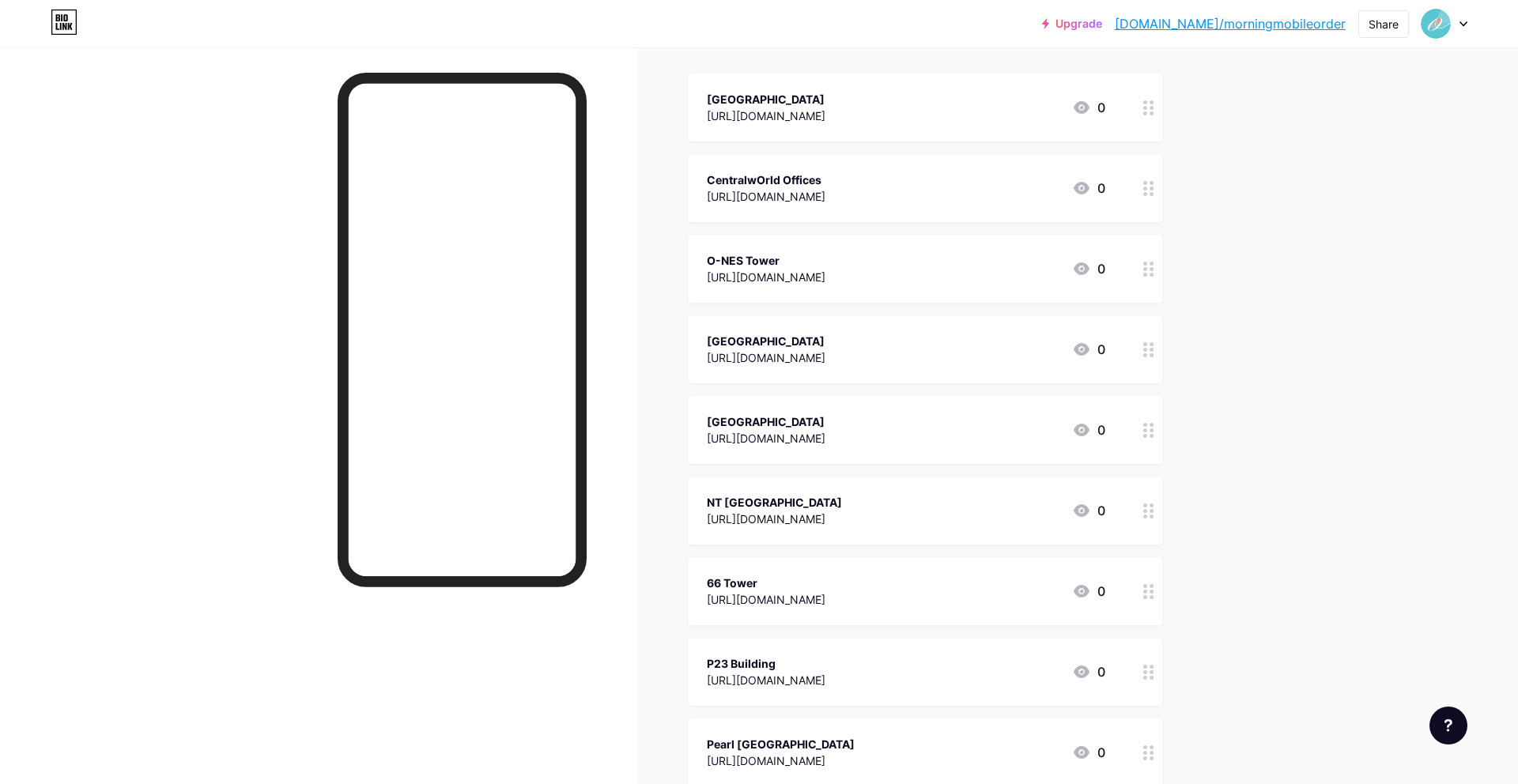
scroll to position [193, 0]
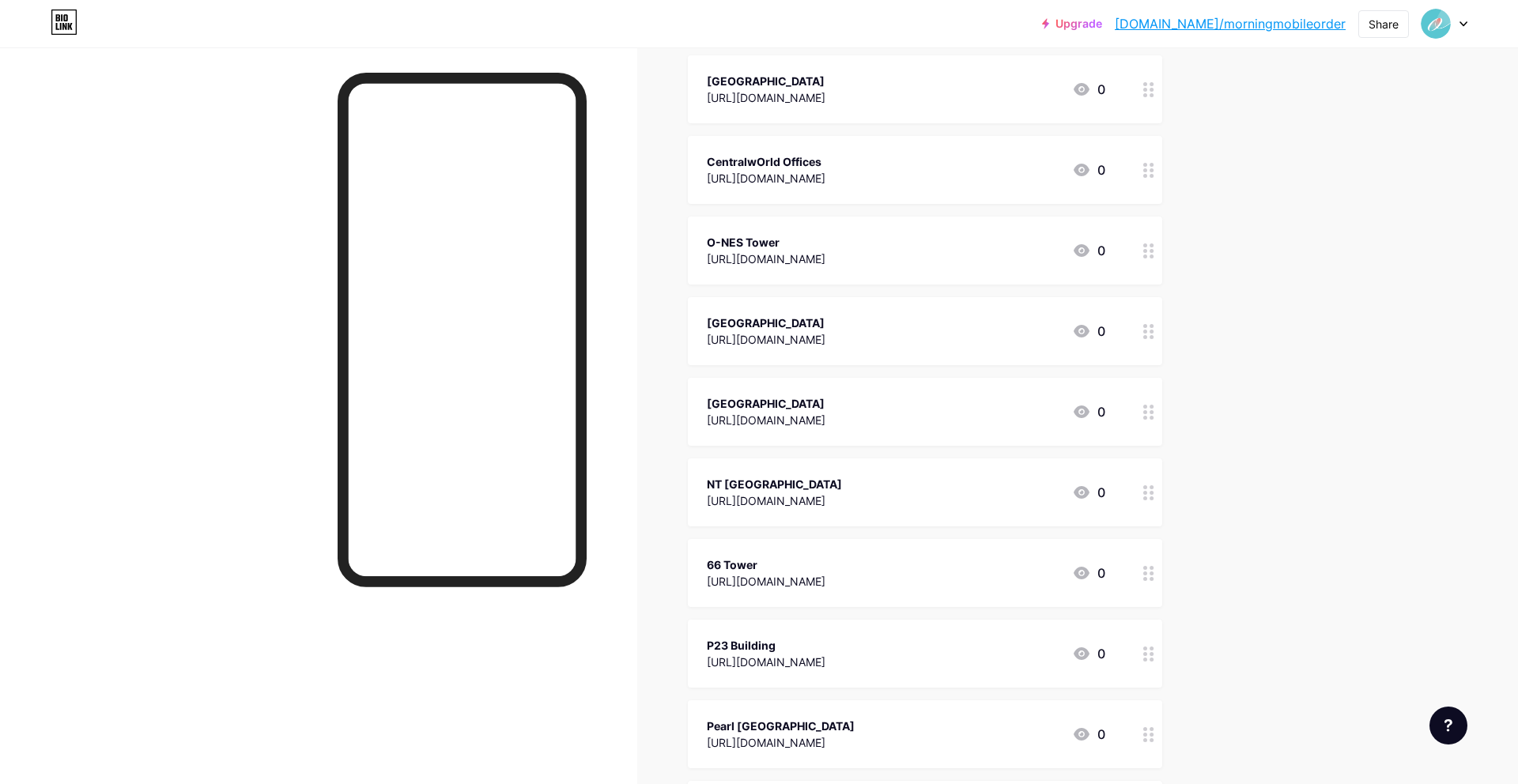
click at [1143, 251] on icon at bounding box center [1148, 251] width 11 height 15
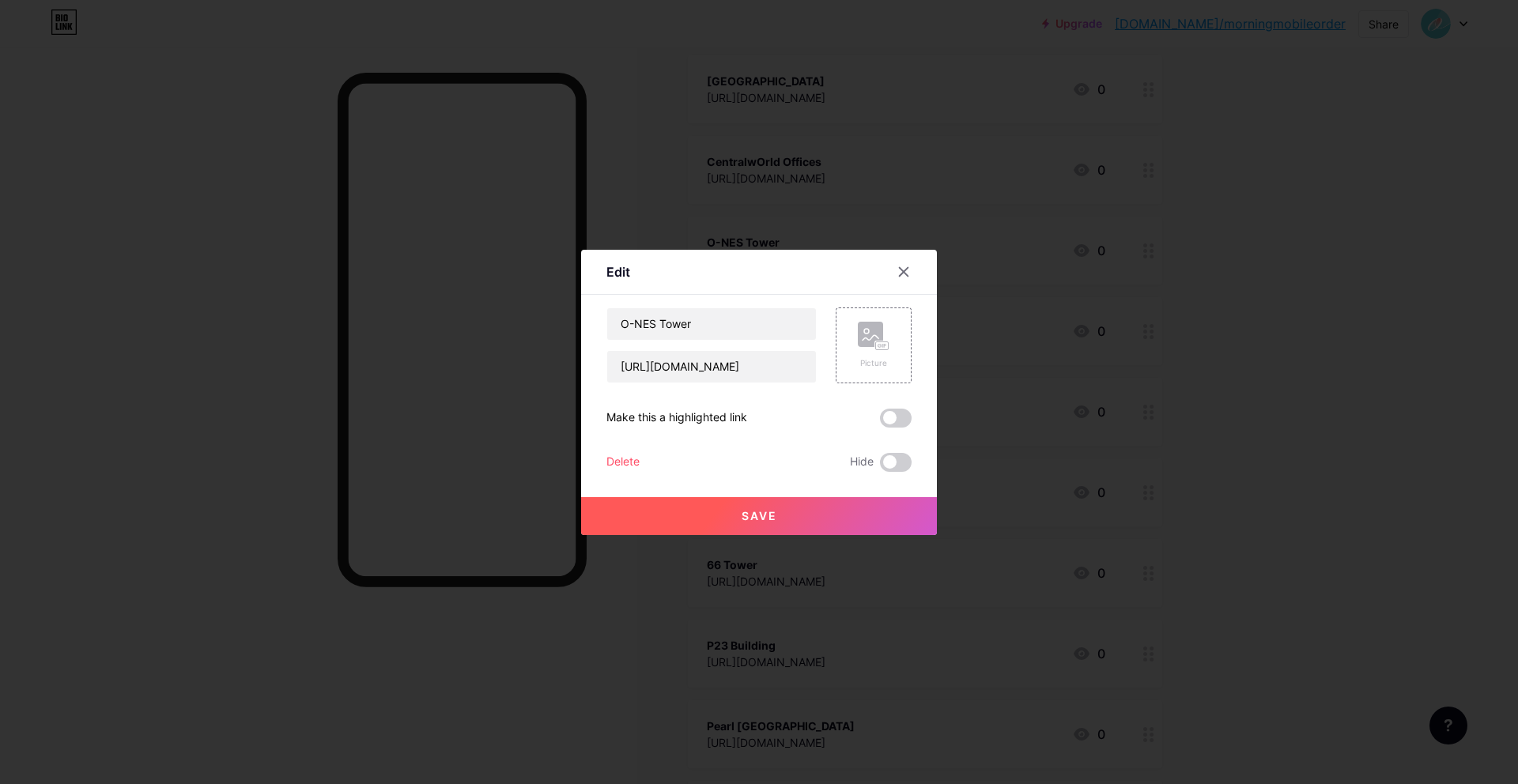
click at [1166, 398] on div at bounding box center [759, 392] width 1518 height 784
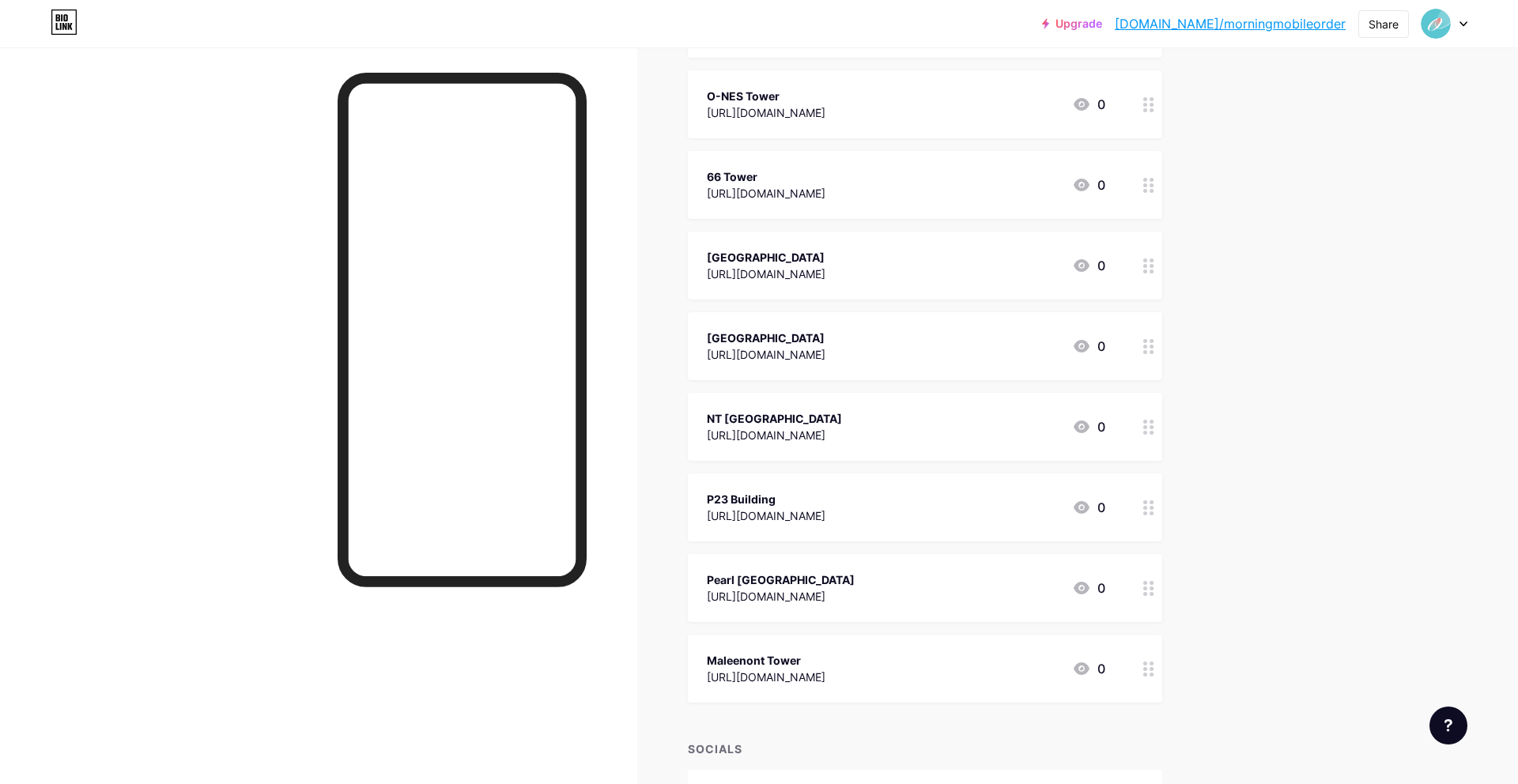
scroll to position [344, 0]
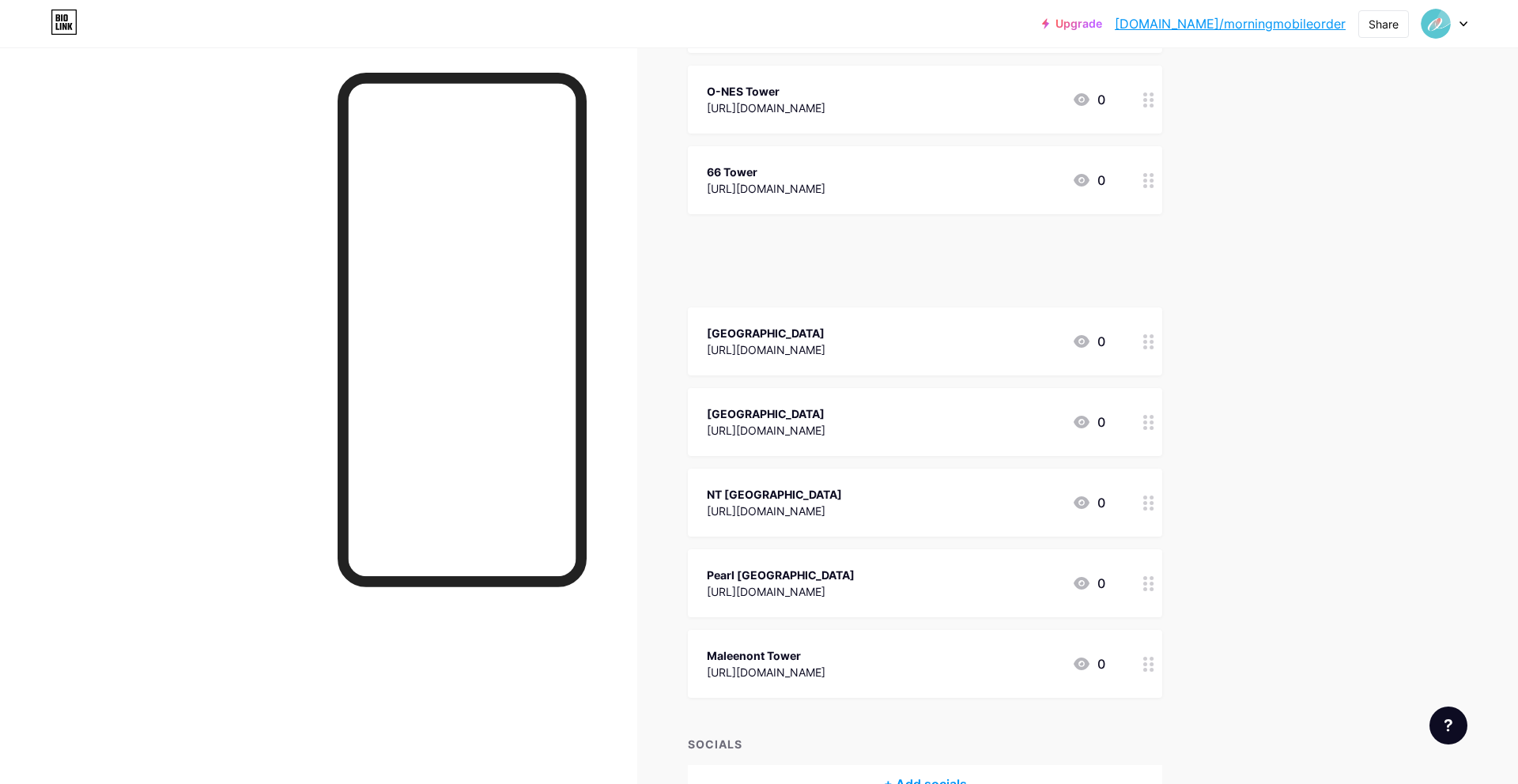
drag, startPoint x: 1138, startPoint y: 519, endPoint x: 1135, endPoint y: 495, distance: 24.2
drag, startPoint x: 1123, startPoint y: 502, endPoint x: 1138, endPoint y: 450, distance: 54.1
click at [1135, 446] on span "Sun Plaza https://mobile-order-v2.foodstory.co/r/dc5e2b05-d5bc-487d-9880-714725…" at bounding box center [925, 299] width 475 height 793
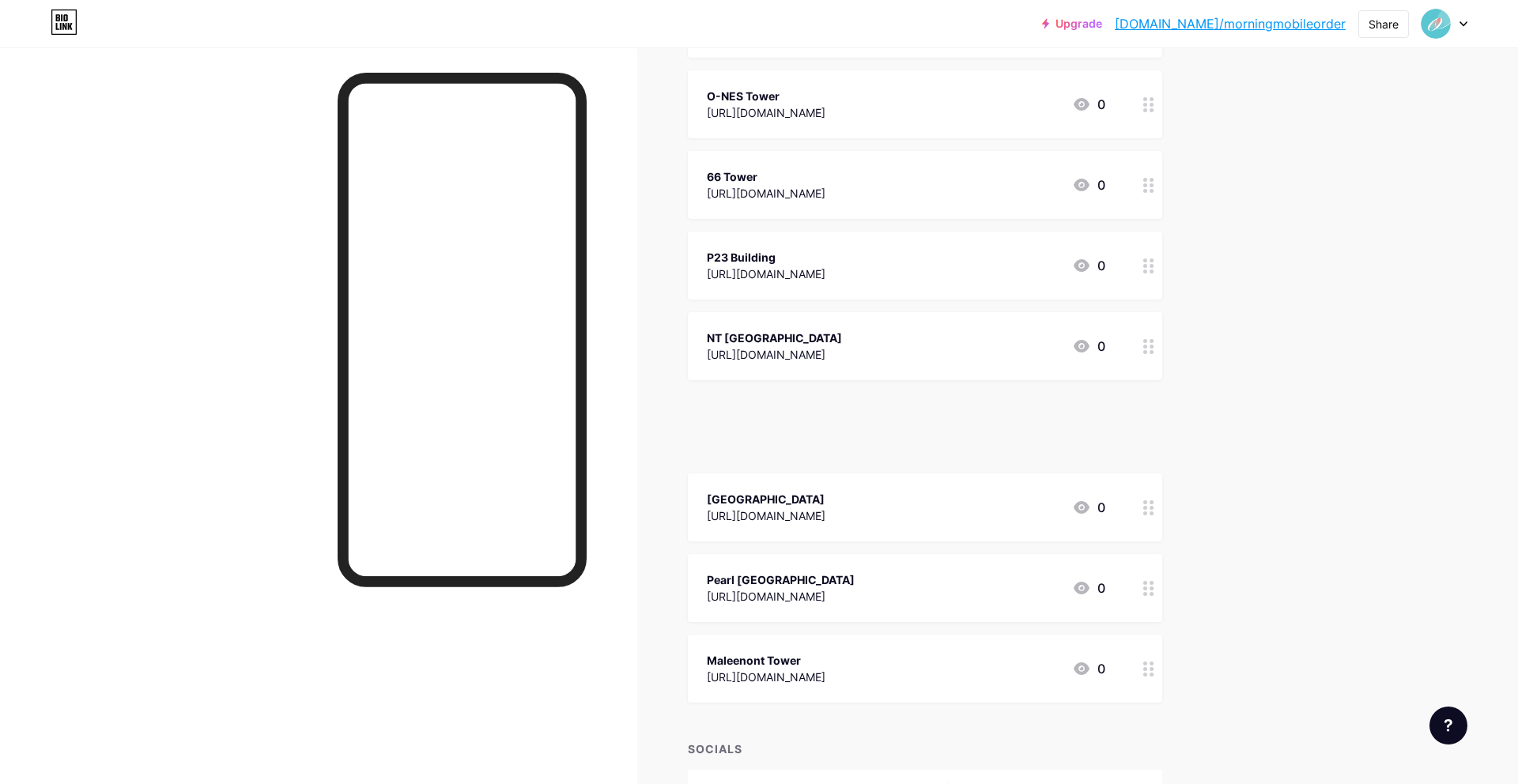
drag, startPoint x: 1144, startPoint y: 505, endPoint x: 1145, endPoint y: 493, distance: 12.0
click at [1274, 599] on div "Upgrade bio.link/mornin... bio.link/morningmobileorder Share Switch accounts Mo…" at bounding box center [759, 273] width 1518 height 1227
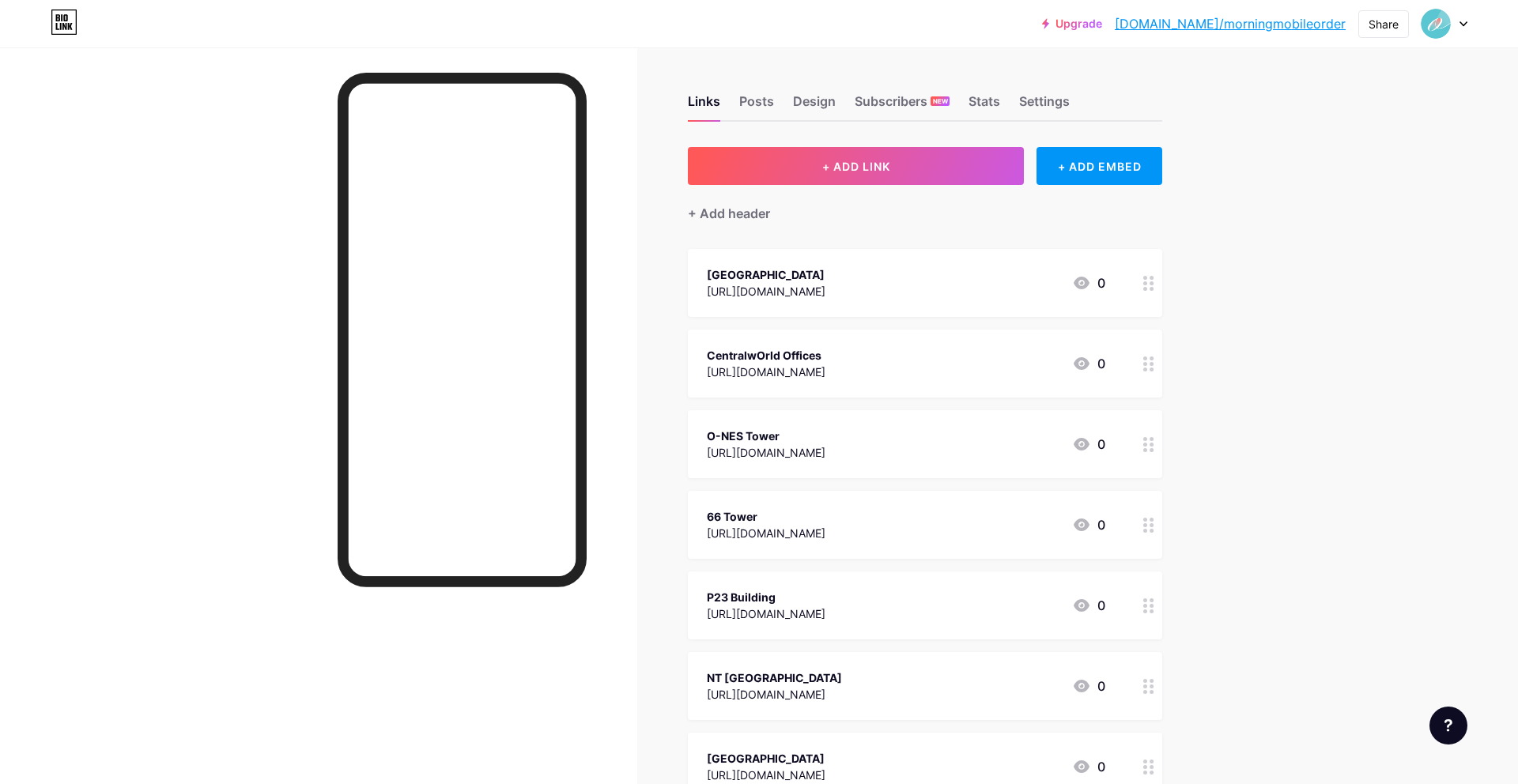
scroll to position [1, 0]
click at [737, 108] on div "Links Posts Design Subscribers NEW Stats Settings" at bounding box center [925, 93] width 475 height 55
click at [1020, 106] on div "Settings" at bounding box center [1044, 105] width 51 height 28
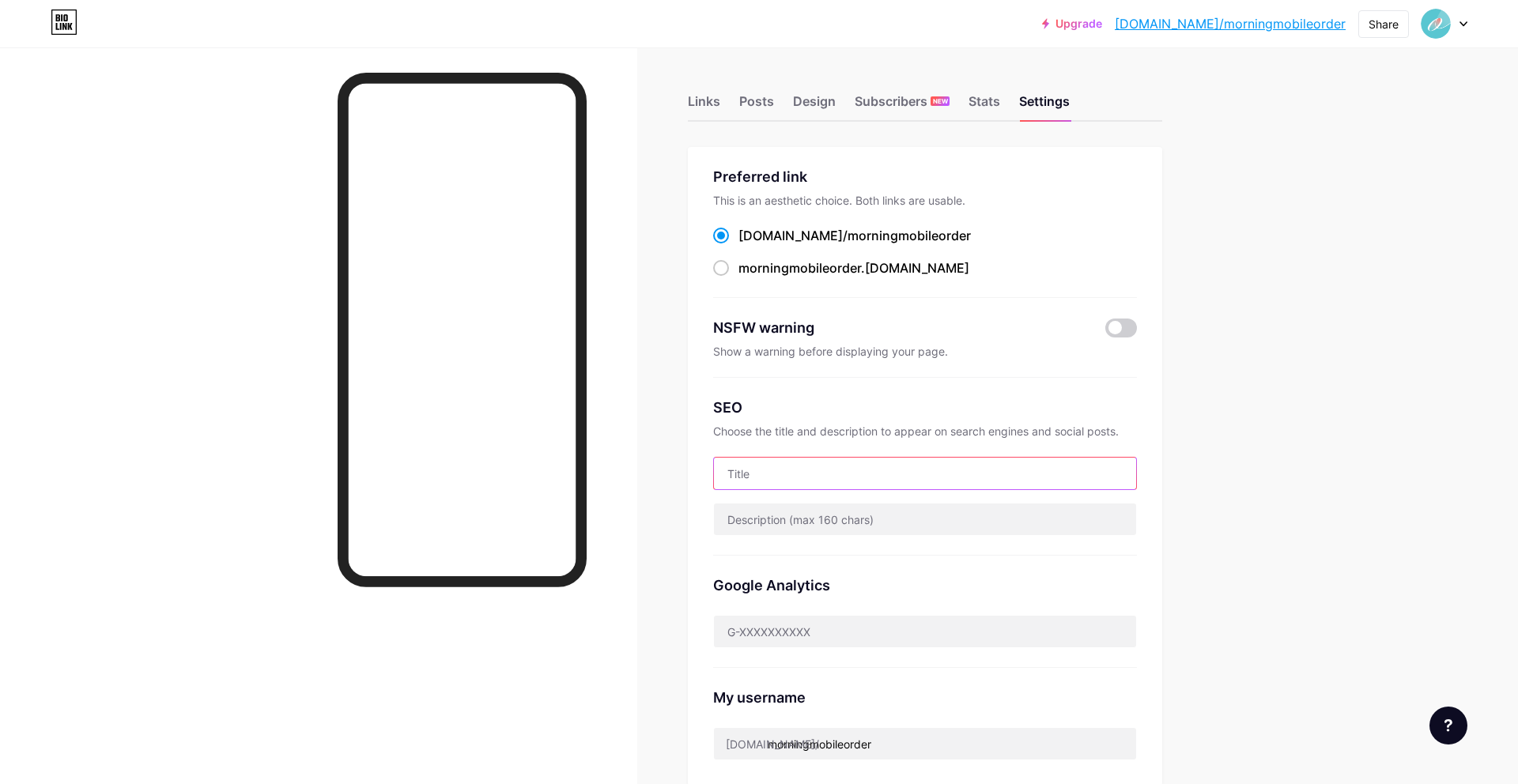
click at [854, 478] on input "text" at bounding box center [925, 474] width 422 height 32
click at [802, 109] on div "Design" at bounding box center [814, 106] width 43 height 28
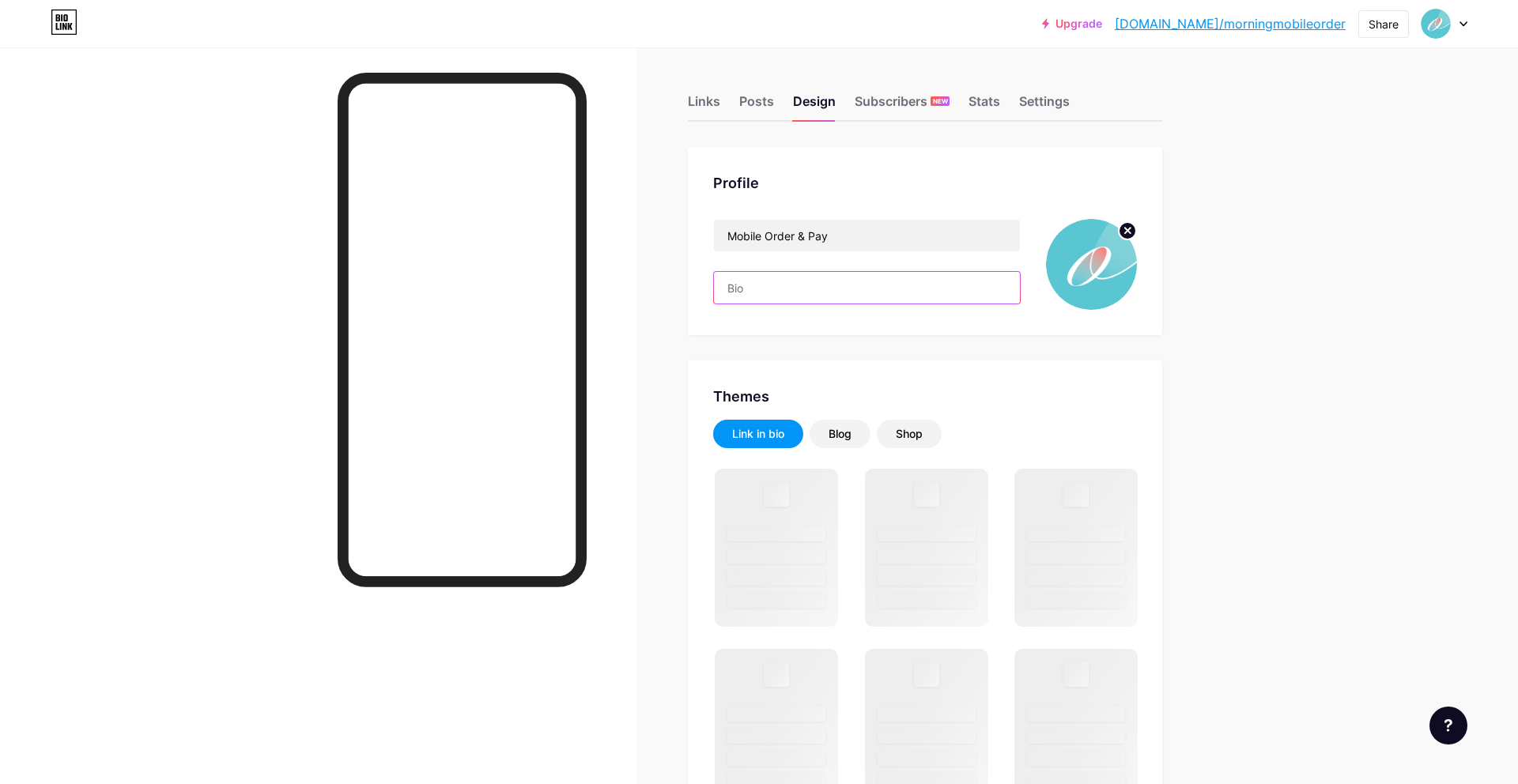
click at [832, 292] on input "text" at bounding box center [867, 288] width 306 height 32
paste input "โปรดเลือกสาขาที่คุณต้องการเพื่อทำการสั่งซื้อทันที"
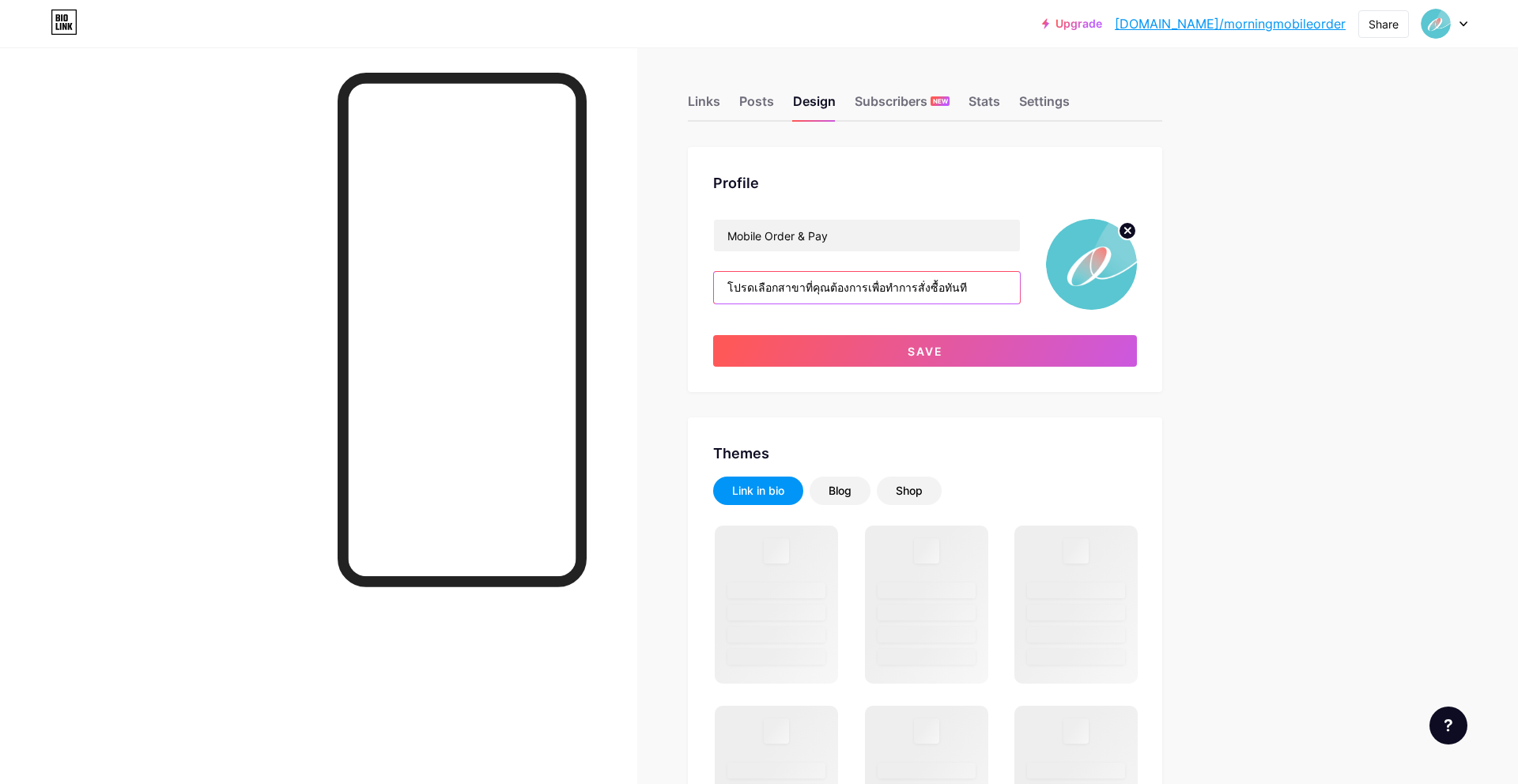
type input "โปรดเลือกสาขาที่คุณต้องการเพื่อทำการสั่งซื้อทันที"
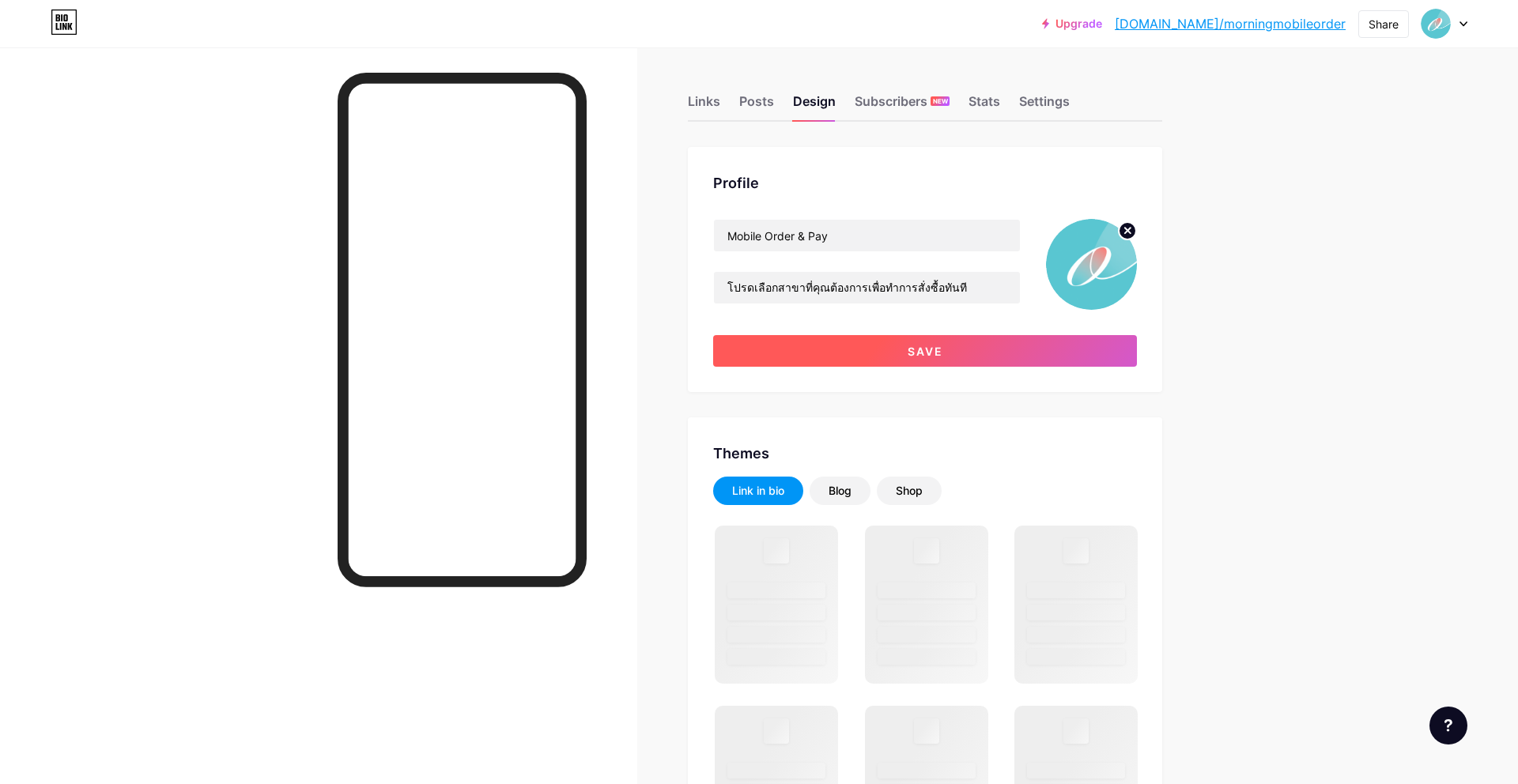
click at [1060, 352] on button "Save" at bounding box center [925, 351] width 424 height 32
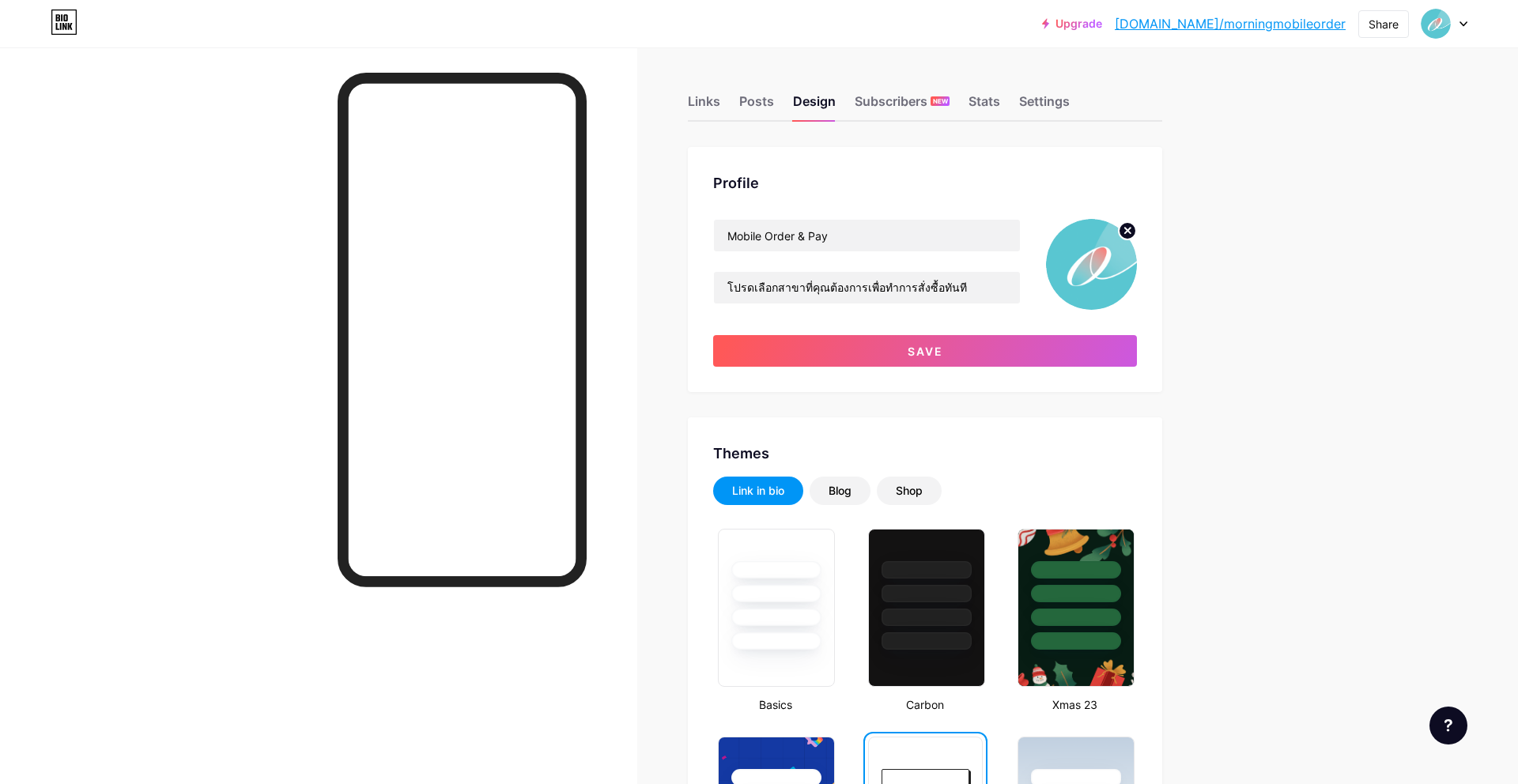
scroll to position [4, 0]
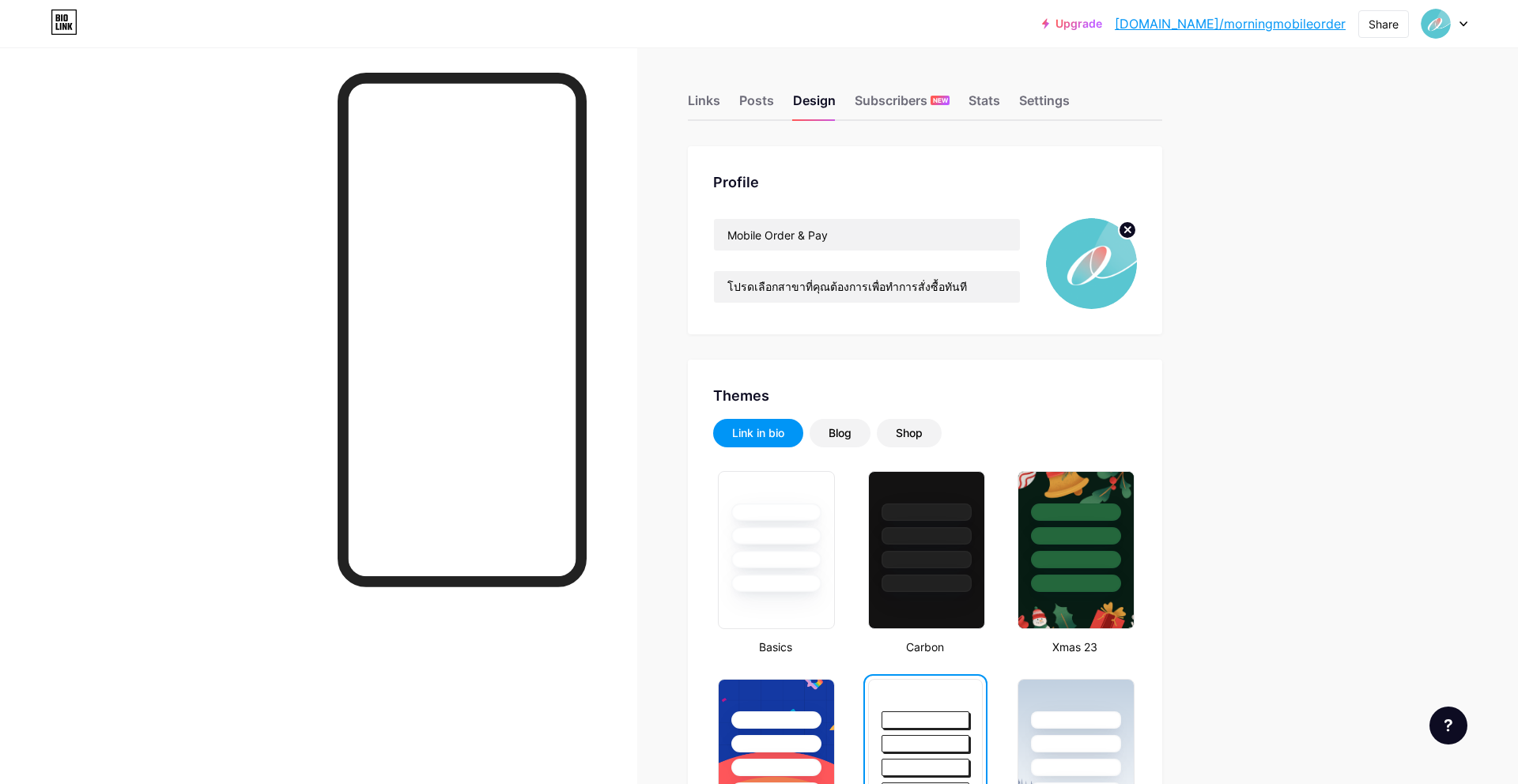
scroll to position [2, 0]
